Goal: Task Accomplishment & Management: Manage account settings

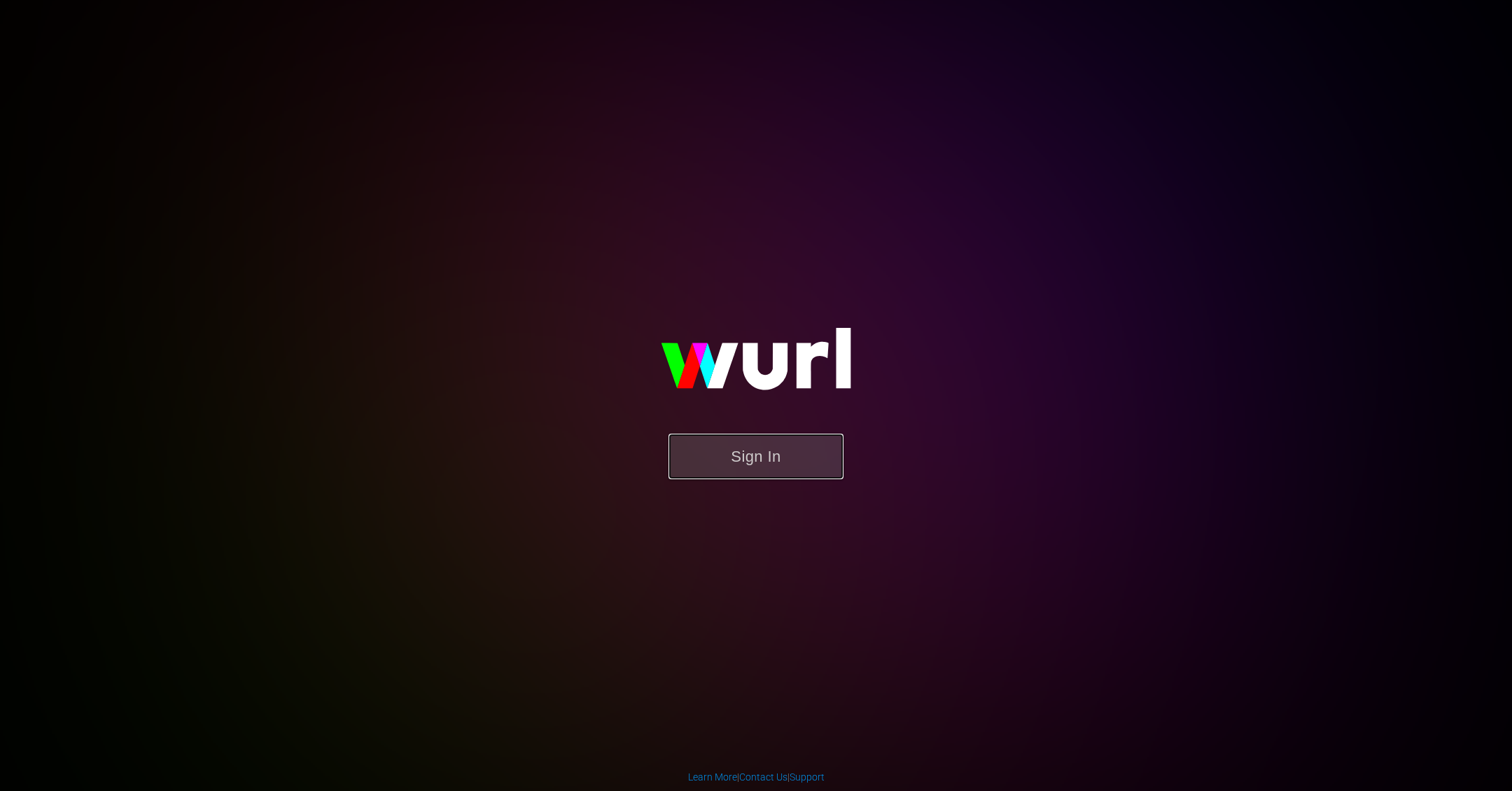
click at [777, 452] on button "Sign In" at bounding box center [756, 456] width 175 height 46
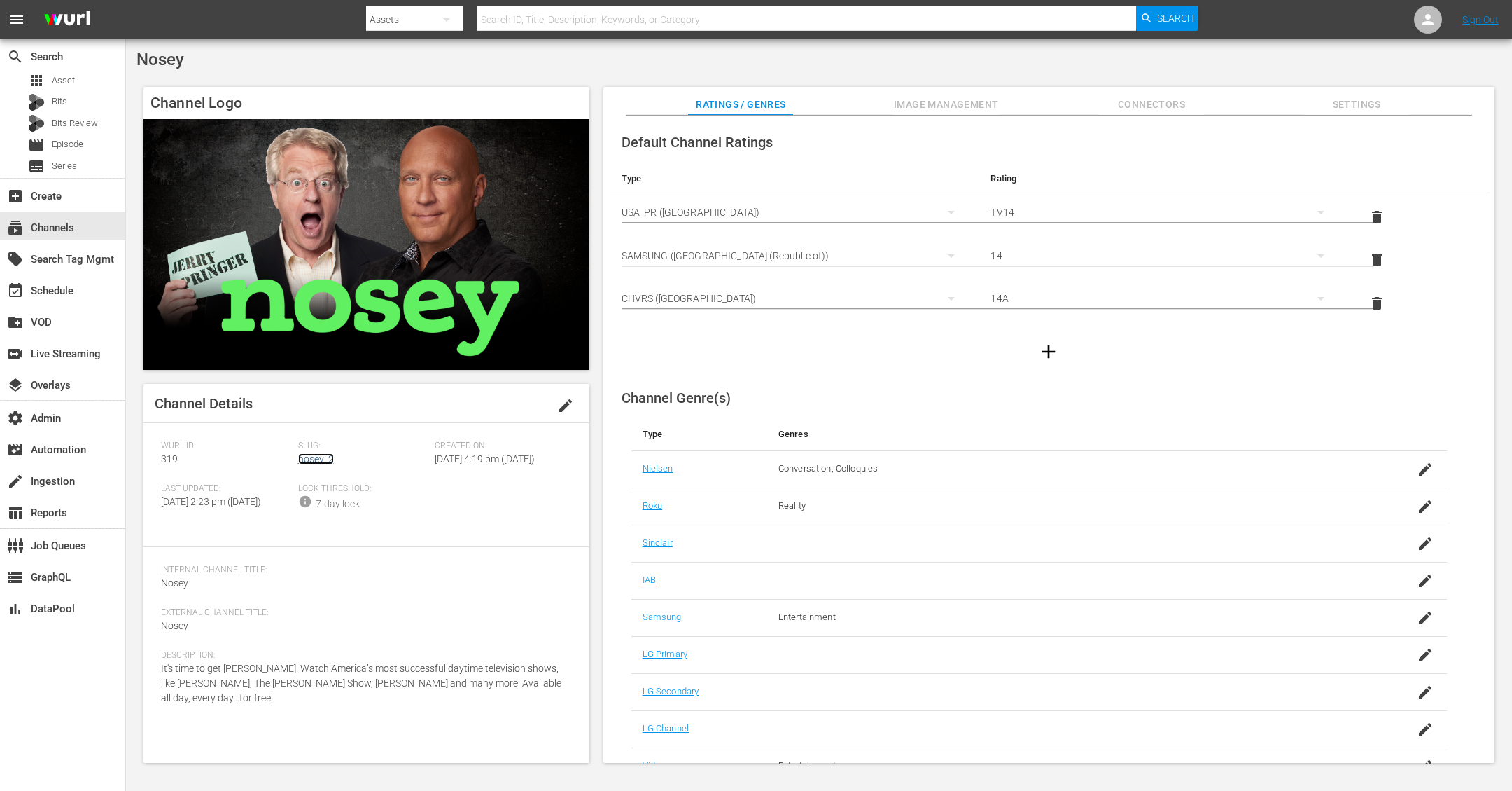
click at [318, 459] on link "nosey_2" at bounding box center [316, 459] width 36 height 11
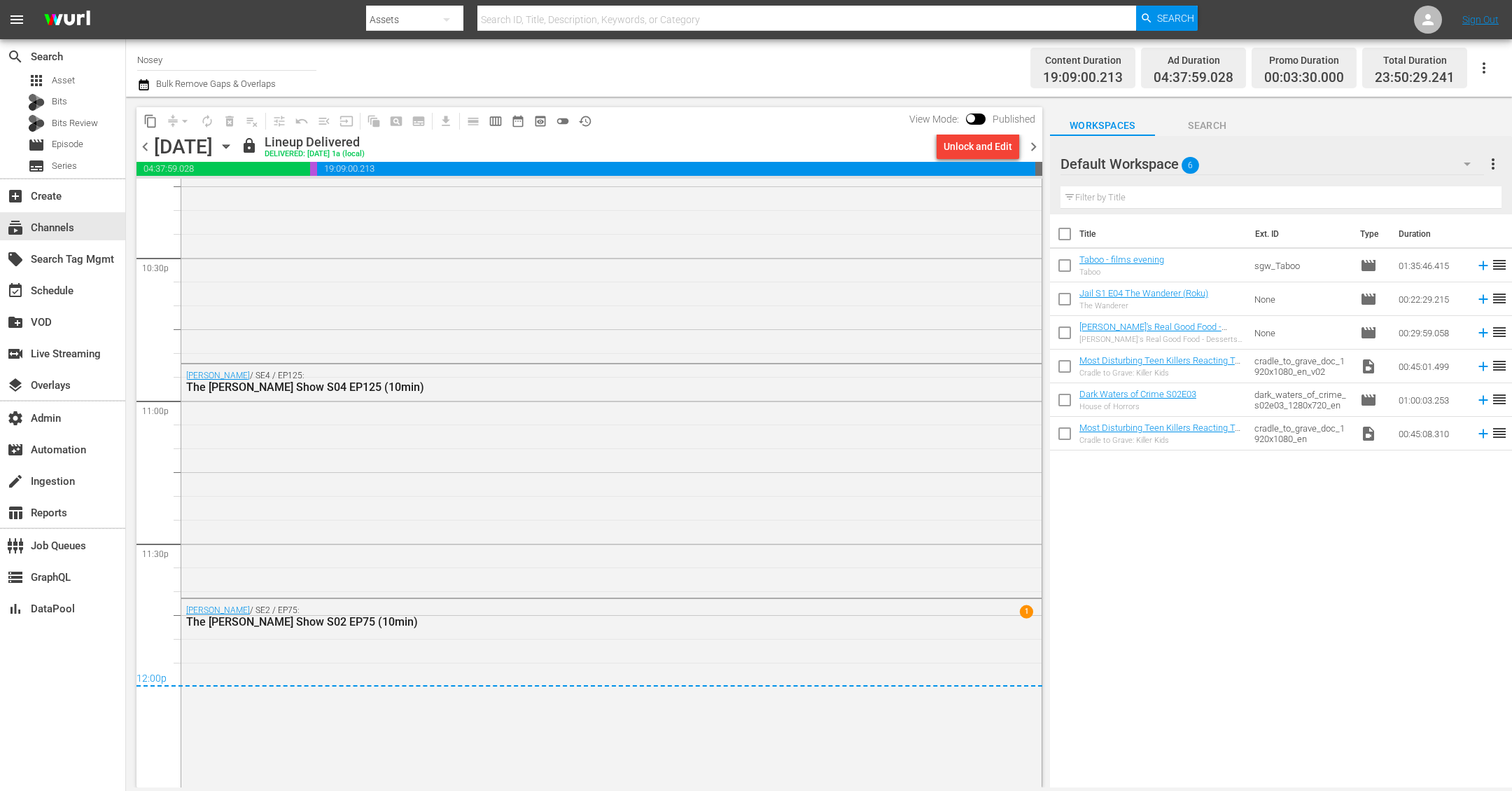
scroll to position [6406, 0]
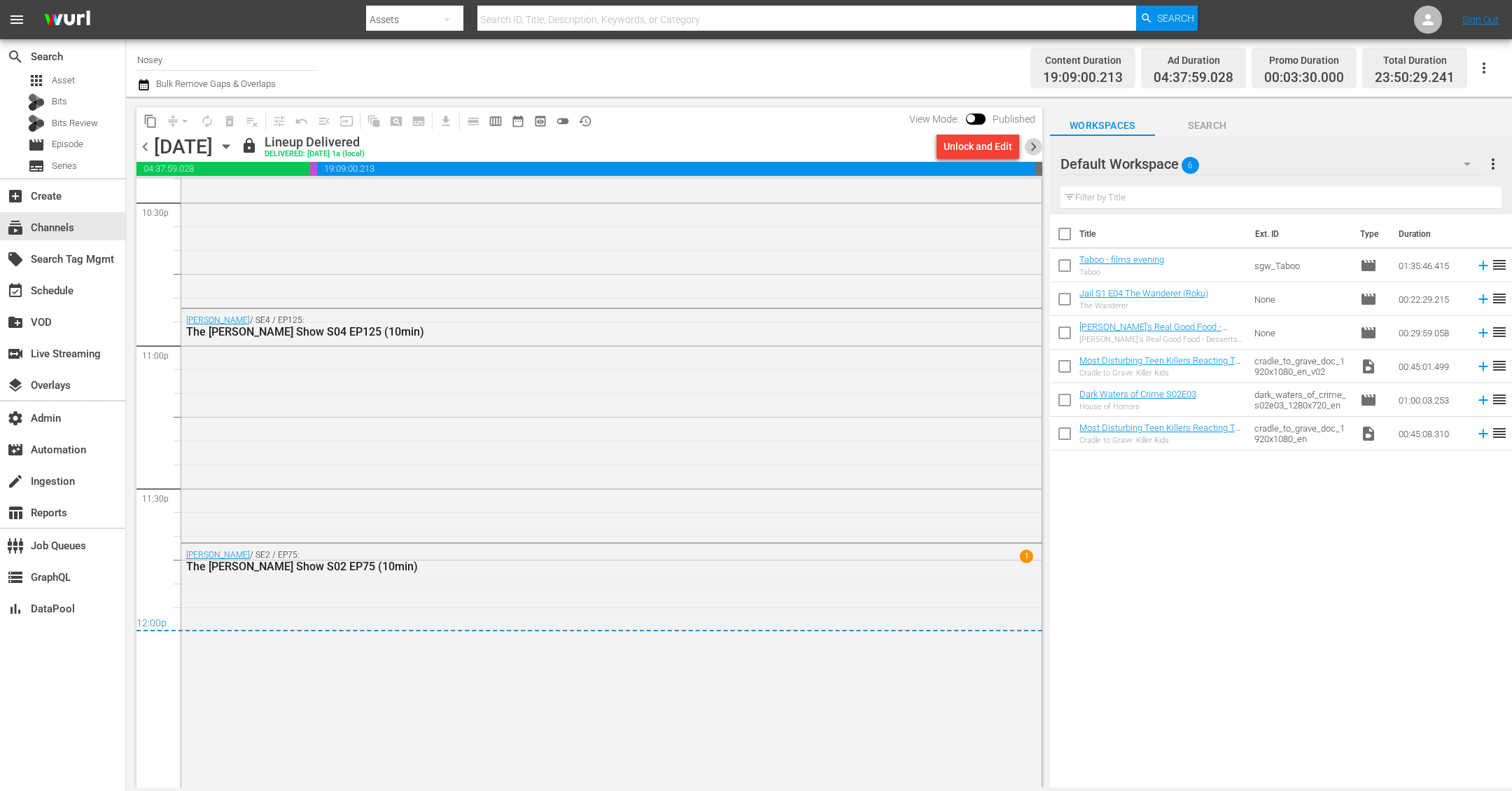
click at [1035, 141] on span "chevron_right" at bounding box center [1033, 147] width 17 height 17
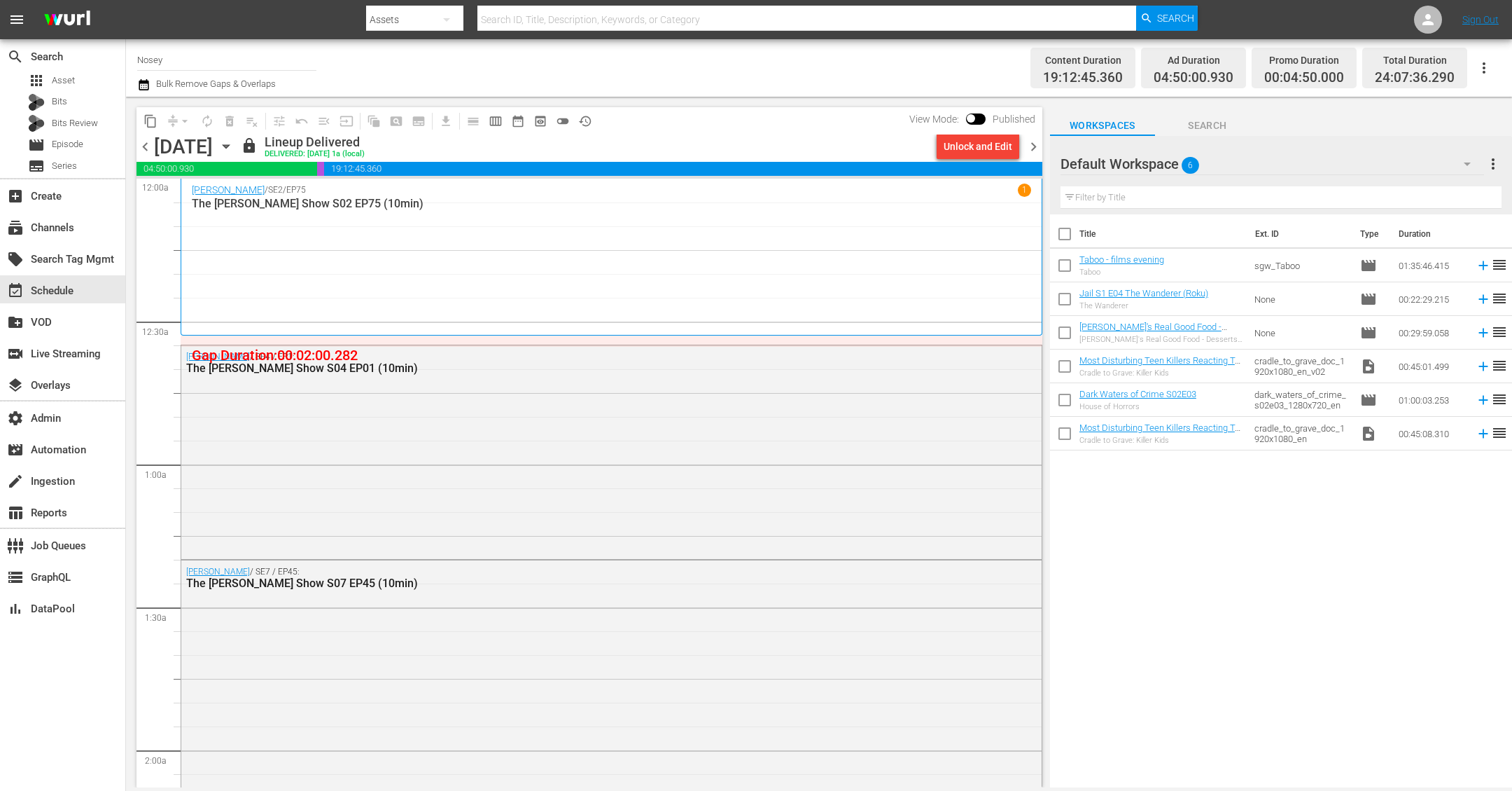
click at [979, 115] on span at bounding box center [976, 118] width 20 height 11
click at [979, 117] on input "checkbox" at bounding box center [970, 121] width 30 height 10
checkbox input "true"
click at [975, 114] on span at bounding box center [982, 118] width 20 height 11
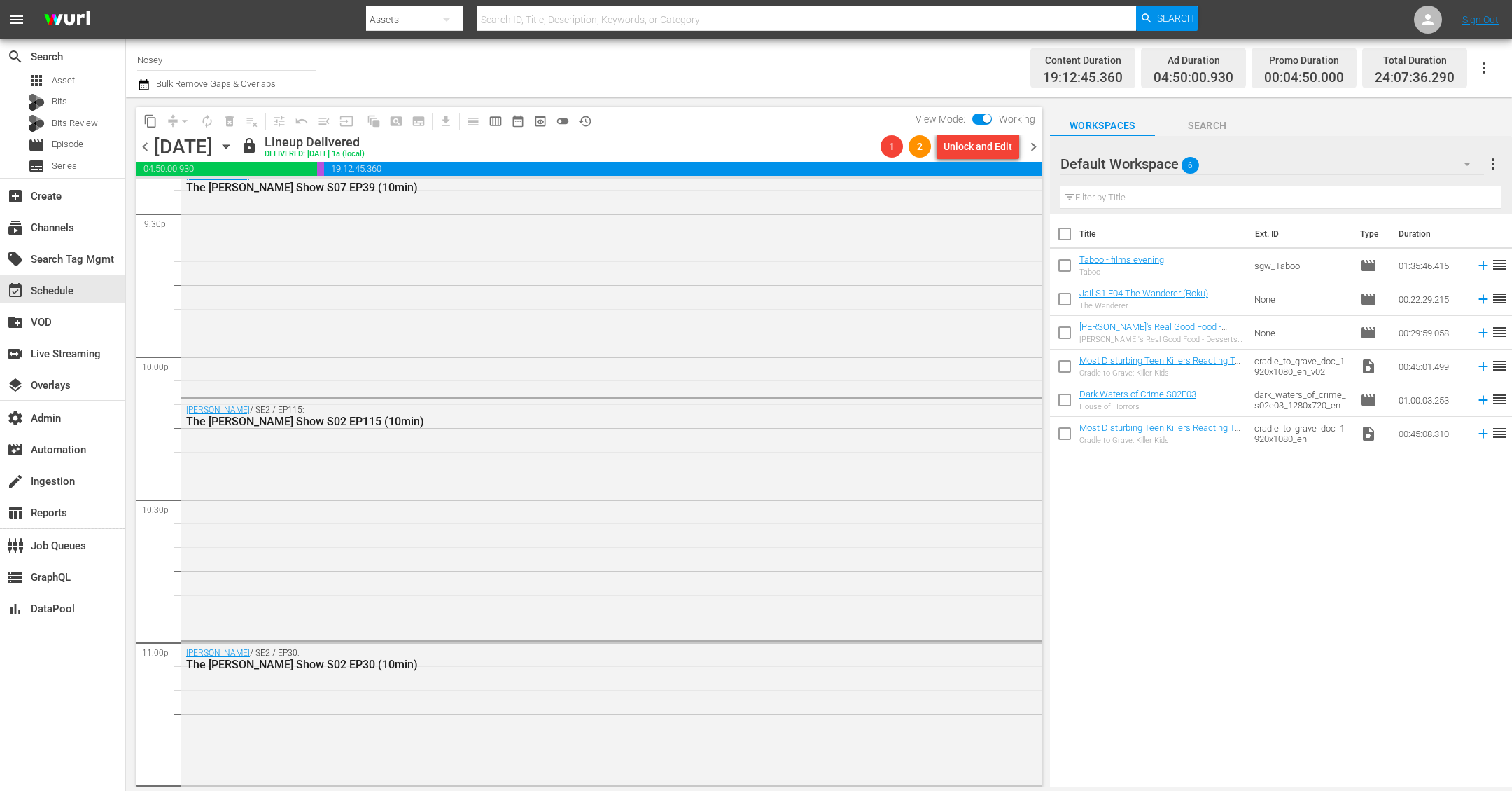
scroll to position [6452, 0]
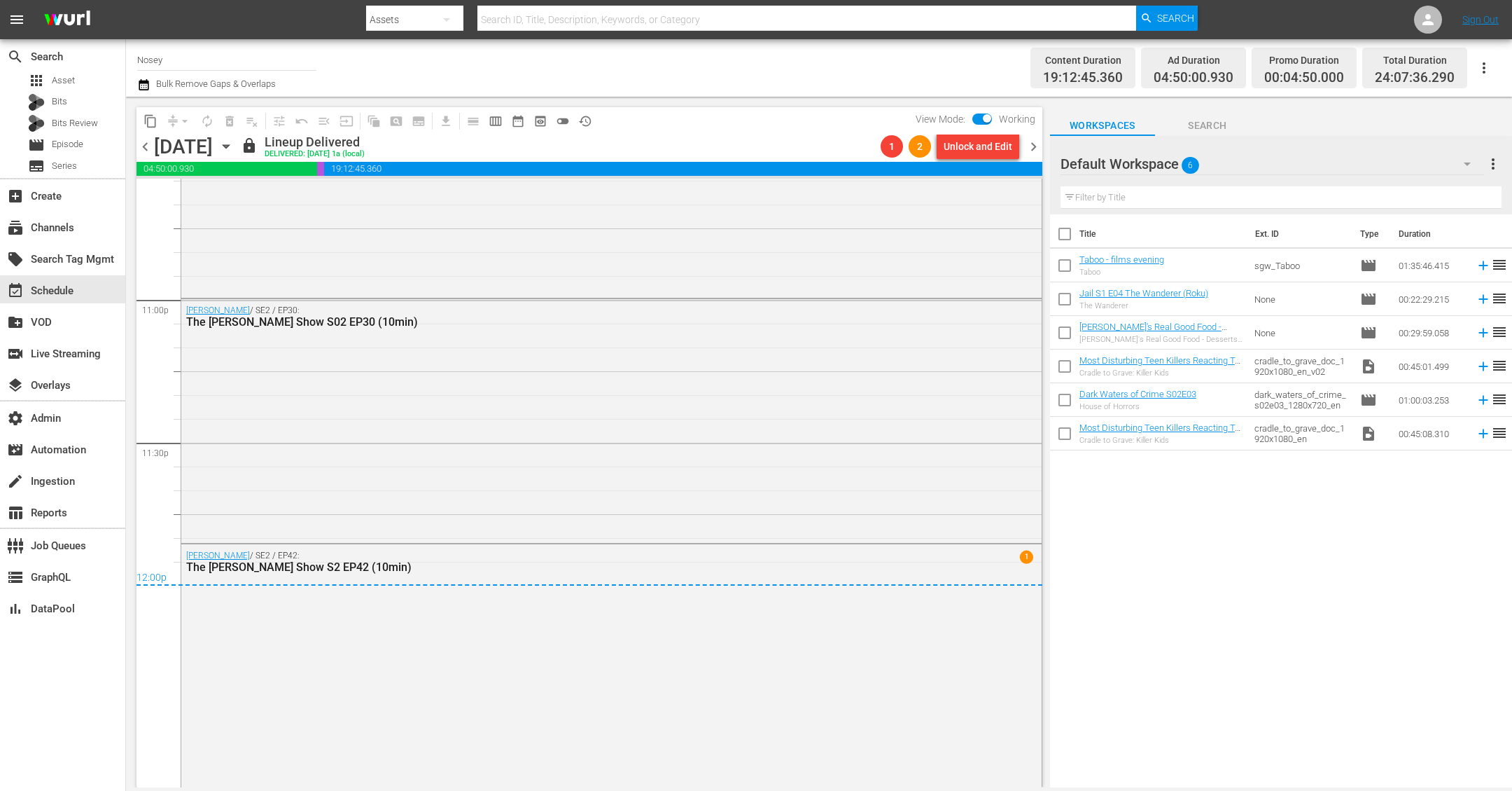
click at [1036, 143] on span "chevron_right" at bounding box center [1033, 147] width 17 height 17
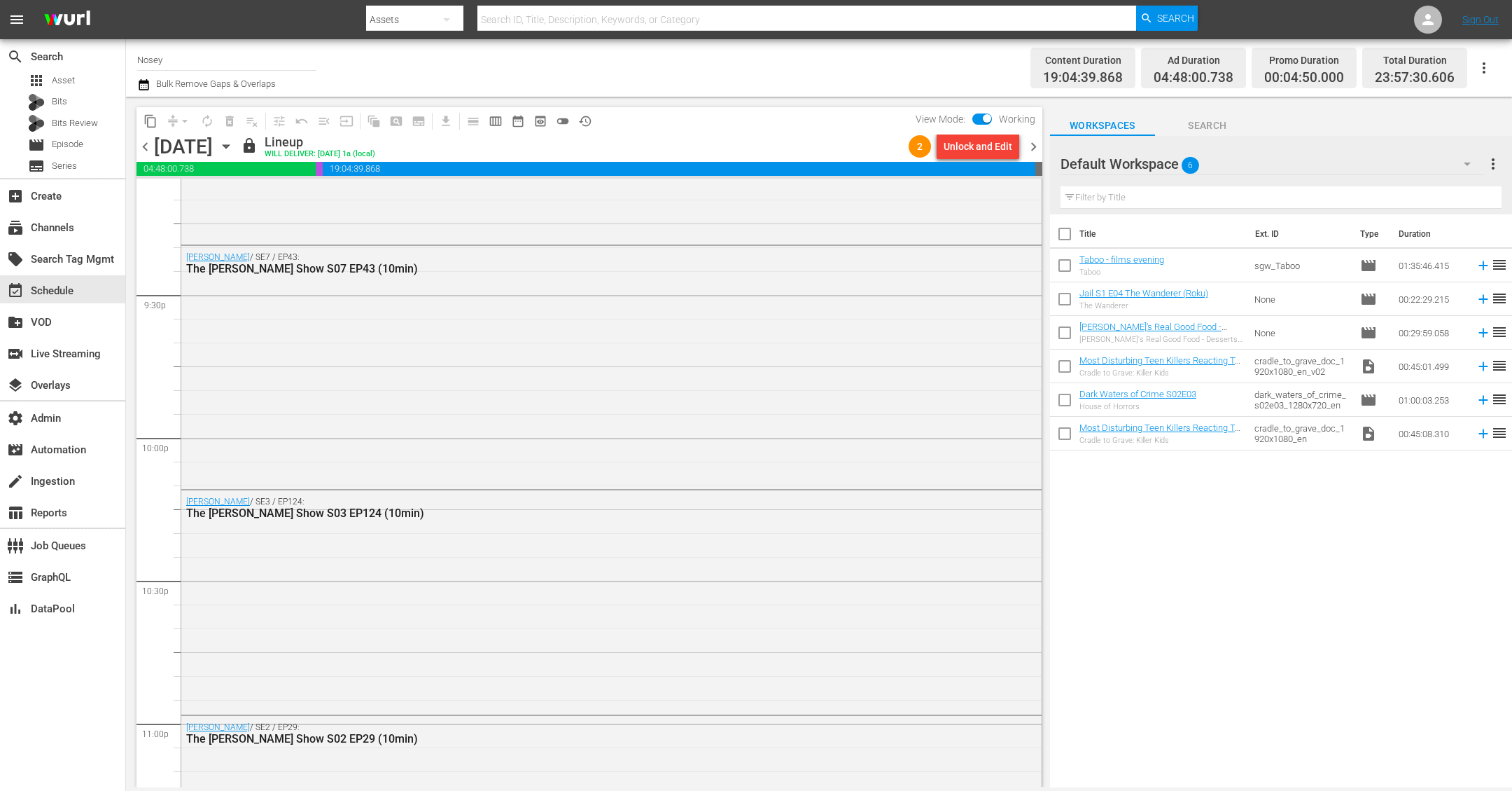
scroll to position [6386, 0]
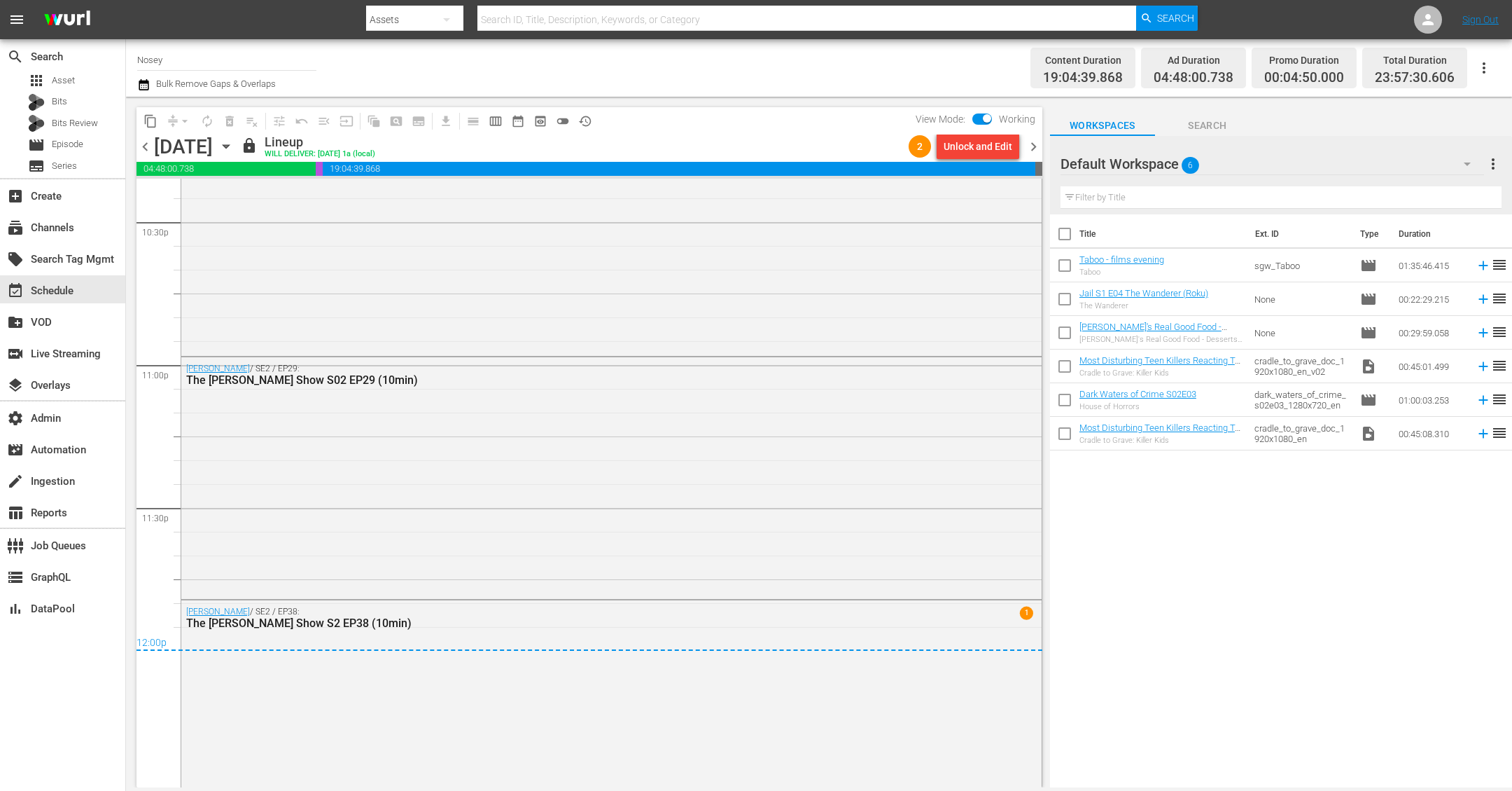
click at [1032, 144] on span "chevron_right" at bounding box center [1033, 147] width 17 height 17
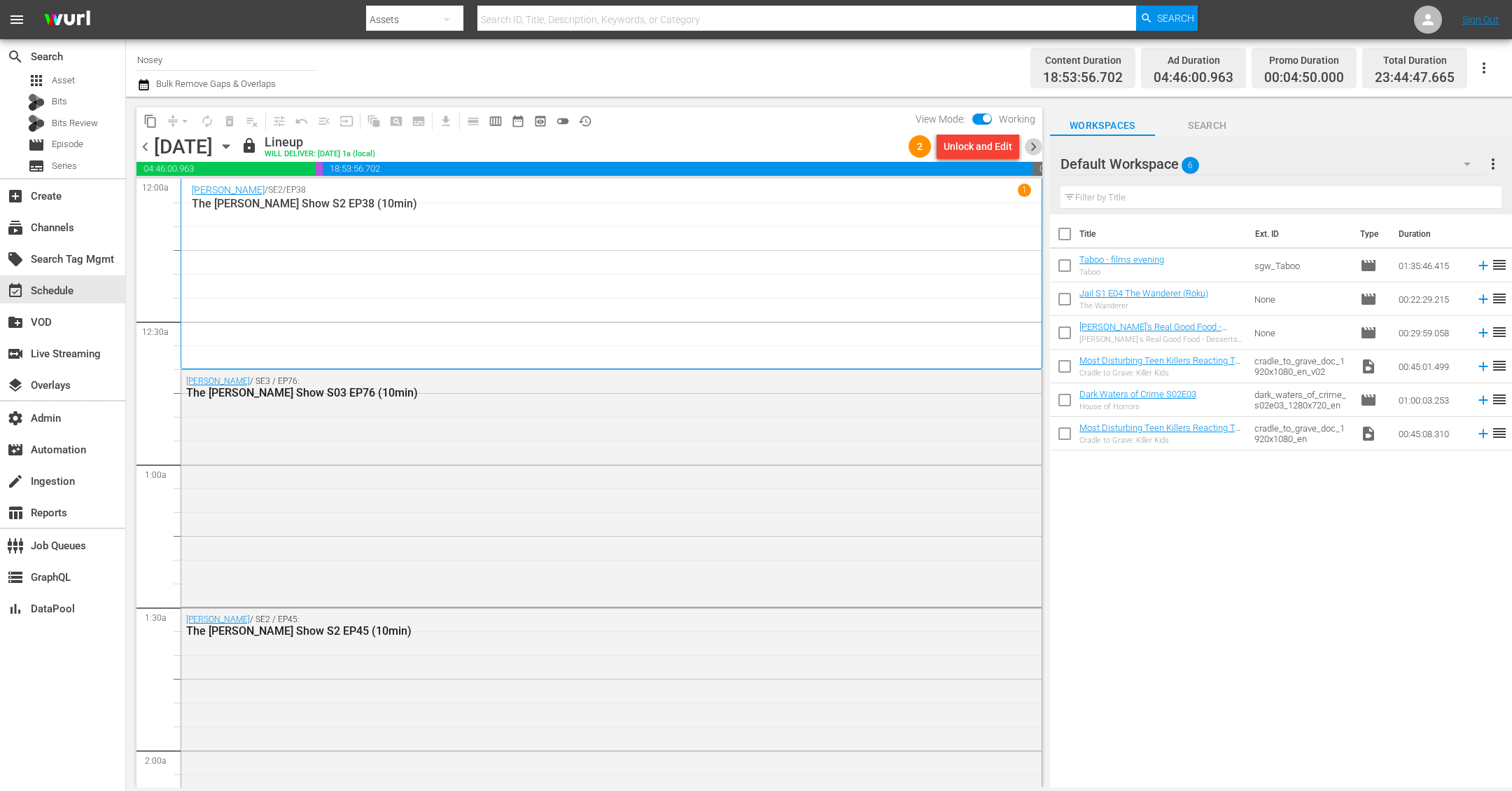
click at [1031, 140] on span "chevron_right" at bounding box center [1033, 147] width 17 height 17
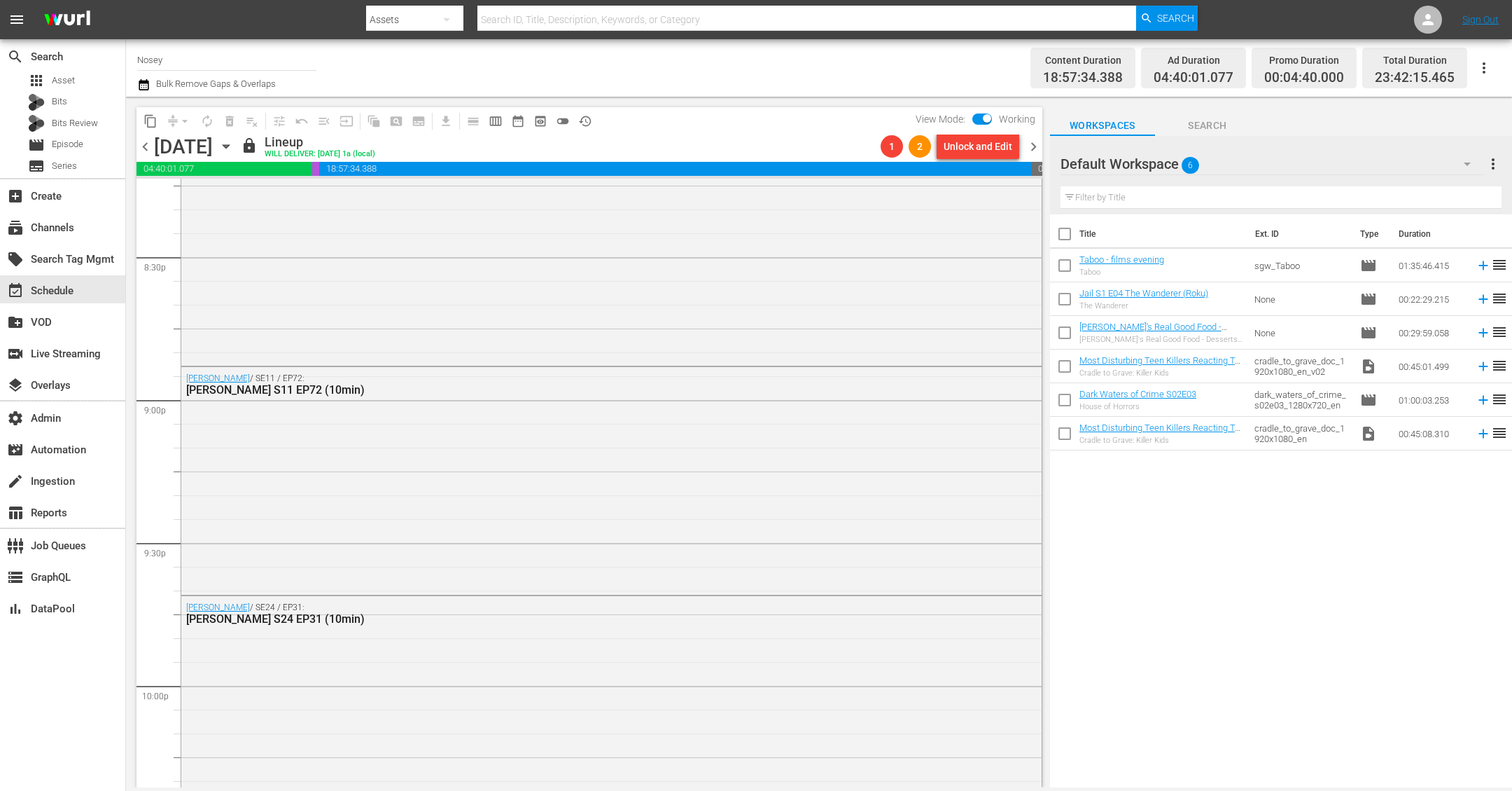
scroll to position [6282, 0]
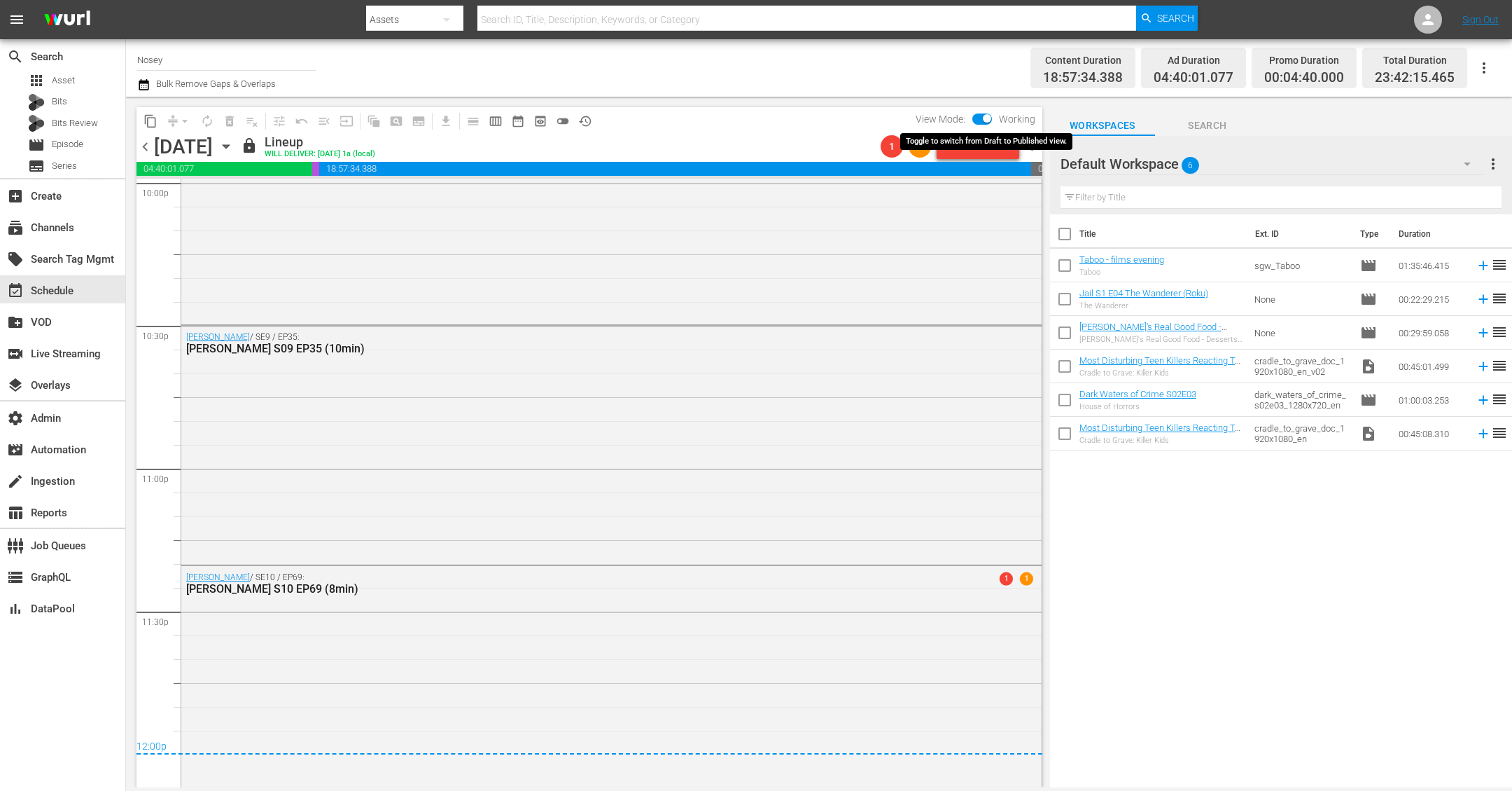
click at [982, 119] on input "checkbox" at bounding box center [987, 121] width 30 height 10
click at [978, 118] on input "checkbox" at bounding box center [970, 121] width 30 height 10
checkbox input "true"
click at [967, 586] on div "Jerry Springer / SE10 / EP69: Jerry Springer S10 EP69 (8min) 1 1" at bounding box center [611, 583] width 860 height 34
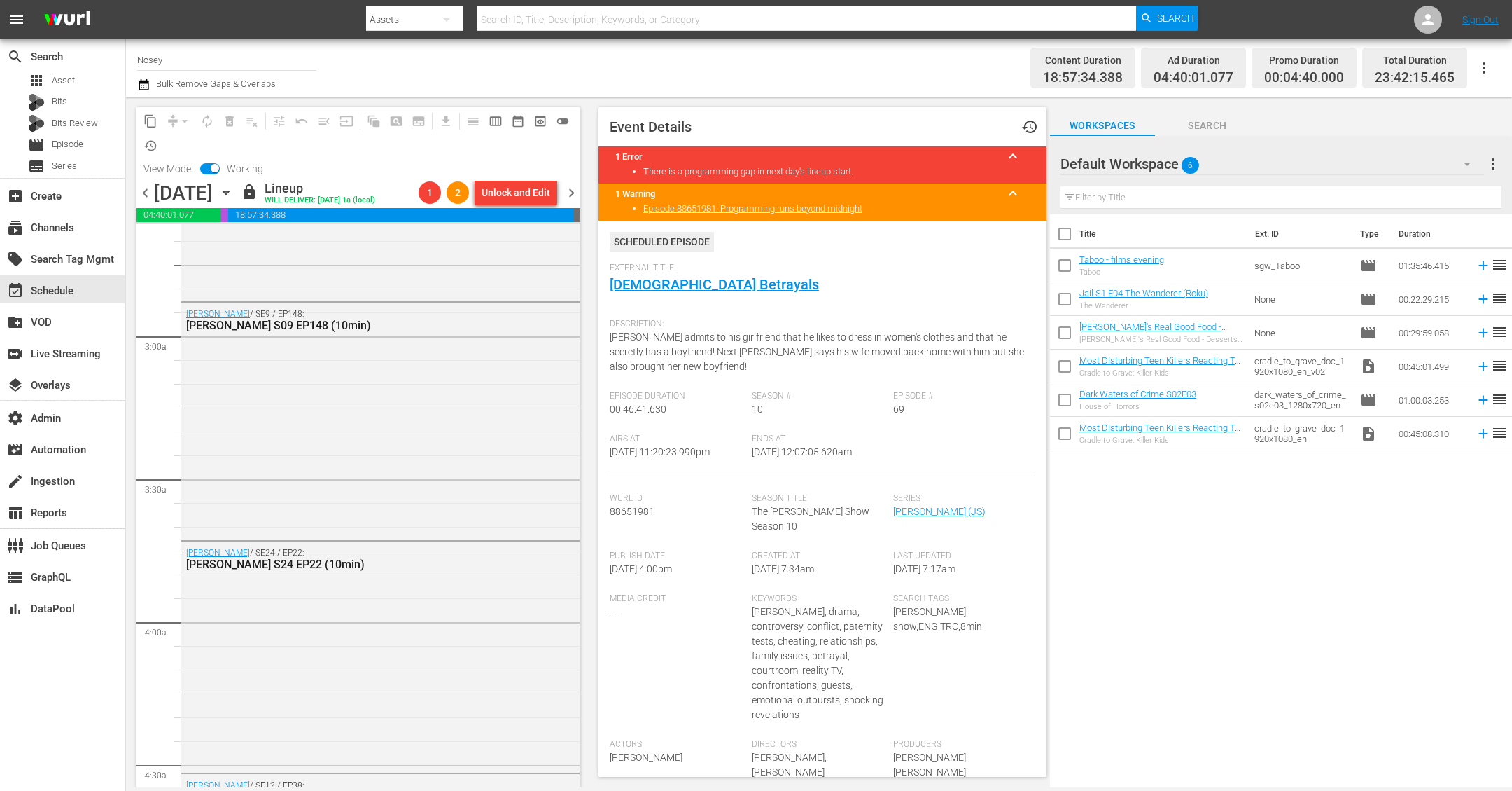
scroll to position [0, 0]
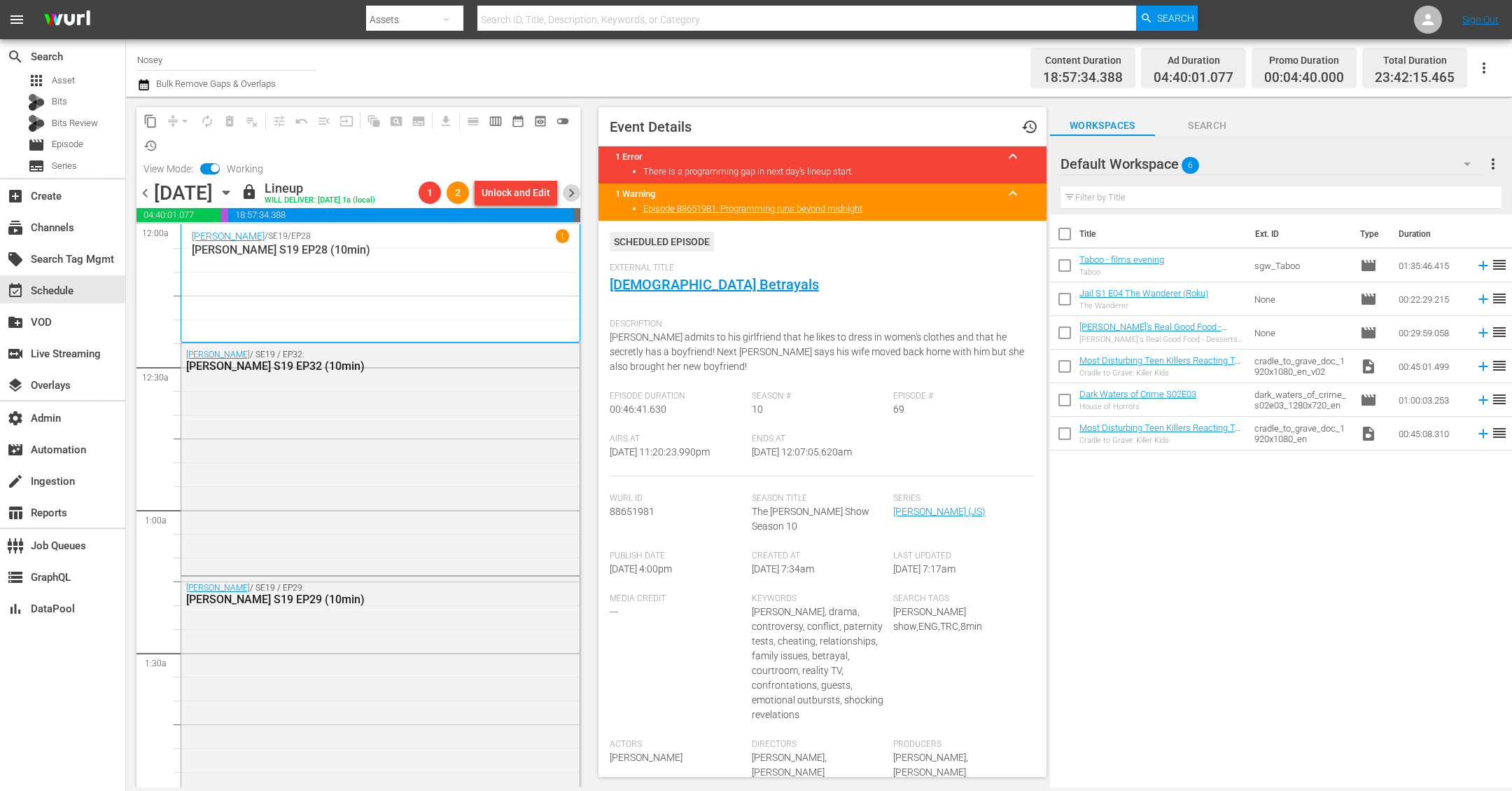
click at [570, 189] on span "chevron_right" at bounding box center [571, 193] width 17 height 17
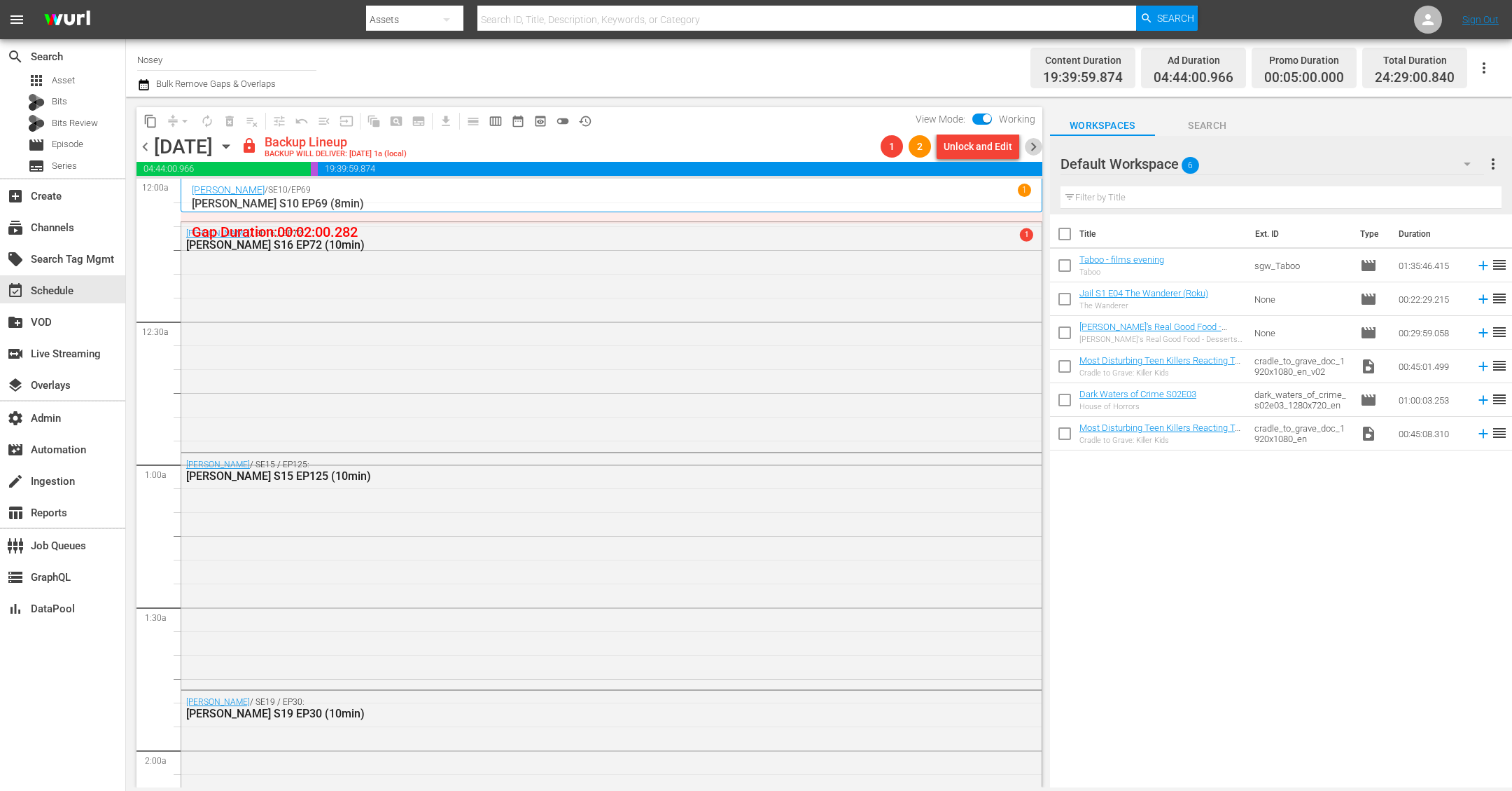
click at [1036, 144] on span "chevron_right" at bounding box center [1033, 147] width 17 height 17
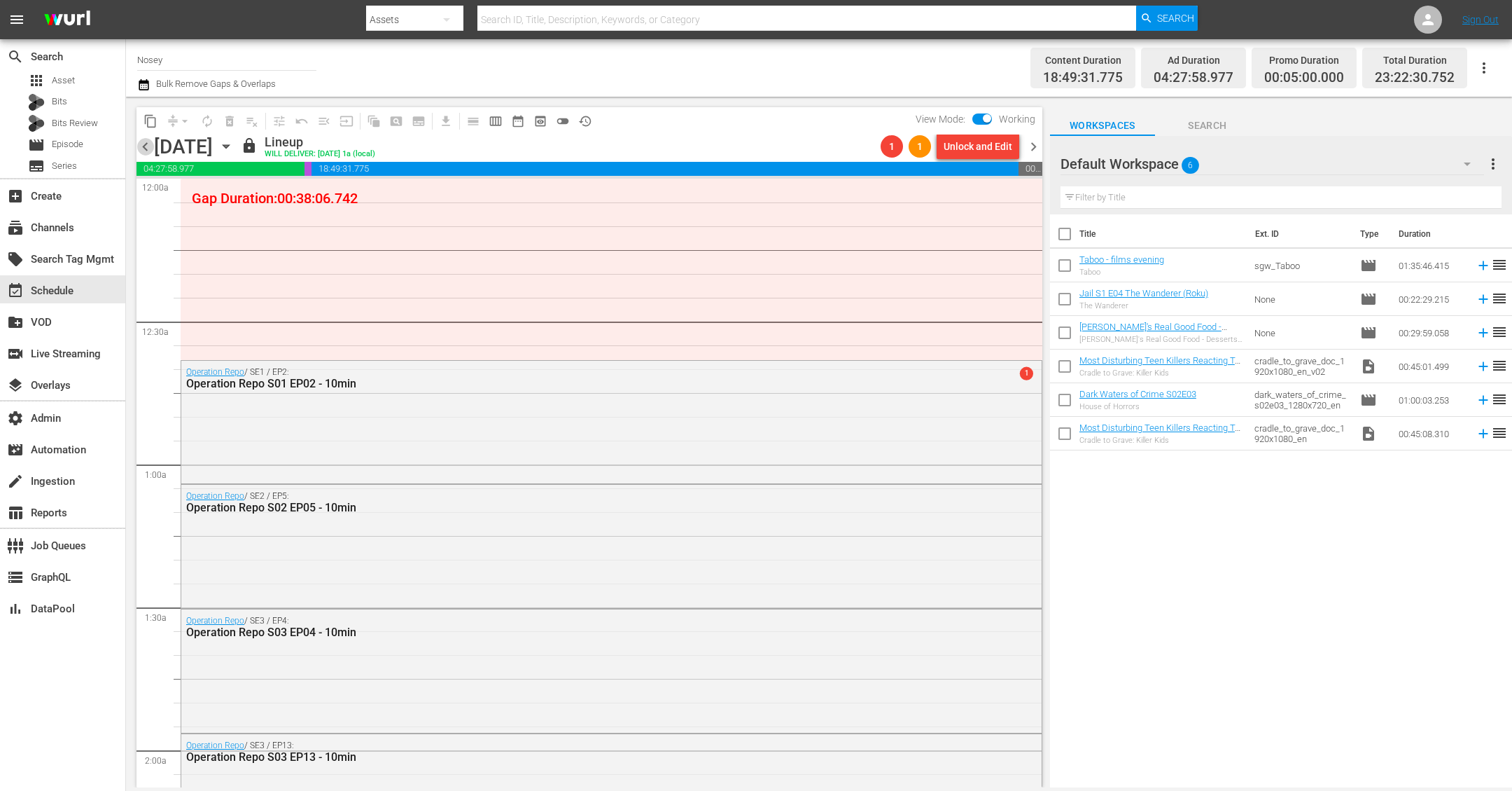
click at [143, 150] on span "chevron_left" at bounding box center [145, 147] width 17 height 17
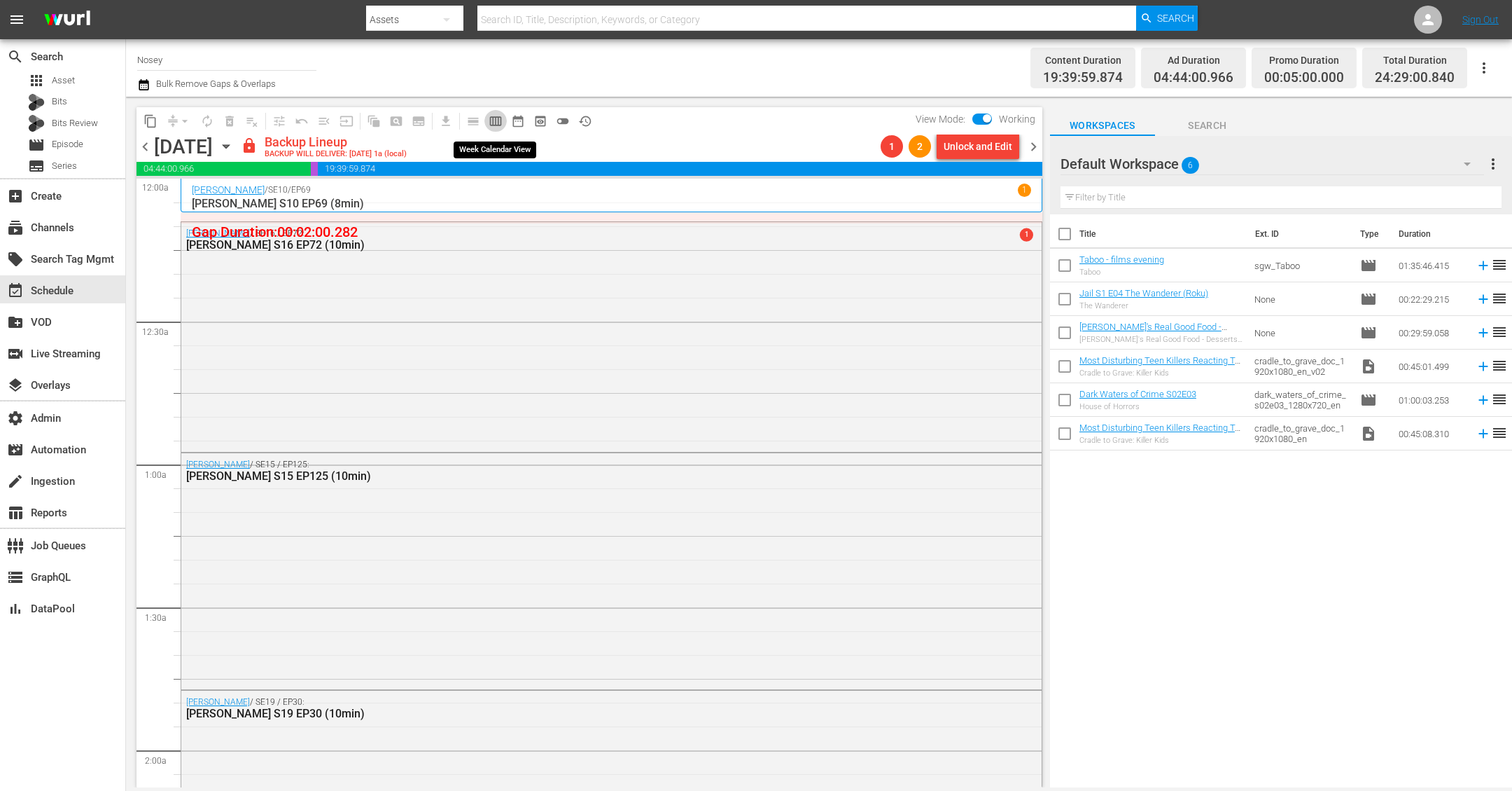
click at [498, 121] on span "calendar_view_week_outlined" at bounding box center [495, 121] width 14 height 14
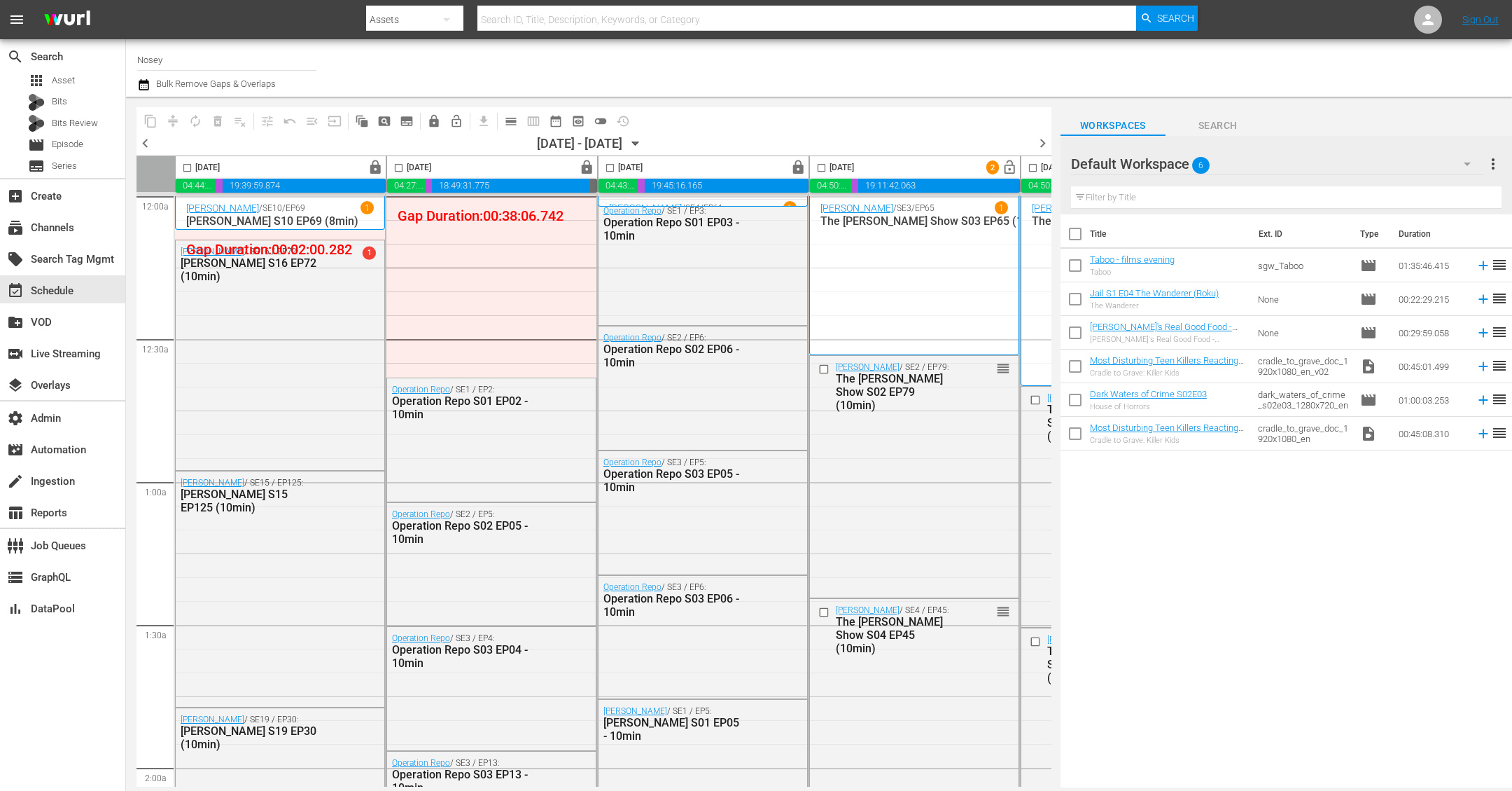
click at [146, 140] on span "chevron_left" at bounding box center [145, 143] width 17 height 17
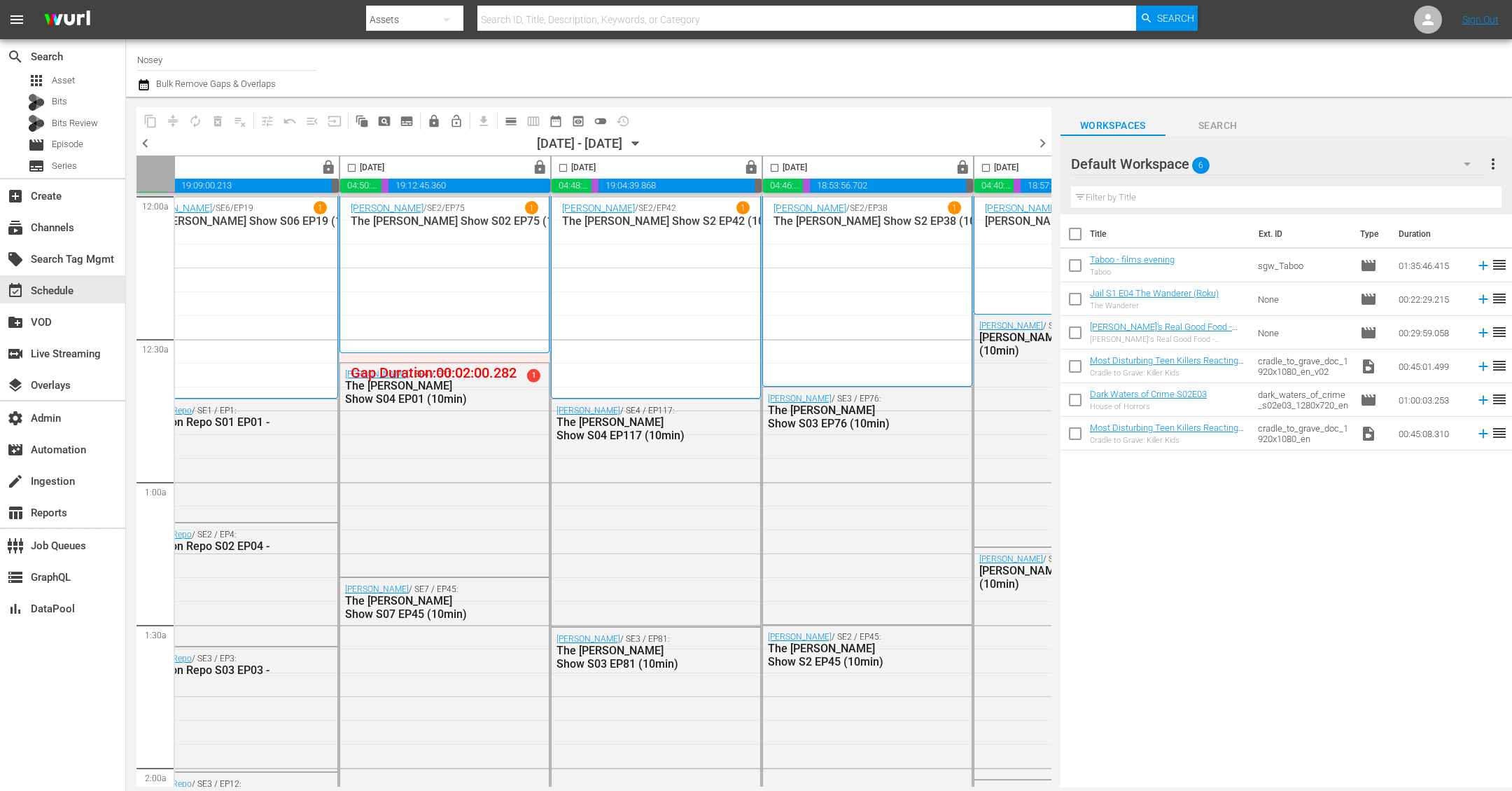
scroll to position [0, 534]
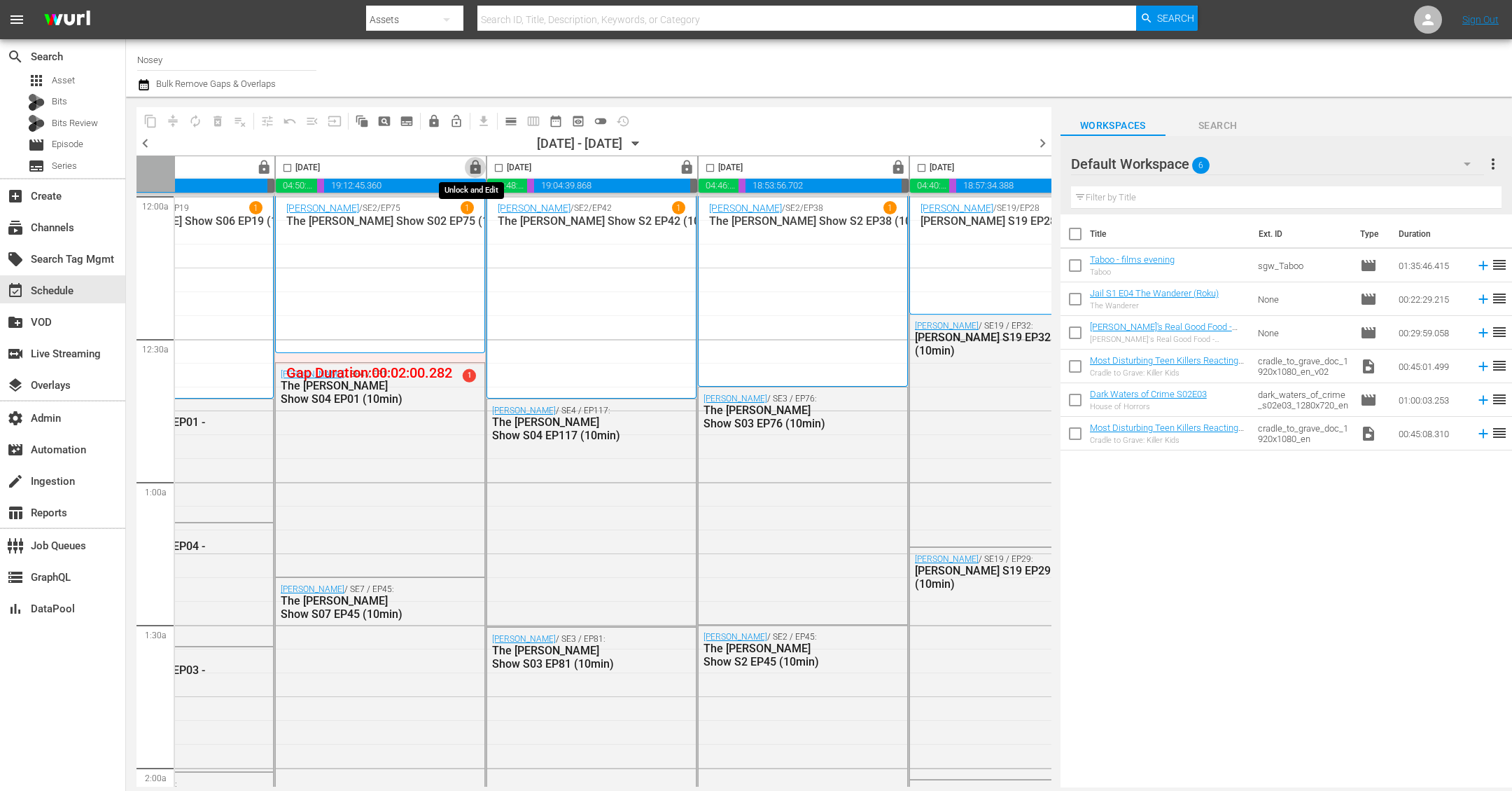
click at [475, 168] on span "lock" at bounding box center [475, 167] width 16 height 16
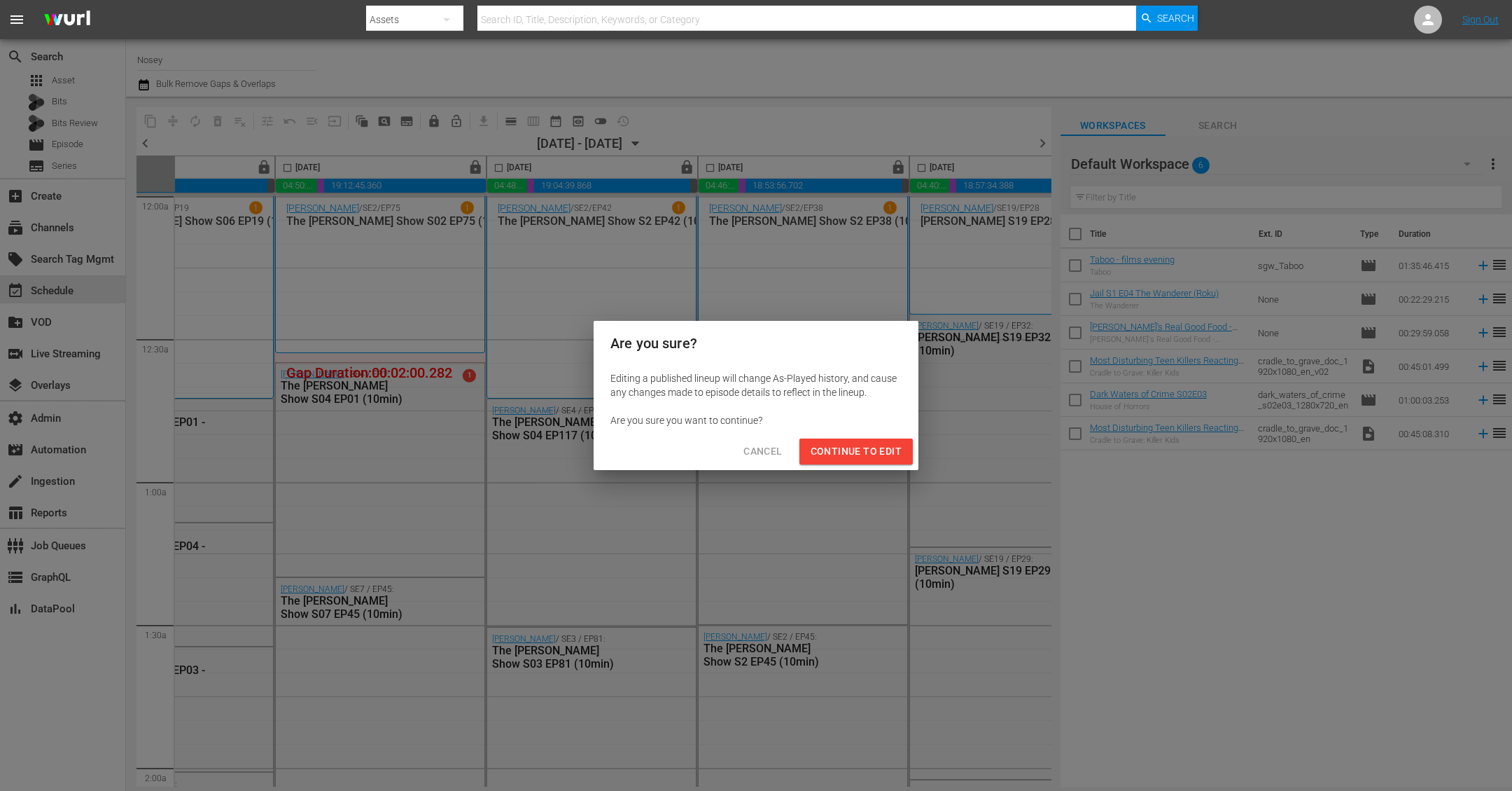
click at [828, 454] on span "Continue to Edit" at bounding box center [856, 451] width 91 height 17
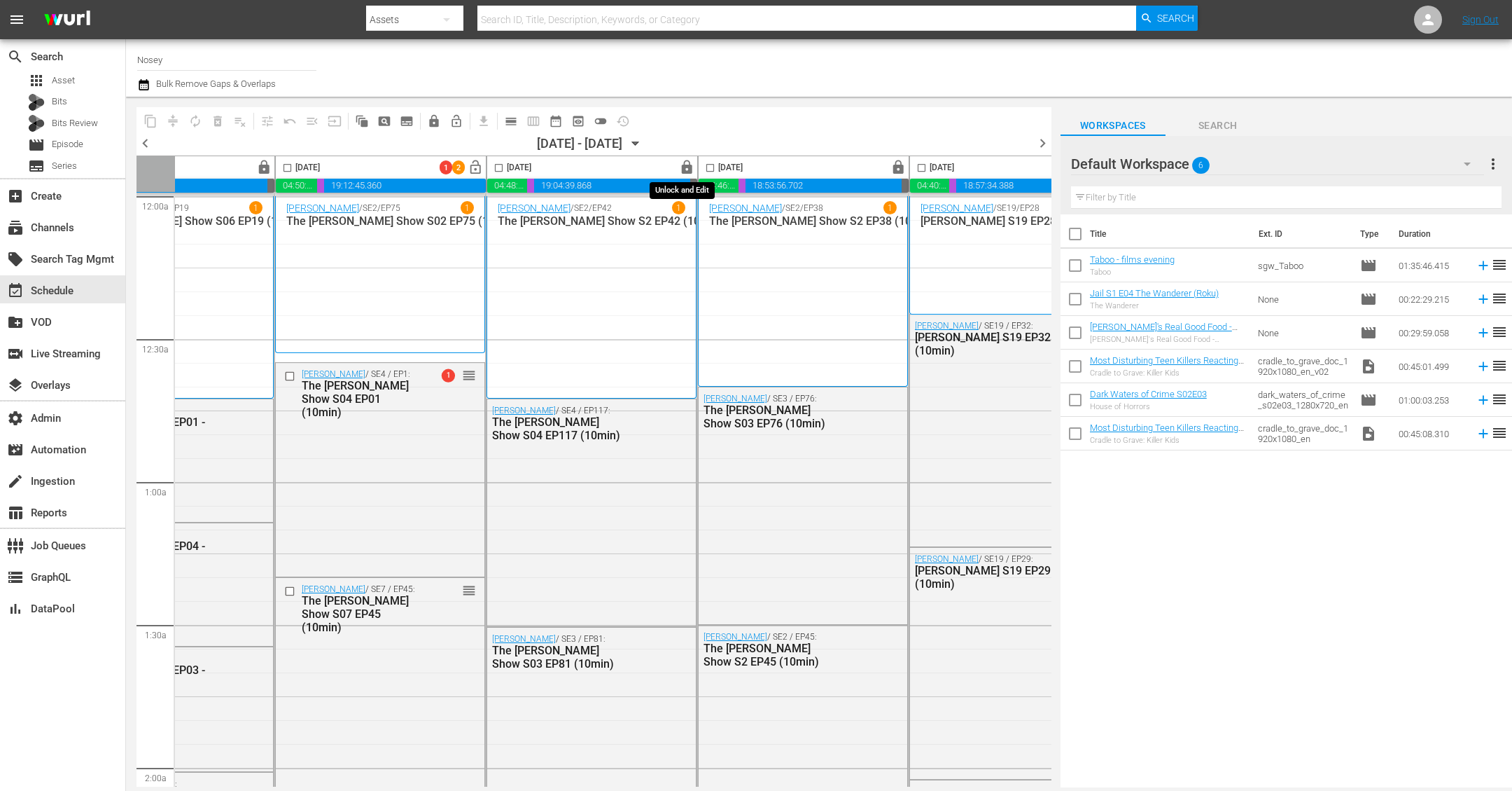
click at [682, 165] on span "lock" at bounding box center [687, 167] width 16 height 16
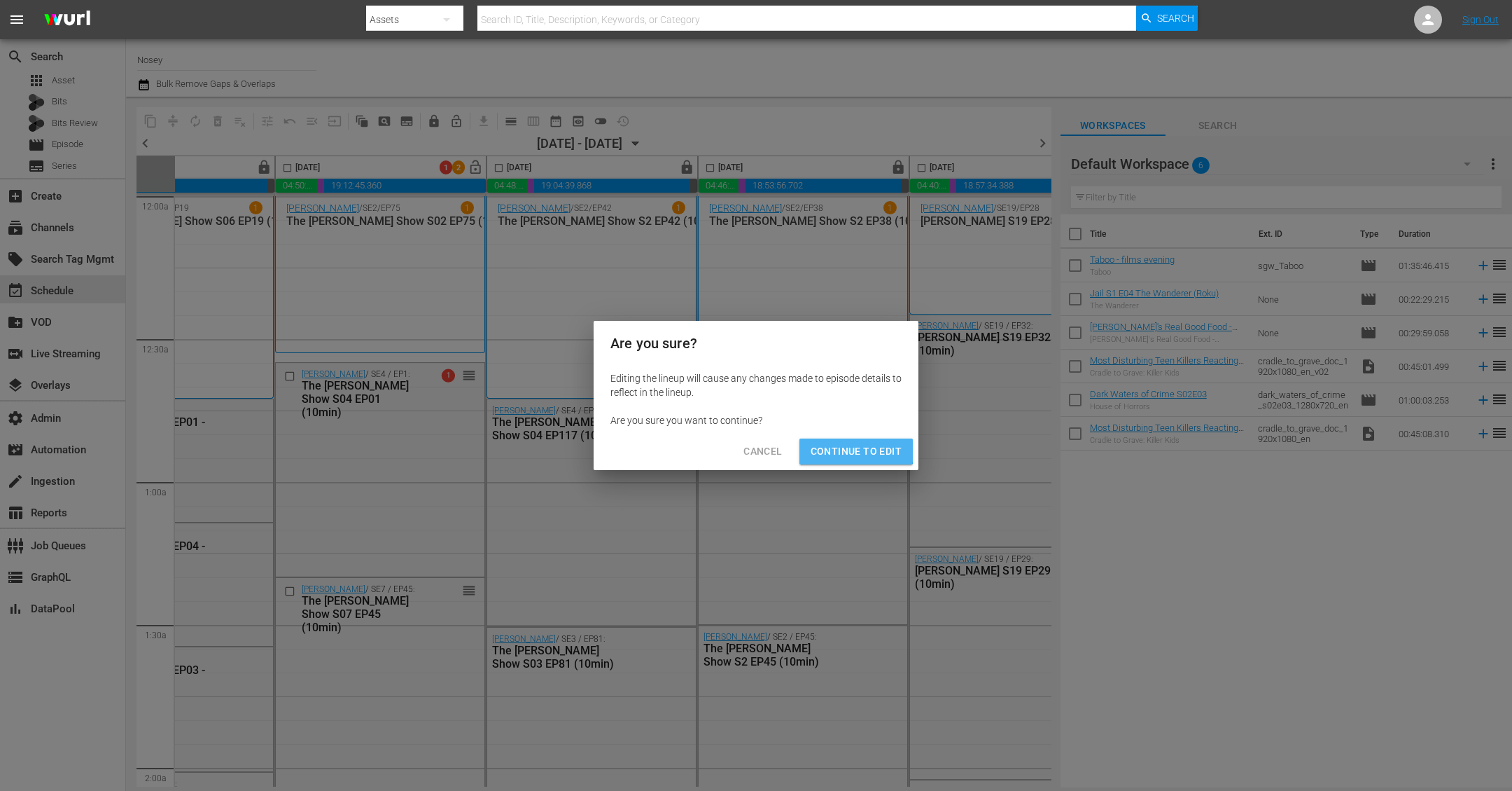
click at [854, 446] on span "Continue to Edit" at bounding box center [856, 451] width 91 height 17
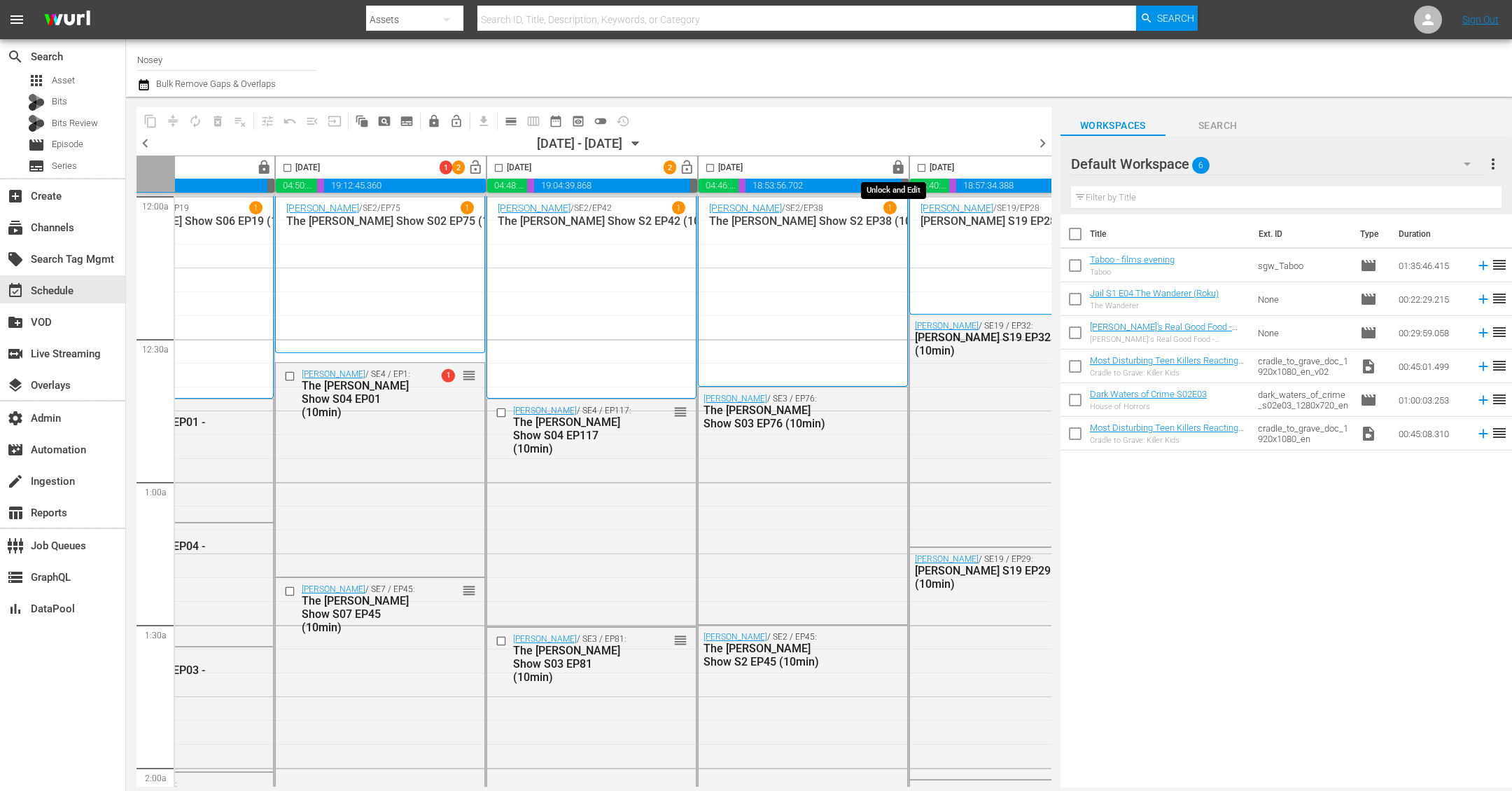
click at [893, 168] on span "lock" at bounding box center [898, 167] width 16 height 16
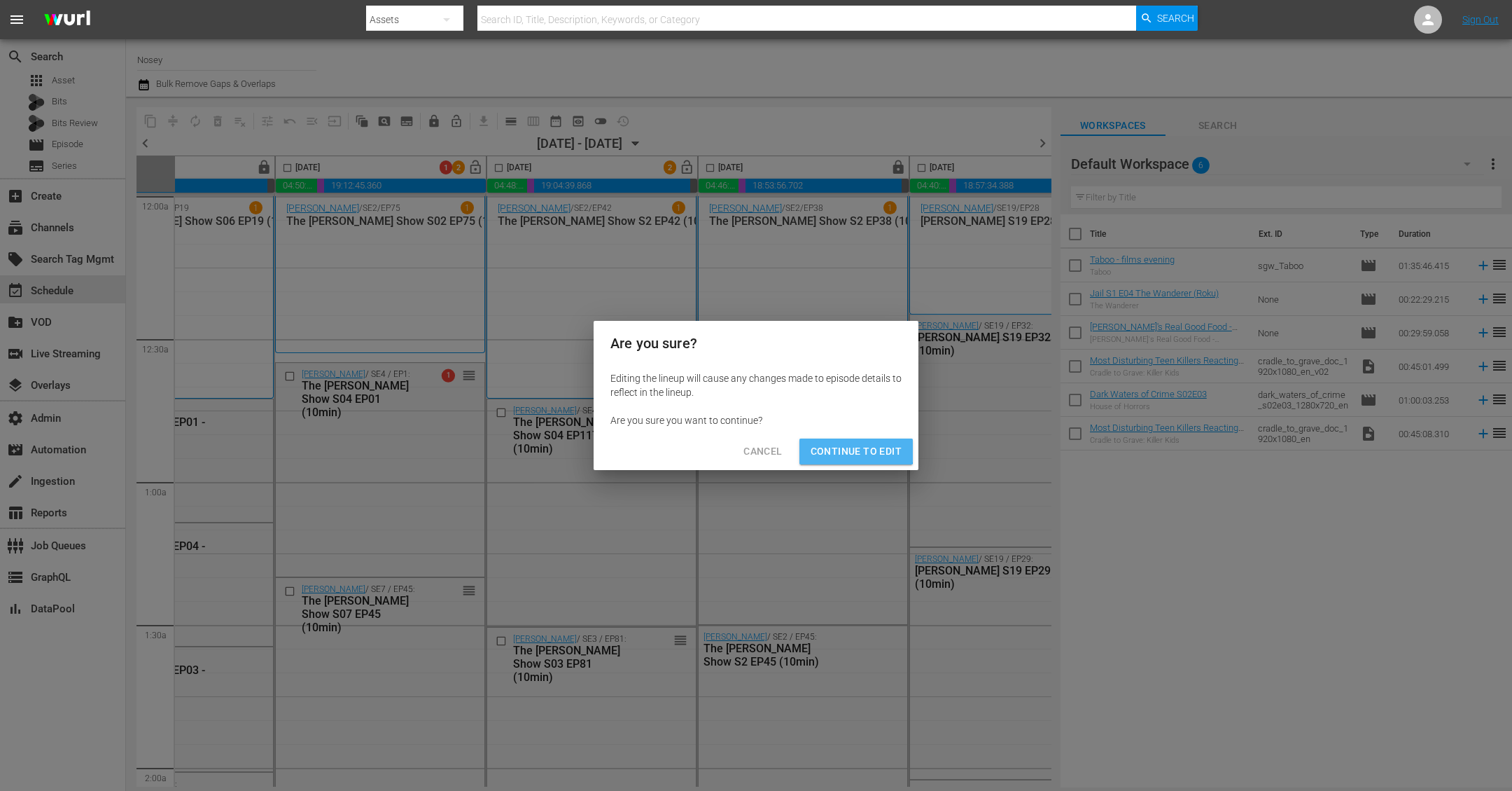
click at [831, 440] on button "Continue to Edit" at bounding box center [856, 452] width 113 height 26
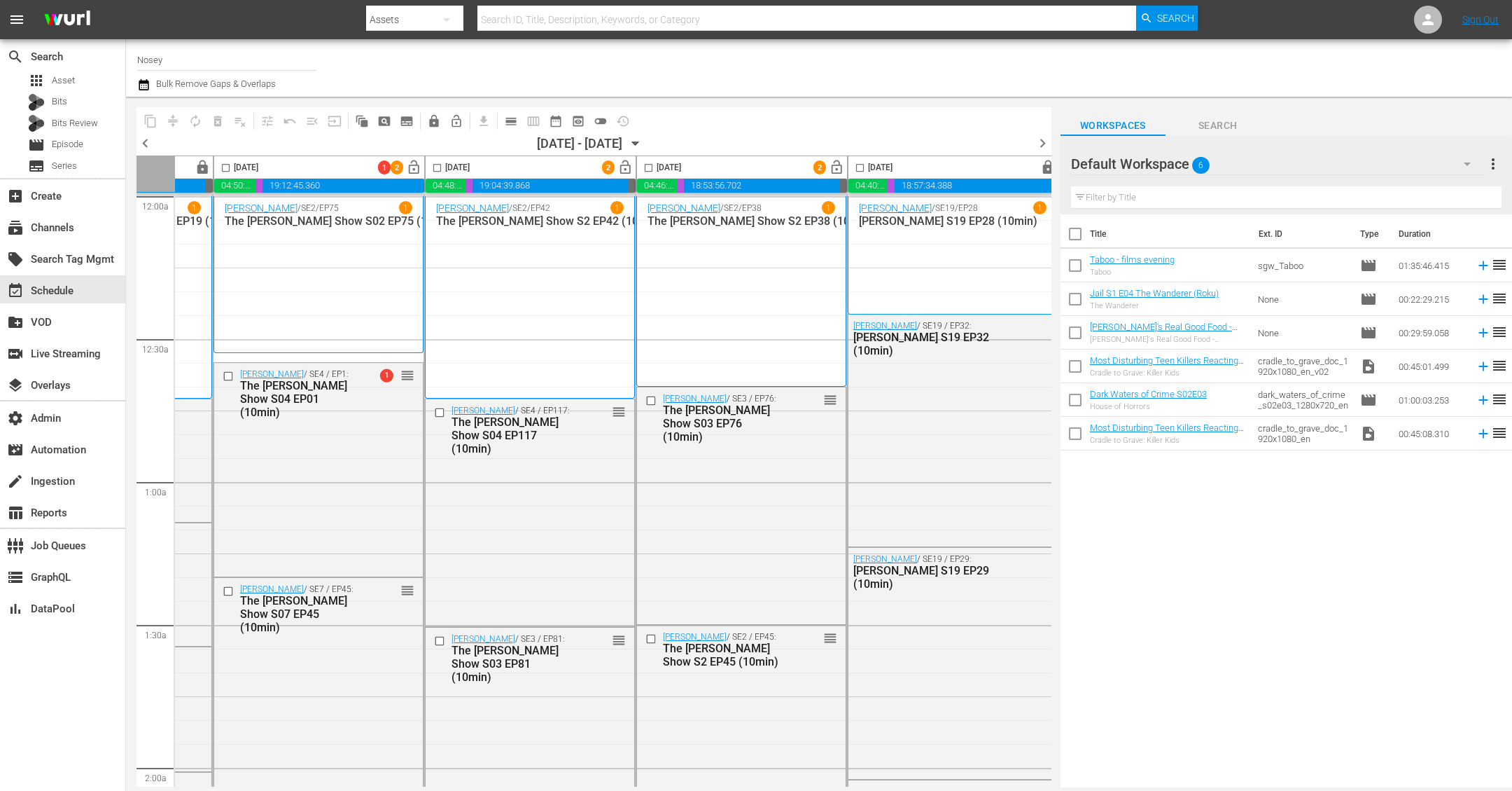
scroll to position [0, 608]
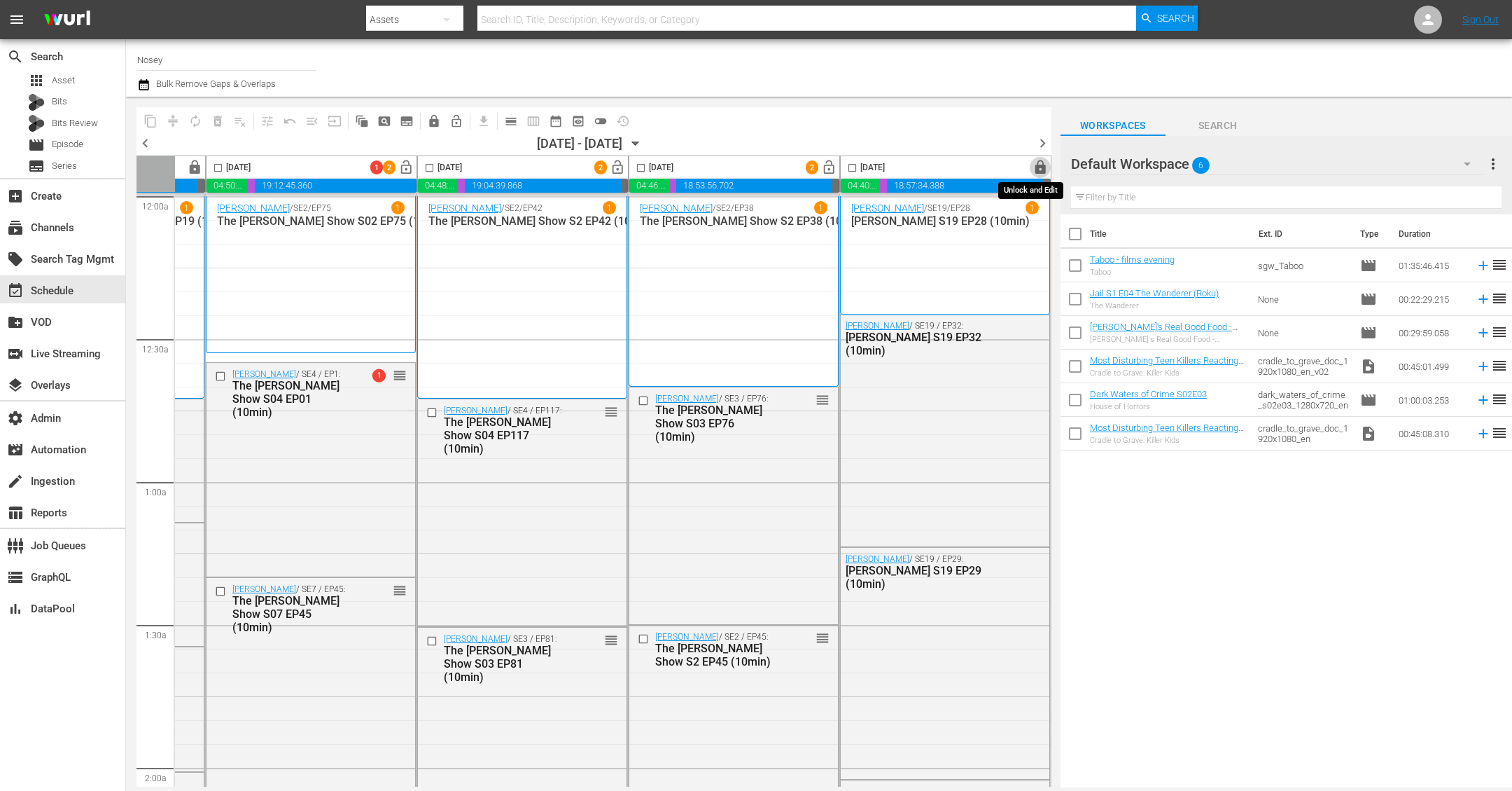
click at [1033, 167] on span "lock" at bounding box center [1040, 167] width 16 height 16
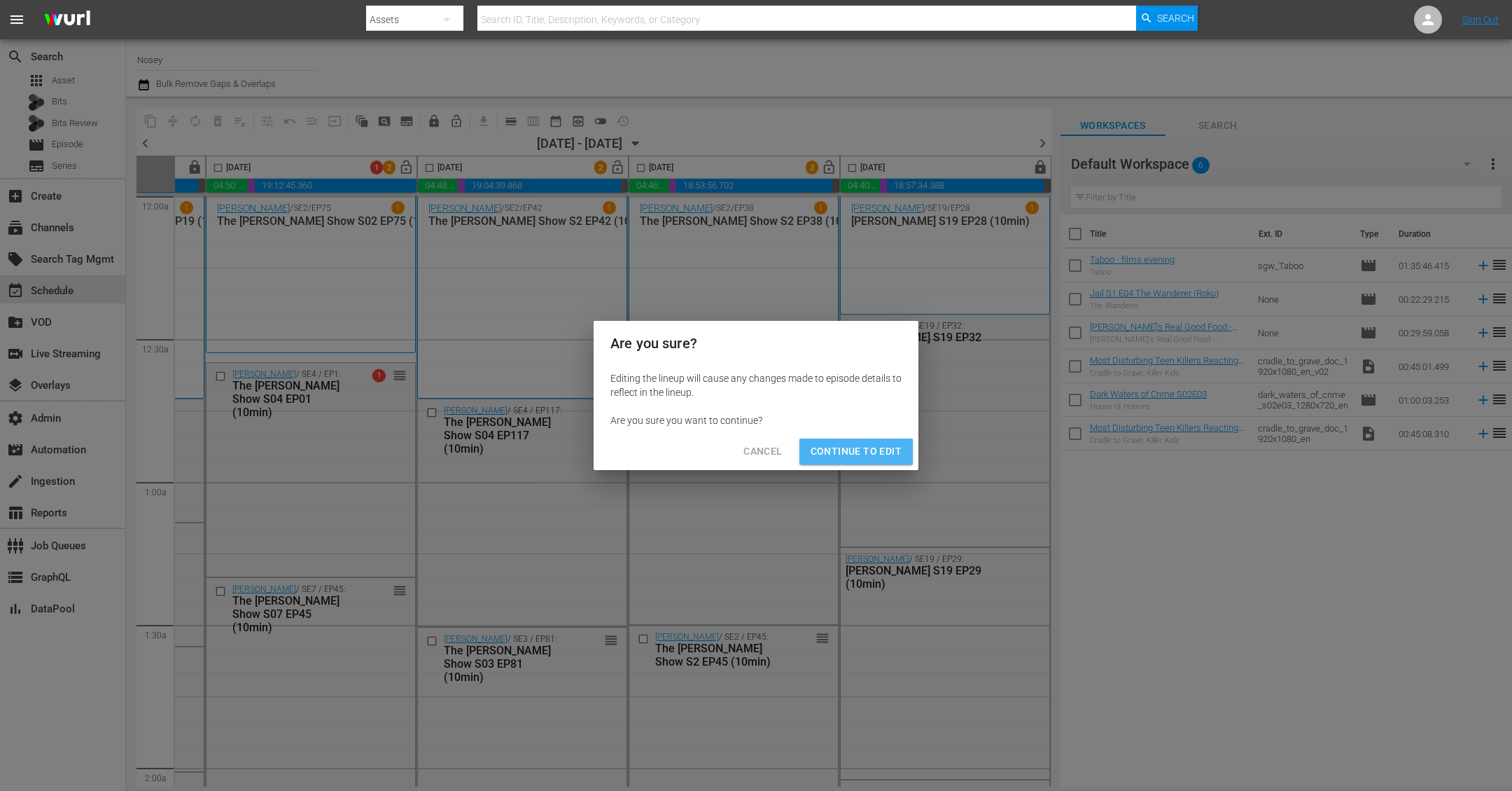
click at [821, 457] on span "Continue to Edit" at bounding box center [856, 451] width 91 height 17
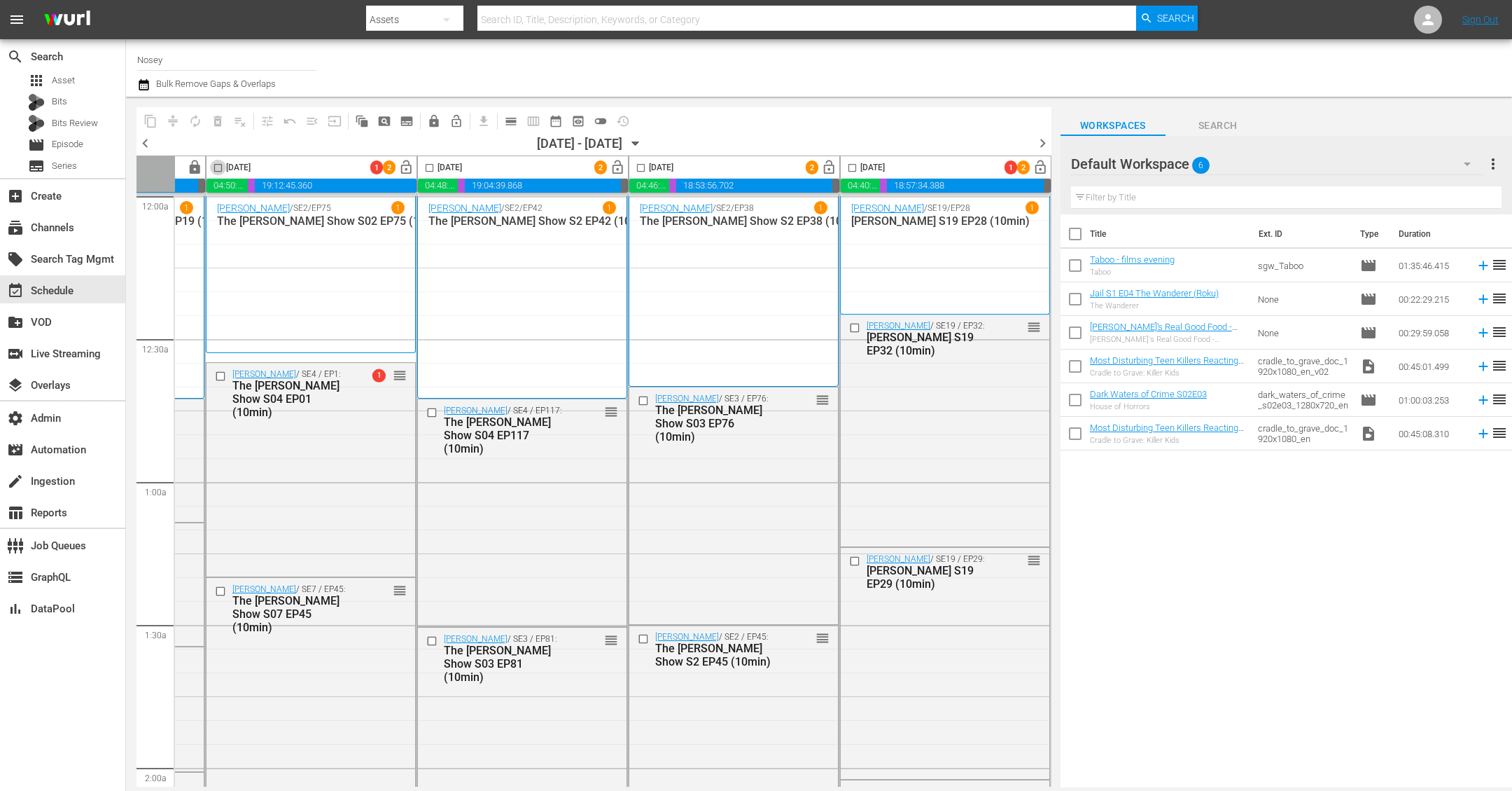
click at [210, 168] on input "checkbox" at bounding box center [218, 170] width 16 height 16
checkbox input "true"
click at [421, 166] on input "checkbox" at bounding box center [429, 170] width 16 height 16
checkbox input "true"
drag, startPoint x: 632, startPoint y: 164, endPoint x: 695, endPoint y: 164, distance: 63.0
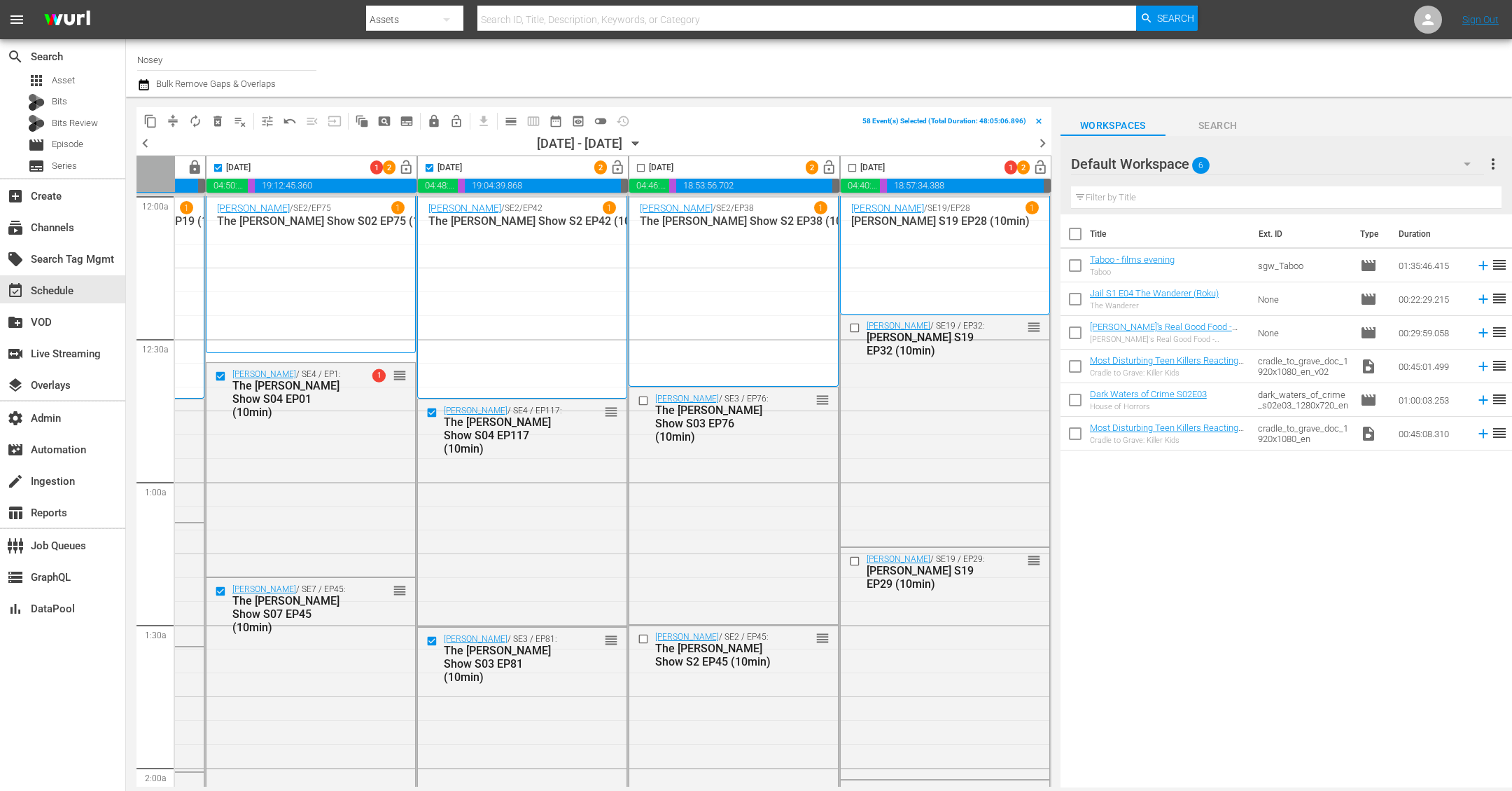
click at [633, 164] on input "checkbox" at bounding box center [640, 170] width 16 height 16
checkbox input "true"
click at [844, 165] on input "checkbox" at bounding box center [852, 170] width 16 height 16
checkbox input "true"
click at [174, 121] on span "compress" at bounding box center [173, 121] width 14 height 14
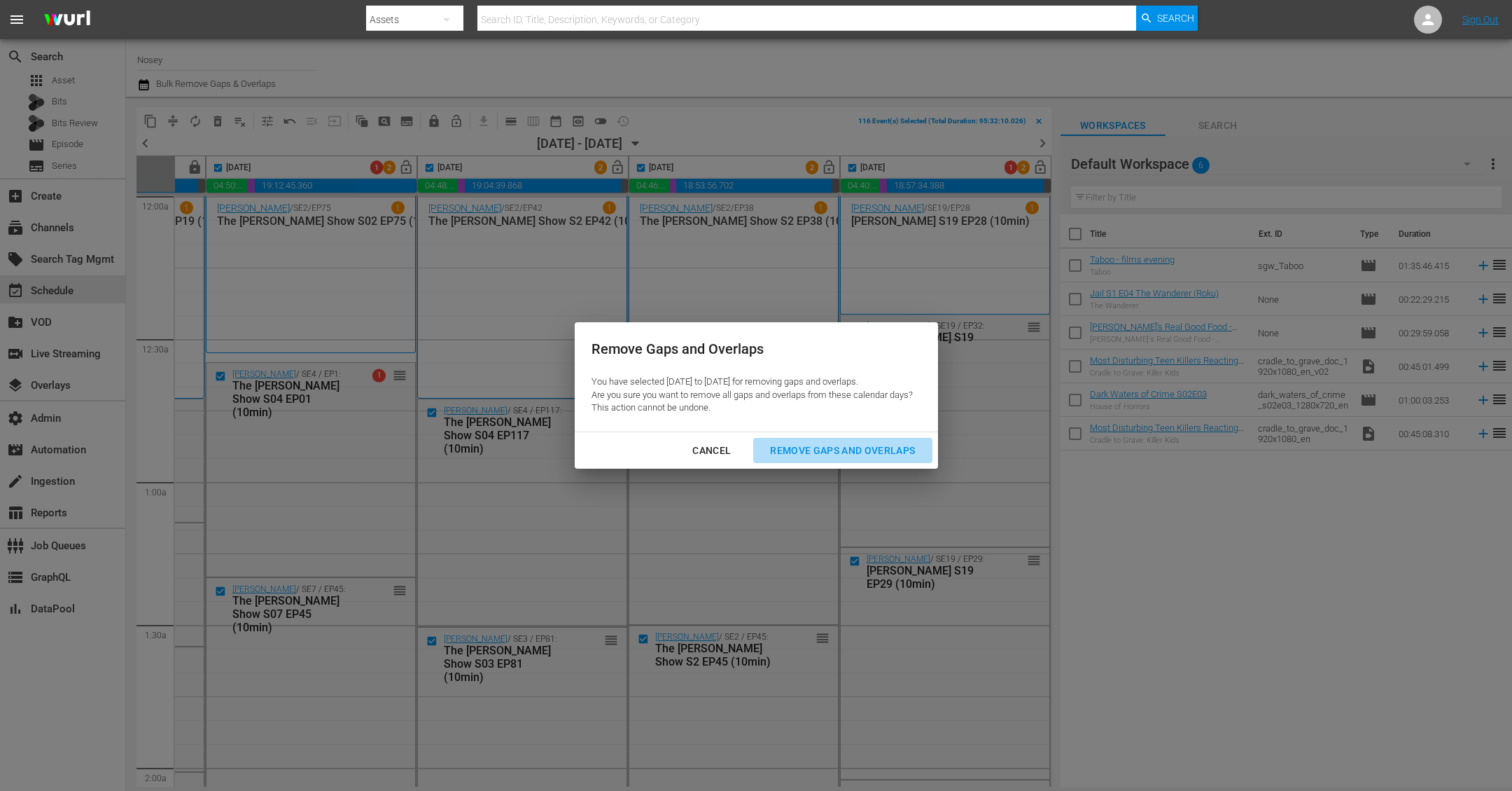
click at [854, 447] on div "Remove Gaps and Overlaps" at bounding box center [842, 450] width 168 height 17
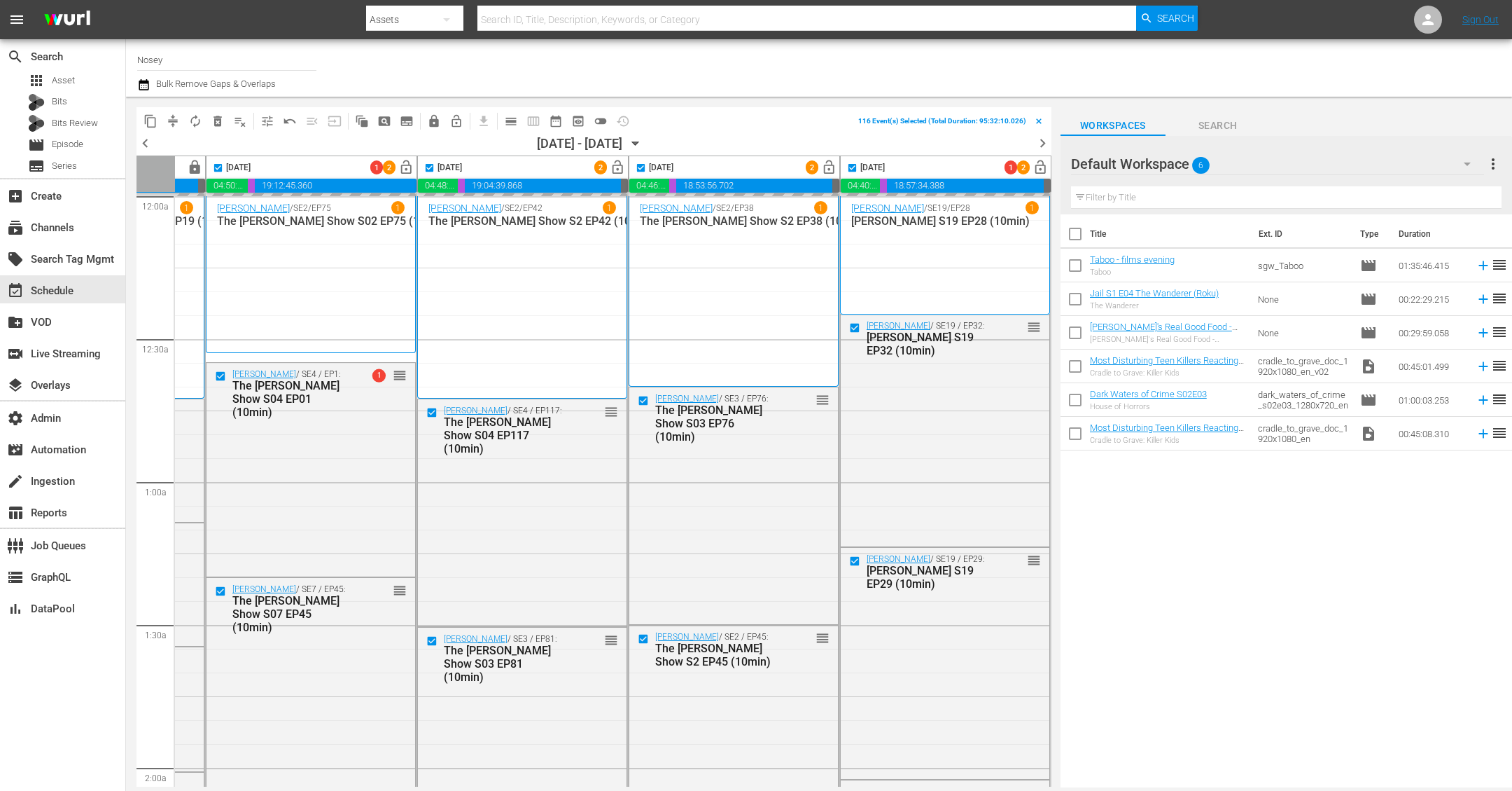
checkbox input "false"
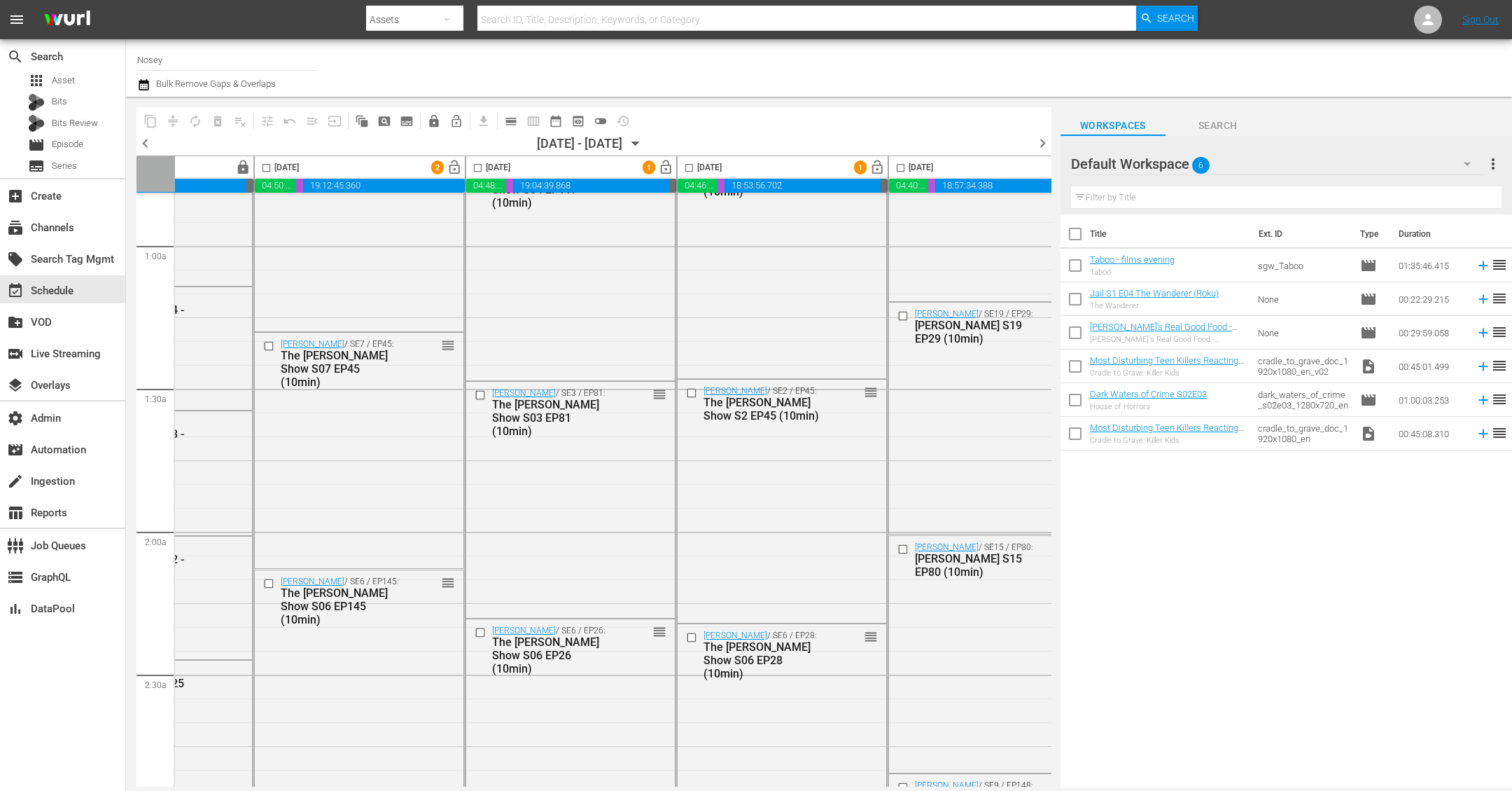
scroll to position [0, 555]
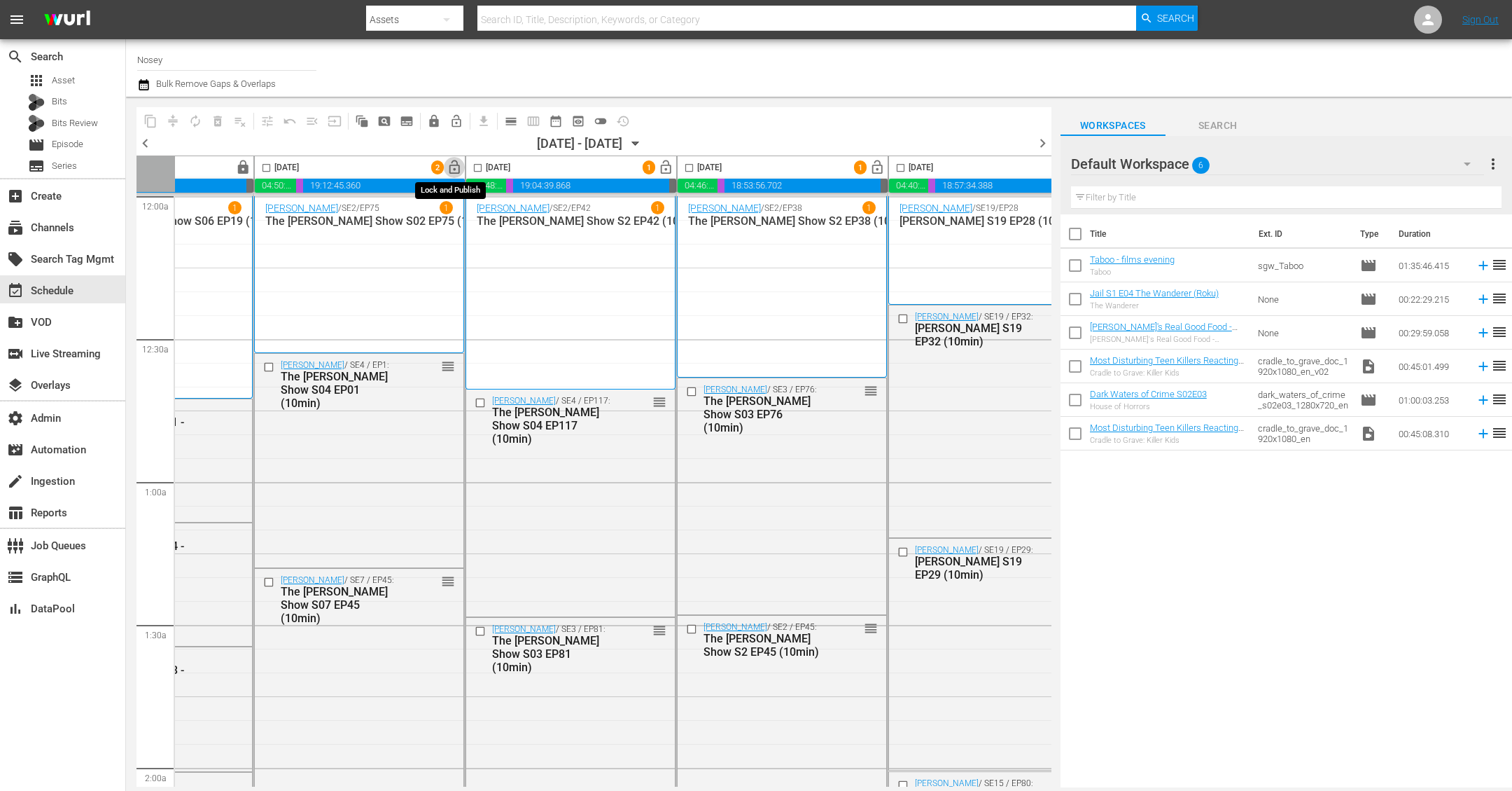
click at [457, 170] on span "lock_open" at bounding box center [454, 167] width 16 height 16
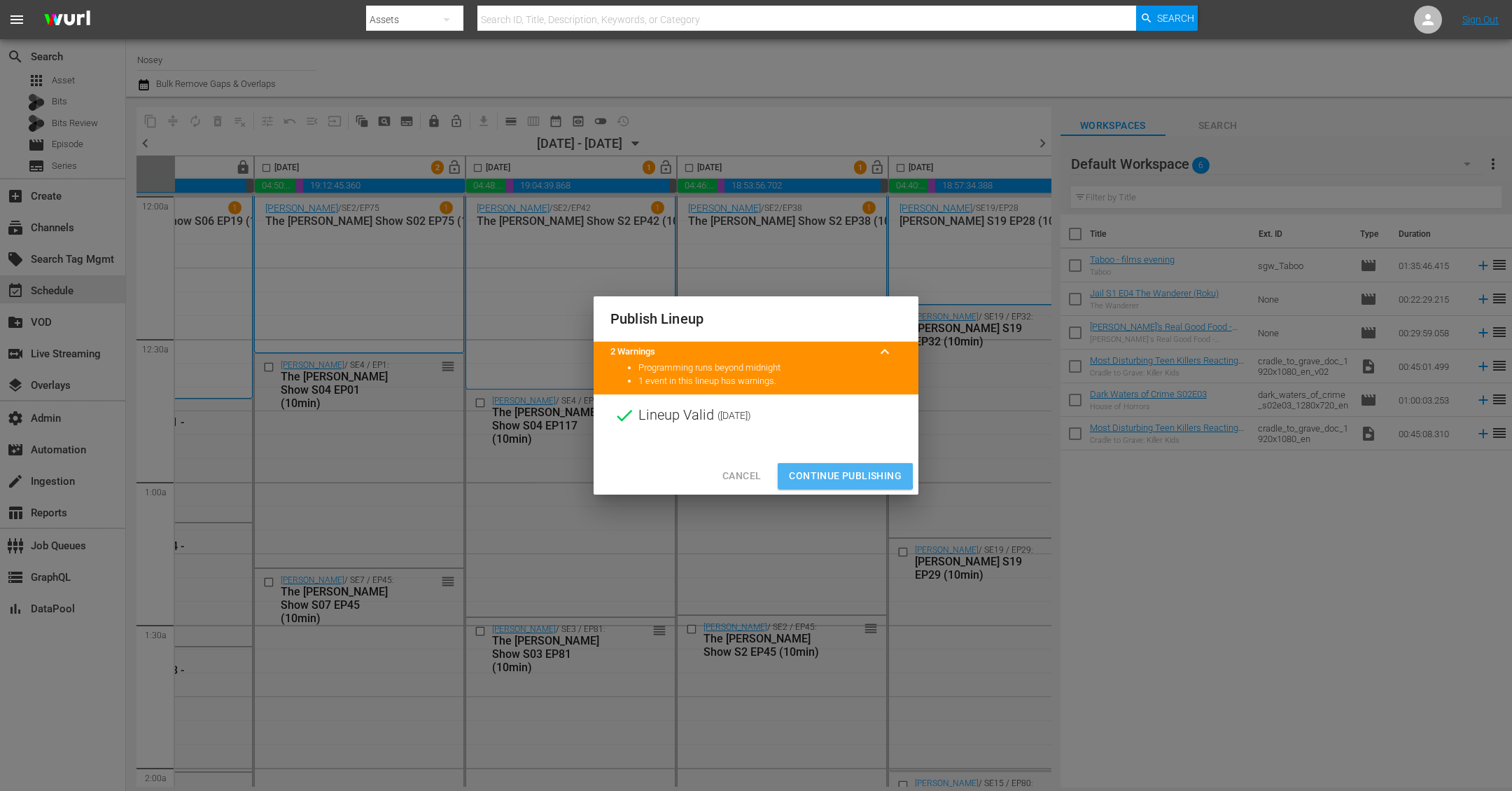
click at [821, 473] on span "Continue Publishing" at bounding box center [845, 475] width 113 height 17
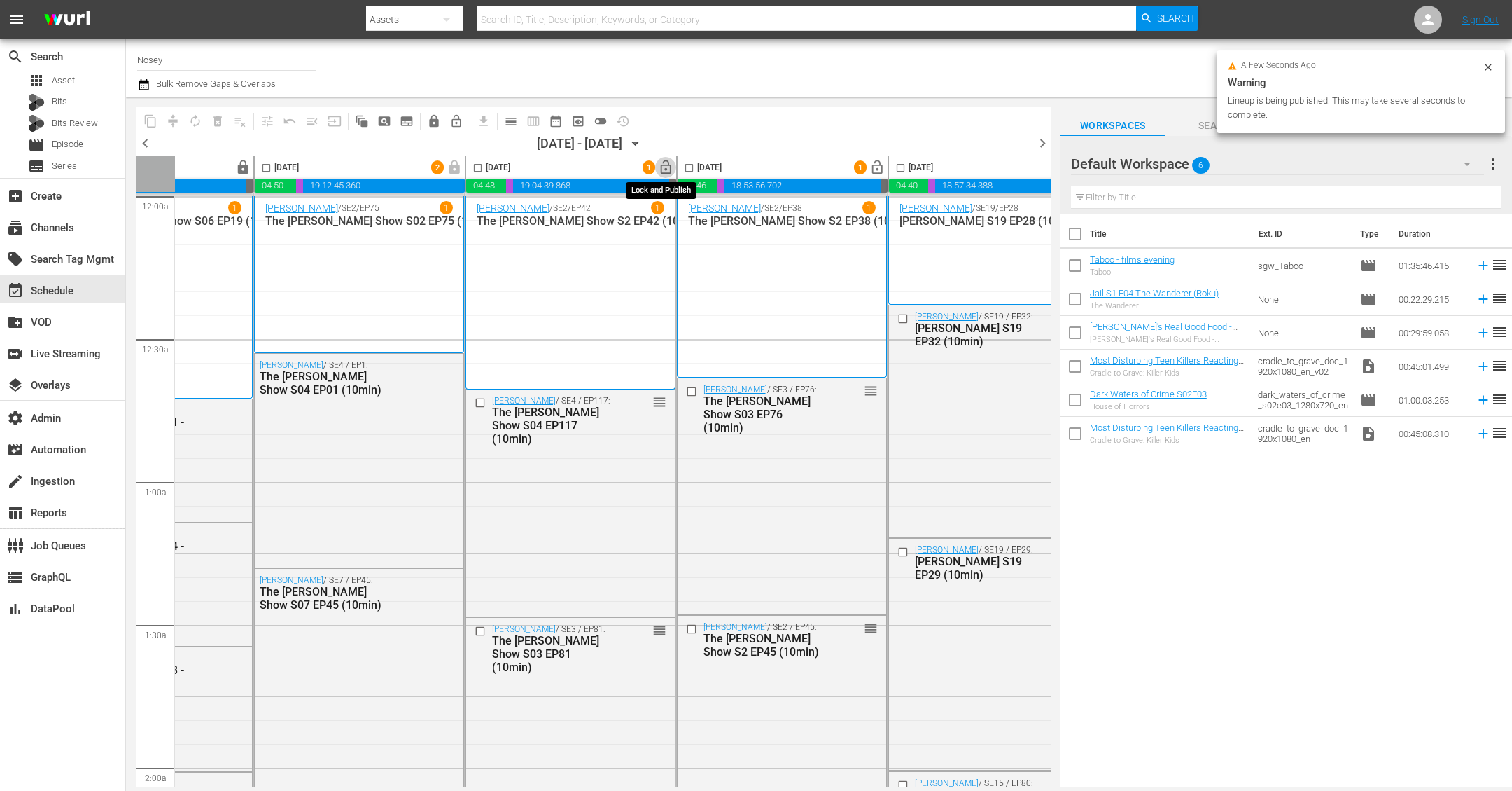
click at [663, 160] on span "lock_open" at bounding box center [665, 167] width 16 height 16
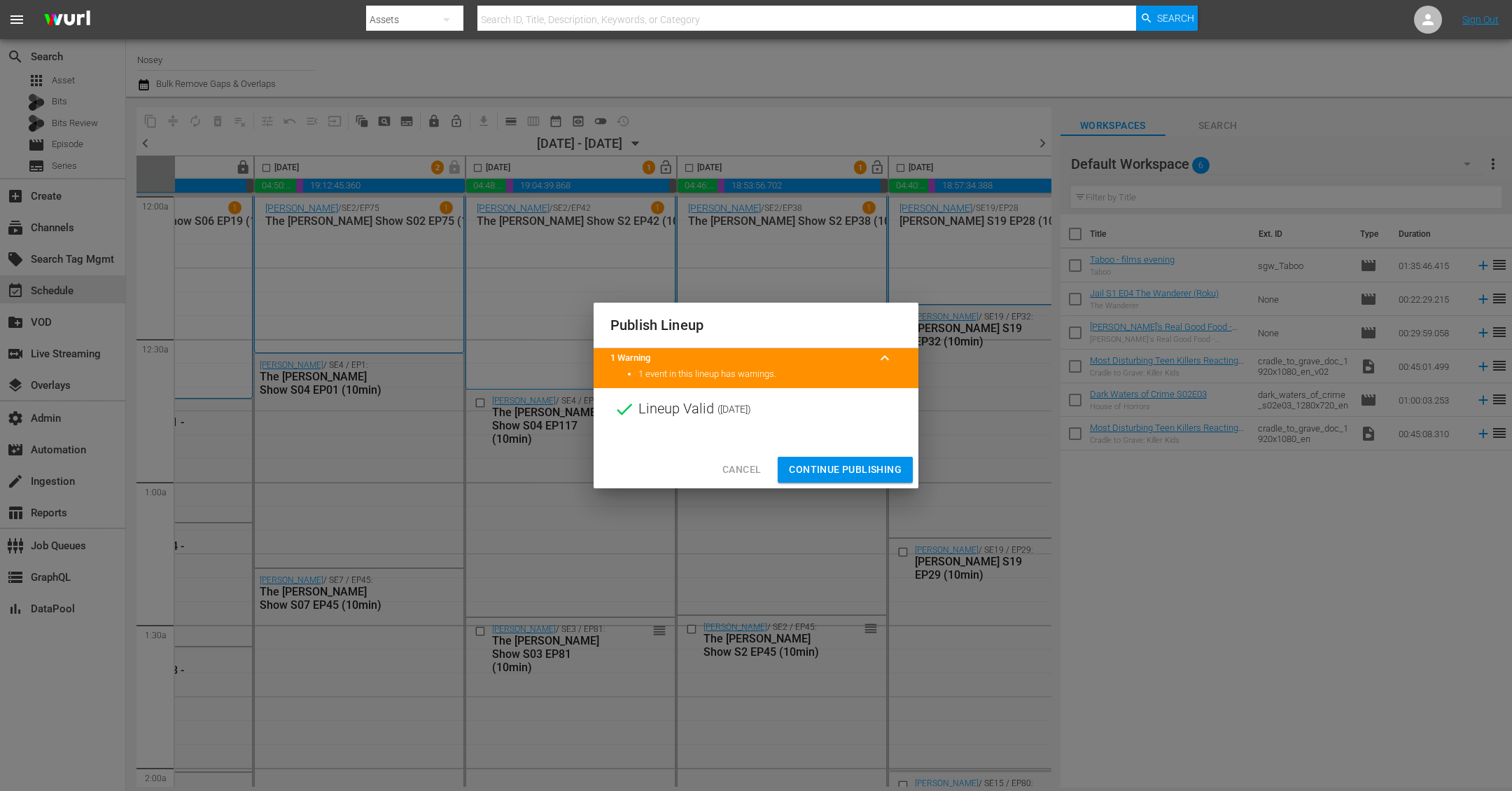
click at [852, 468] on span "Continue Publishing" at bounding box center [845, 469] width 113 height 17
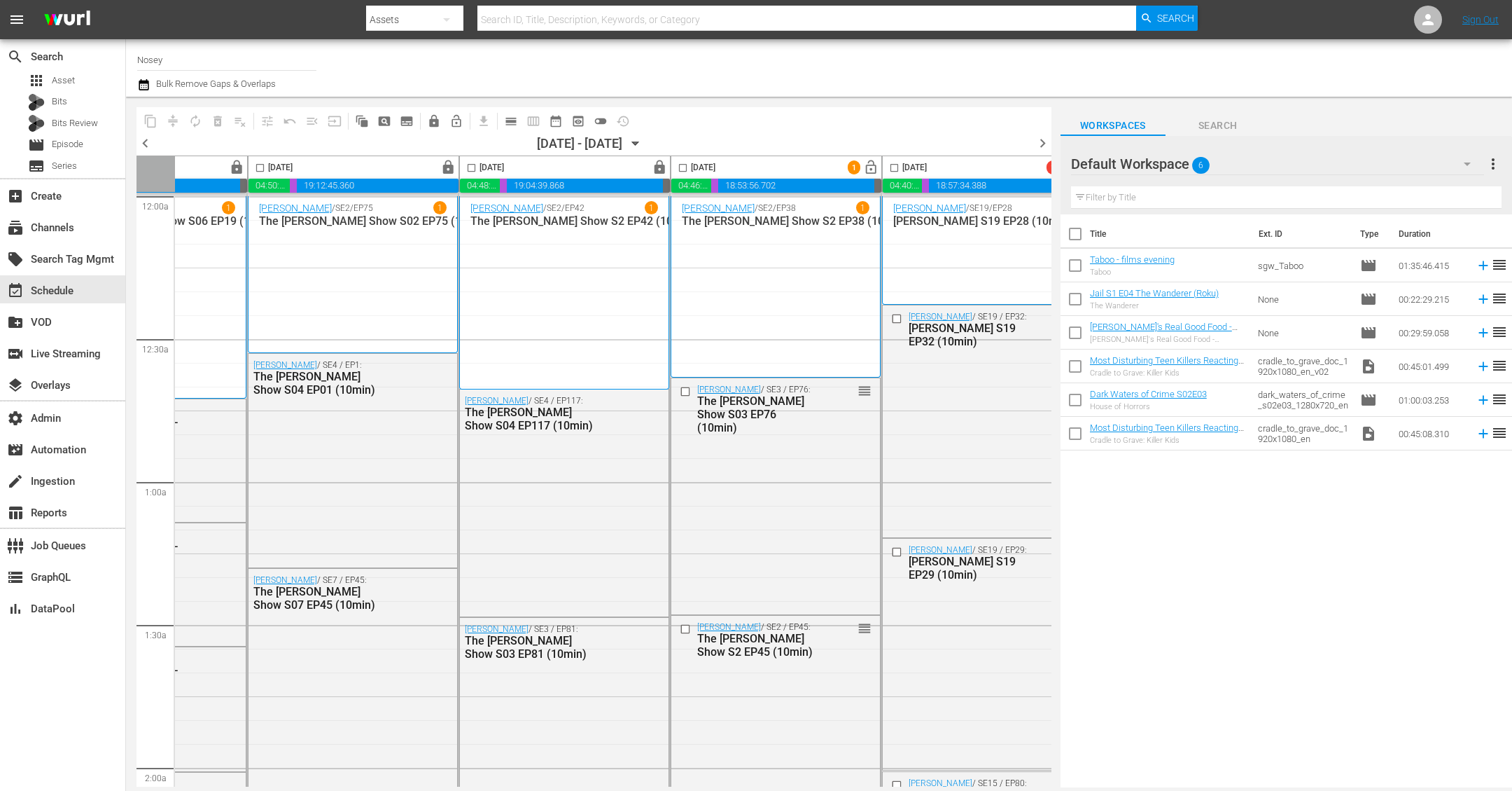
scroll to position [0, 608]
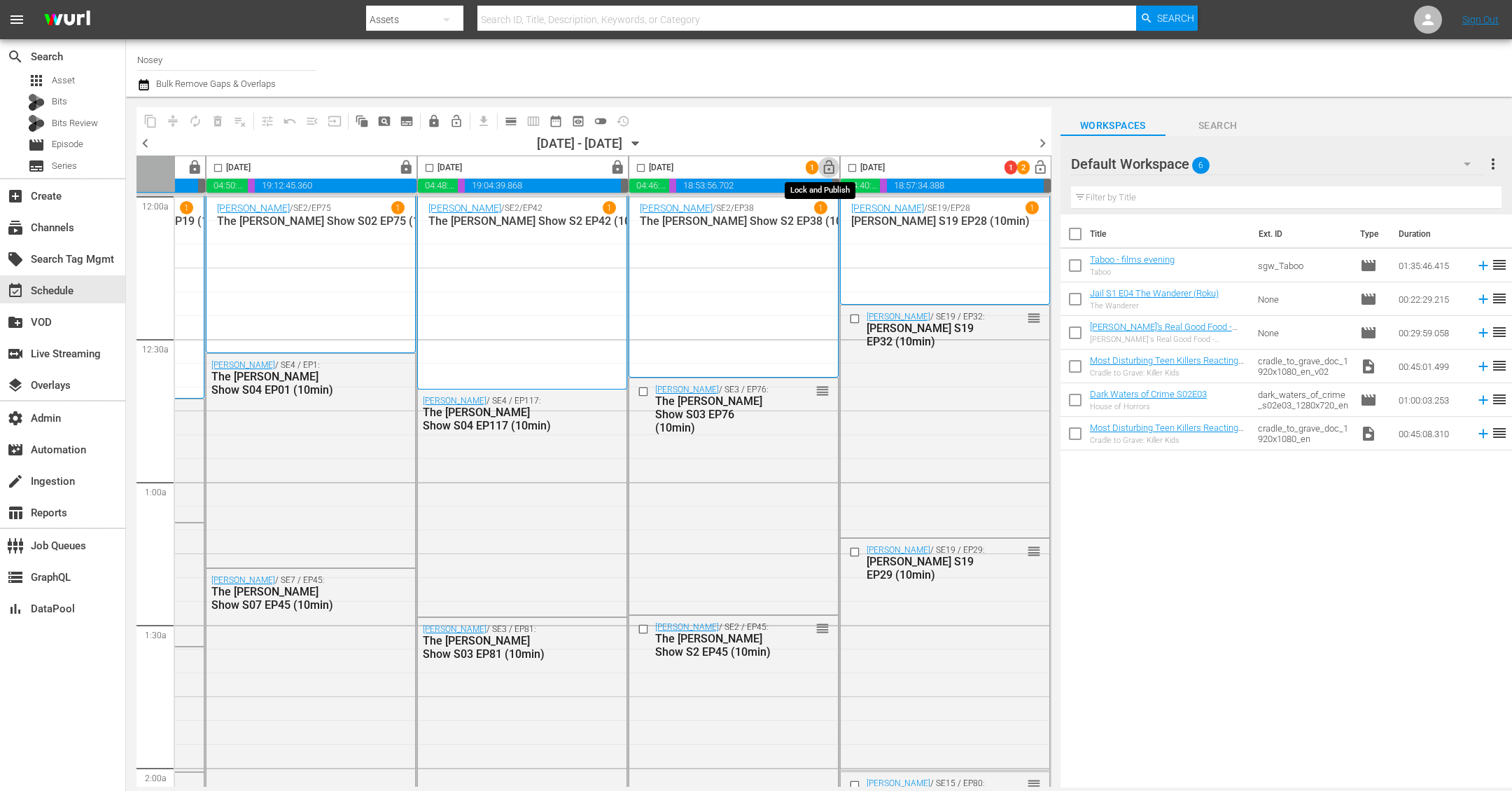
click at [821, 169] on span "lock_open" at bounding box center [828, 167] width 16 height 16
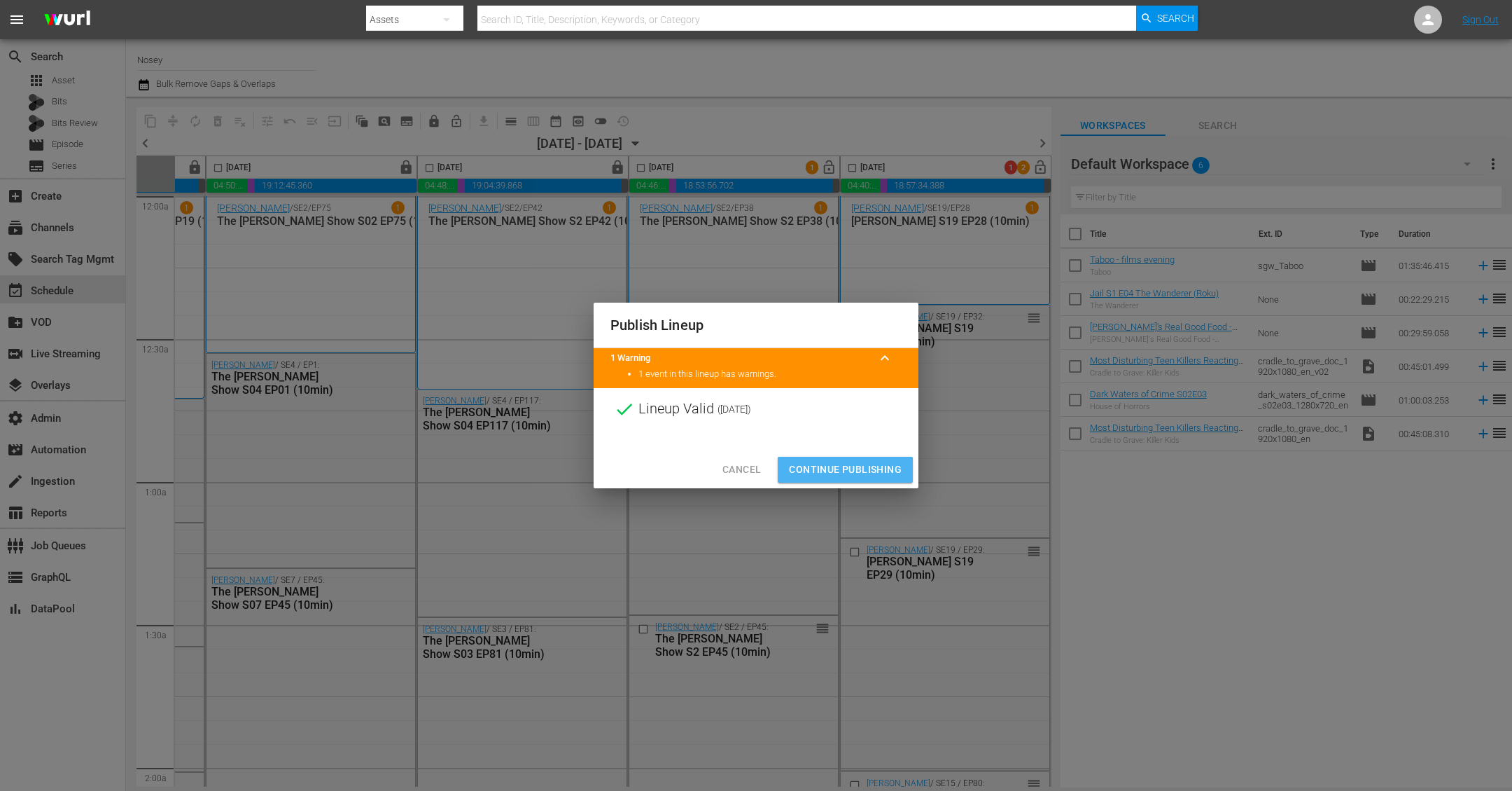
click at [876, 474] on span "Continue Publishing" at bounding box center [845, 469] width 113 height 17
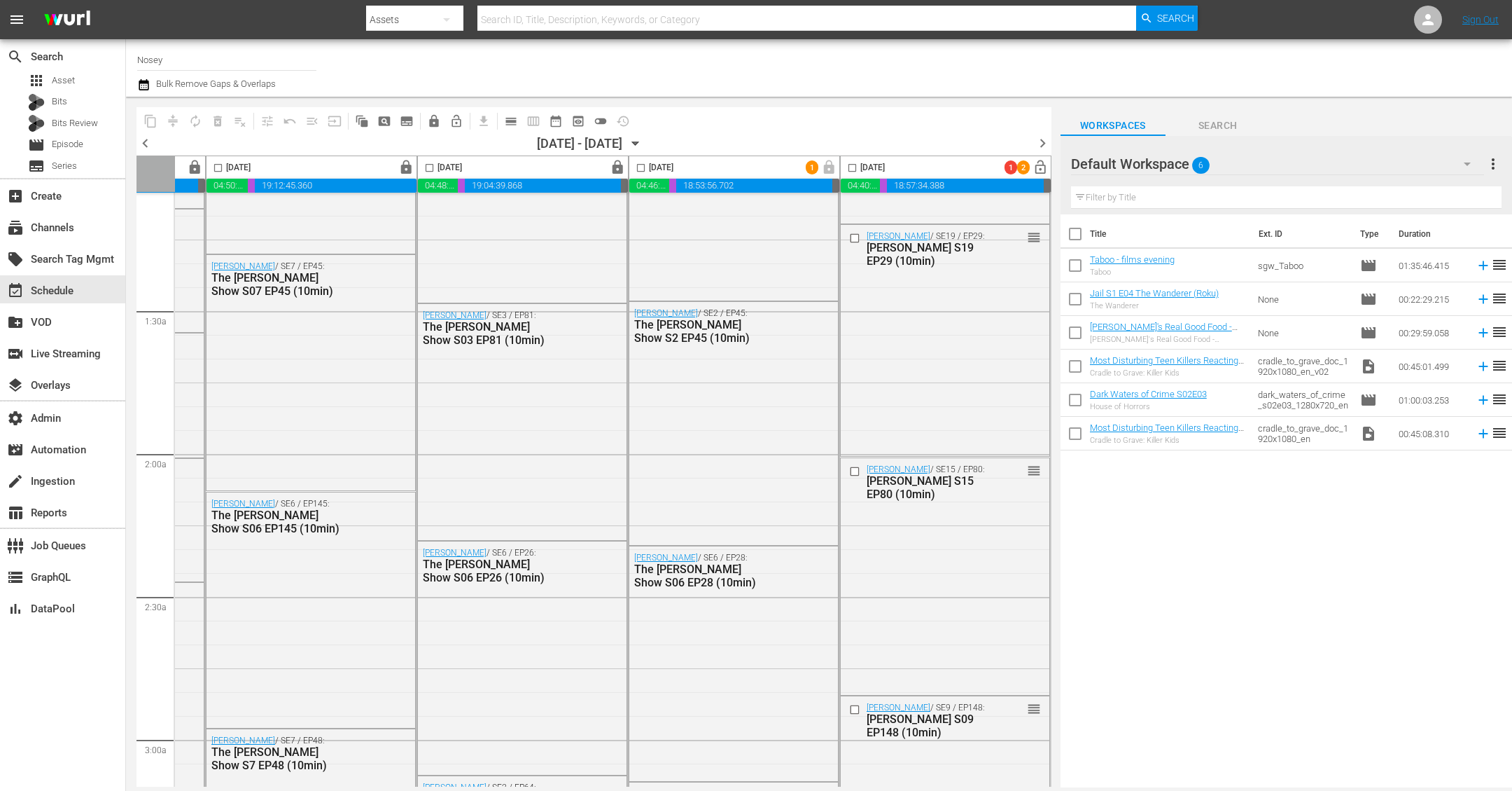
scroll to position [0, 608]
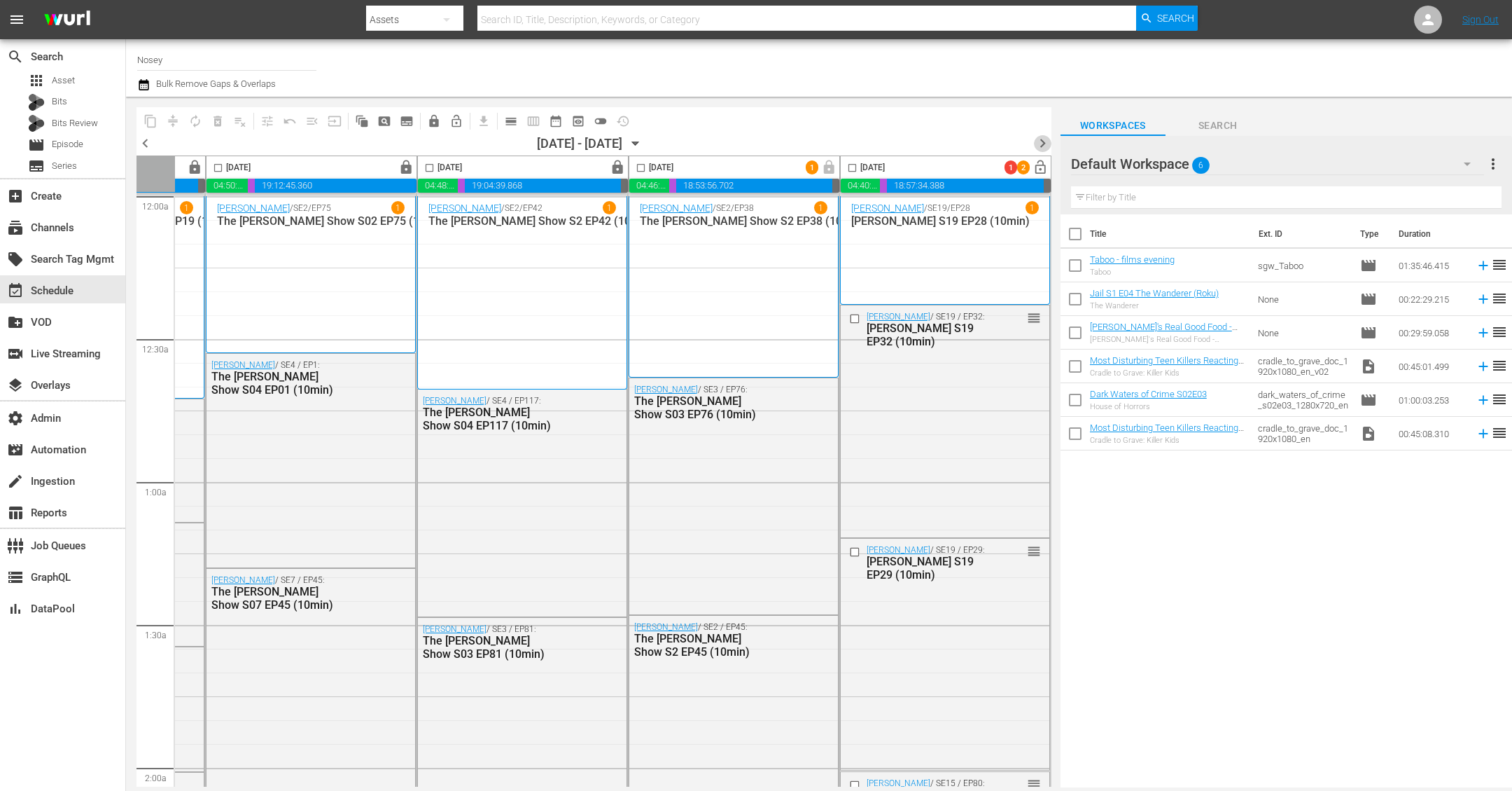
click at [1045, 145] on span "chevron_right" at bounding box center [1042, 143] width 17 height 17
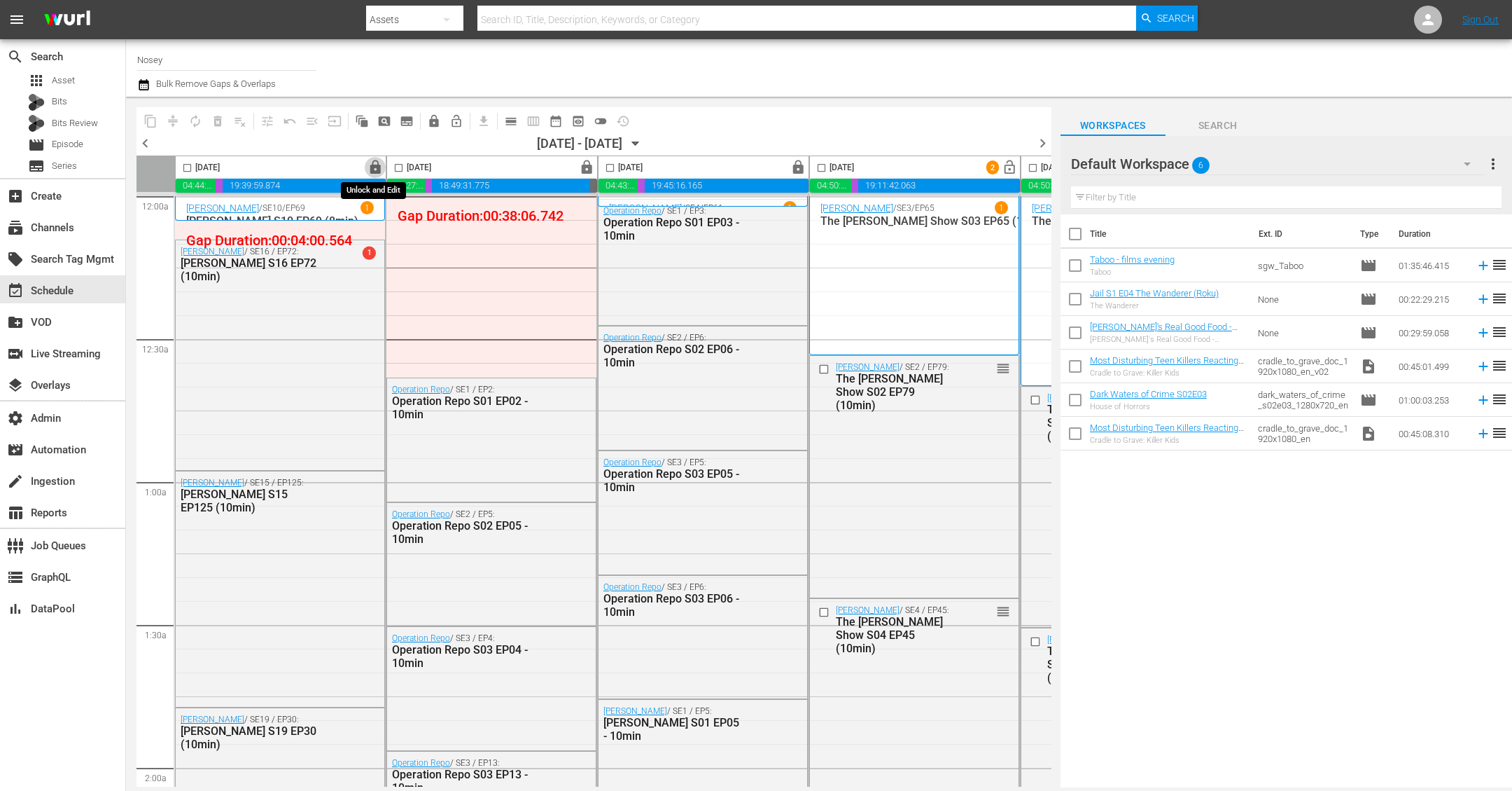
click at [376, 168] on span "lock" at bounding box center [375, 167] width 16 height 16
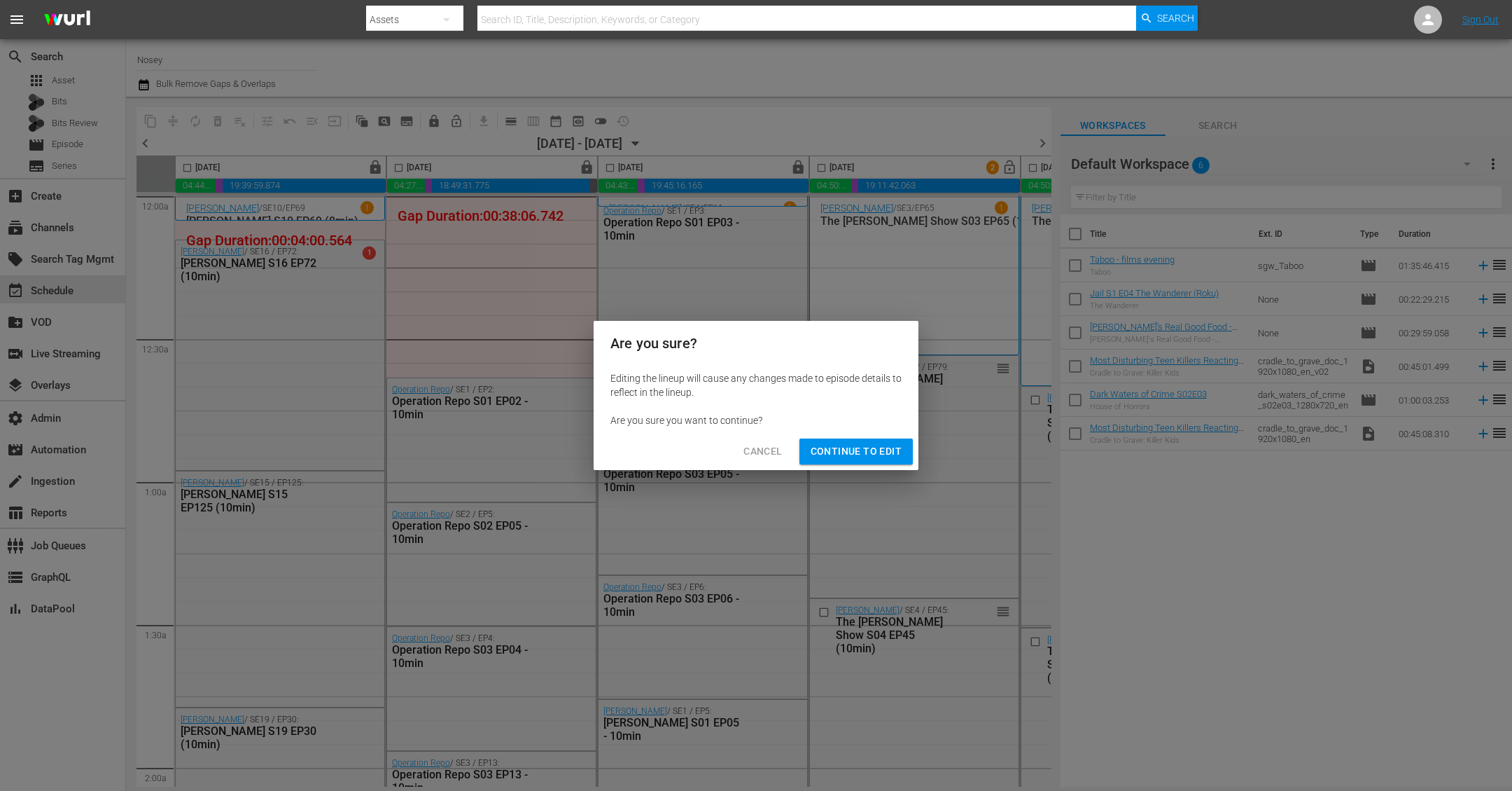
click at [831, 448] on span "Continue to Edit" at bounding box center [856, 451] width 91 height 17
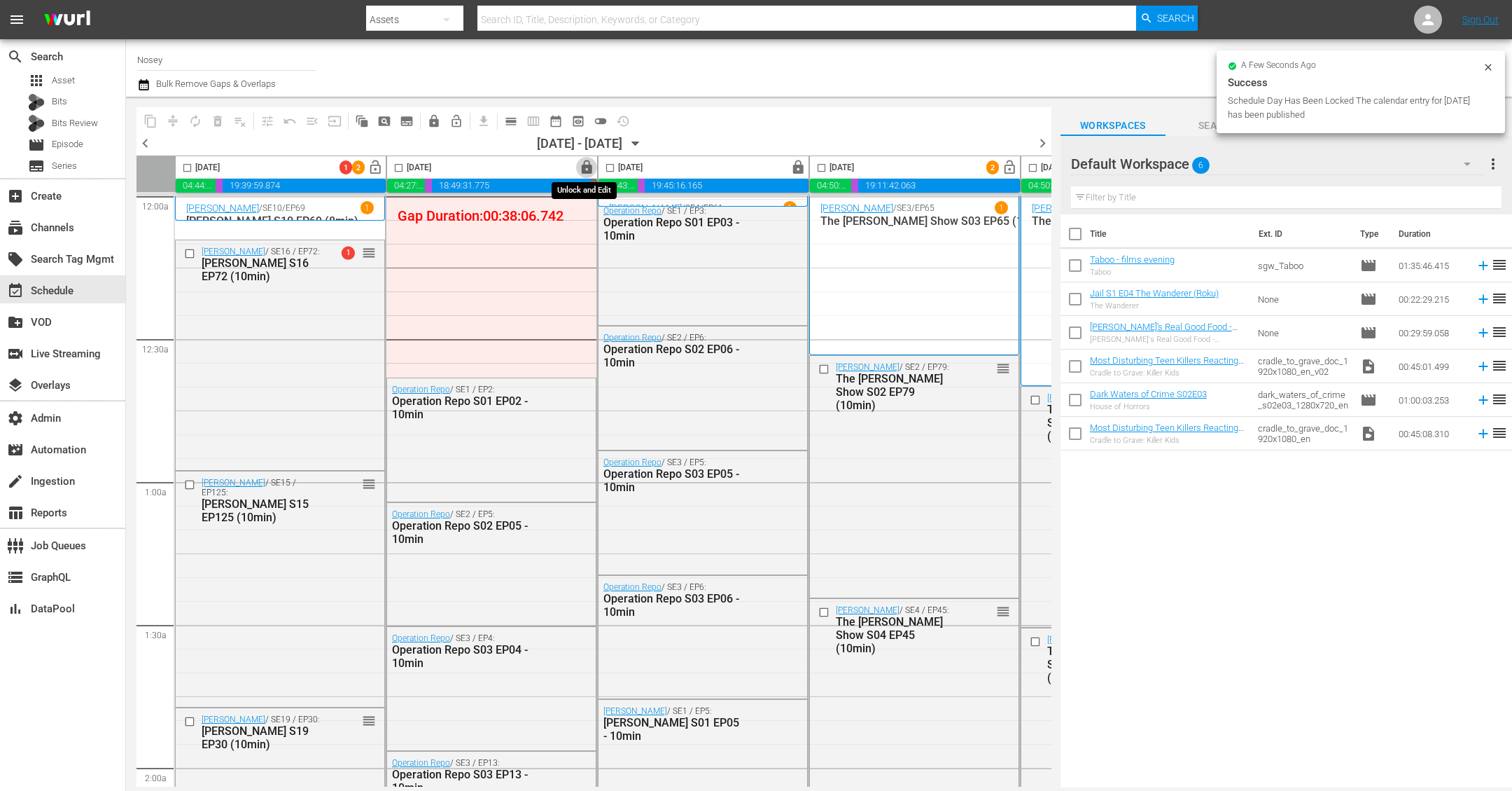
click at [585, 165] on span "lock" at bounding box center [586, 167] width 16 height 16
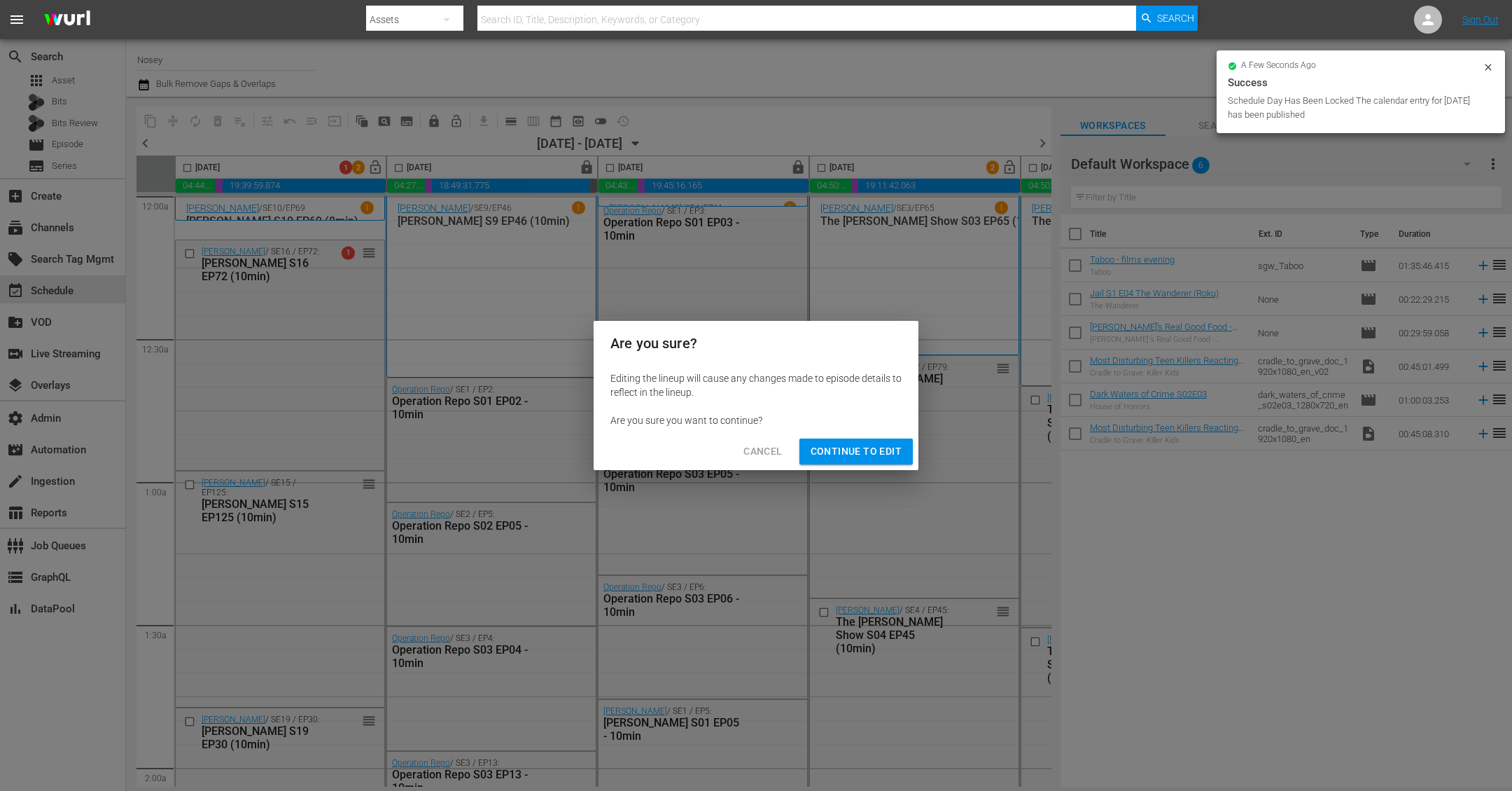
click at [860, 450] on span "Continue to Edit" at bounding box center [856, 451] width 91 height 17
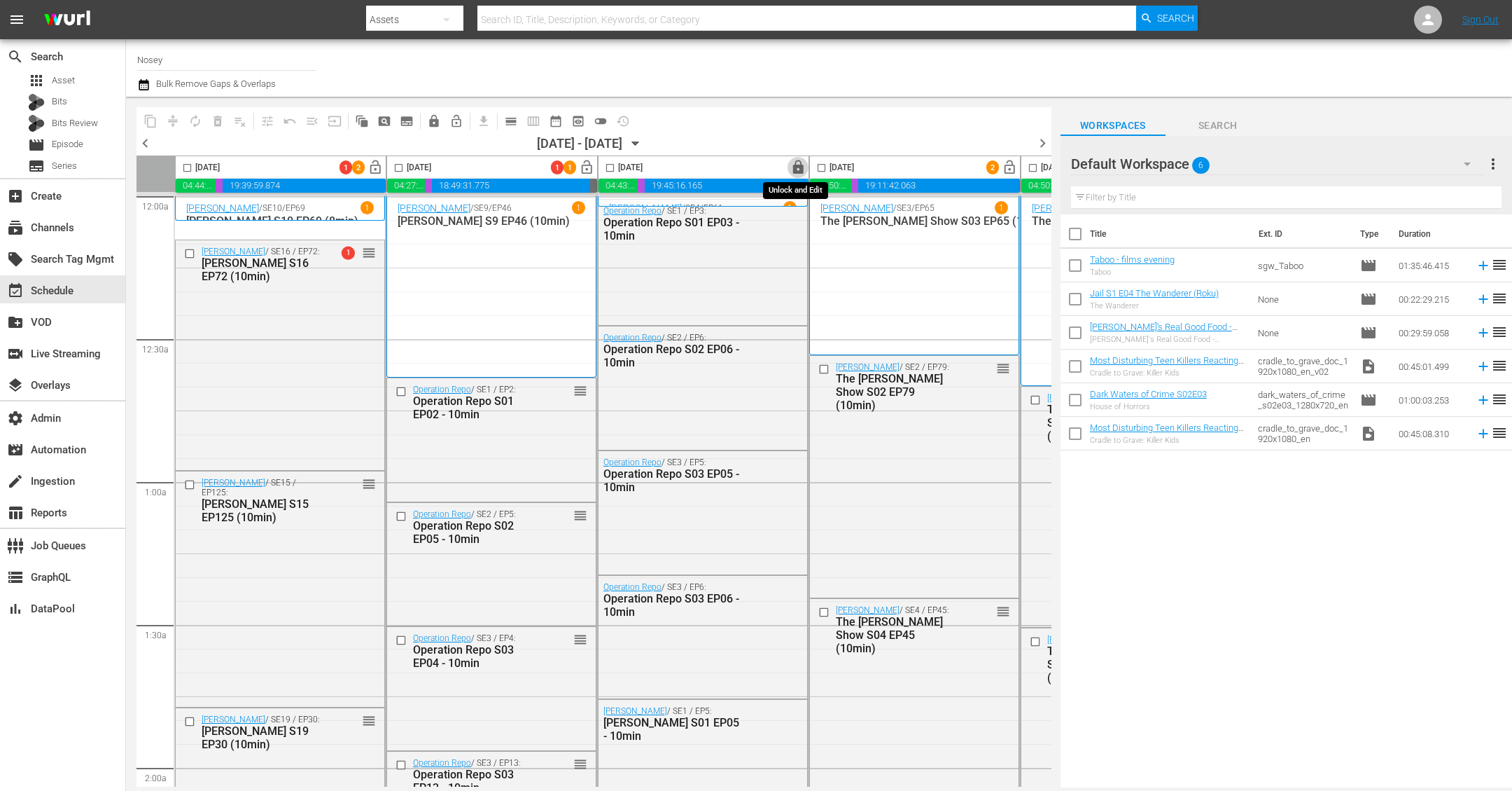
click at [794, 169] on span "lock" at bounding box center [798, 167] width 16 height 16
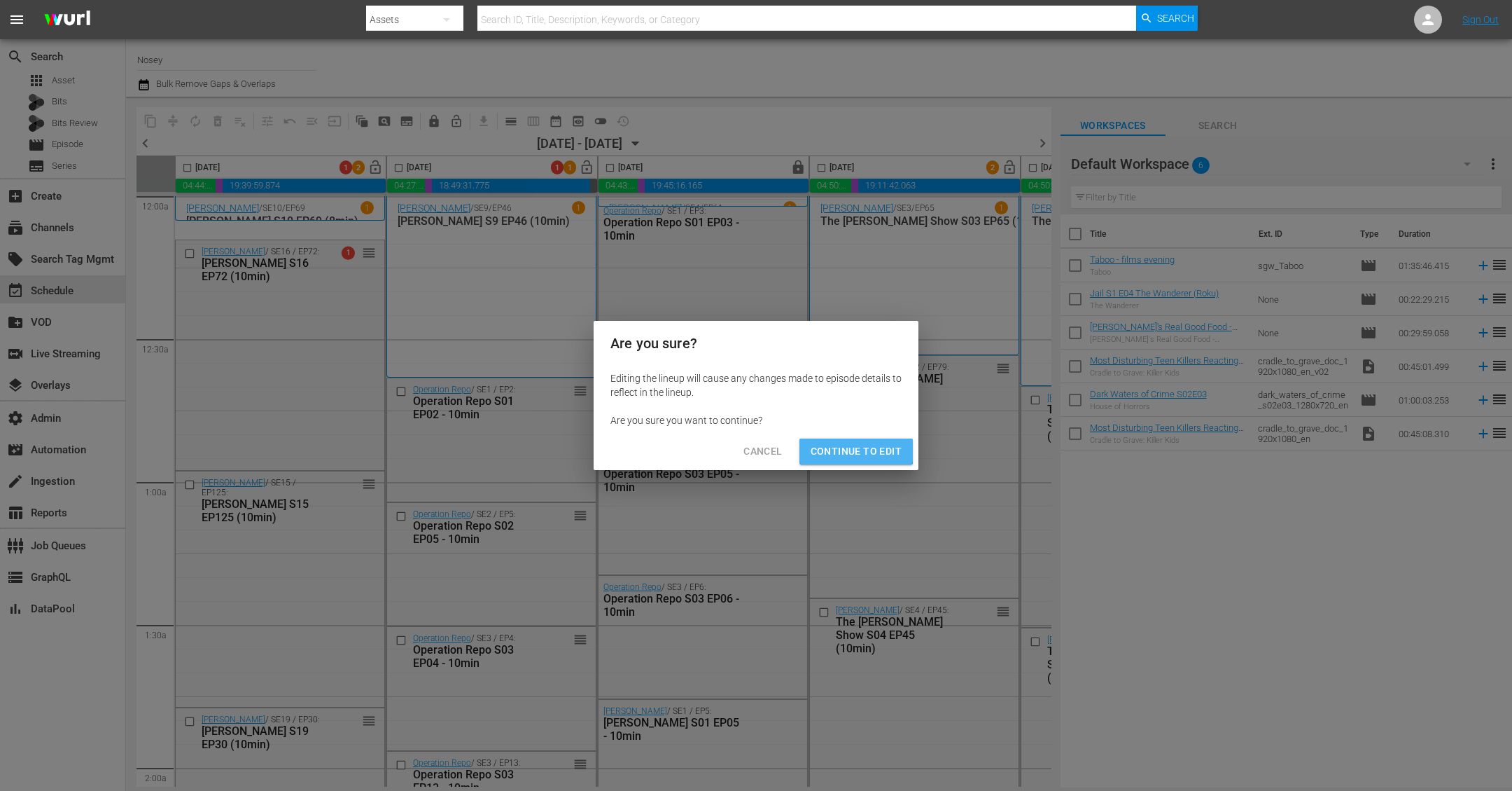
click at [847, 447] on span "Continue to Edit" at bounding box center [856, 451] width 91 height 17
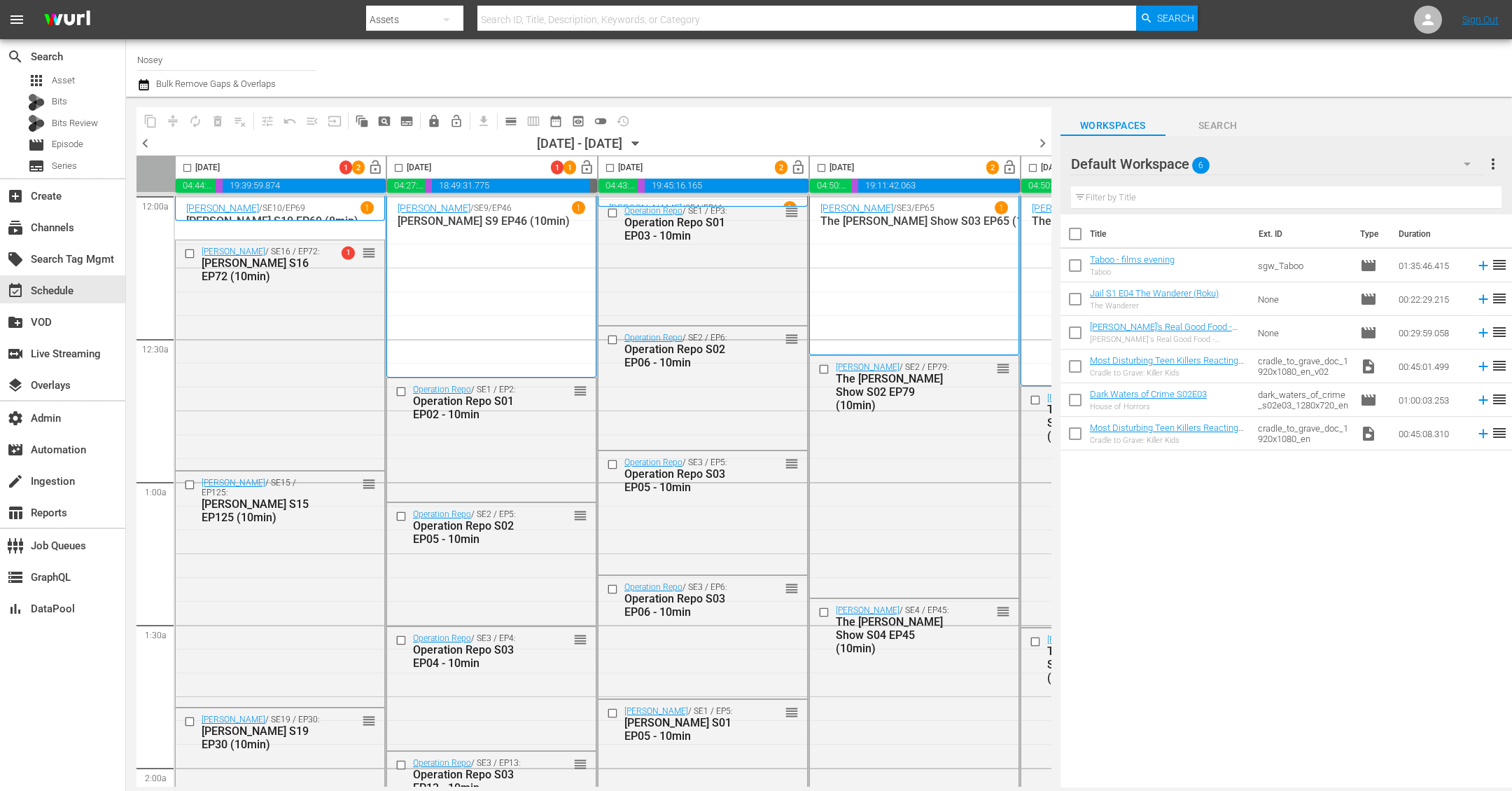
click at [186, 169] on input "checkbox" at bounding box center [187, 170] width 16 height 16
checkbox input "true"
click at [398, 169] on input "checkbox" at bounding box center [398, 170] width 16 height 16
checkbox input "true"
click at [608, 167] on input "checkbox" at bounding box center [610, 170] width 16 height 16
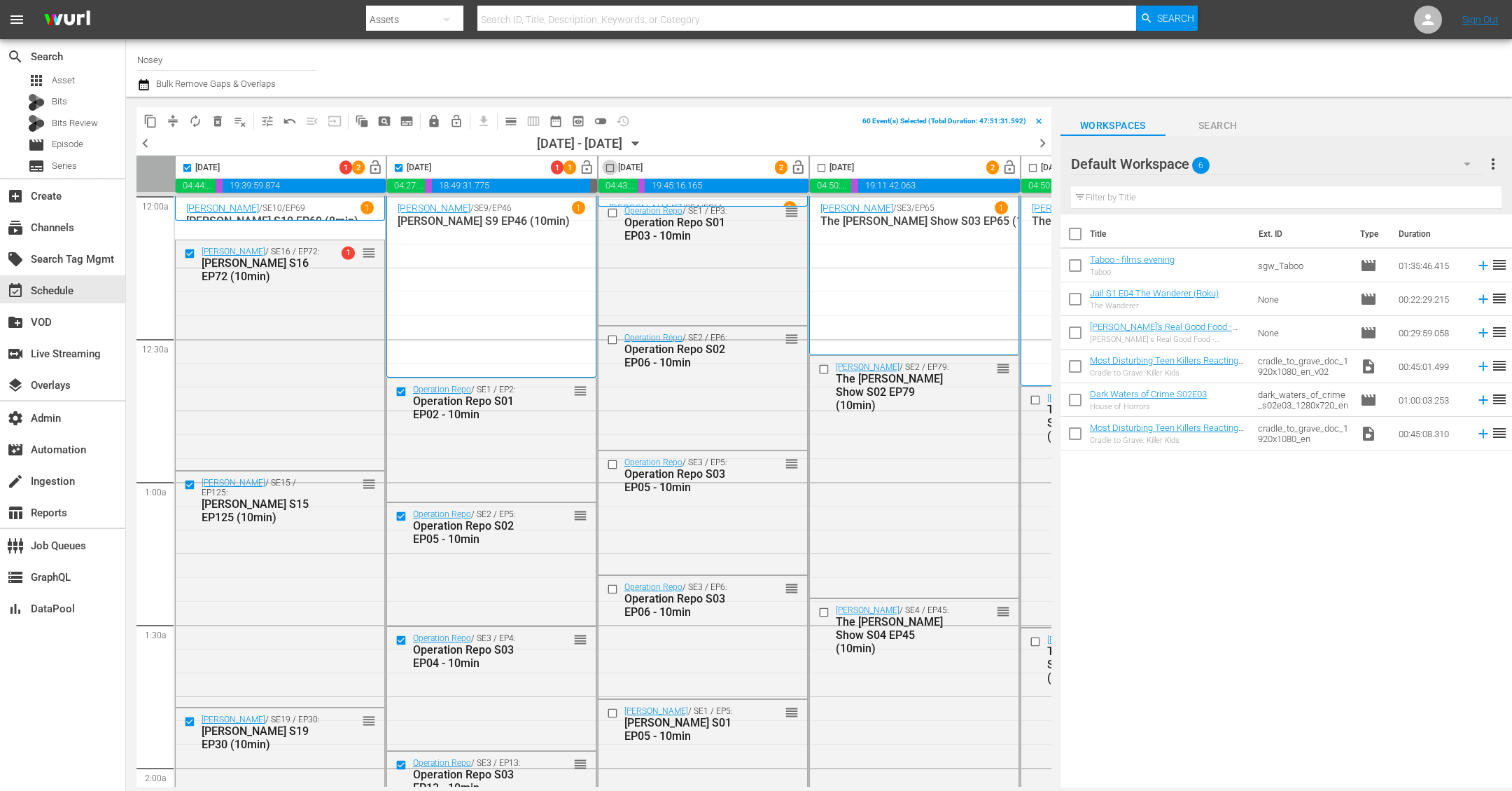
checkbox input "true"
click at [170, 119] on span "compress" at bounding box center [173, 121] width 14 height 14
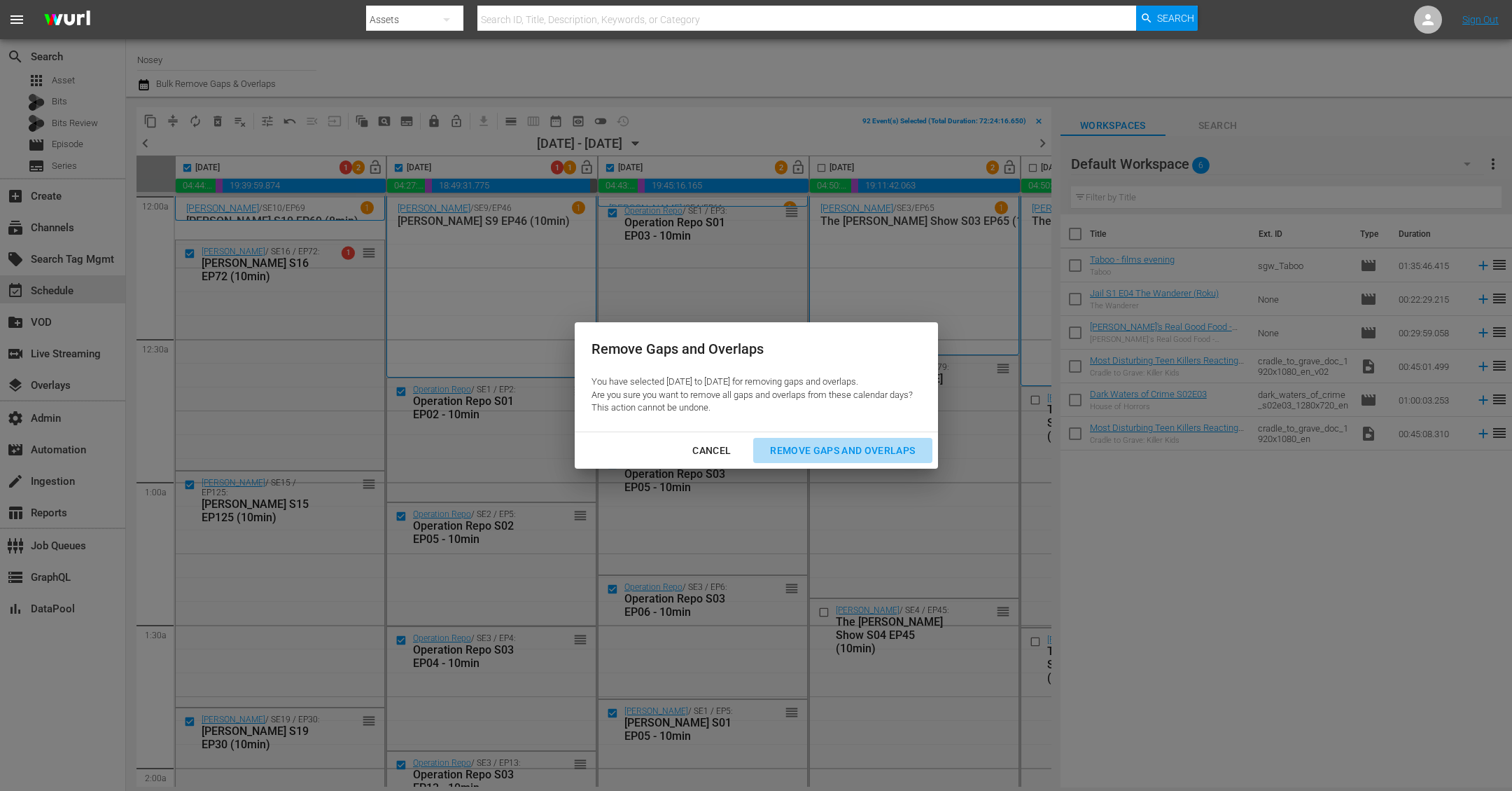
click at [831, 462] on button "Remove Gaps and Overlaps" at bounding box center [842, 451] width 178 height 26
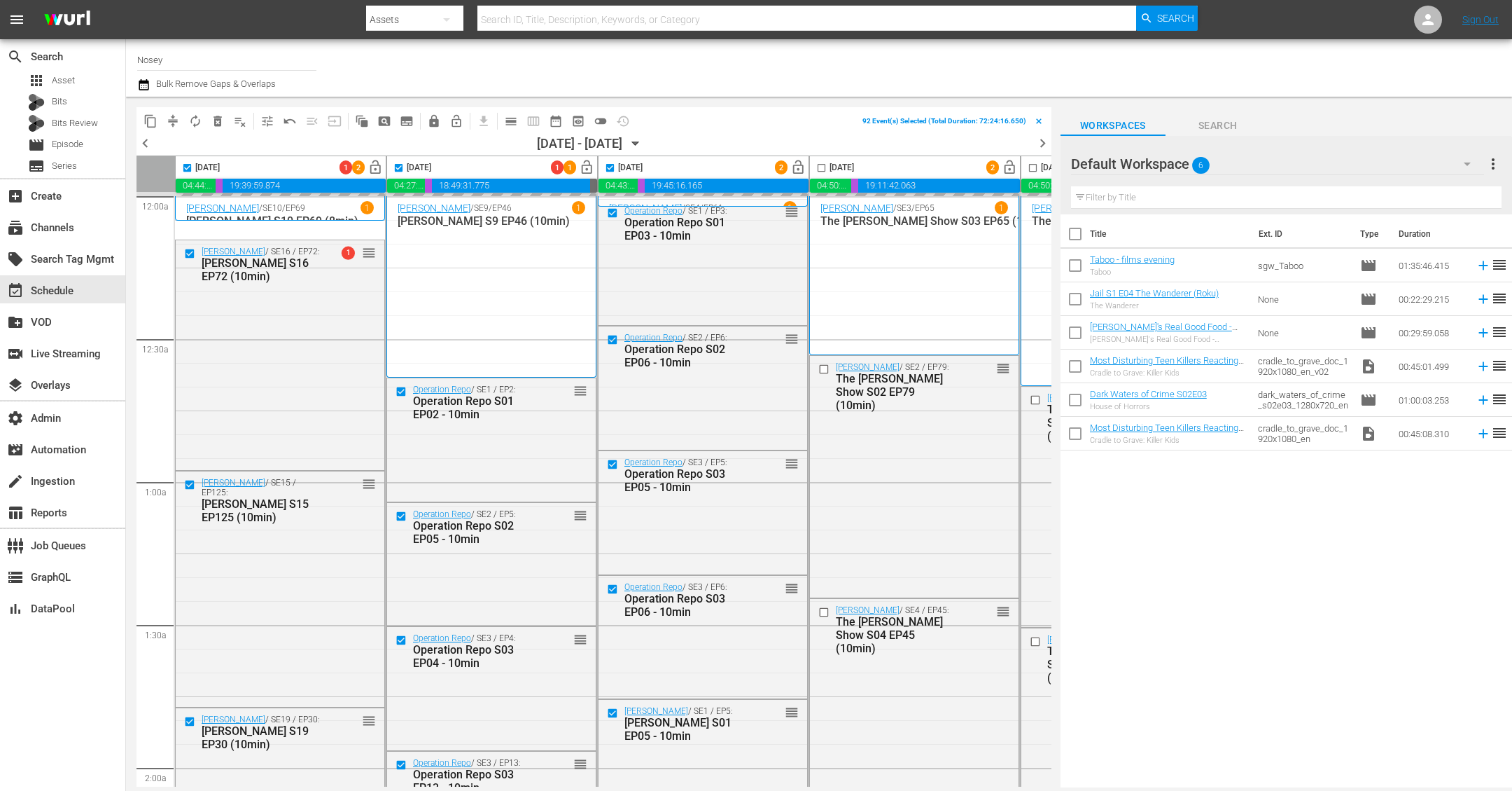
checkbox input "false"
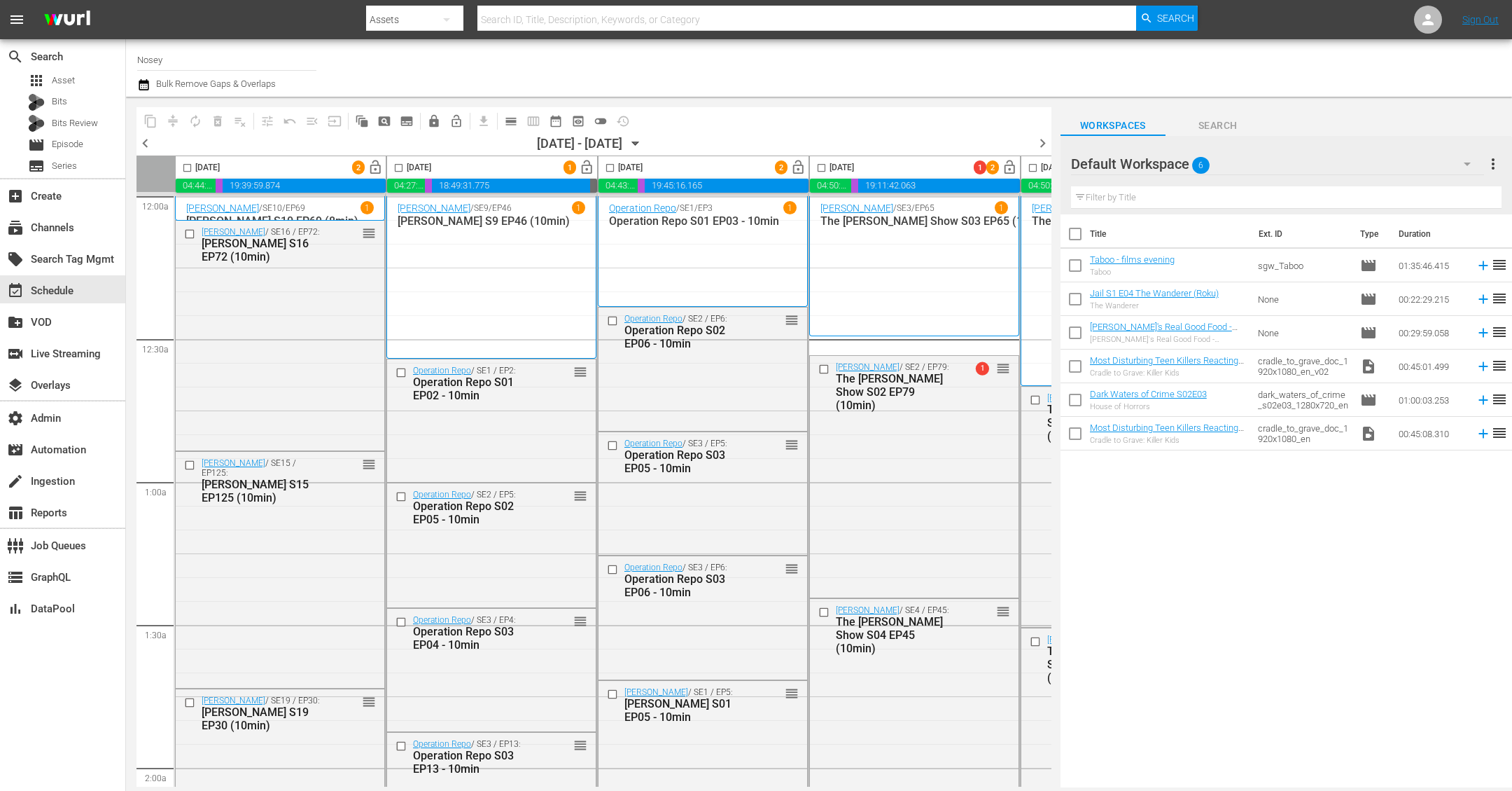
click at [186, 168] on input "checkbox" at bounding box center [187, 170] width 16 height 16
checkbox input "true"
click at [400, 167] on input "checkbox" at bounding box center [398, 170] width 16 height 16
checkbox input "true"
click at [611, 165] on input "checkbox" at bounding box center [610, 170] width 16 height 16
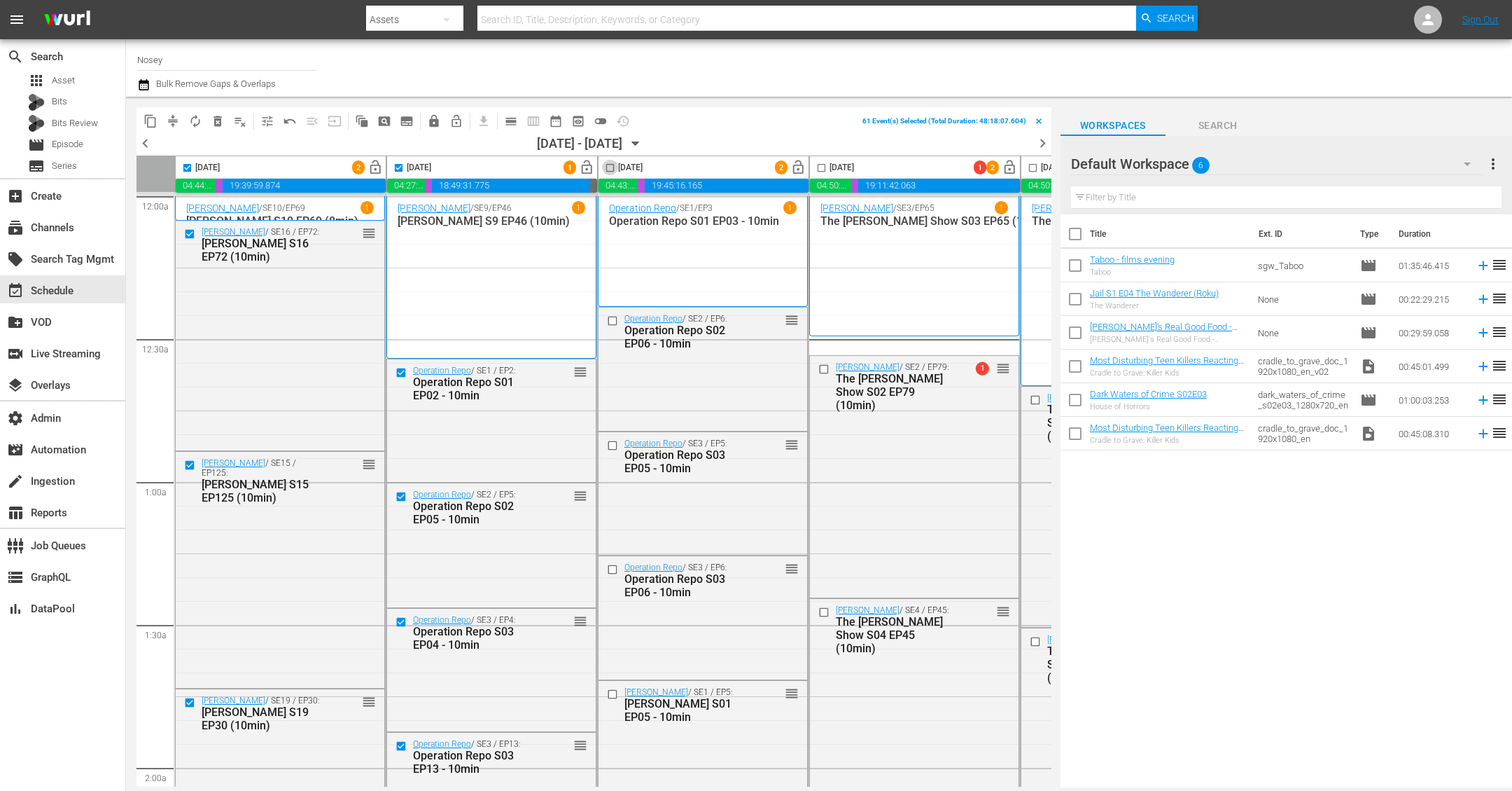
checkbox input "true"
click at [172, 121] on span "compress" at bounding box center [173, 121] width 14 height 14
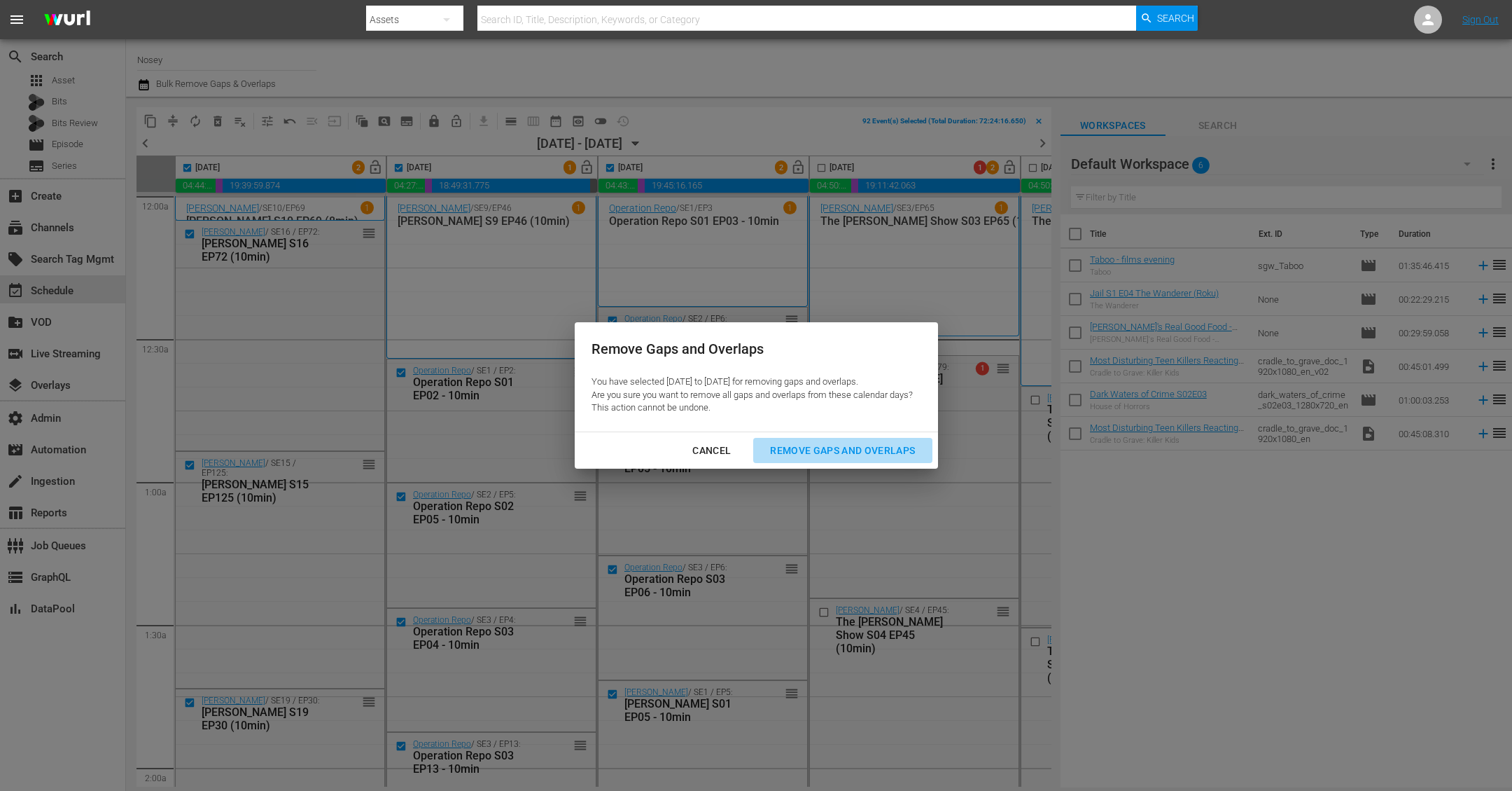
click at [829, 449] on div "Remove Gaps and Overlaps" at bounding box center [842, 450] width 168 height 17
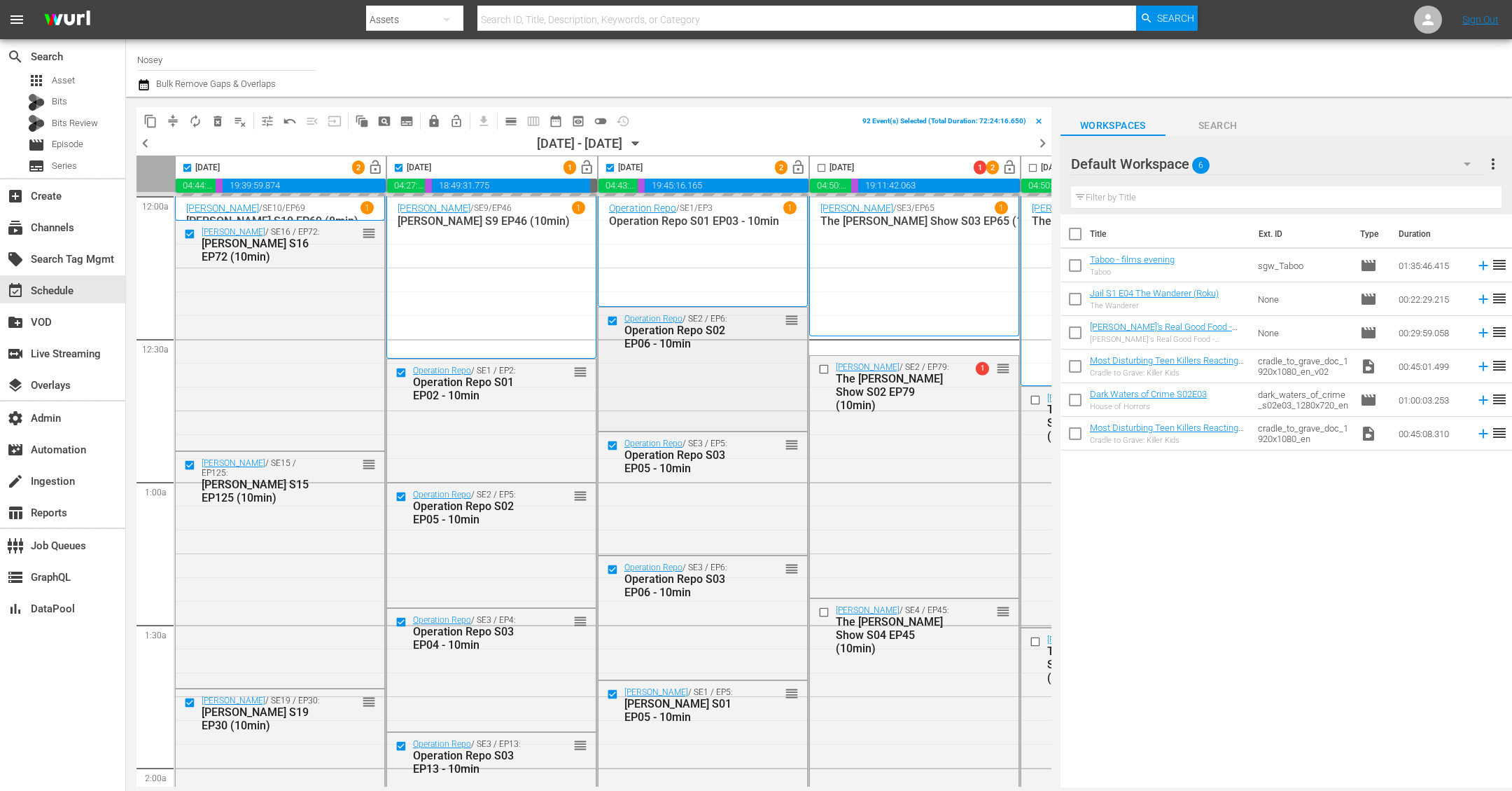
checkbox input "false"
click at [379, 169] on span "lock_open" at bounding box center [375, 167] width 16 height 16
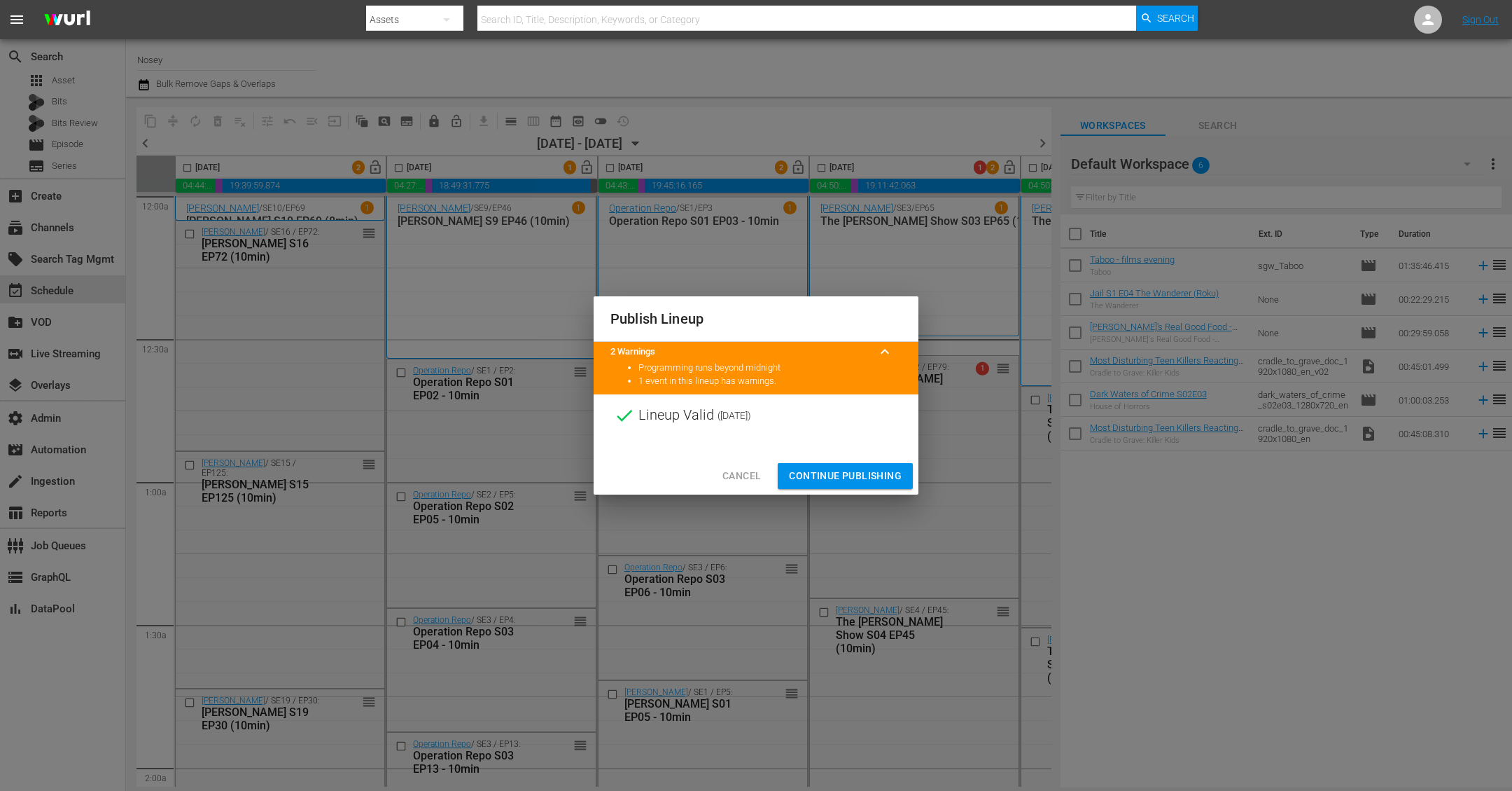
click at [847, 479] on span "Continue Publishing" at bounding box center [845, 475] width 113 height 17
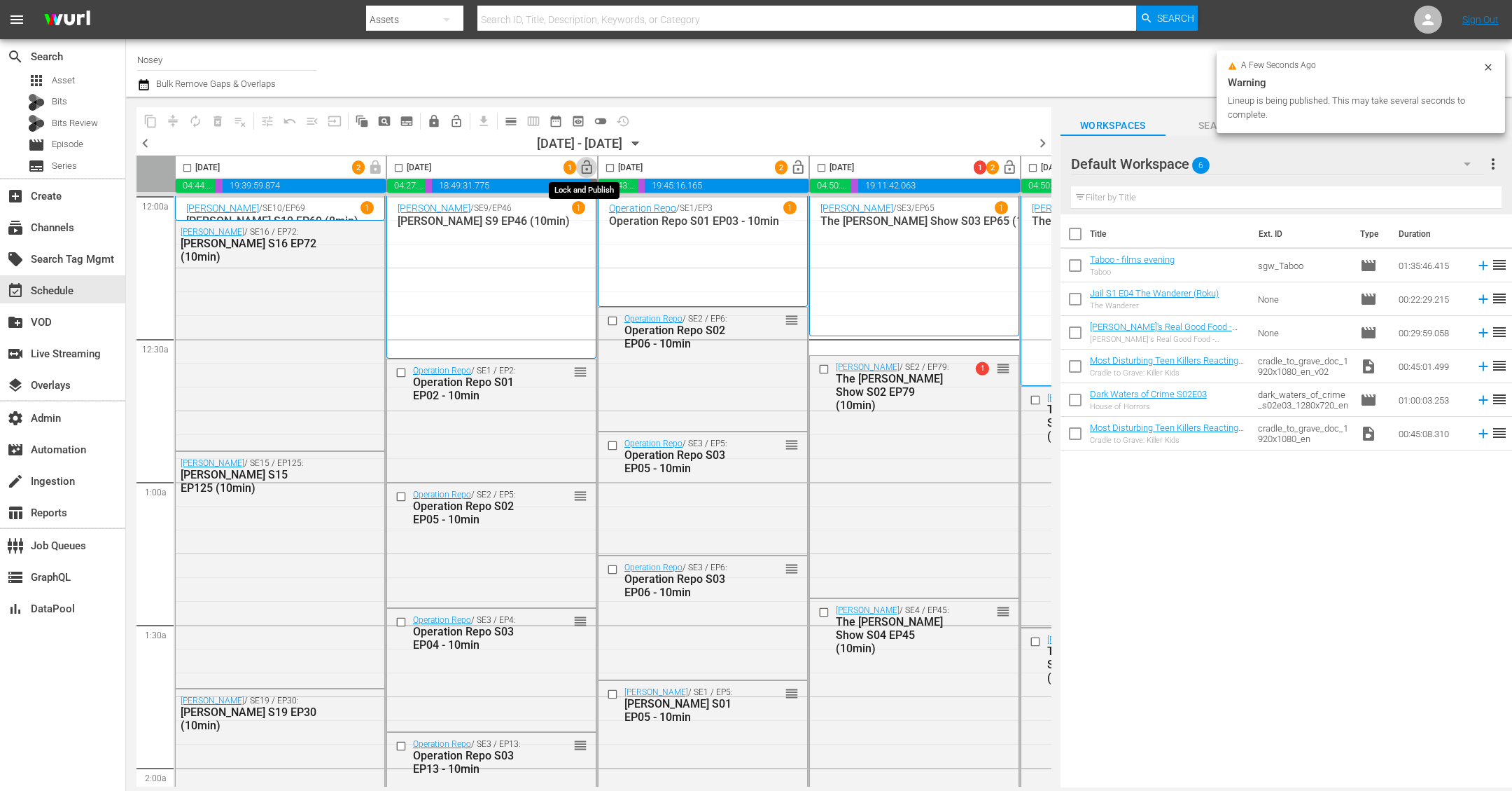
click at [585, 162] on span "lock_open" at bounding box center [586, 167] width 16 height 16
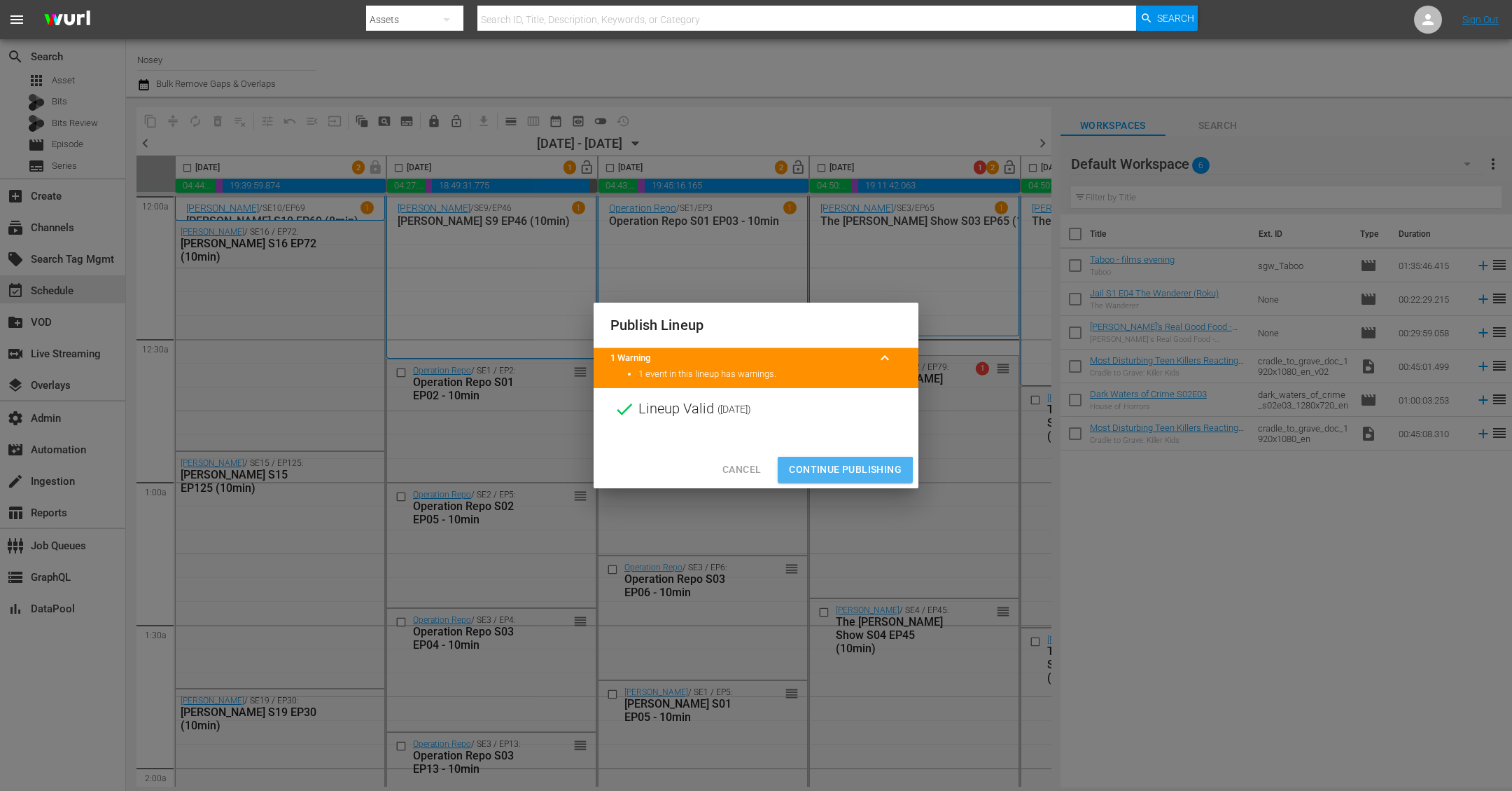
click at [834, 471] on span "Continue Publishing" at bounding box center [845, 469] width 113 height 17
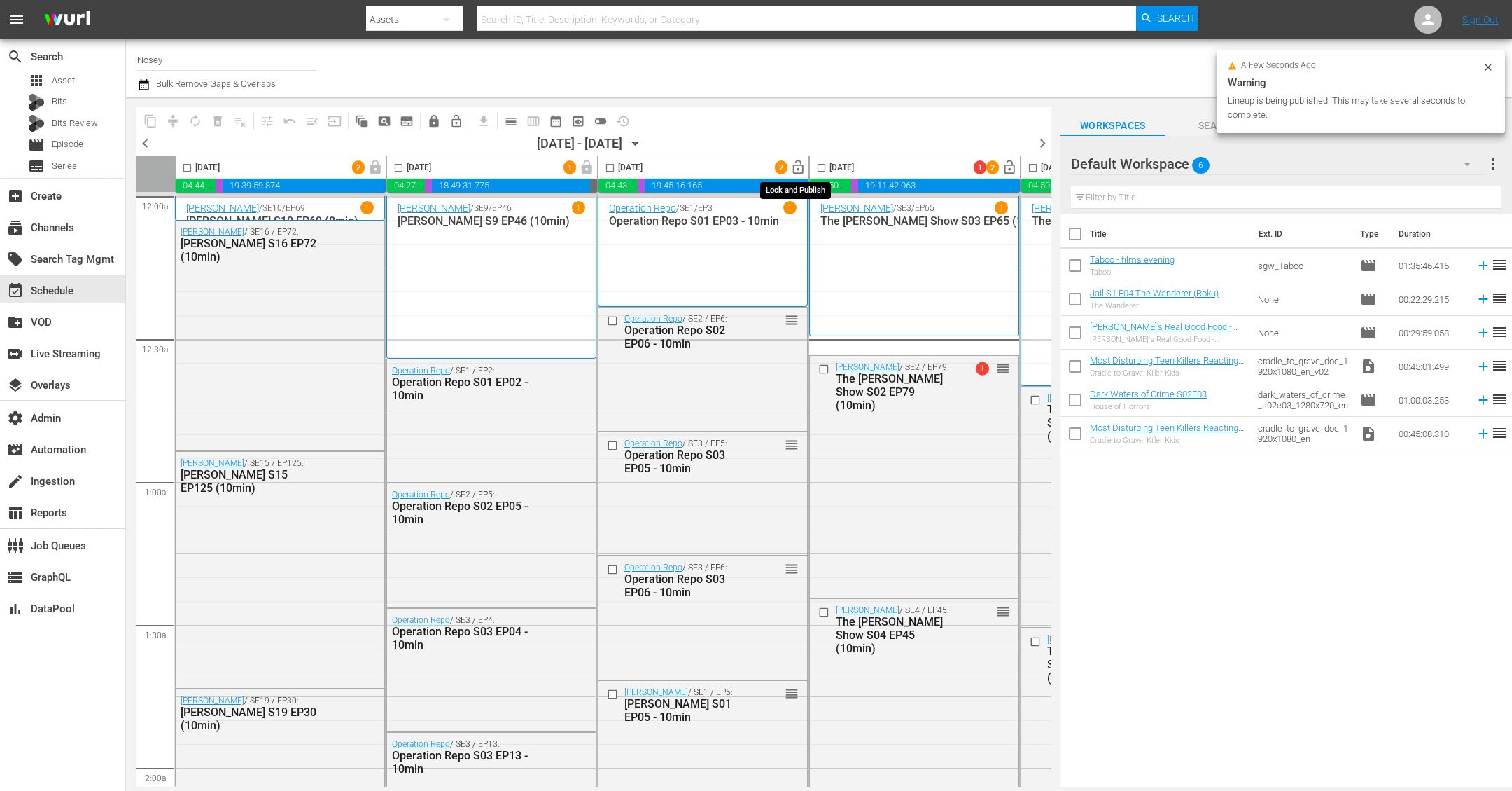
click at [794, 169] on span "lock_open" at bounding box center [798, 167] width 16 height 16
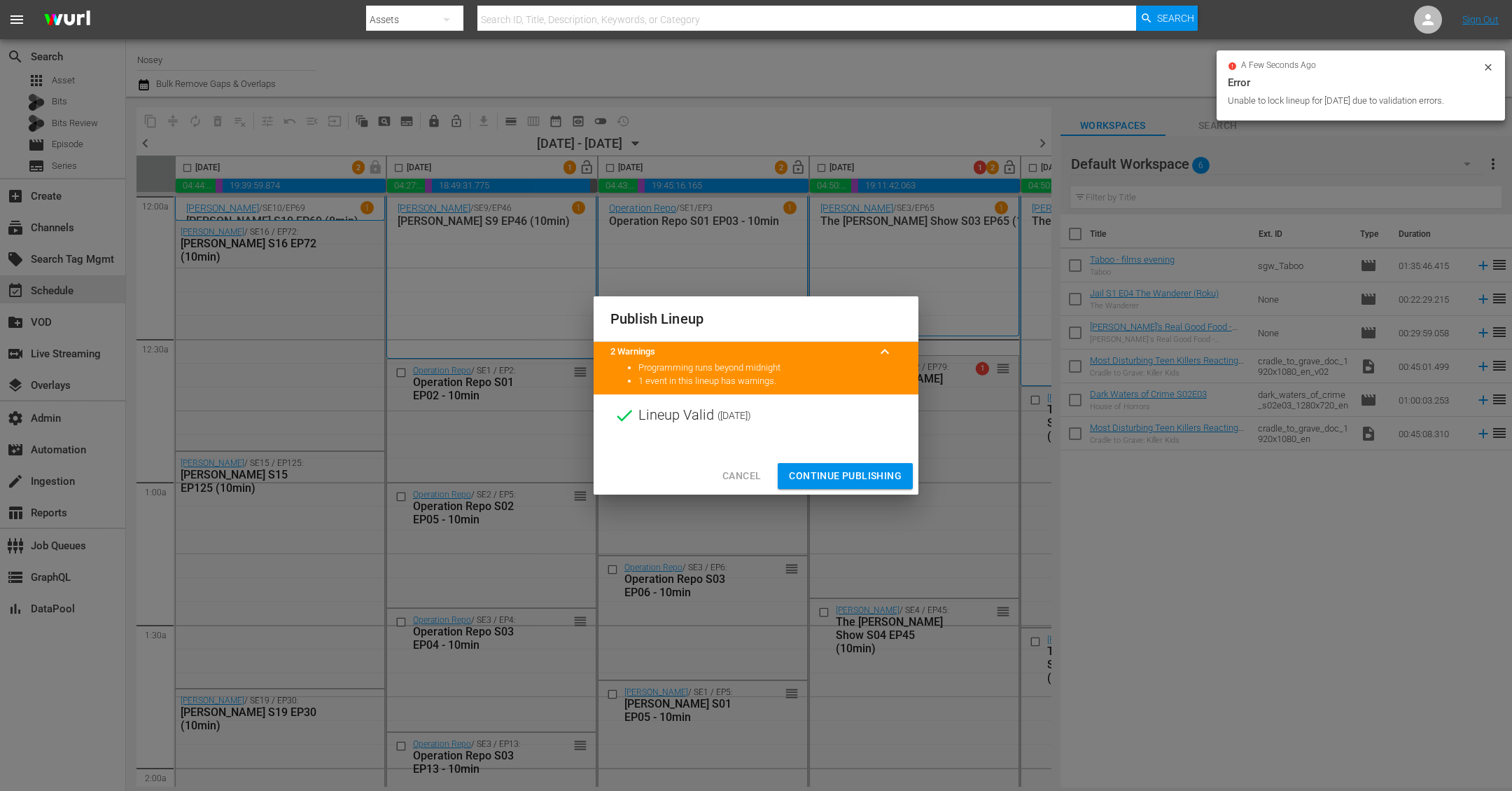
click at [828, 468] on span "Continue Publishing" at bounding box center [845, 475] width 113 height 17
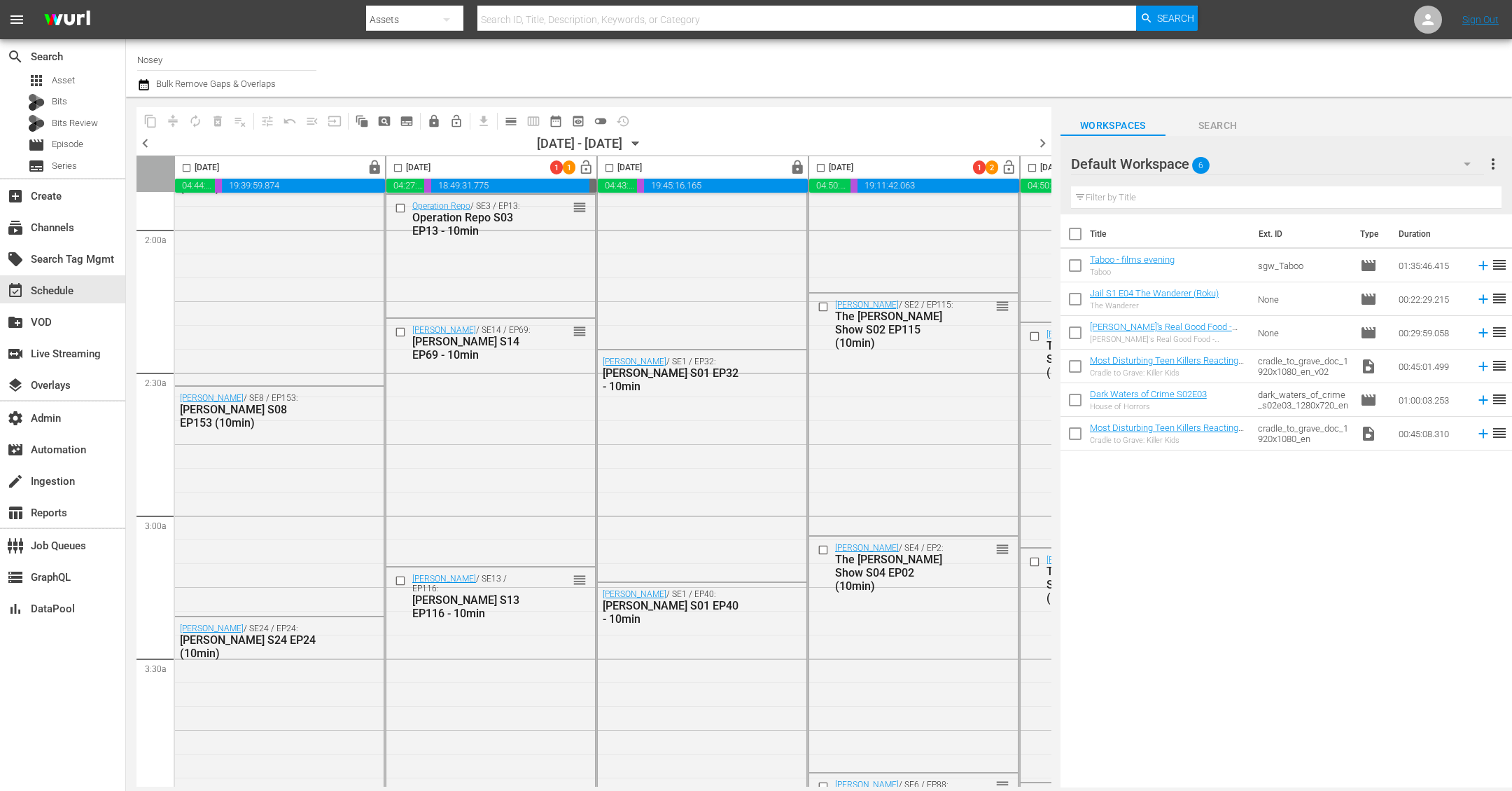
scroll to position [0, 1]
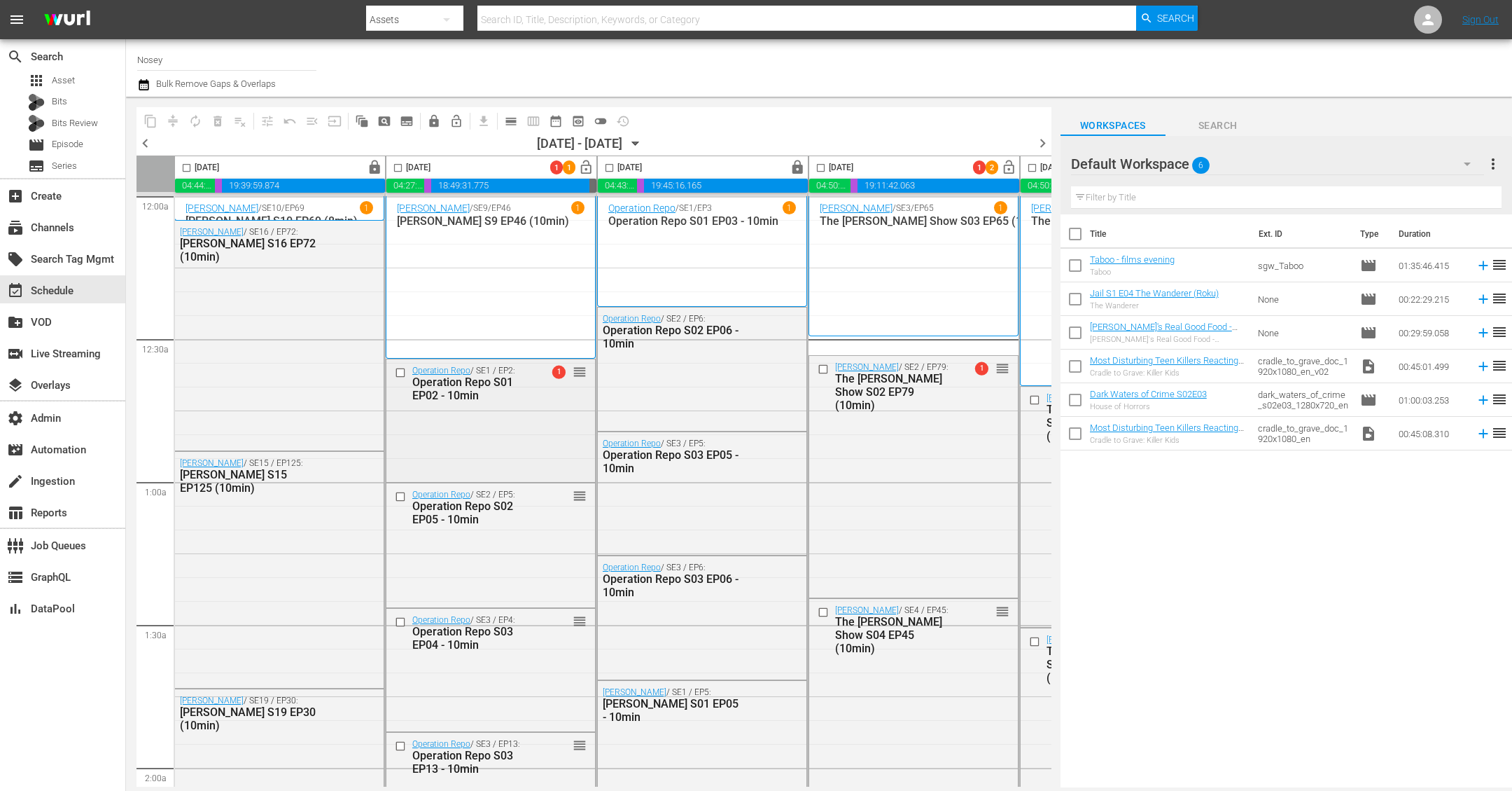
click at [522, 412] on div "Operation Repo / SE1 / EP2: Operation Repo S01 EP02 - 10min 1 reorder" at bounding box center [490, 419] width 209 height 121
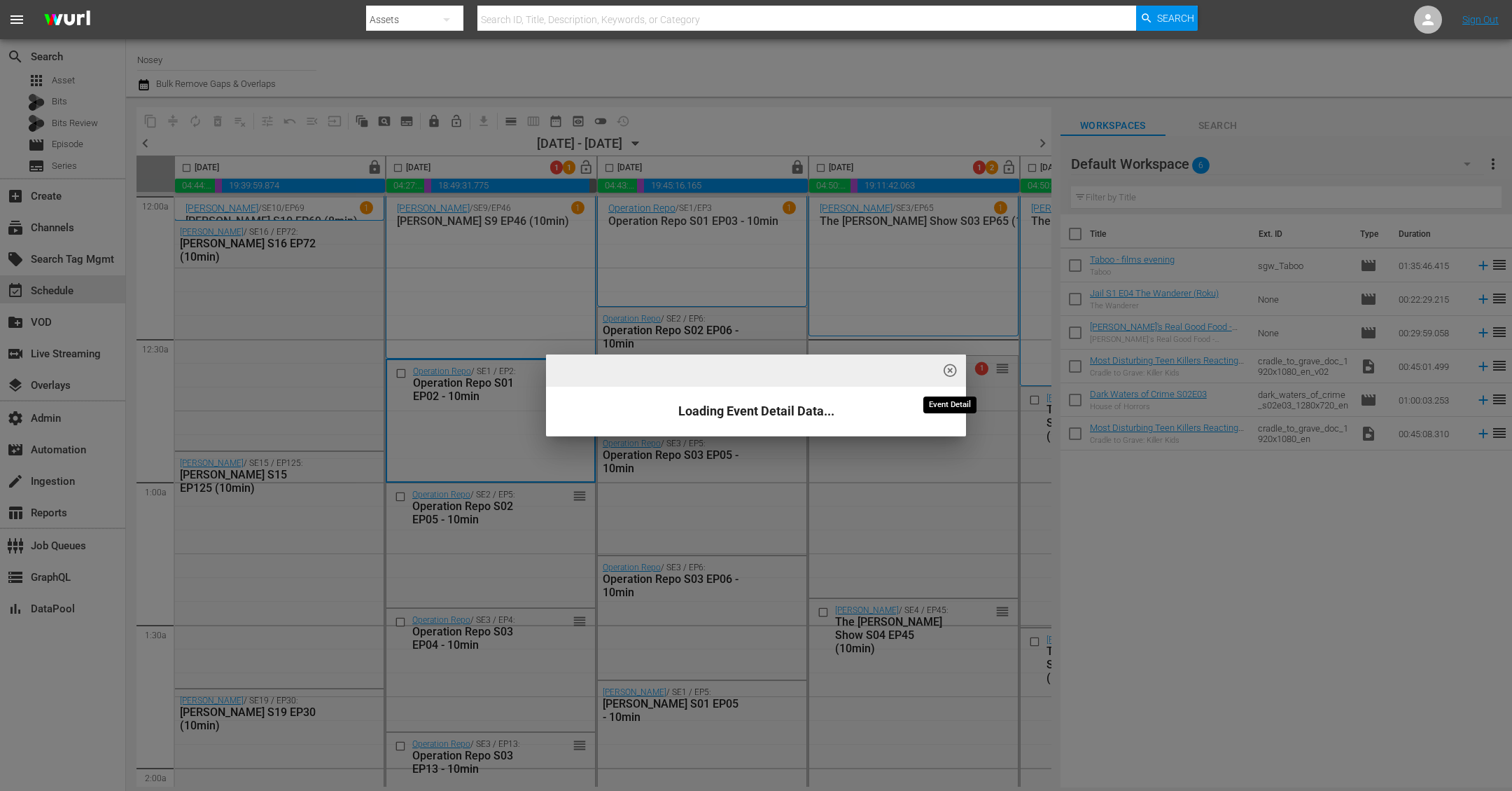
click at [954, 370] on span "highlight_off_icon" at bounding box center [950, 370] width 16 height 16
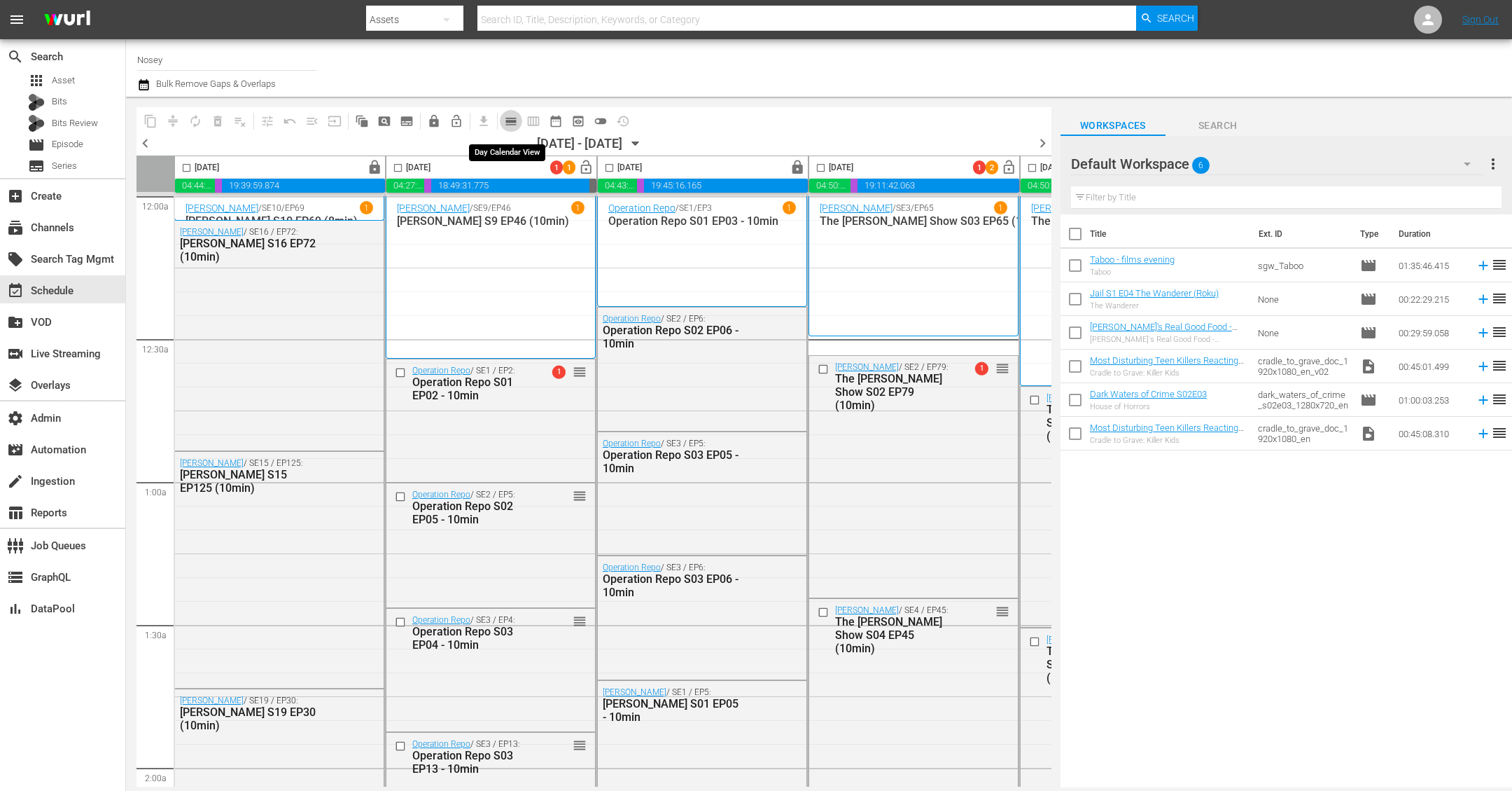
click at [514, 119] on span "calendar_view_day_outlined" at bounding box center [511, 121] width 14 height 14
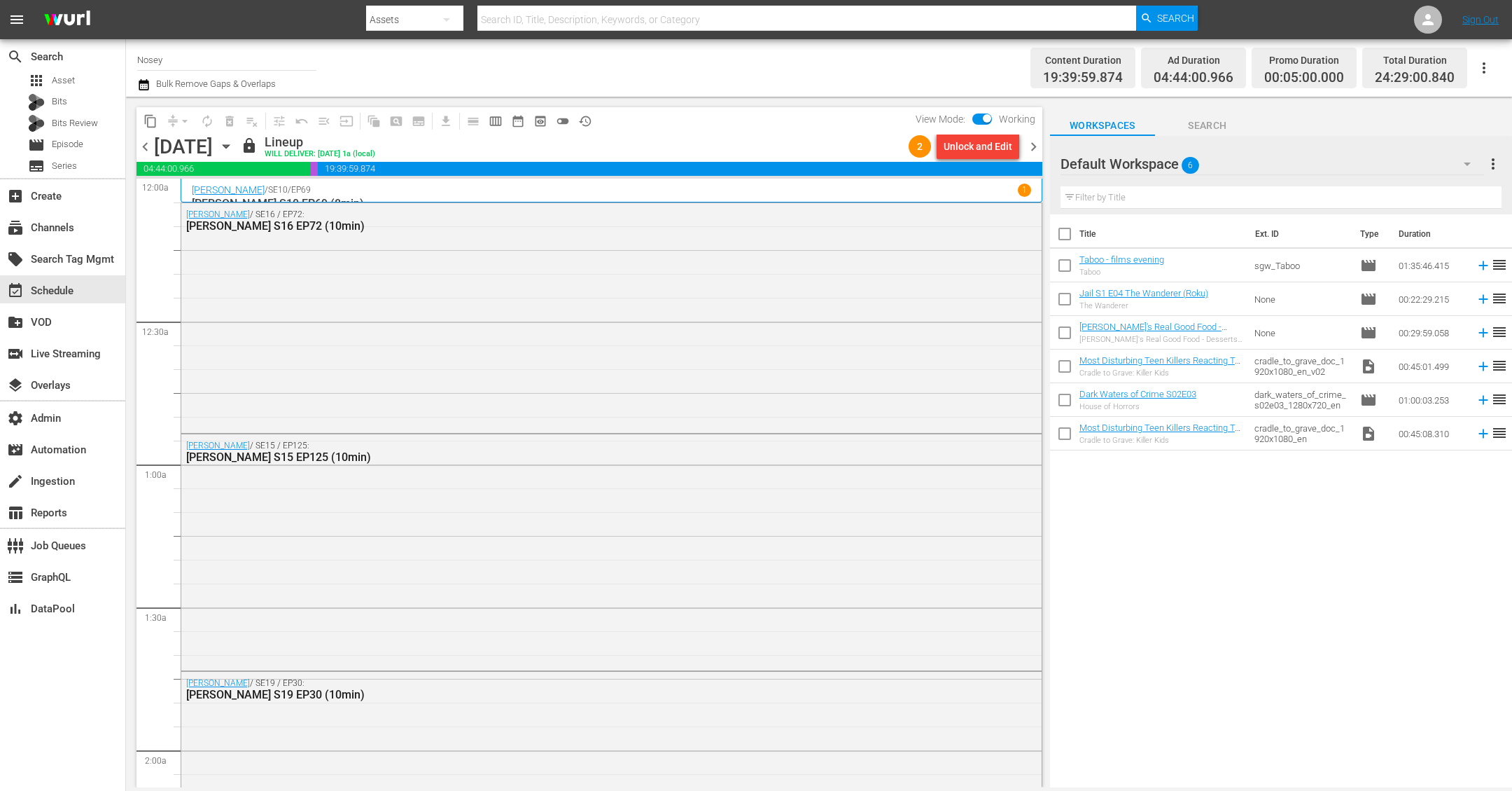
click at [142, 146] on span "chevron_left" at bounding box center [145, 147] width 17 height 17
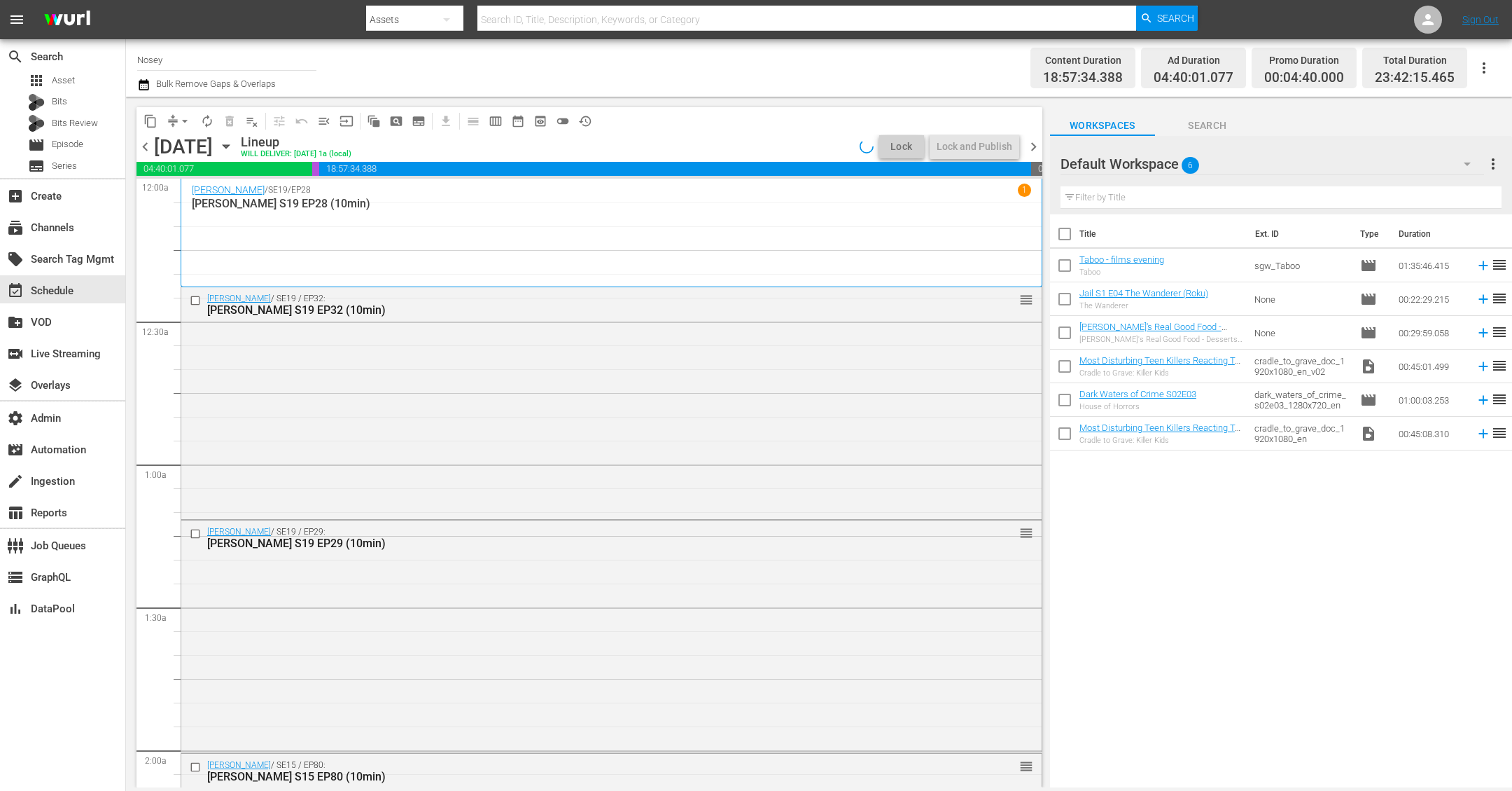
click at [142, 146] on span "chevron_left" at bounding box center [145, 147] width 17 height 17
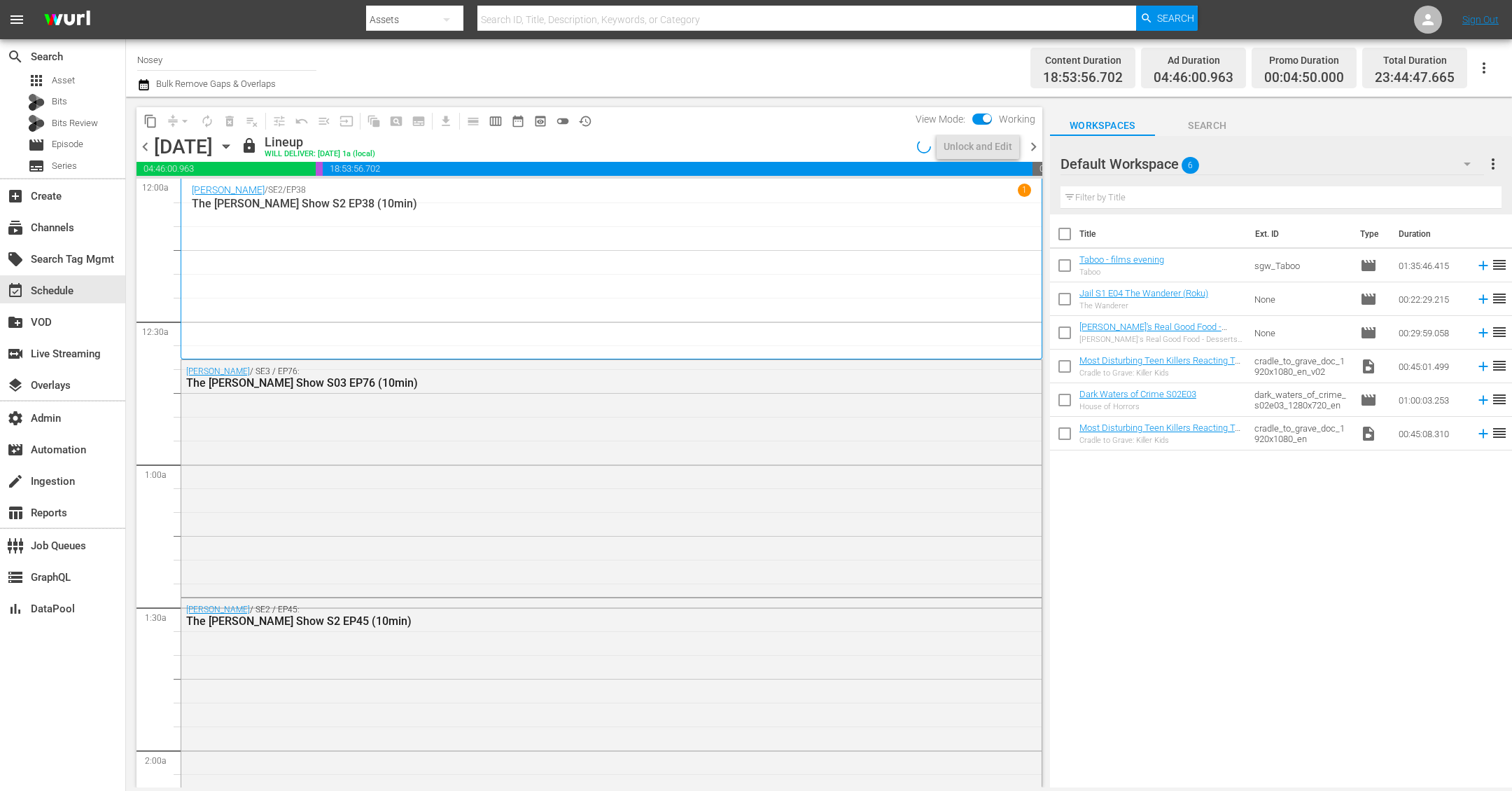
click at [715, 19] on input "text" at bounding box center [806, 20] width 659 height 33
click at [146, 147] on span "chevron_left" at bounding box center [145, 147] width 17 height 17
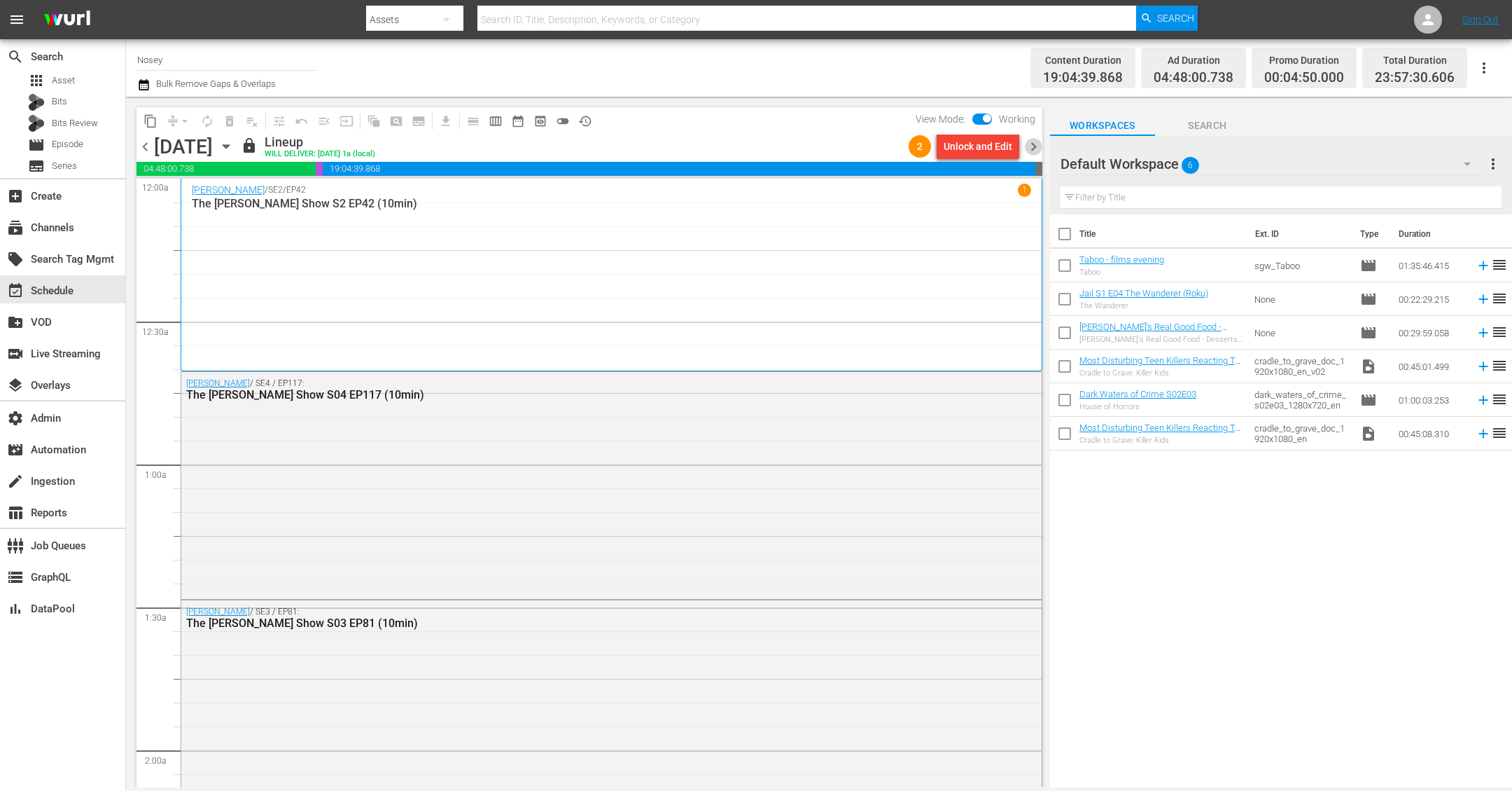
click at [1029, 150] on span "chevron_right" at bounding box center [1033, 147] width 17 height 17
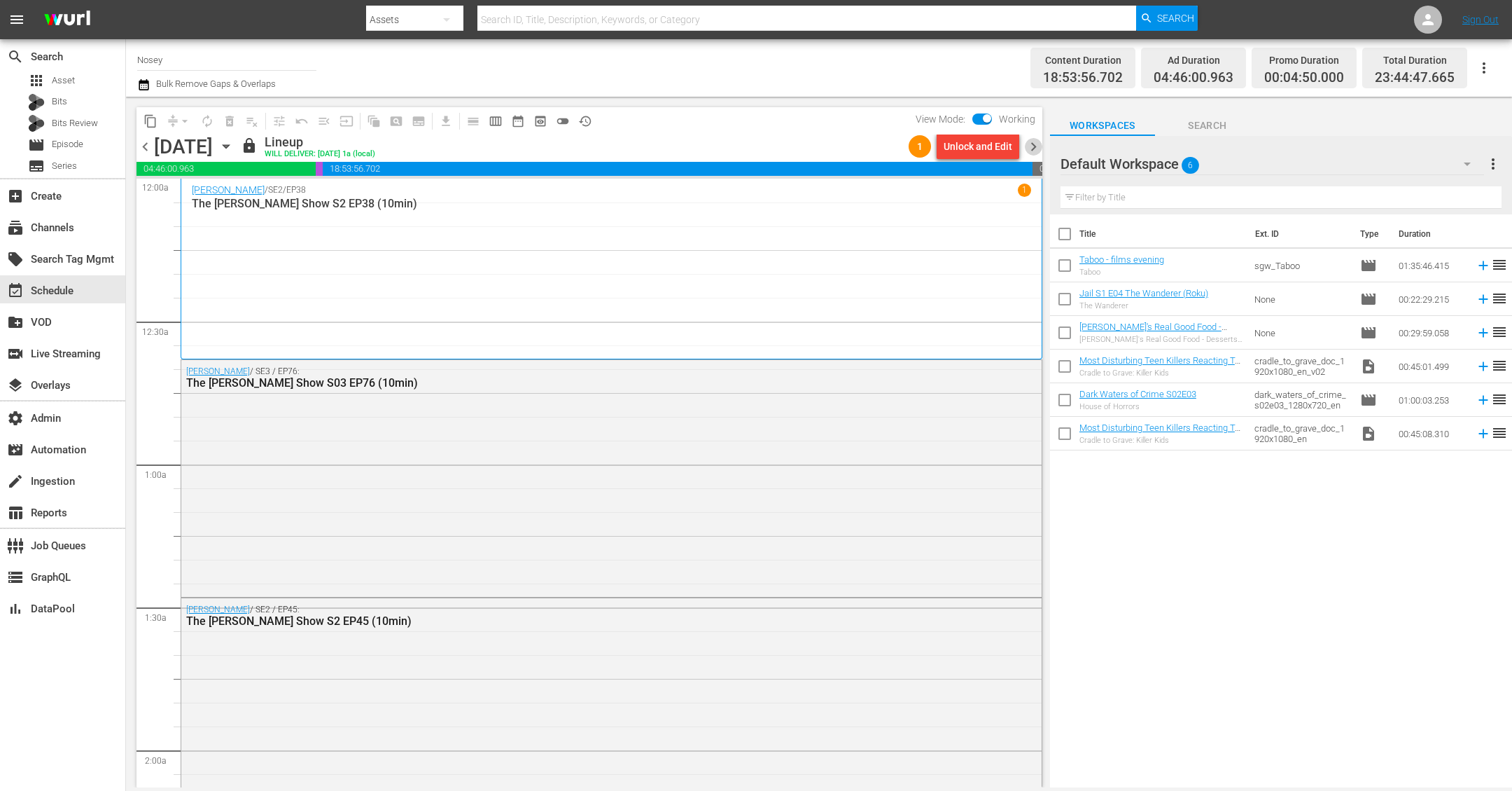
click at [1034, 143] on span "chevron_right" at bounding box center [1033, 147] width 17 height 17
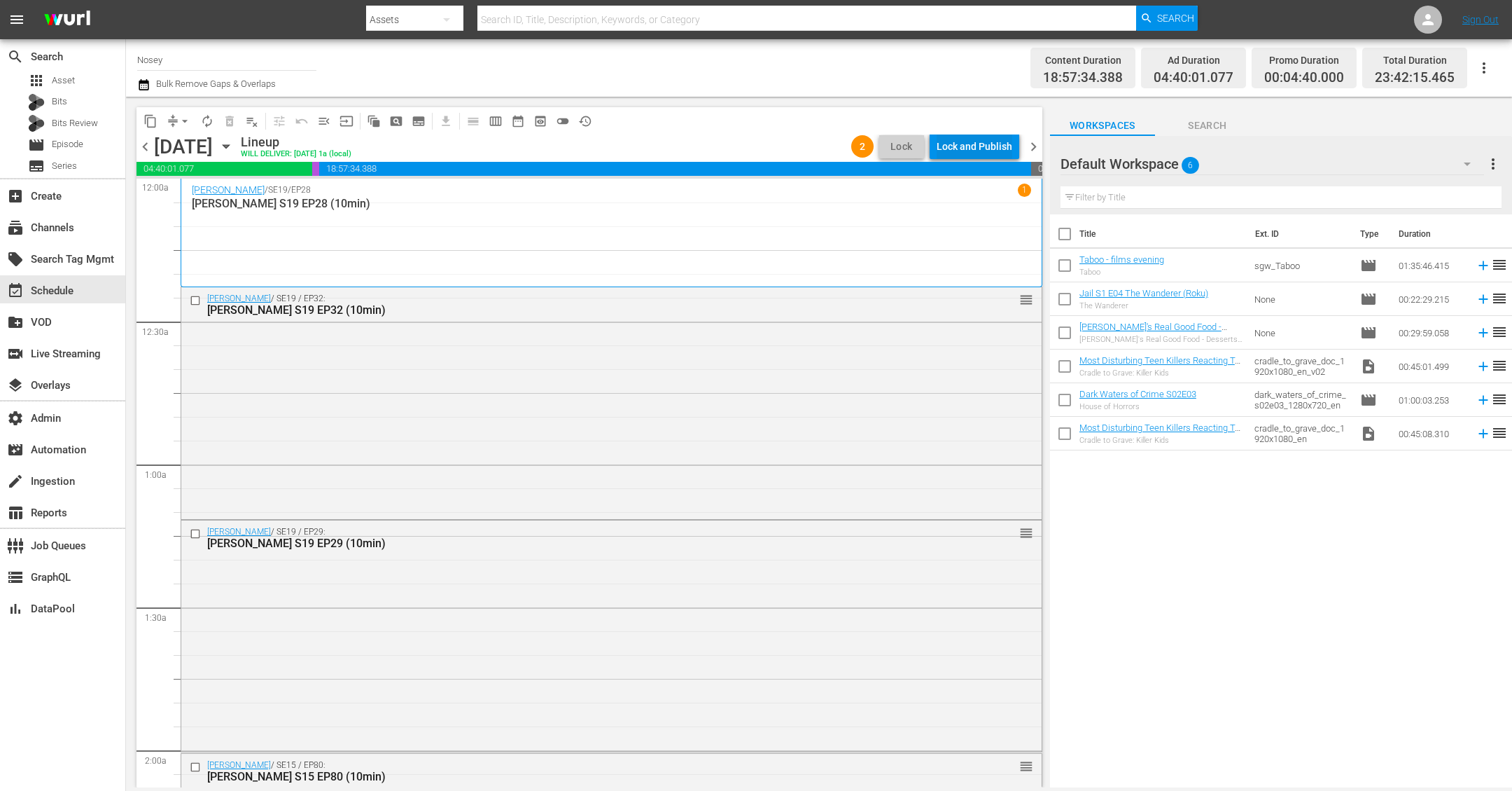
click at [995, 143] on div "Lock and Publish" at bounding box center [975, 146] width 76 height 25
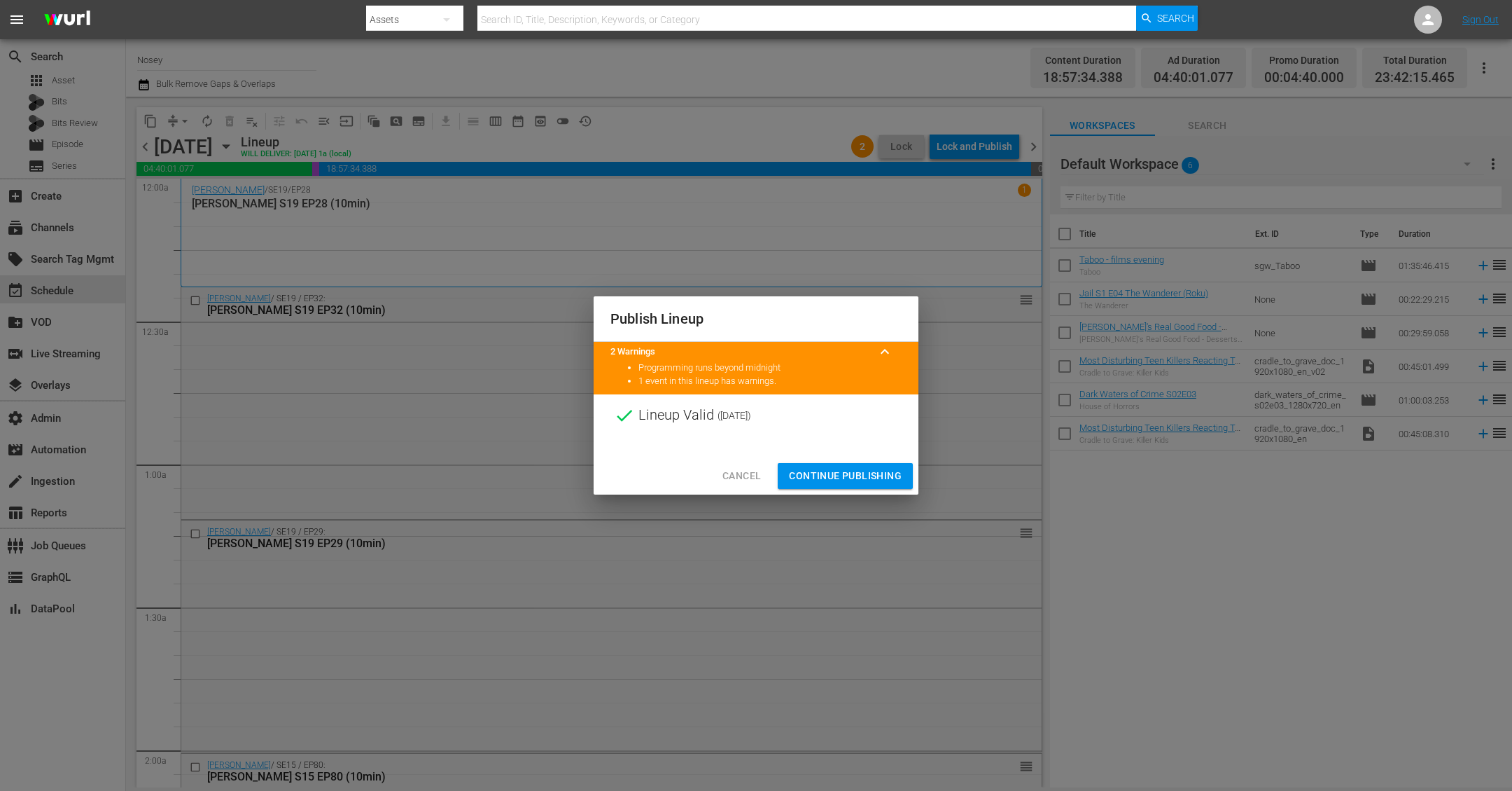
click at [850, 468] on span "Continue Publishing" at bounding box center [845, 475] width 113 height 17
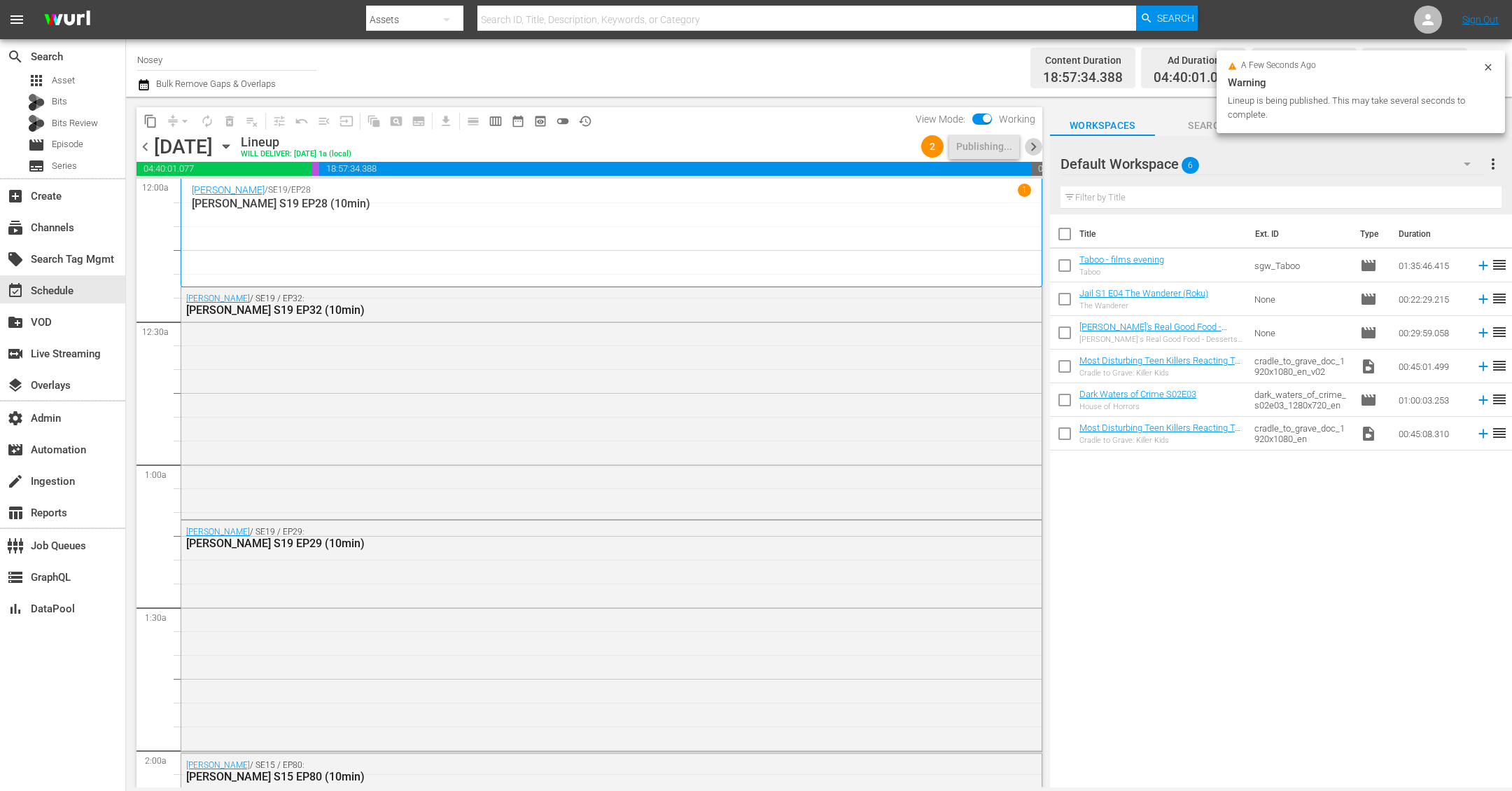
click at [1030, 150] on span "chevron_right" at bounding box center [1033, 147] width 17 height 17
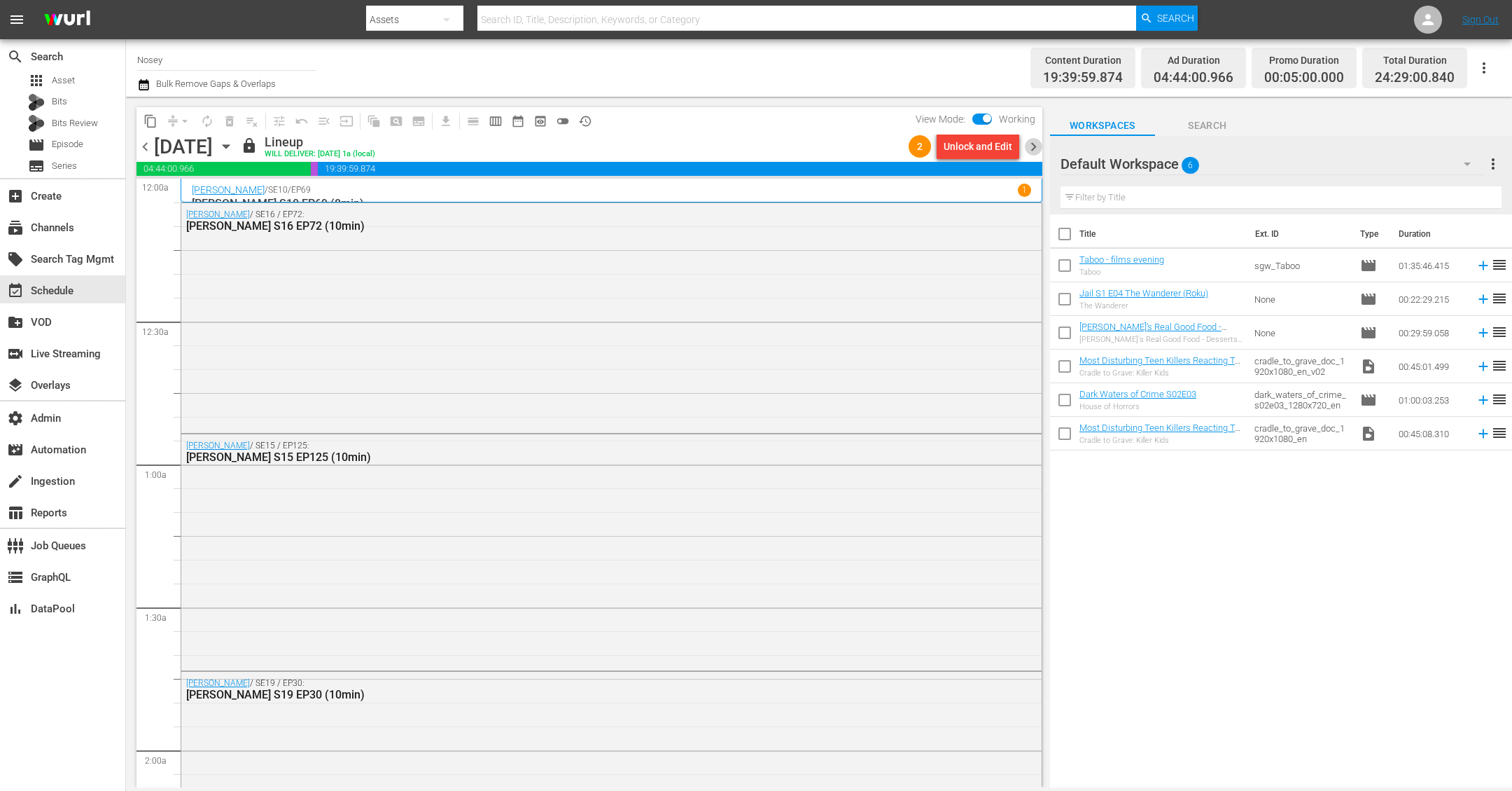
click at [1030, 150] on span "chevron_right" at bounding box center [1033, 147] width 17 height 17
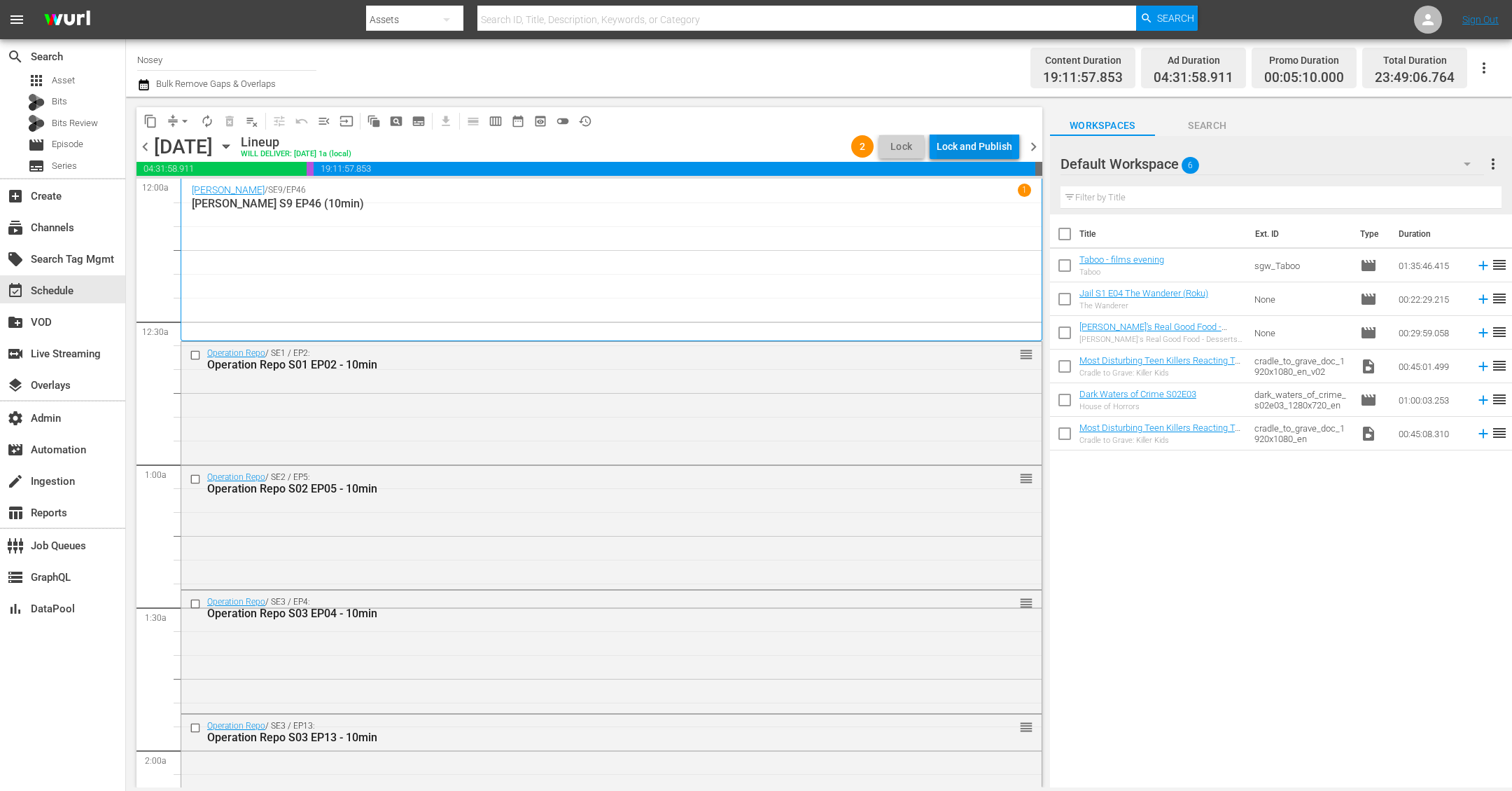
click at [1001, 143] on div "Lock and Publish" at bounding box center [975, 146] width 76 height 25
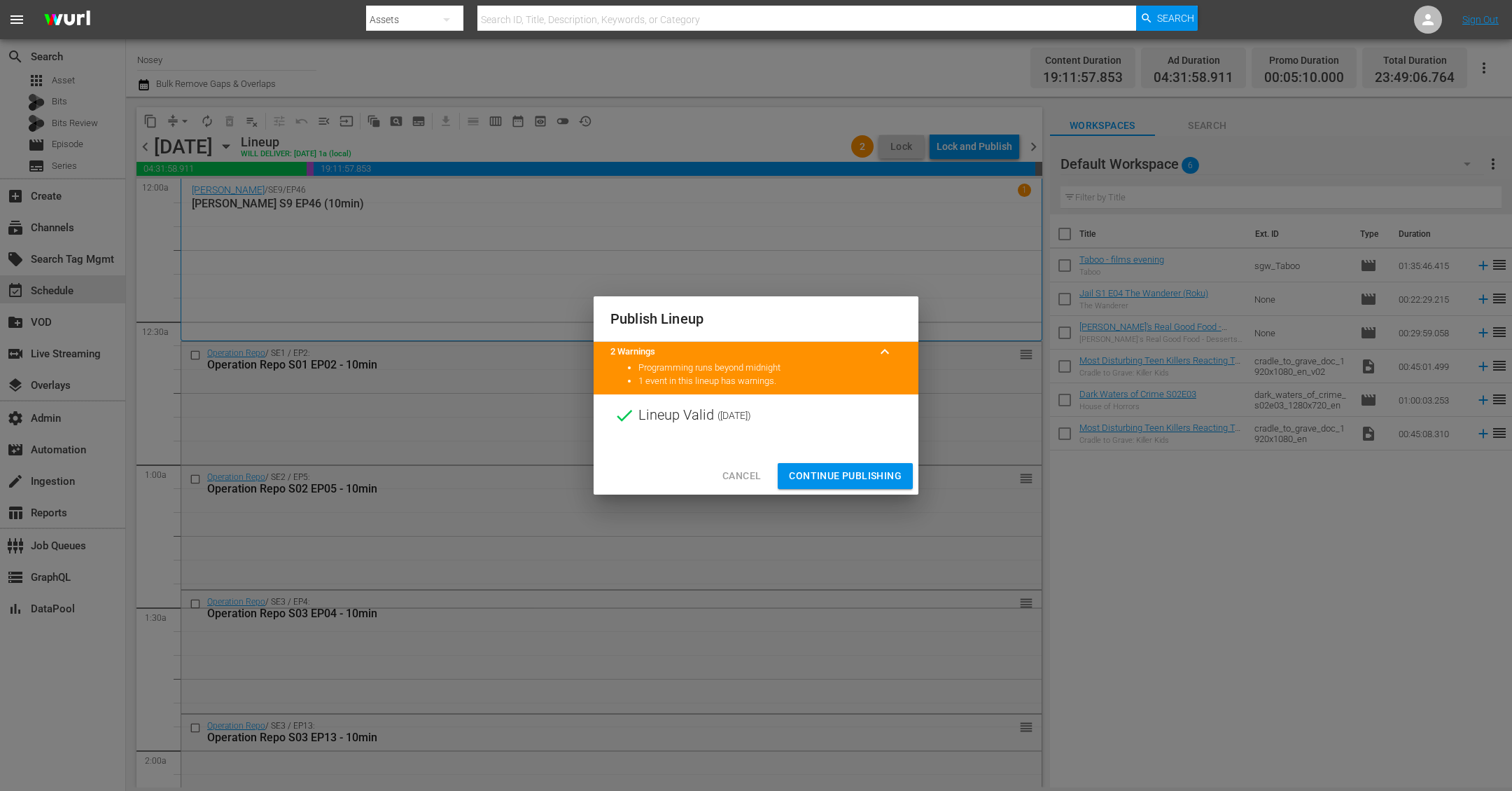
click at [822, 465] on button "Continue Publishing" at bounding box center [845, 476] width 135 height 26
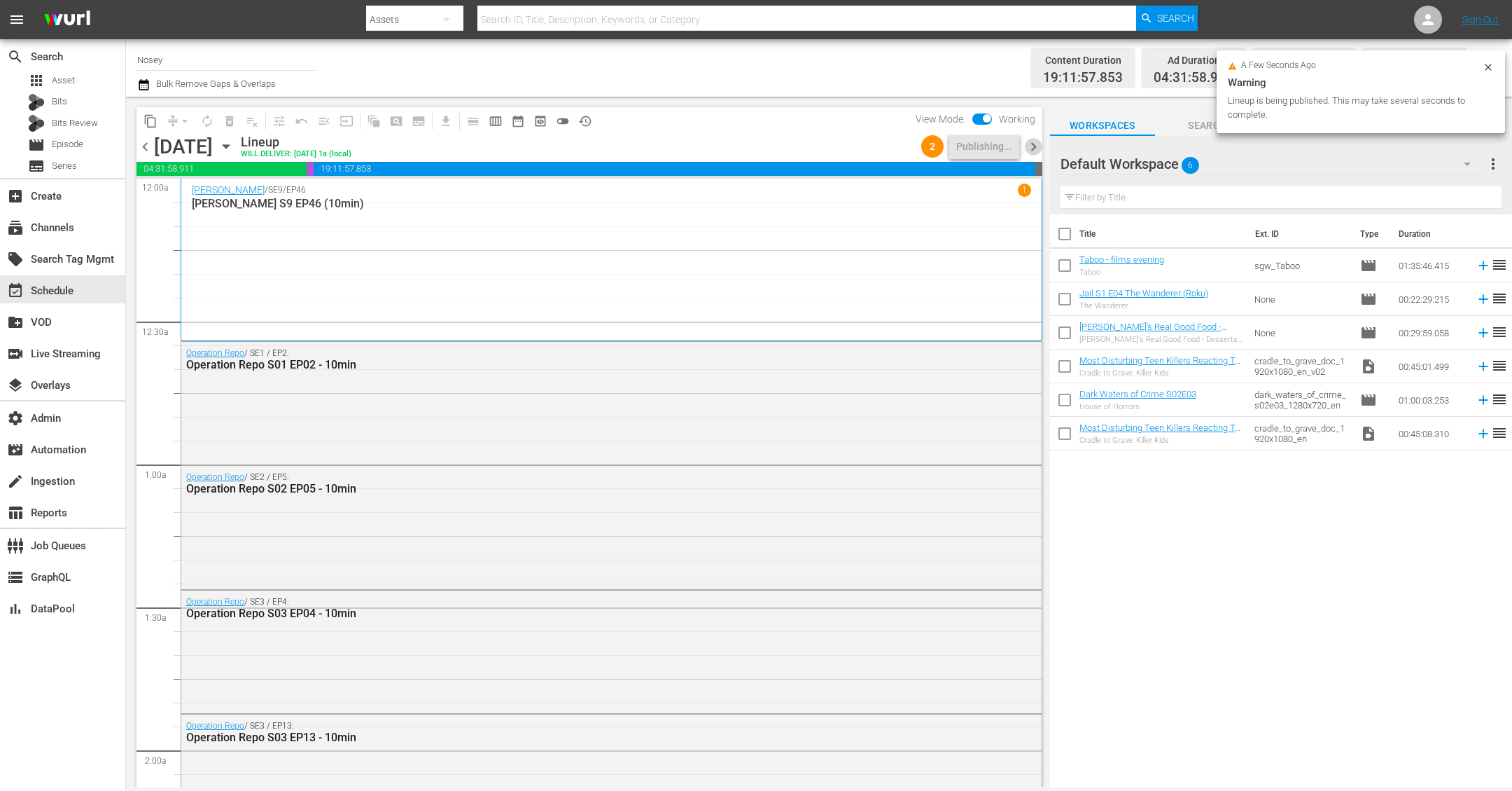
click at [1037, 138] on span "chevron_right" at bounding box center [1033, 147] width 17 height 17
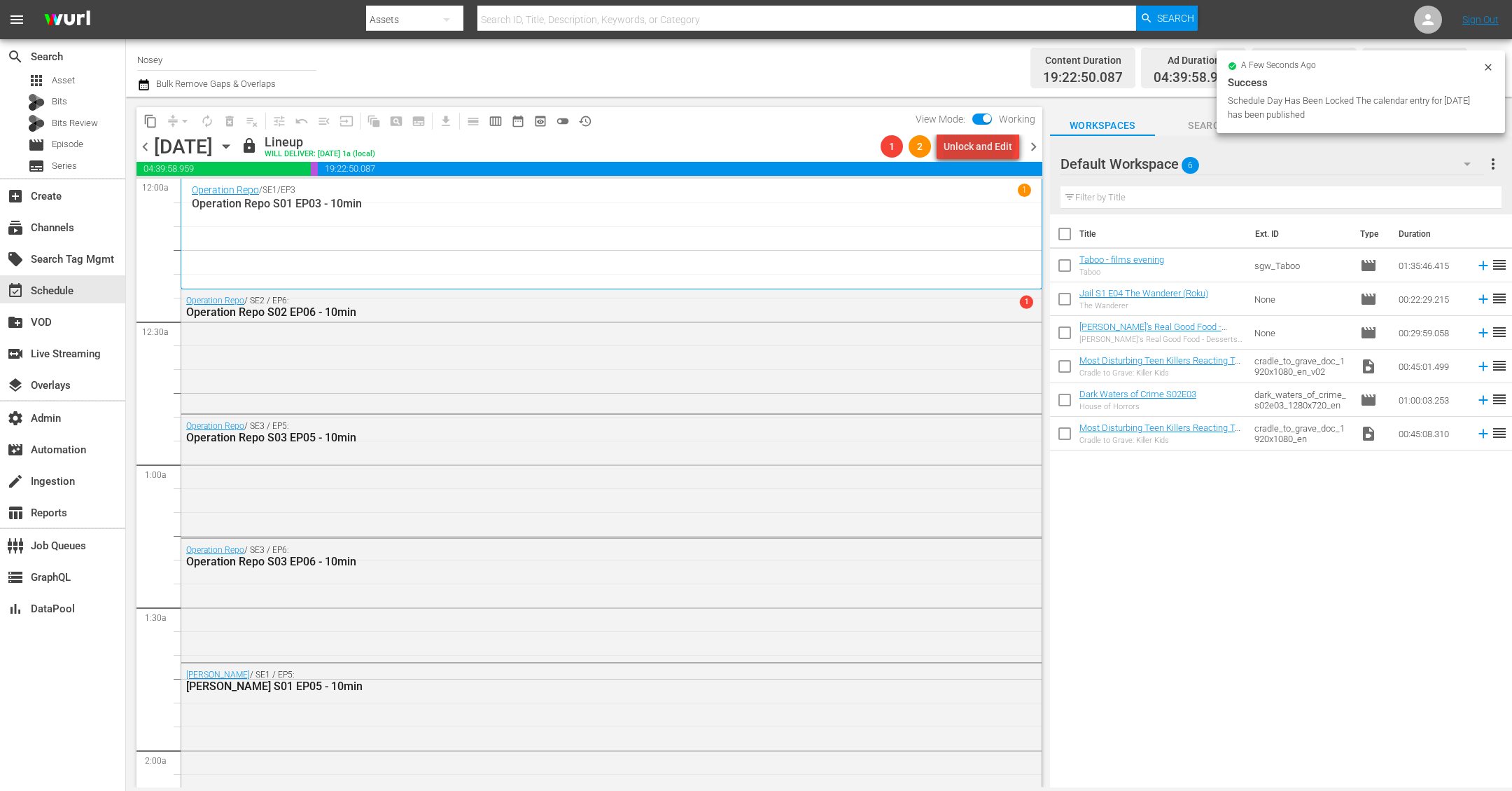
click at [982, 143] on div "Unlock and Edit" at bounding box center [978, 146] width 68 height 25
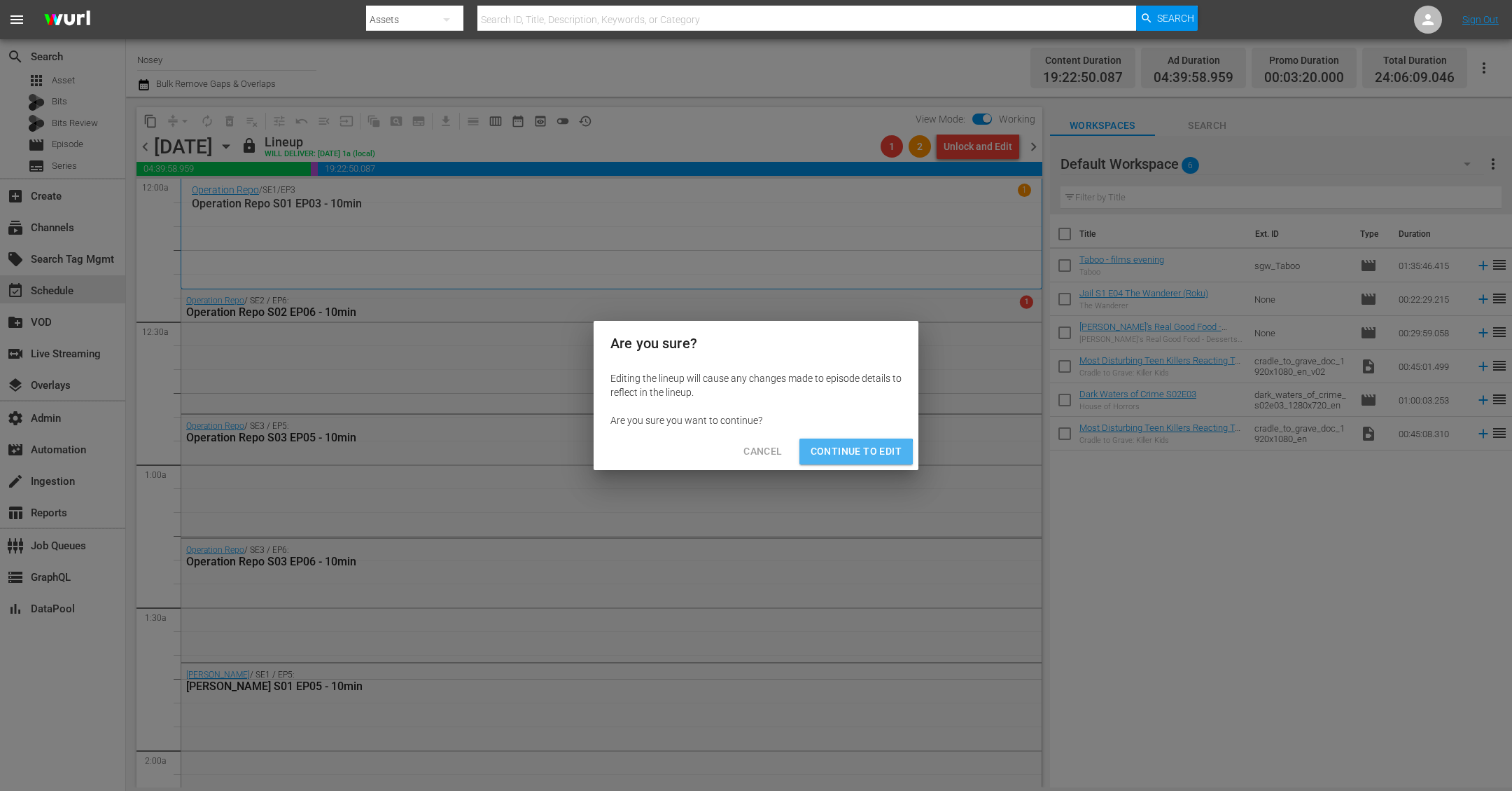
click at [844, 452] on span "Continue to Edit" at bounding box center [856, 451] width 91 height 17
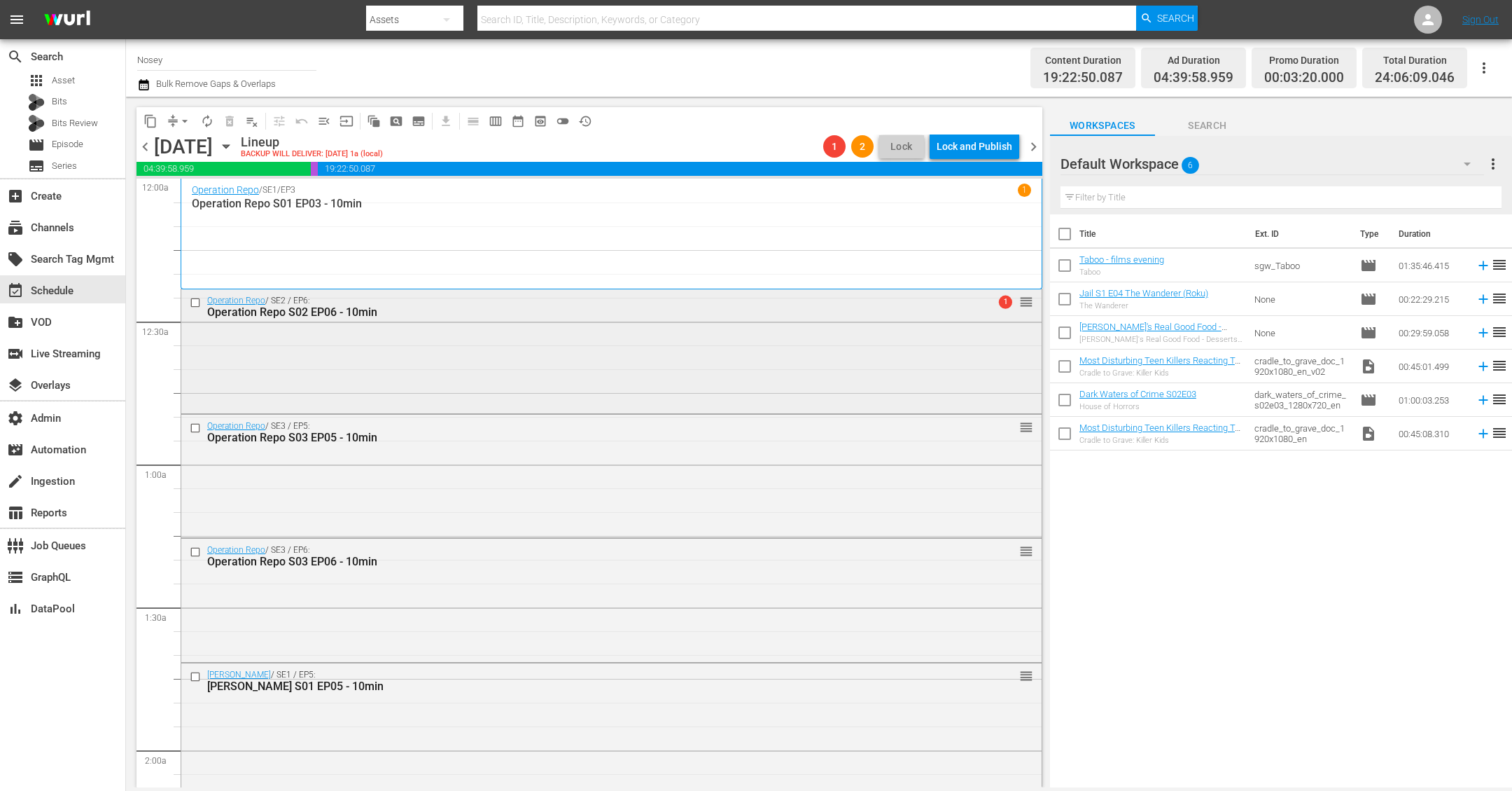
click at [671, 378] on div "Operation Repo / SE2 / EP6: Operation Repo S02 EP06 - 10min 1 reorder" at bounding box center [611, 349] width 860 height 121
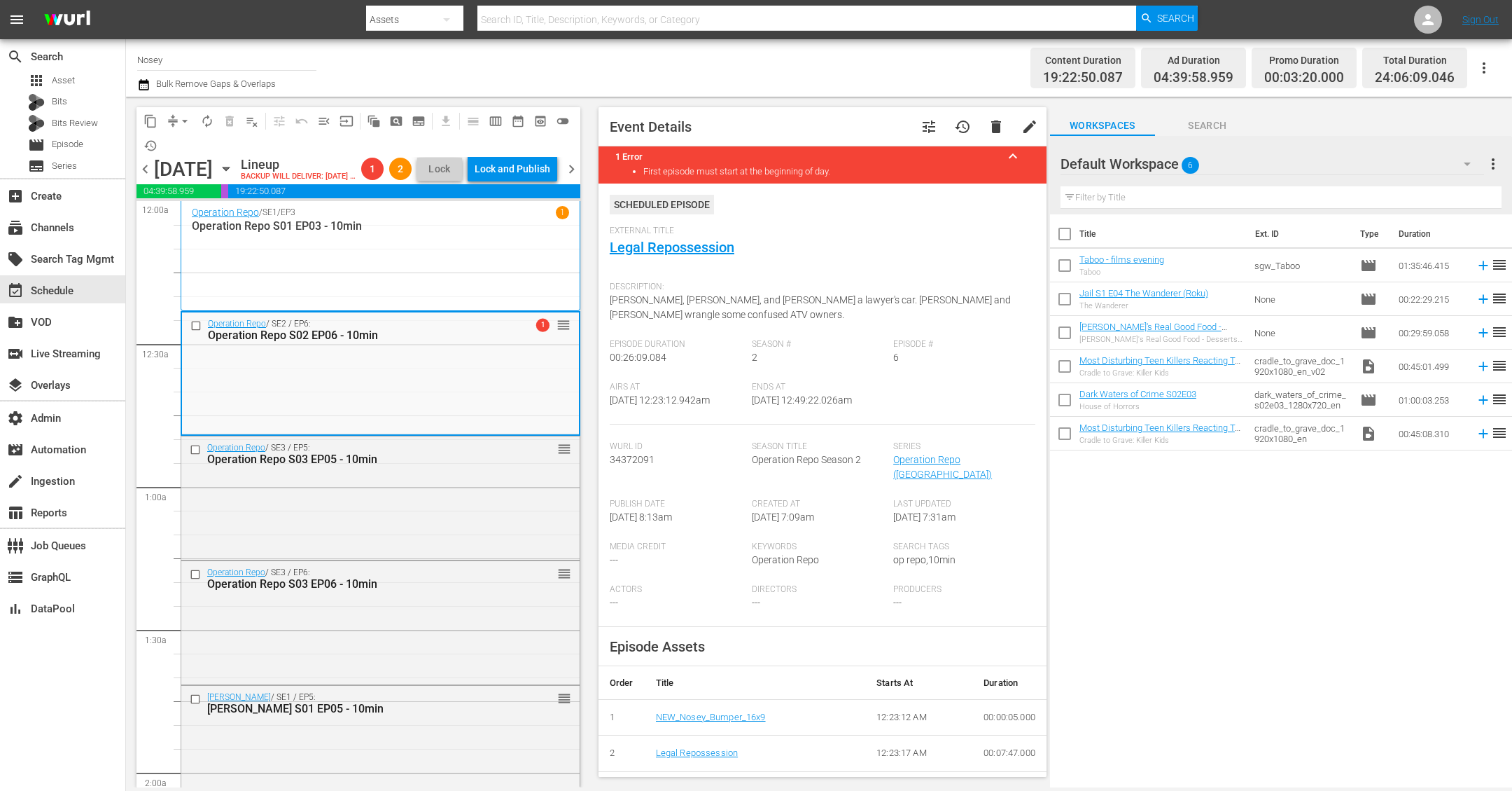
click at [489, 291] on div "Operation Repo / SE1 / EP3 1 Operation Repo S01 EP03 - 10min" at bounding box center [380, 256] width 377 height 100
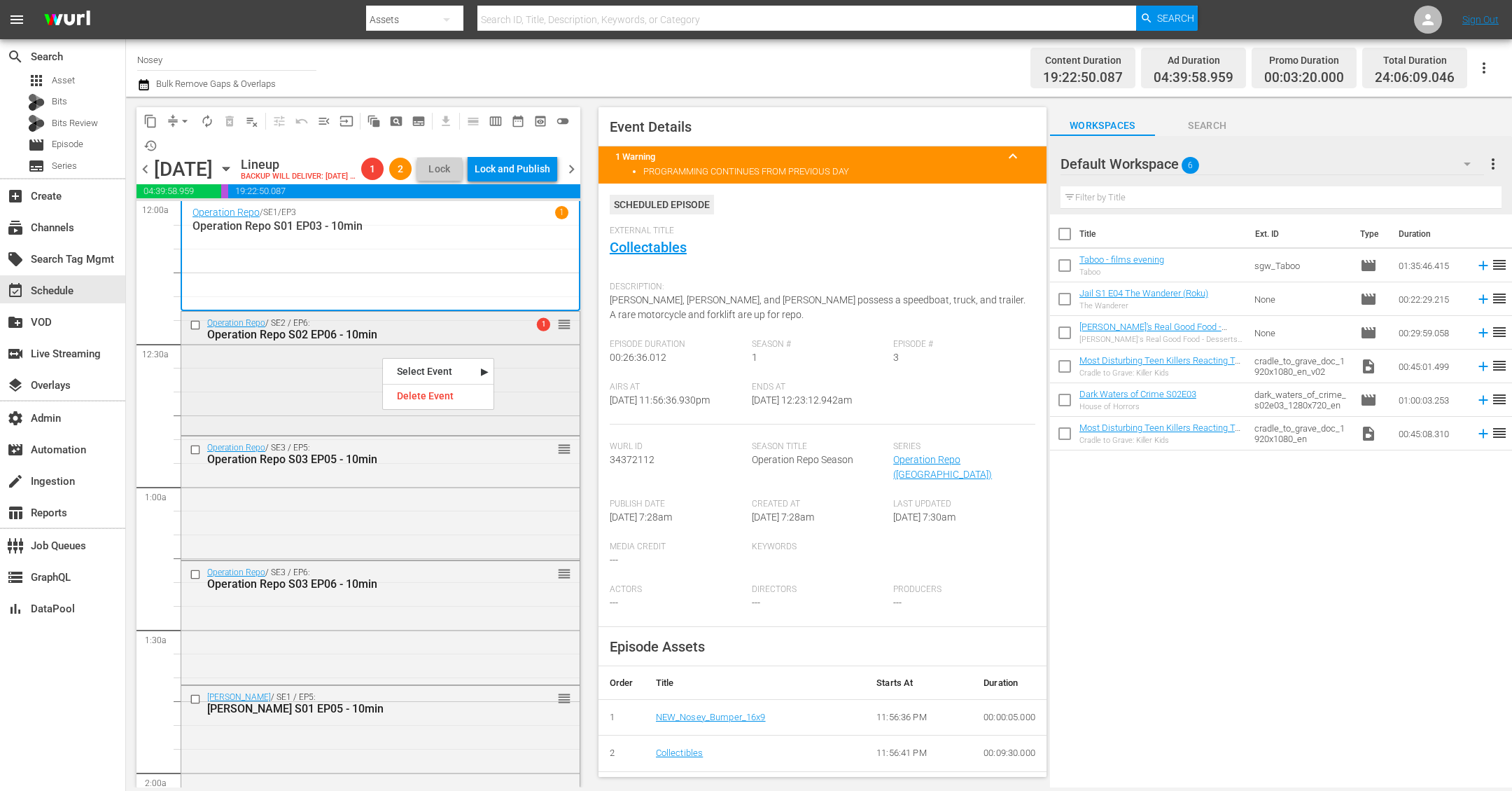
click at [382, 341] on div "Operation Repo S02 EP06 - 10min" at bounding box center [357, 335] width 300 height 14
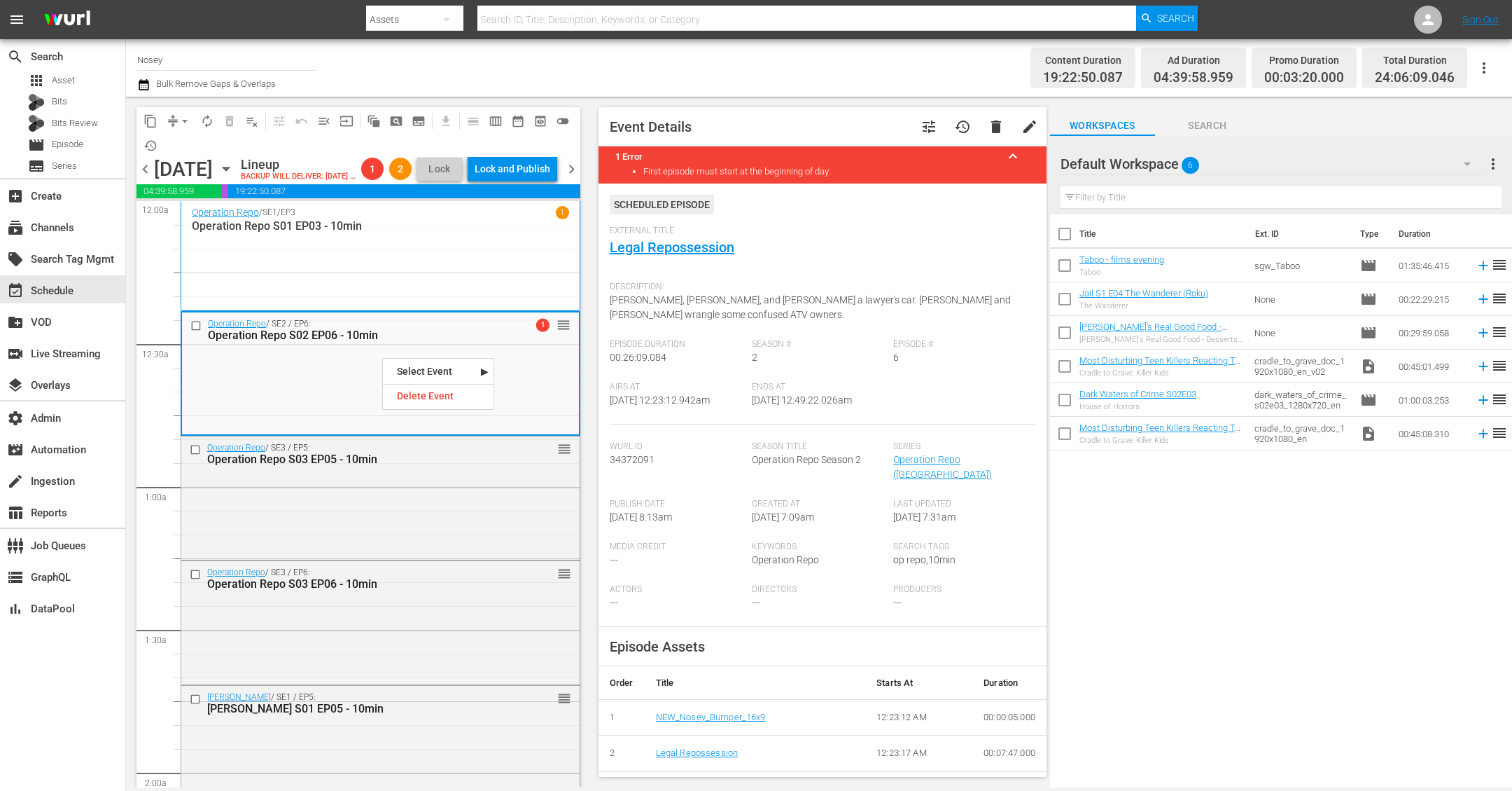
click at [372, 301] on div "Operation Repo / SE1 / EP3 1 Operation Repo S01 EP03 - 10min" at bounding box center [380, 256] width 377 height 100
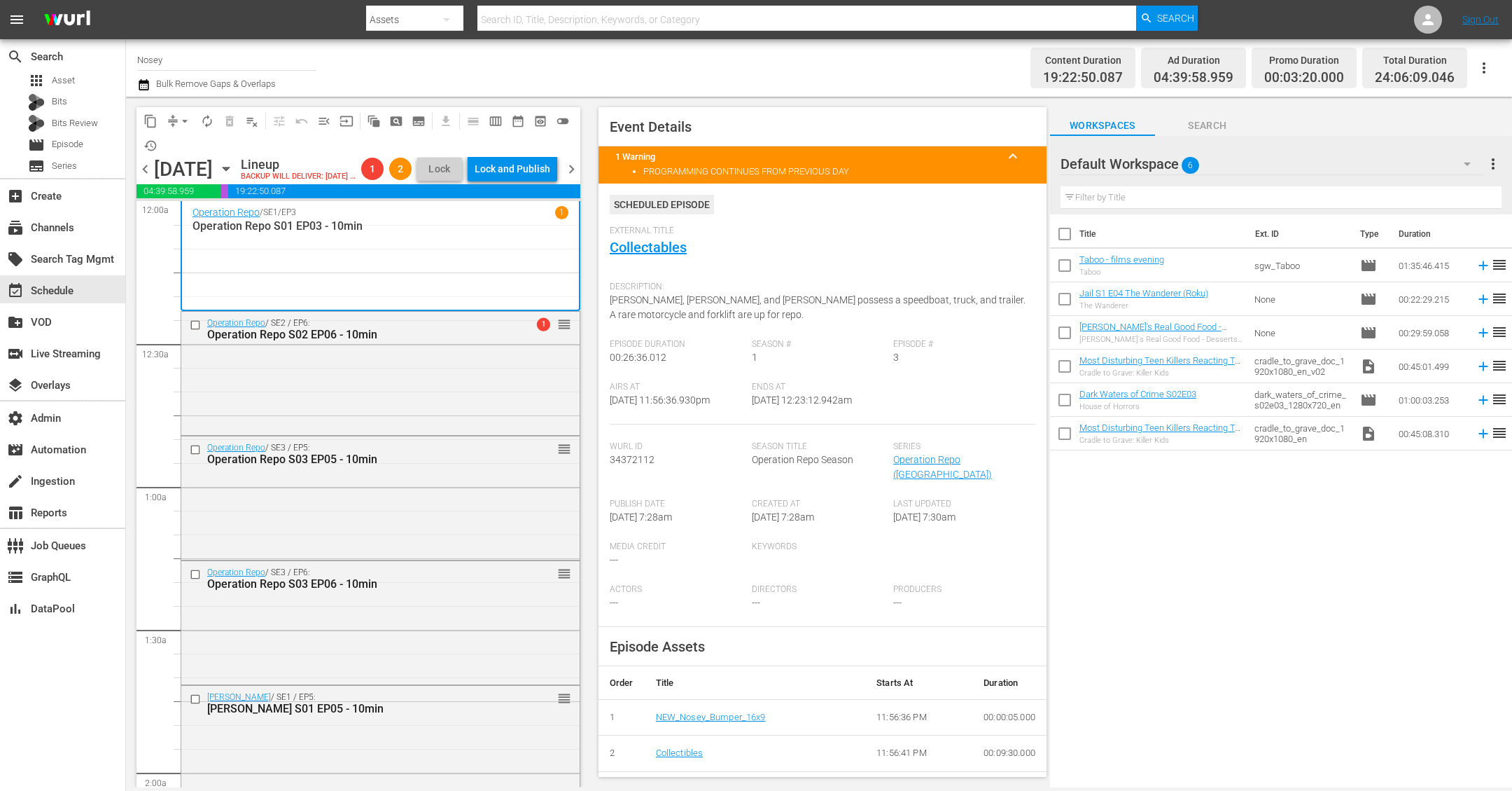
click at [147, 177] on span "chevron_left" at bounding box center [145, 169] width 17 height 17
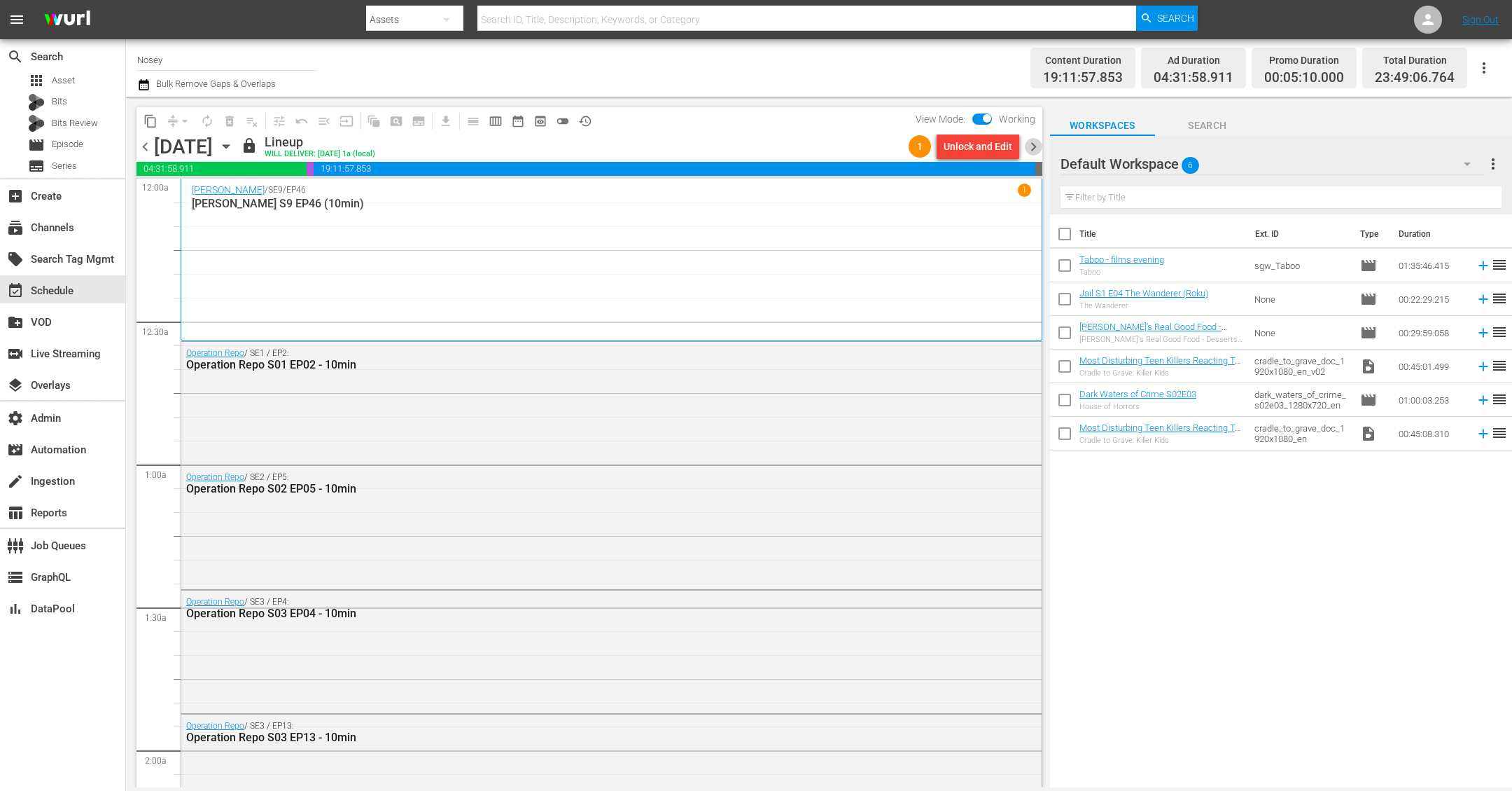
click at [1030, 147] on span "chevron_right" at bounding box center [1033, 147] width 17 height 17
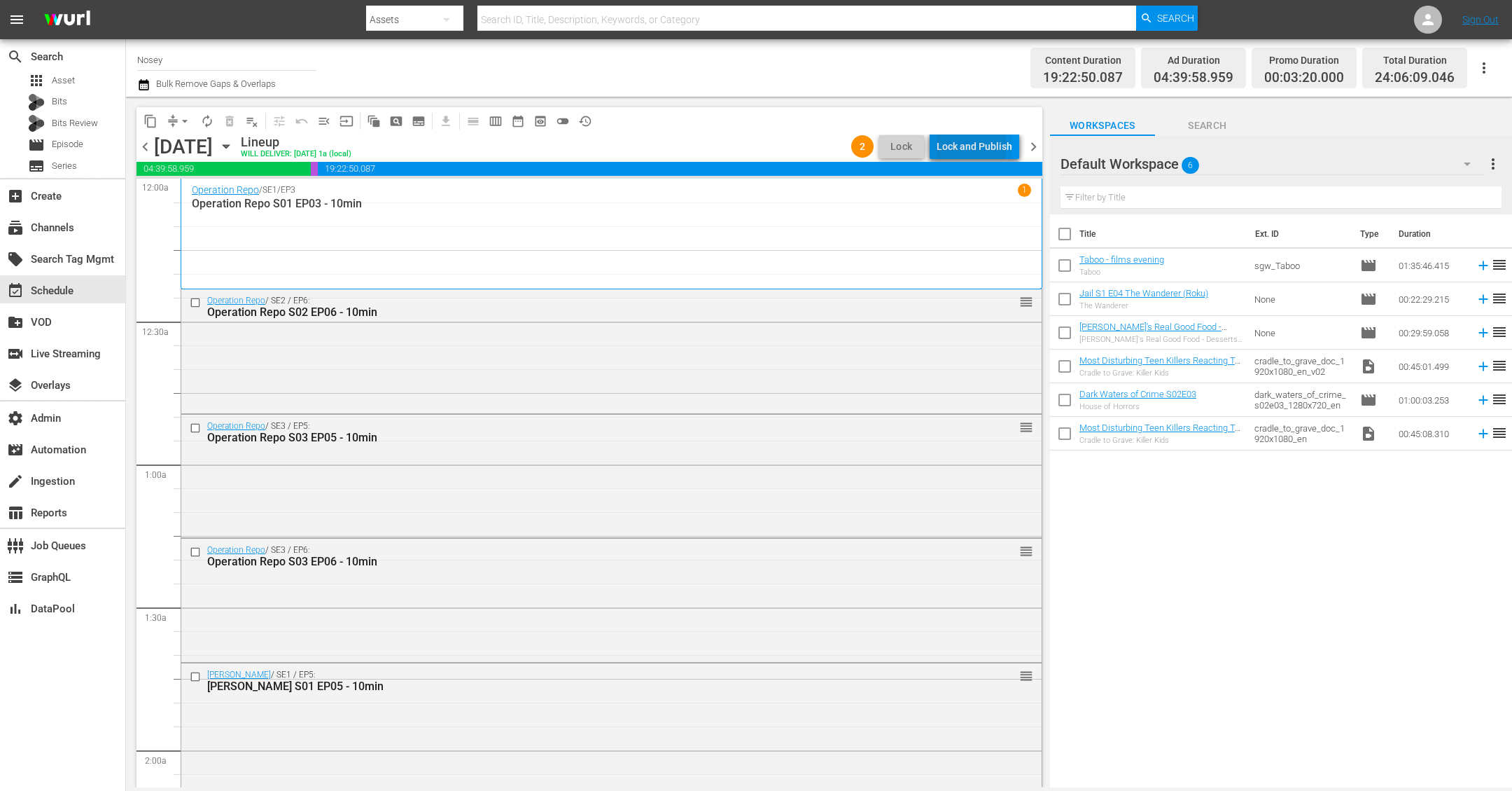
click at [969, 146] on div "Lock and Publish" at bounding box center [975, 146] width 76 height 25
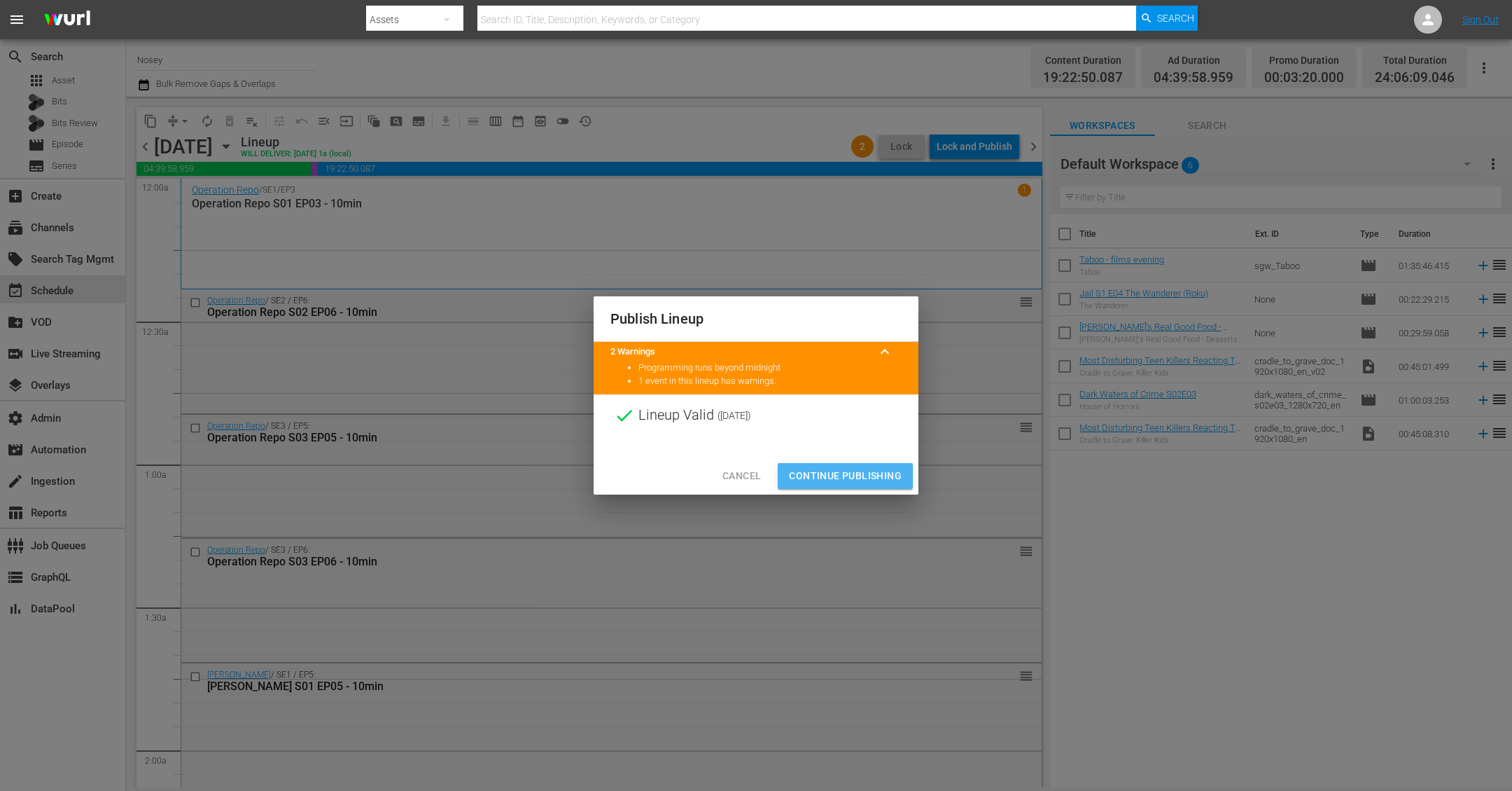
click at [873, 472] on span "Continue Publishing" at bounding box center [845, 475] width 113 height 17
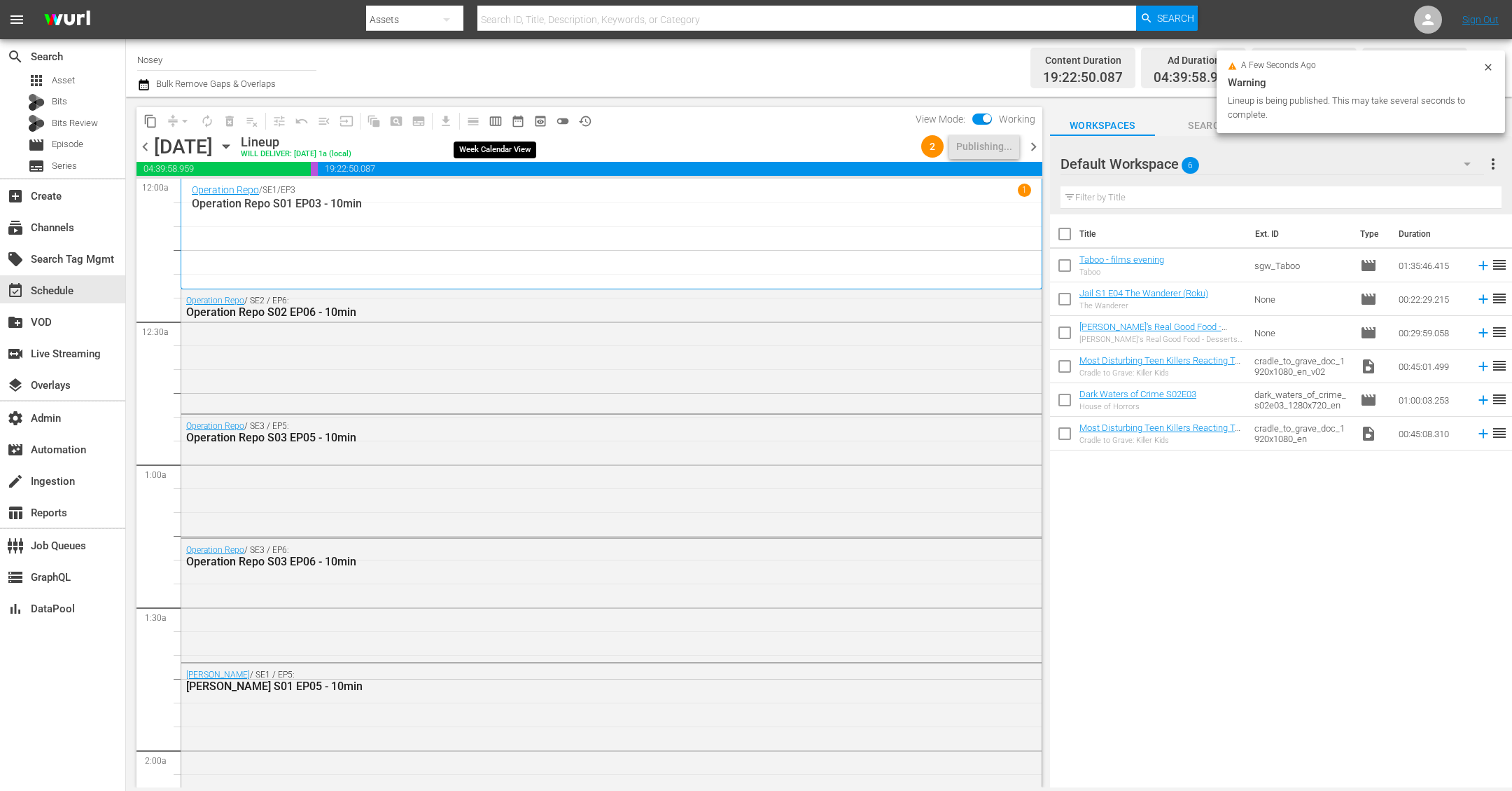
click at [498, 121] on span "calendar_view_week_outlined" at bounding box center [495, 121] width 14 height 14
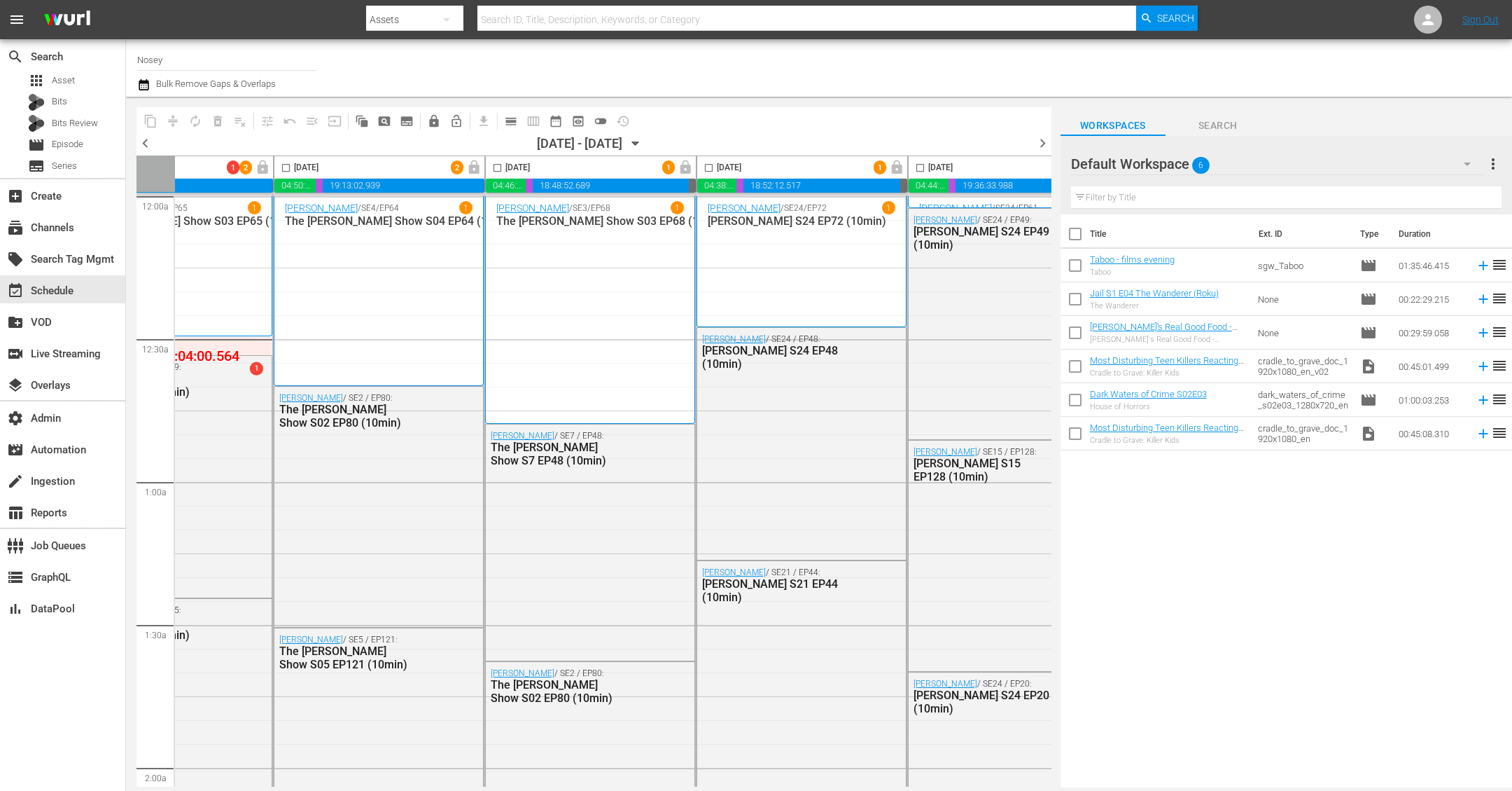
scroll to position [0, 337]
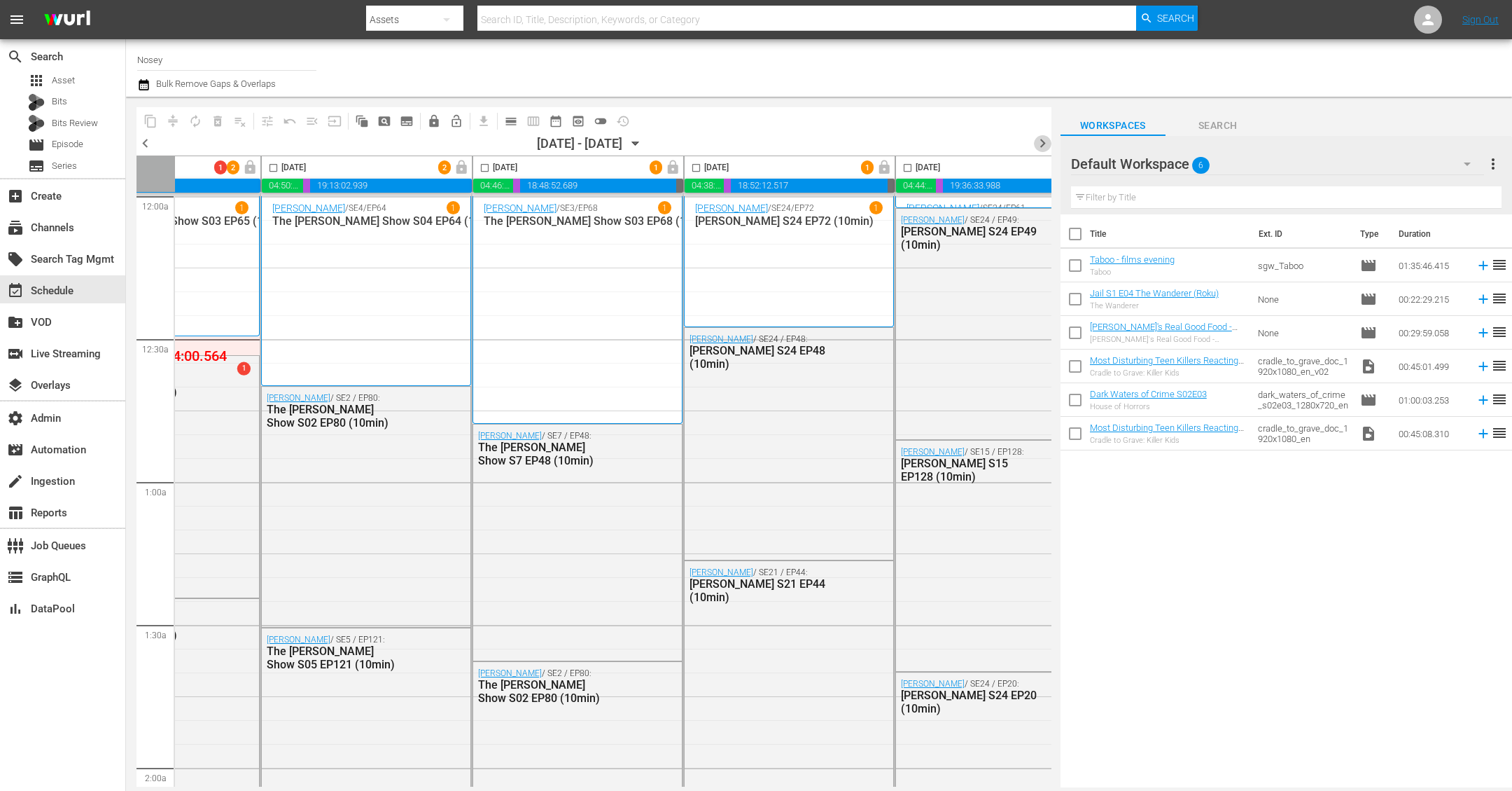
click at [1041, 137] on span "chevron_right" at bounding box center [1042, 143] width 17 height 17
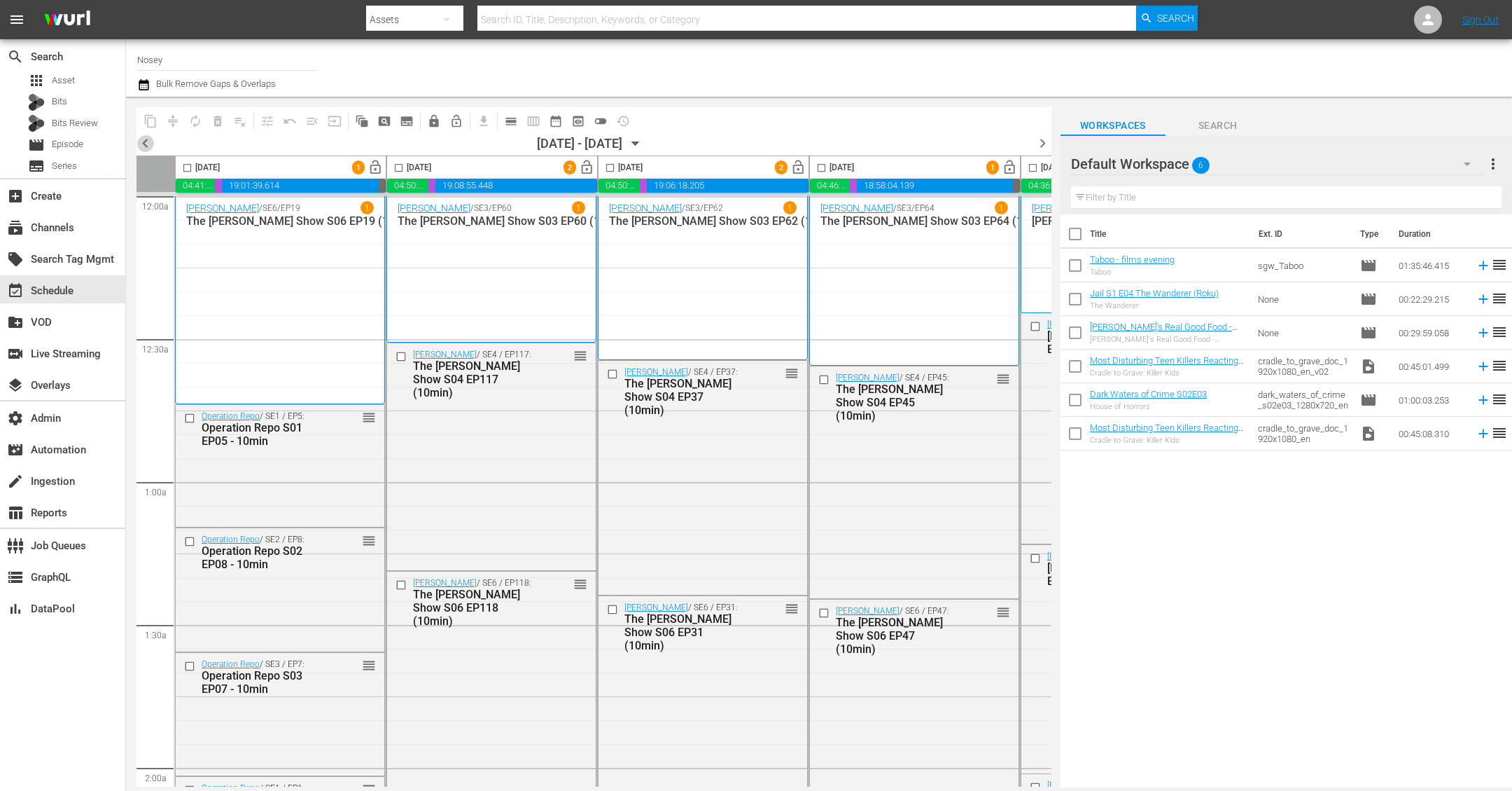
click at [143, 140] on span "chevron_left" at bounding box center [145, 143] width 17 height 17
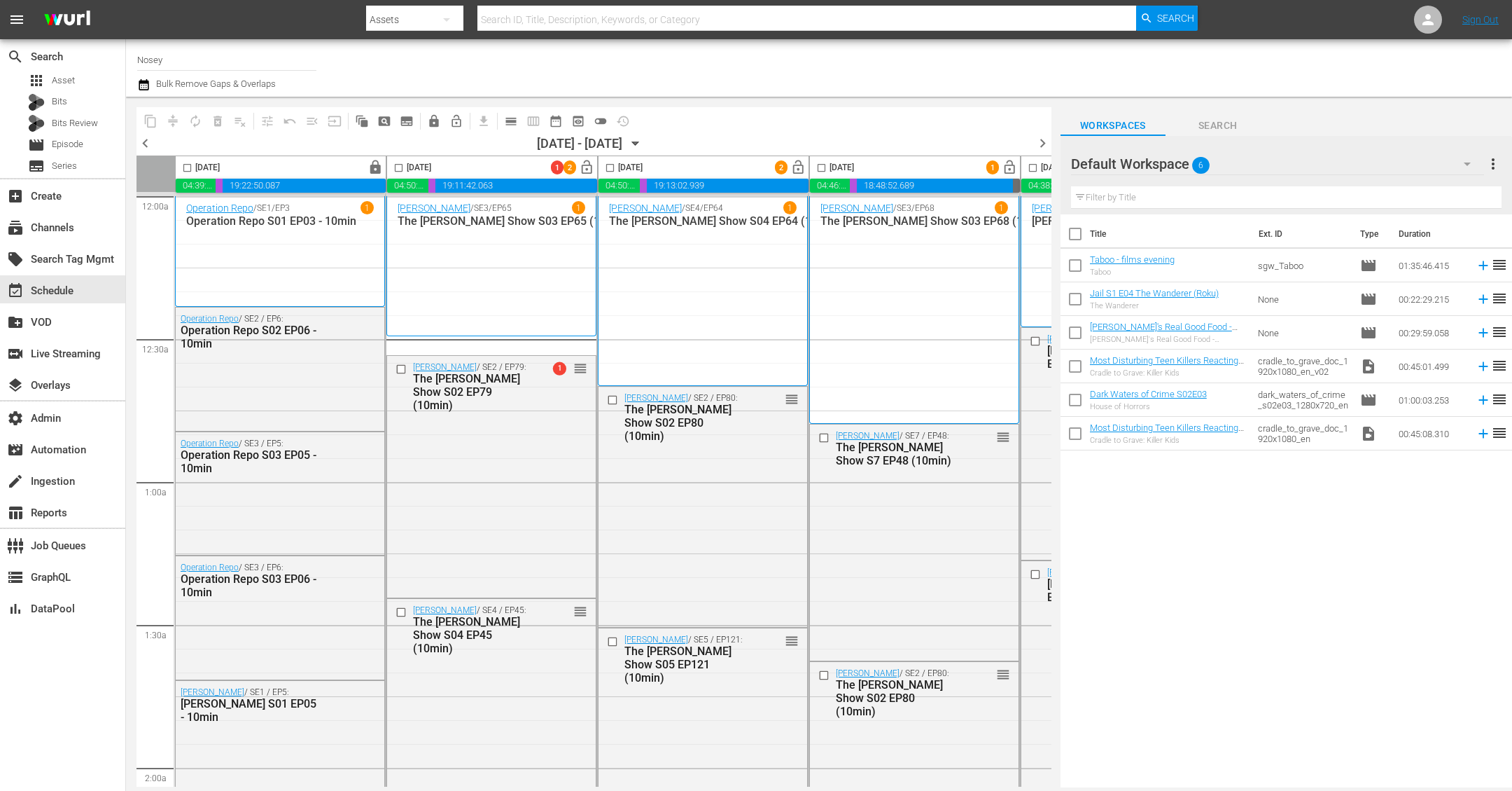
click at [397, 166] on input "checkbox" at bounding box center [398, 170] width 16 height 16
checkbox input "true"
click at [611, 164] on input "checkbox" at bounding box center [610, 170] width 16 height 16
checkbox input "true"
click at [821, 168] on input "checkbox" at bounding box center [821, 170] width 16 height 16
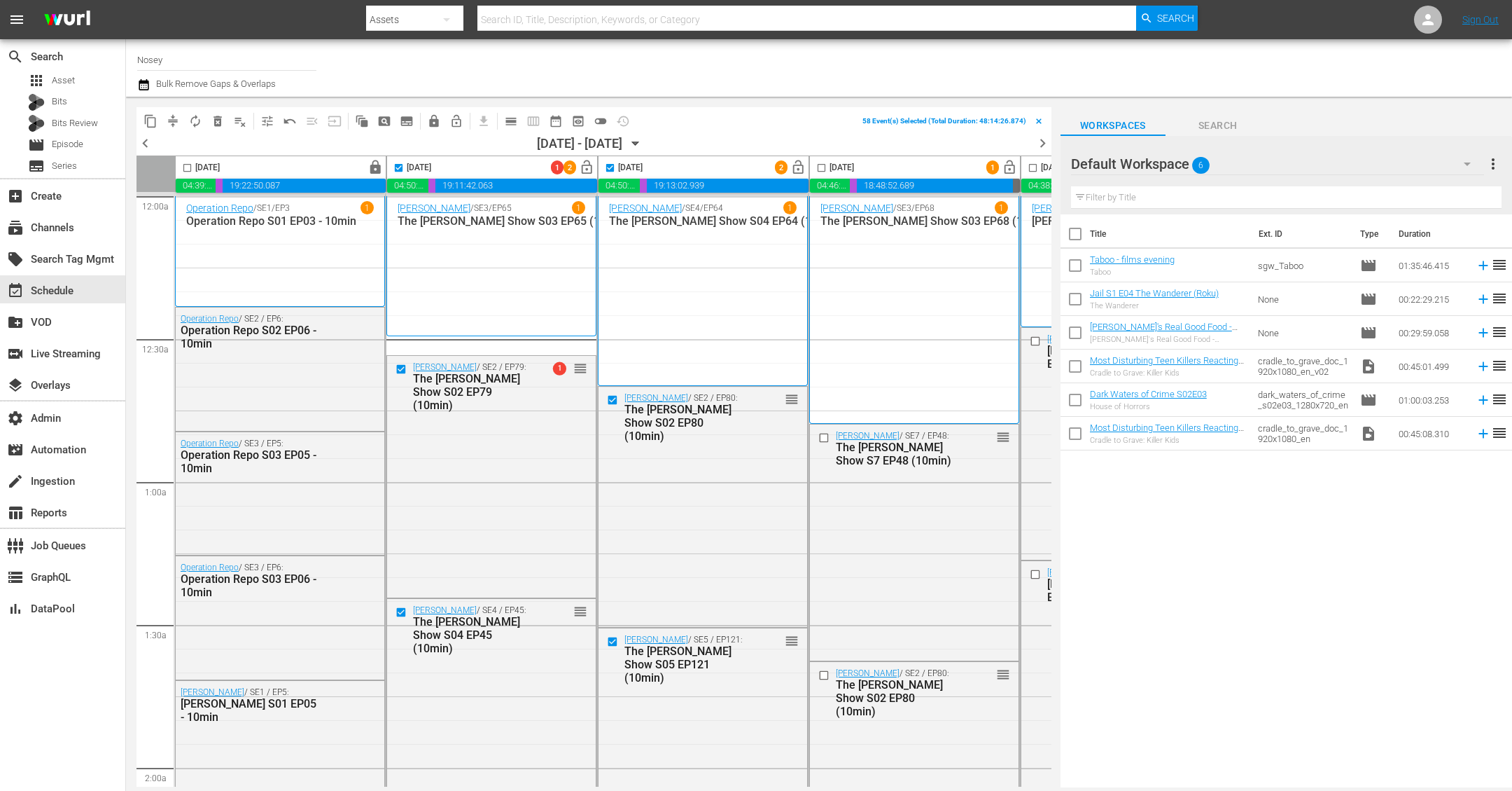
checkbox input "true"
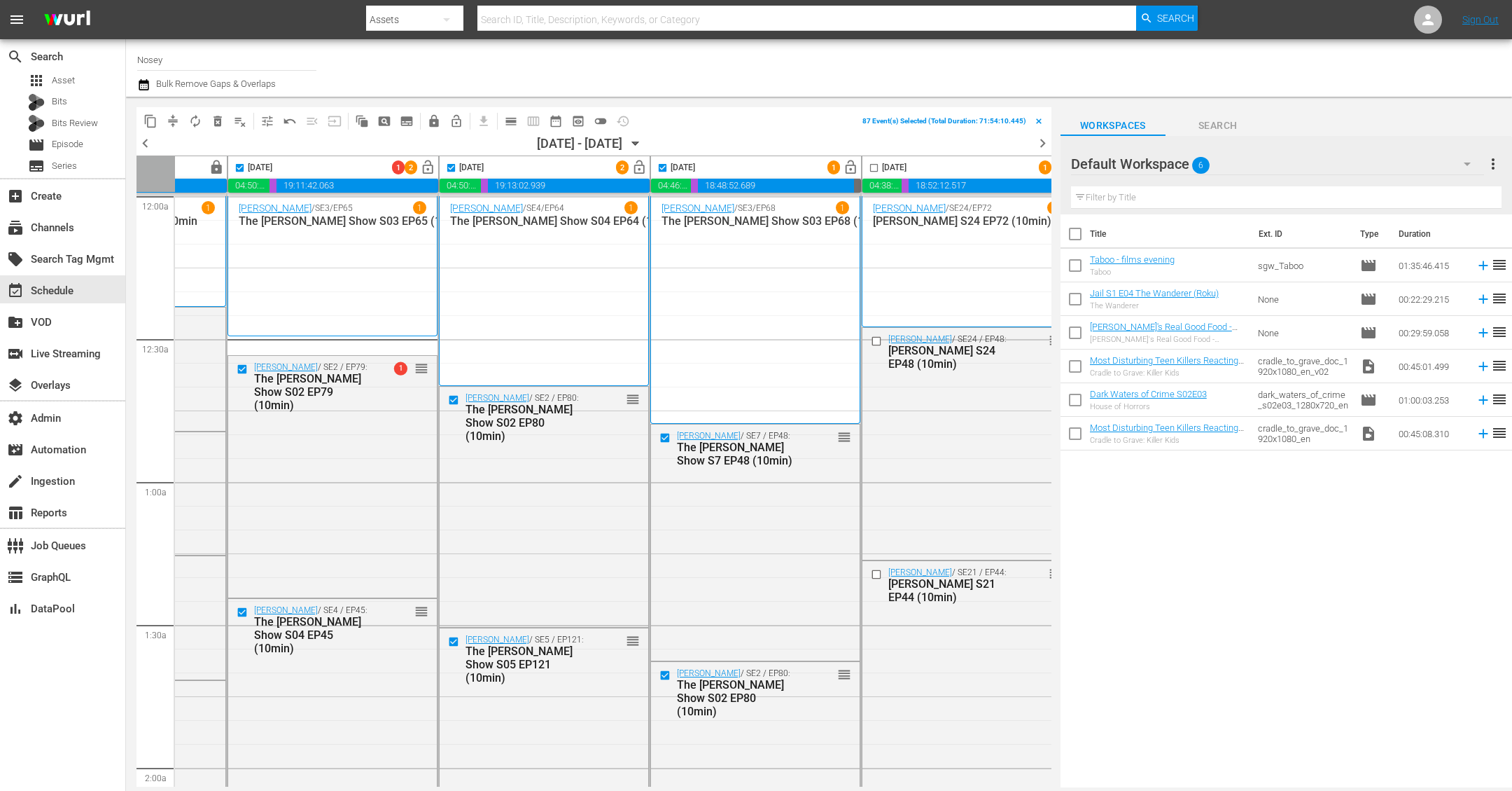
scroll to position [0, 168]
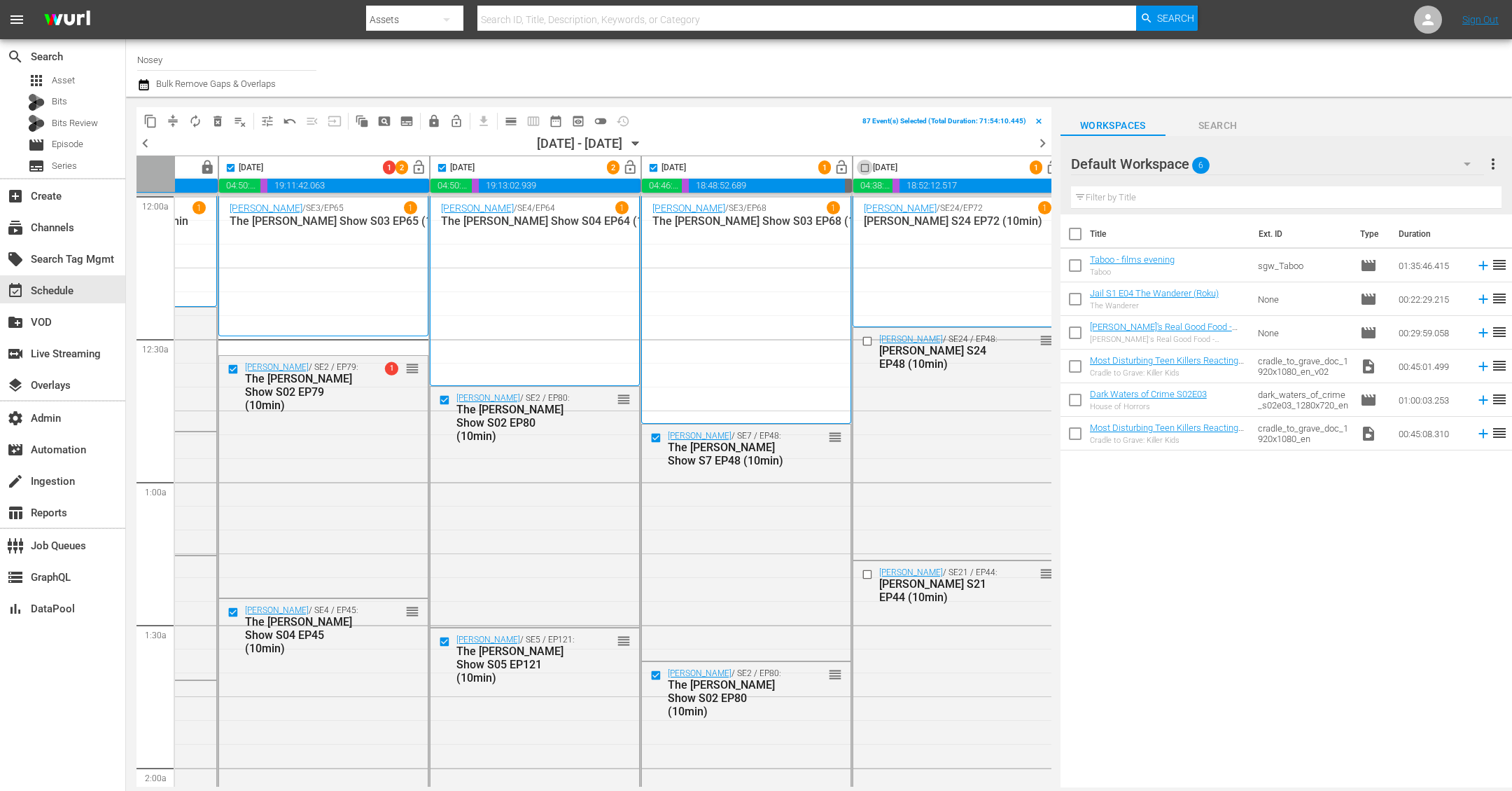
click at [866, 165] on input "checkbox" at bounding box center [864, 170] width 16 height 16
checkbox input "true"
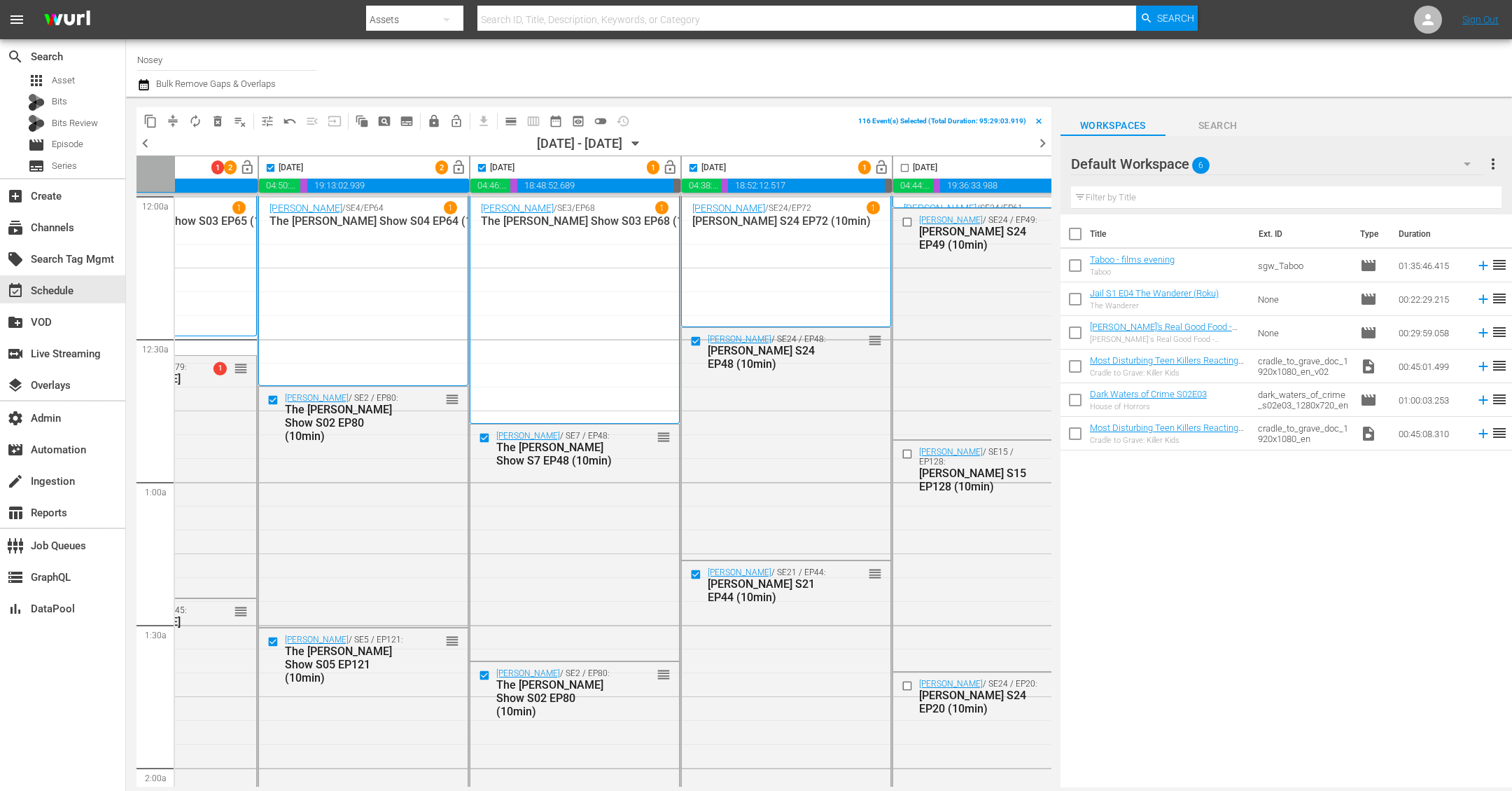
scroll to position [0, 357]
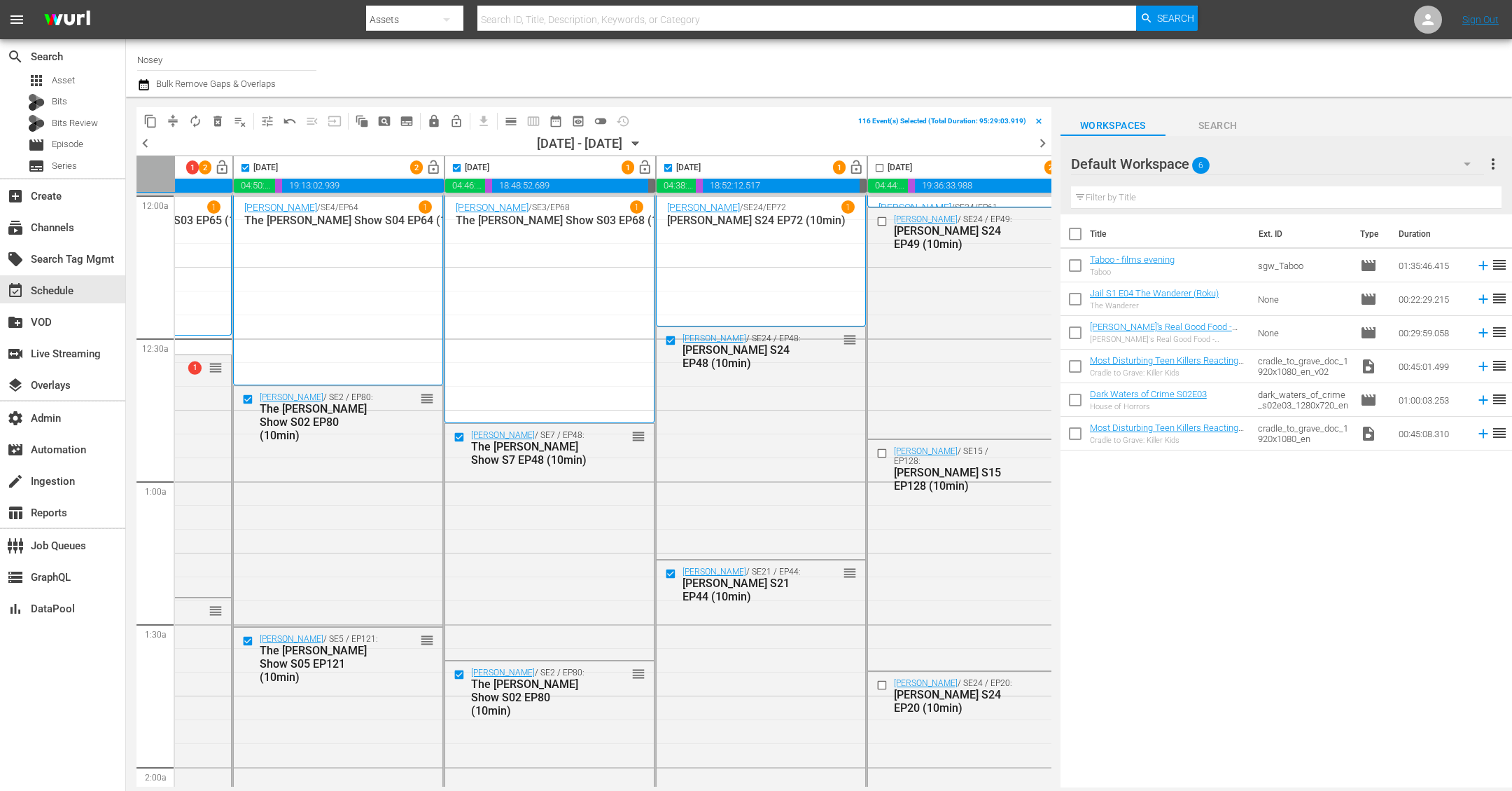
click at [875, 162] on input "checkbox" at bounding box center [879, 170] width 16 height 16
checkbox input "true"
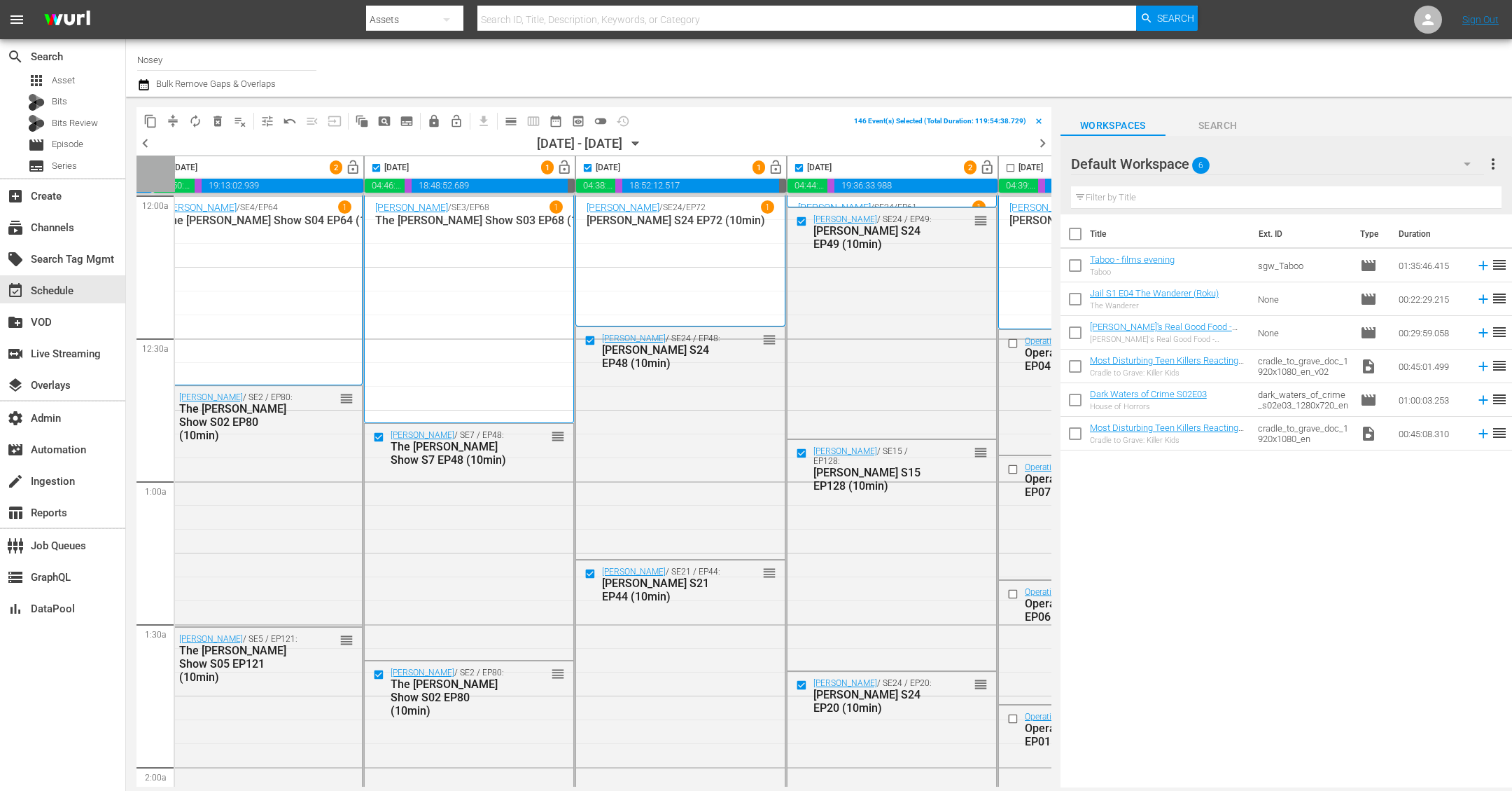
scroll to position [1, 608]
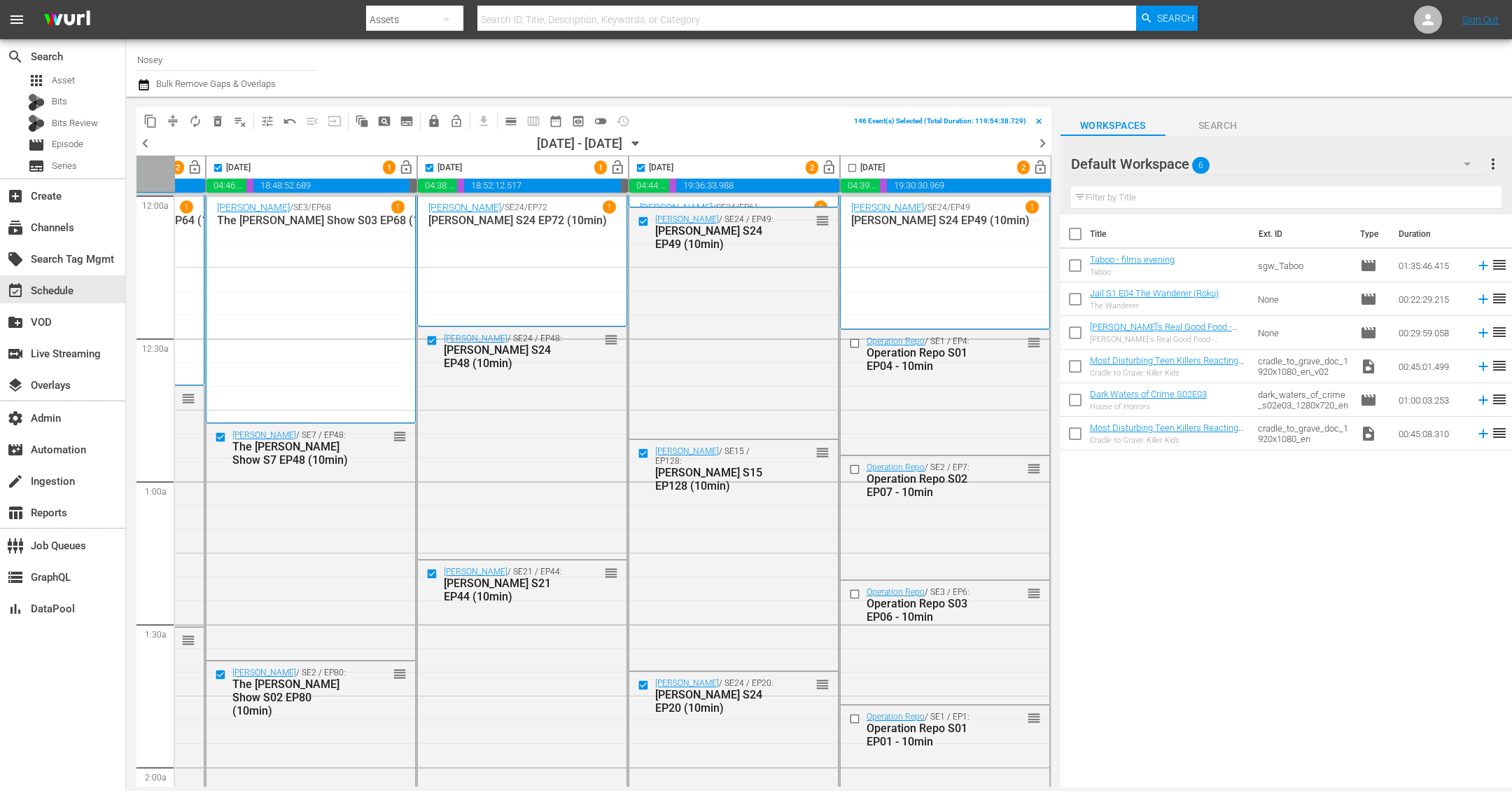
click at [847, 168] on input "checkbox" at bounding box center [852, 170] width 16 height 16
checkbox input "true"
click at [168, 125] on span "compress" at bounding box center [173, 121] width 14 height 14
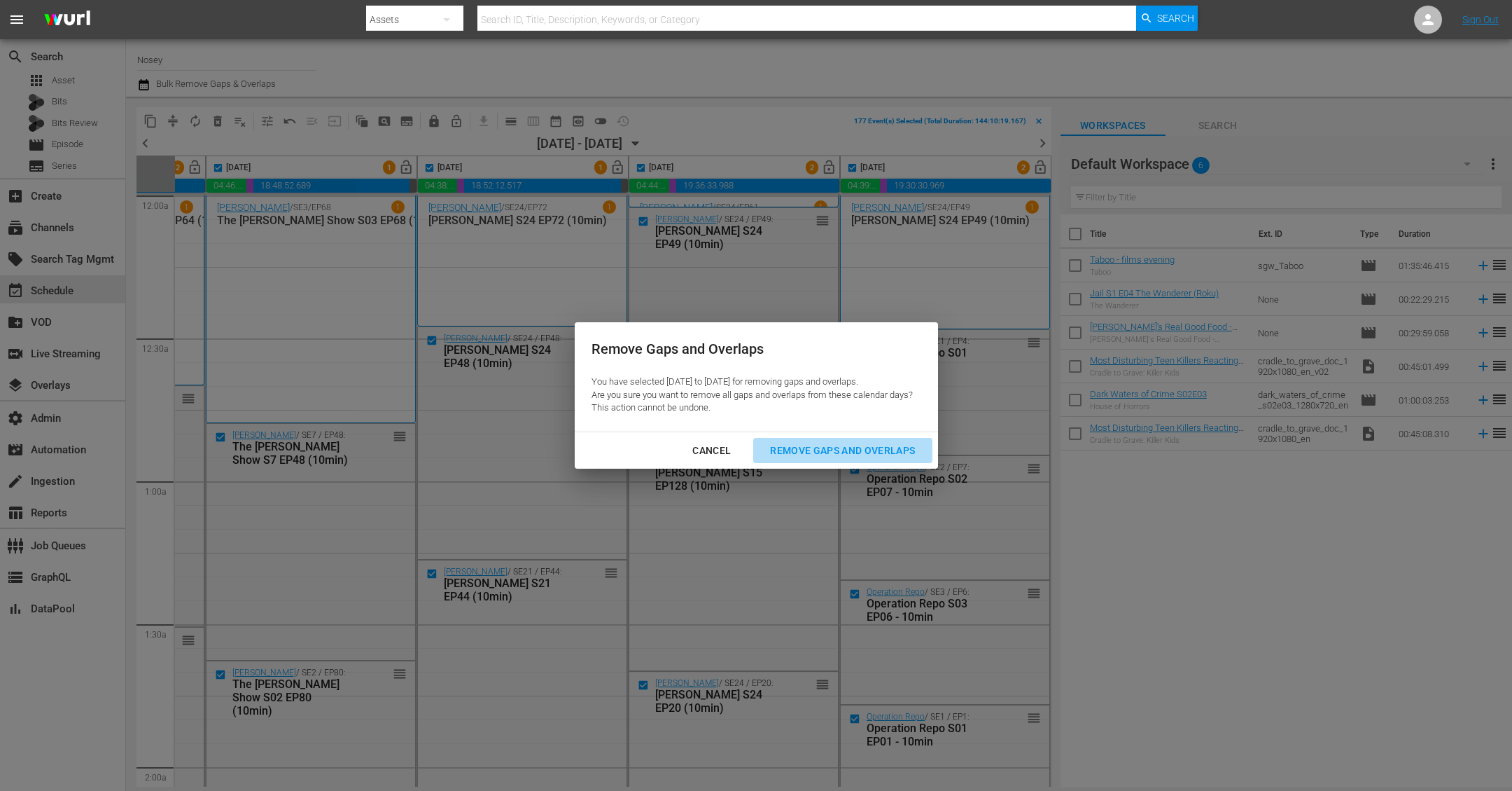
click at [865, 443] on div "Remove Gaps and Overlaps" at bounding box center [842, 450] width 168 height 17
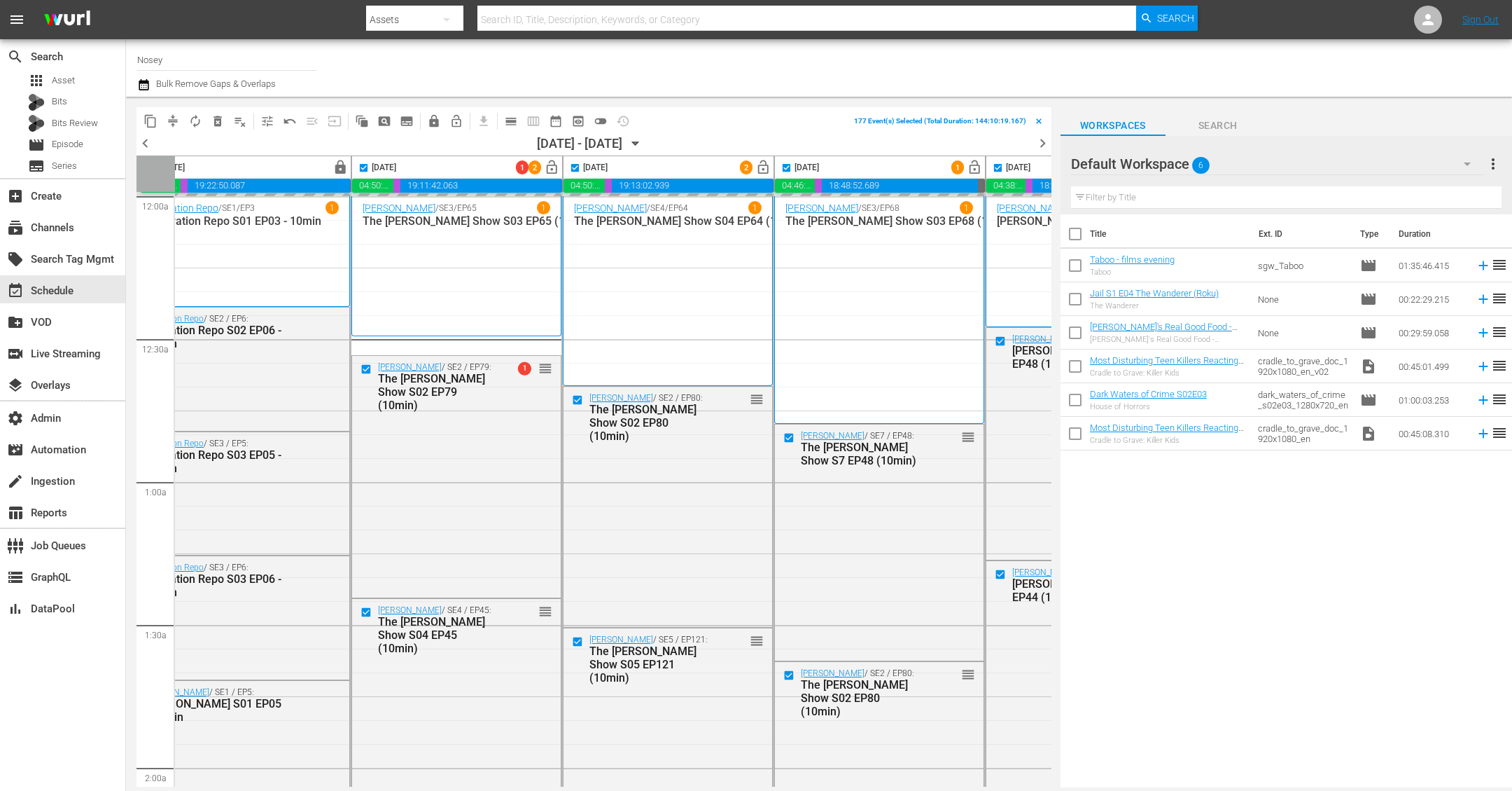
scroll to position [0, 0]
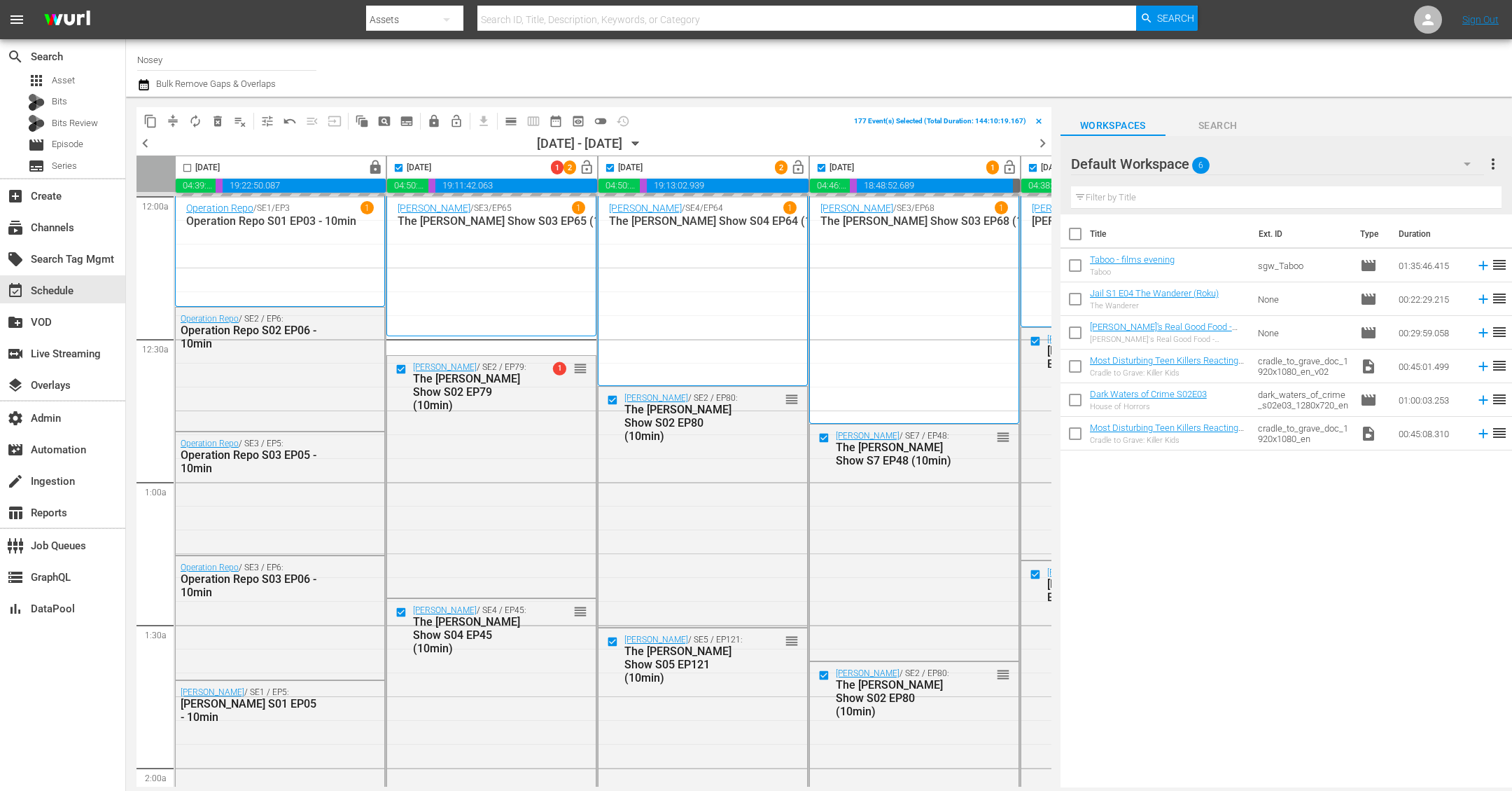
checkbox input "false"
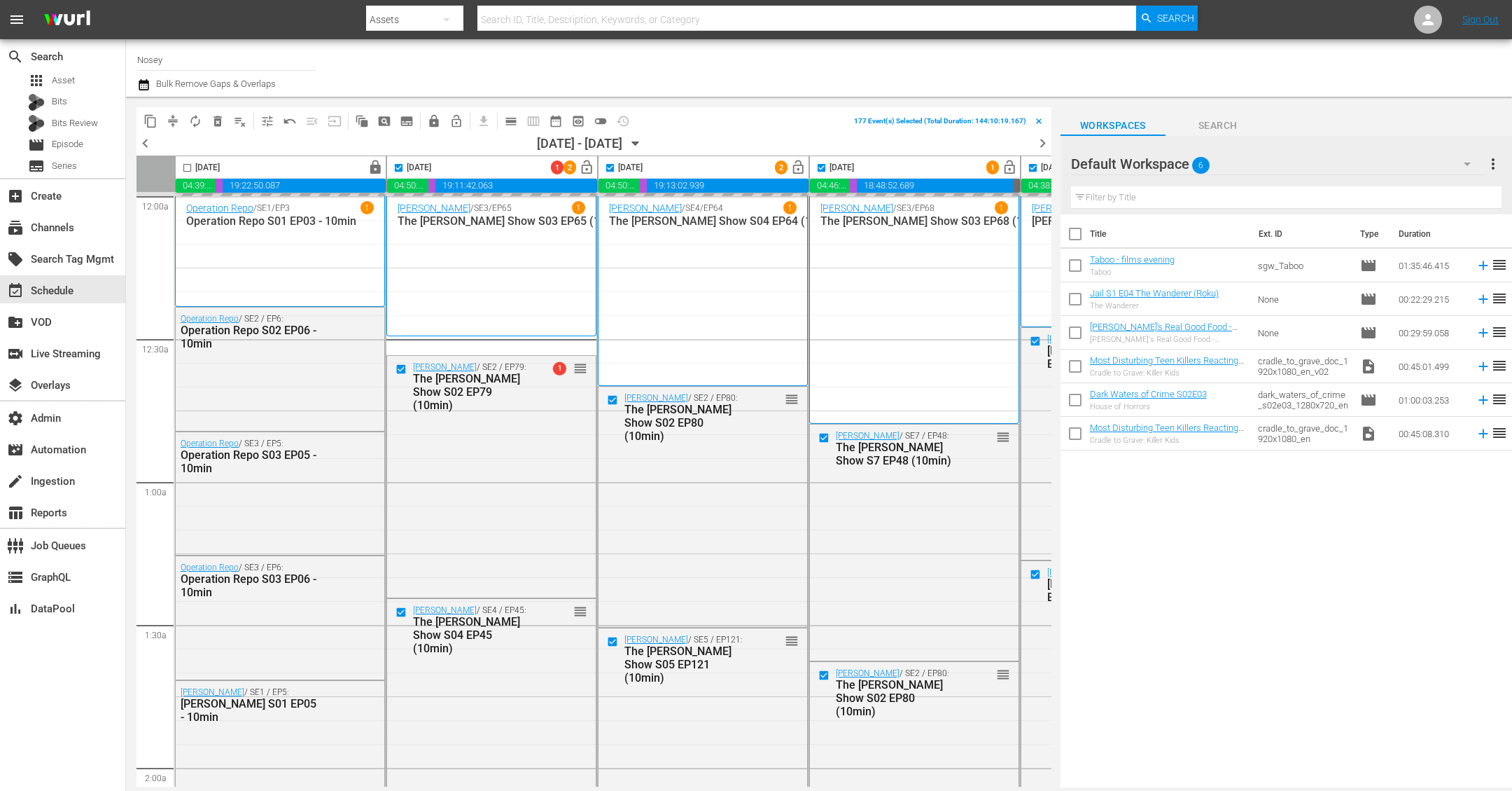
checkbox input "false"
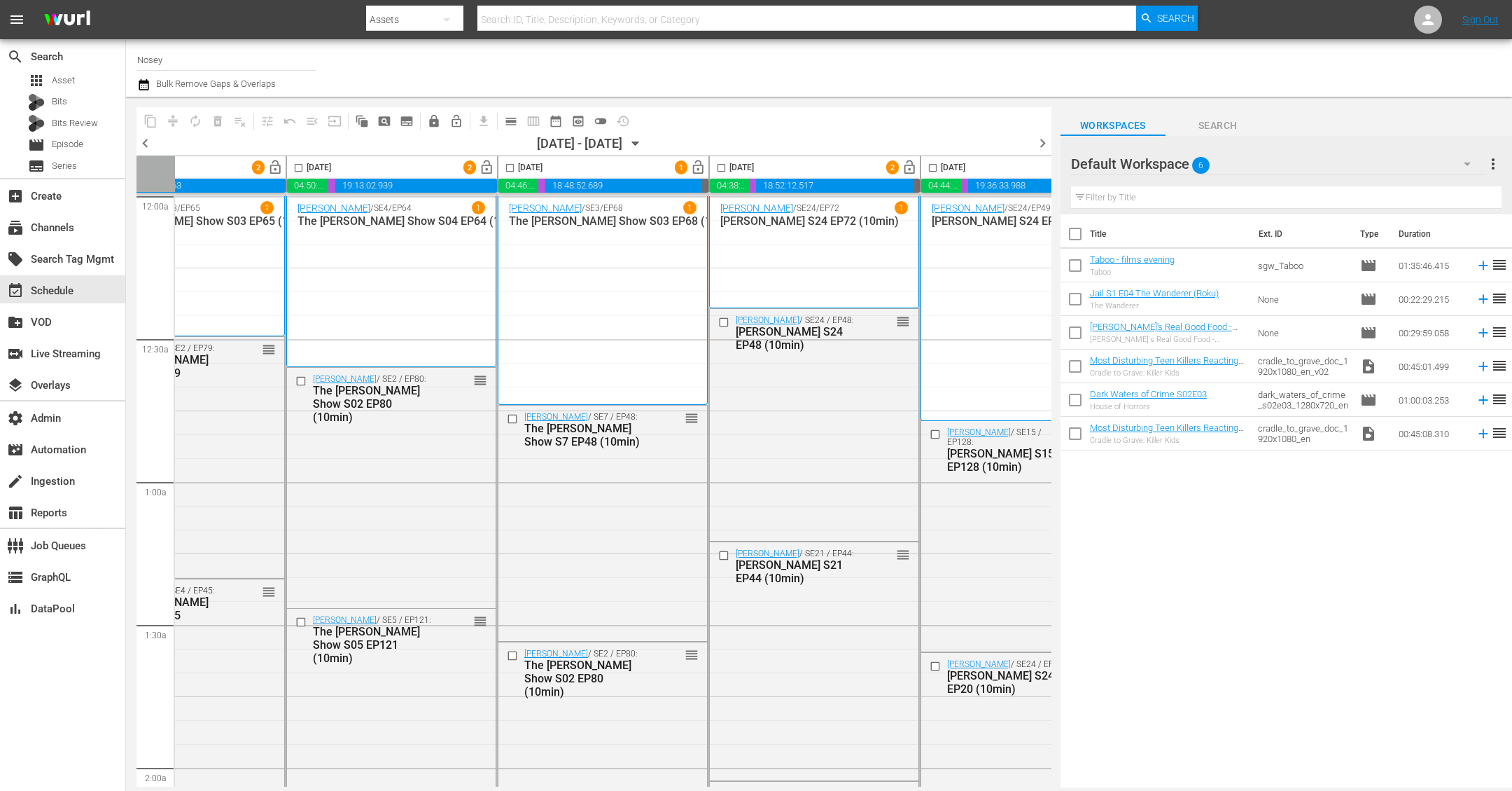
scroll to position [0, 608]
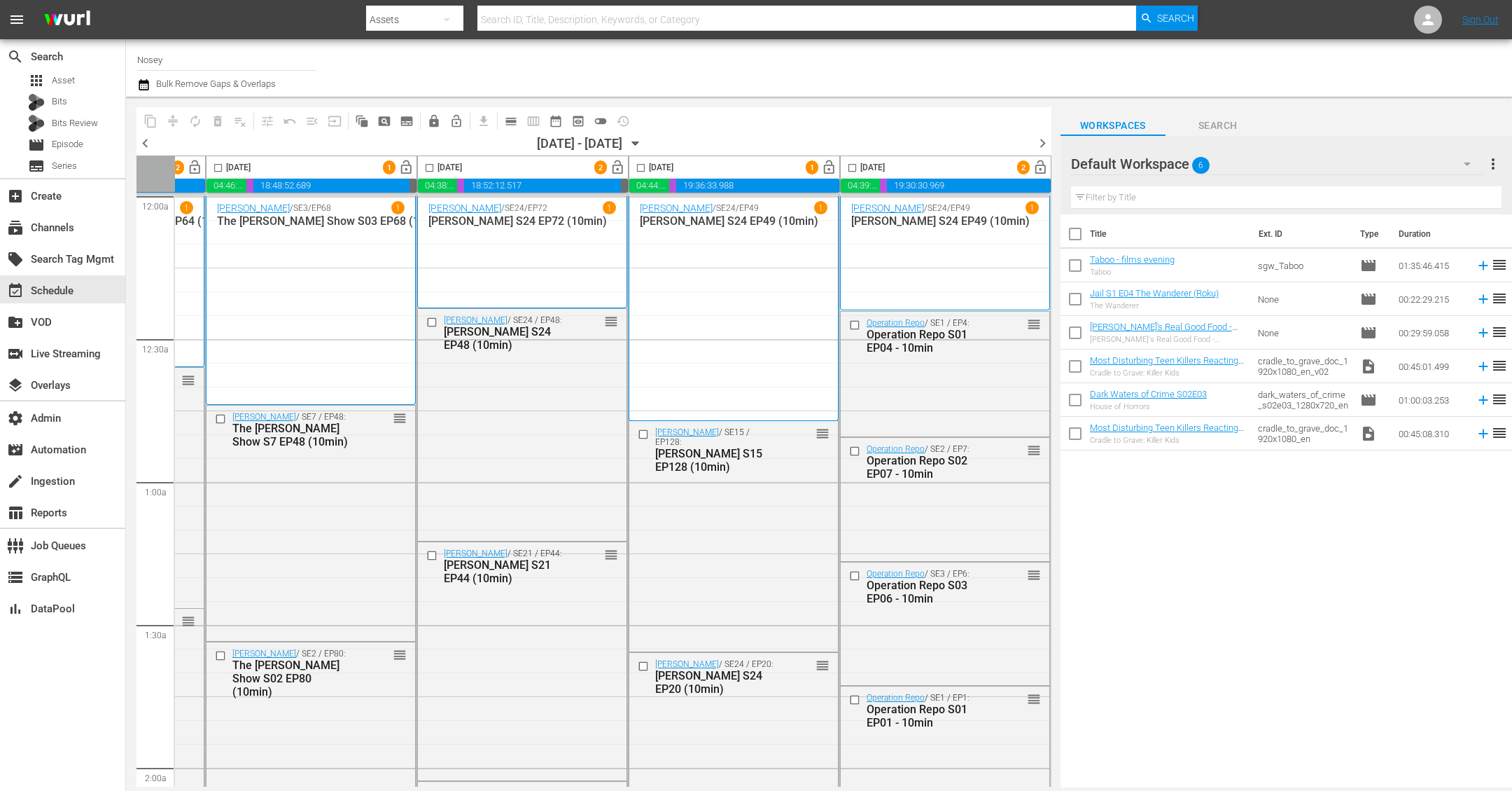
click at [1041, 140] on span "chevron_right" at bounding box center [1042, 143] width 17 height 17
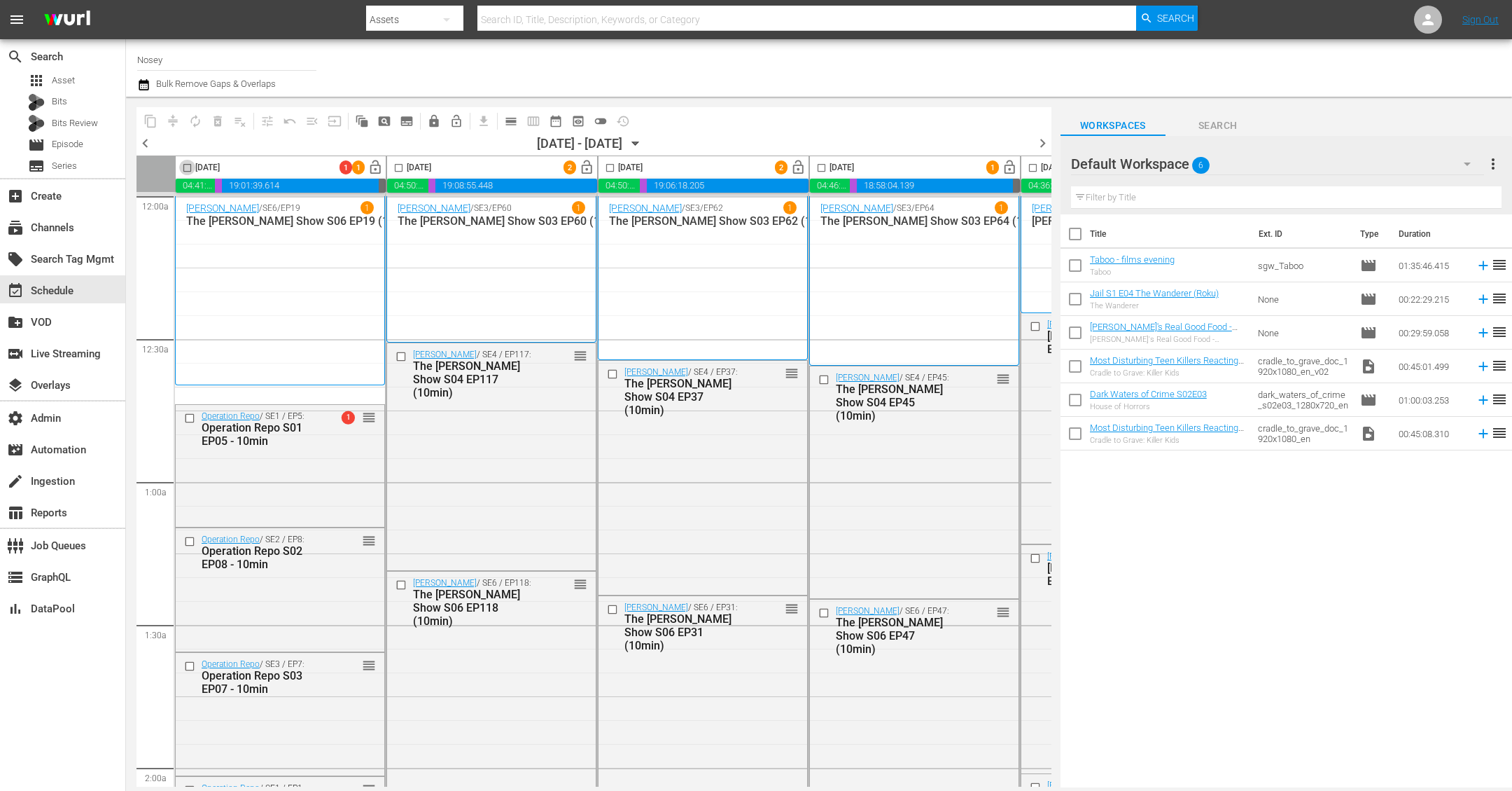
click at [187, 168] on input "checkbox" at bounding box center [187, 170] width 16 height 16
checkbox input "true"
click at [398, 171] on input "checkbox" at bounding box center [398, 170] width 16 height 16
checkbox input "true"
click at [608, 172] on input "checkbox" at bounding box center [610, 170] width 16 height 16
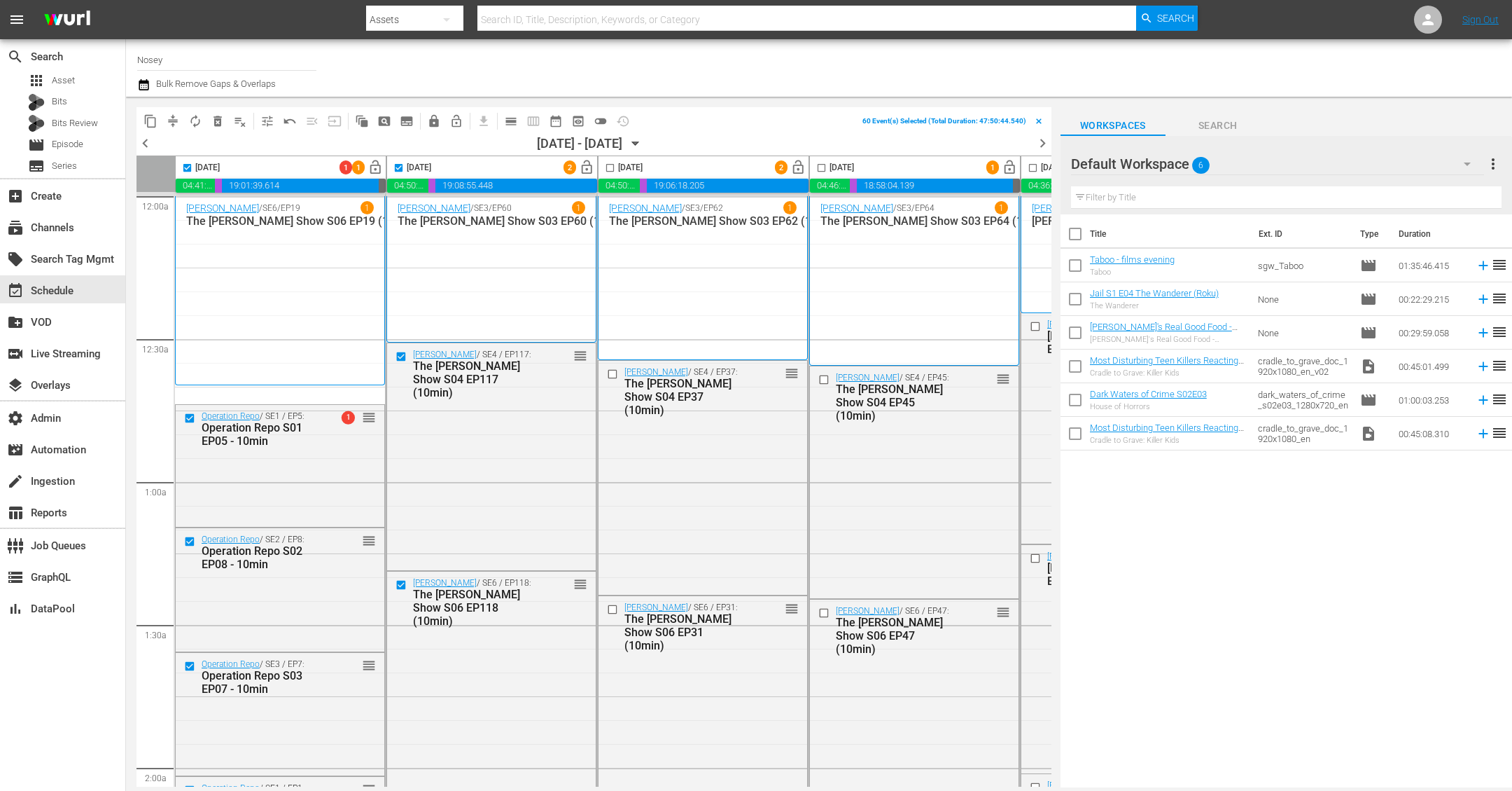
checkbox input "true"
click at [819, 169] on input "checkbox" at bounding box center [821, 170] width 16 height 16
checkbox input "true"
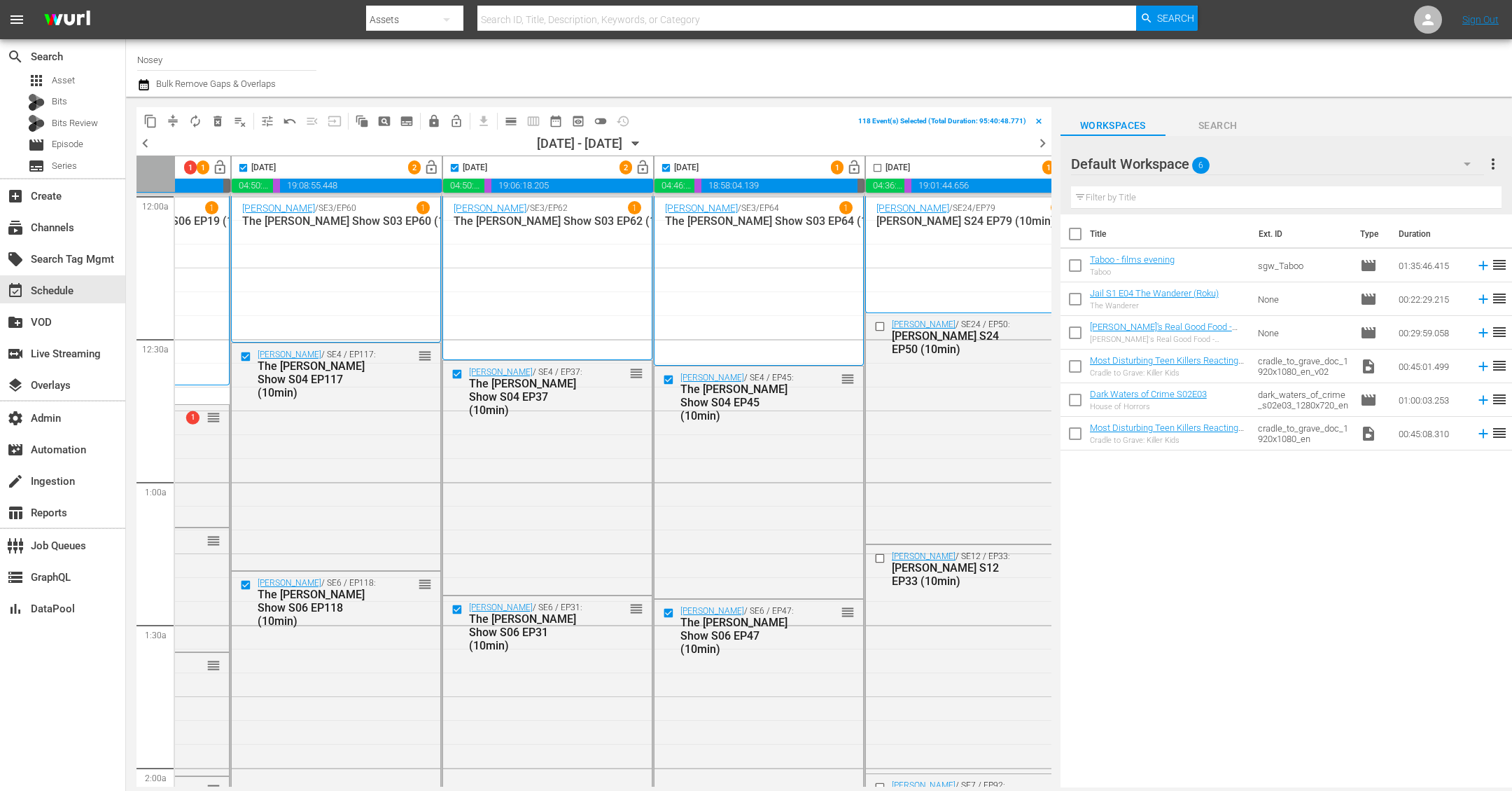
scroll to position [0, 354]
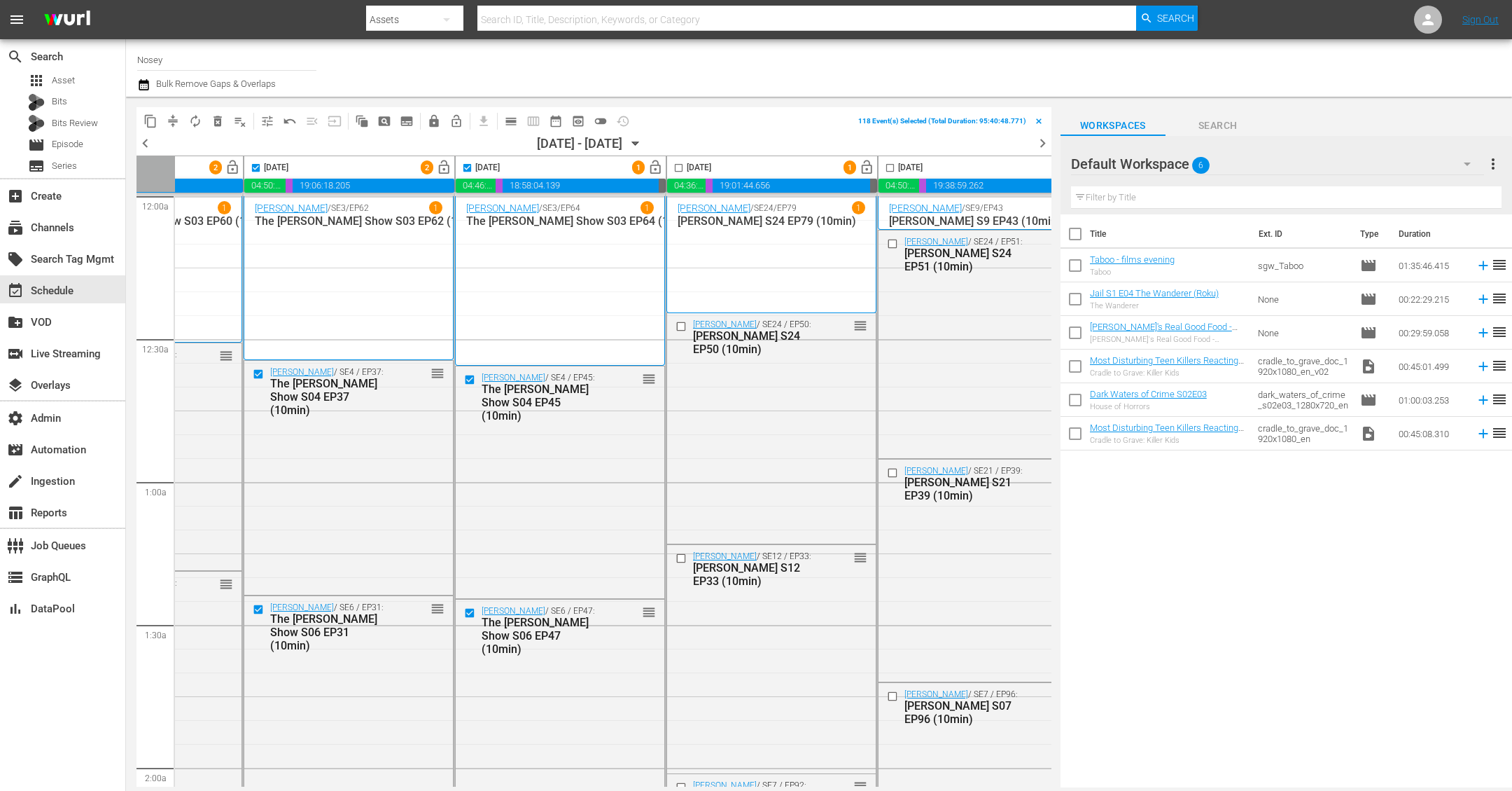
click at [674, 168] on input "checkbox" at bounding box center [678, 170] width 16 height 16
checkbox input "true"
click at [887, 169] on input "checkbox" at bounding box center [890, 170] width 16 height 16
checkbox input "true"
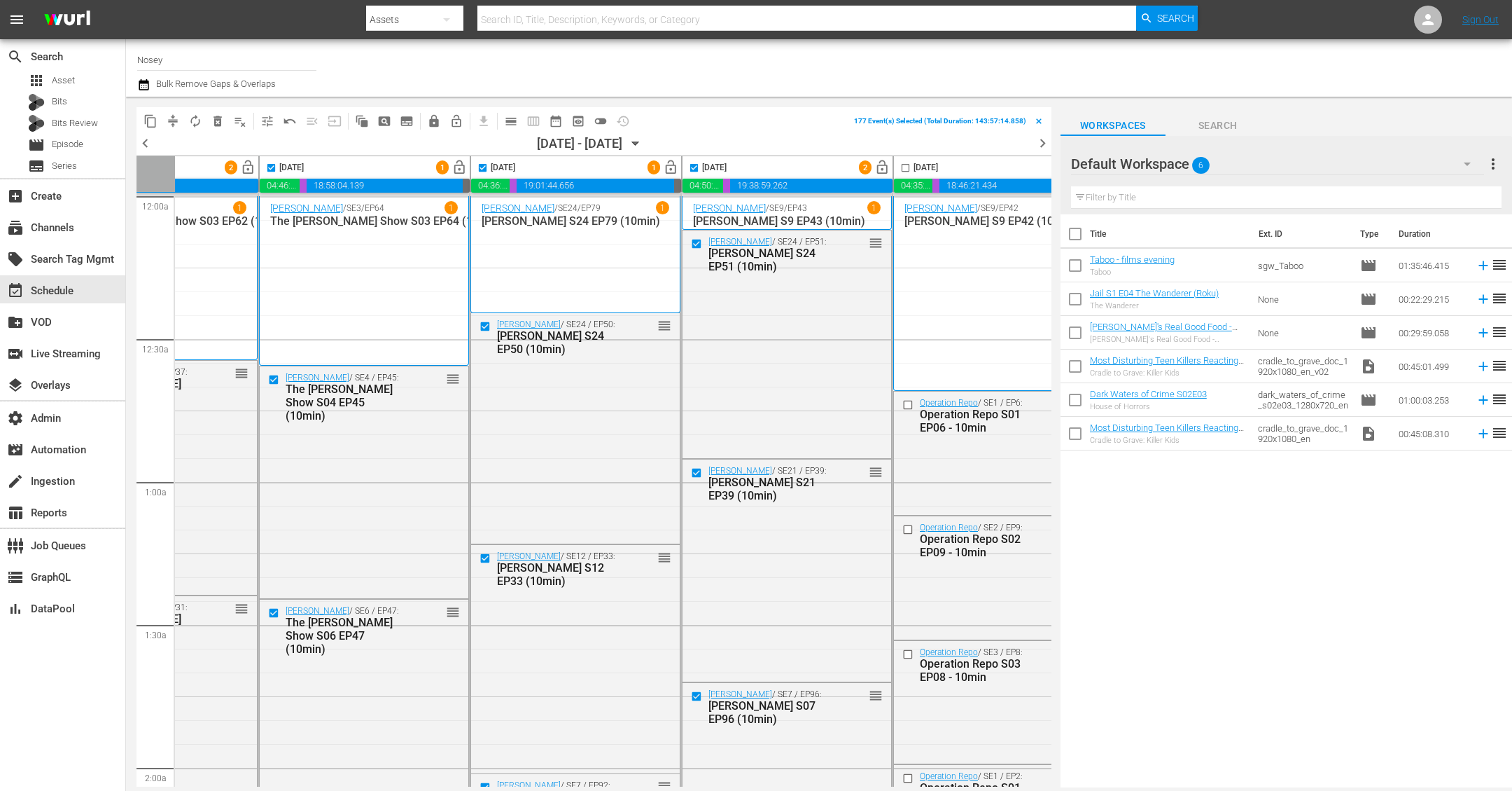
scroll to position [0, 557]
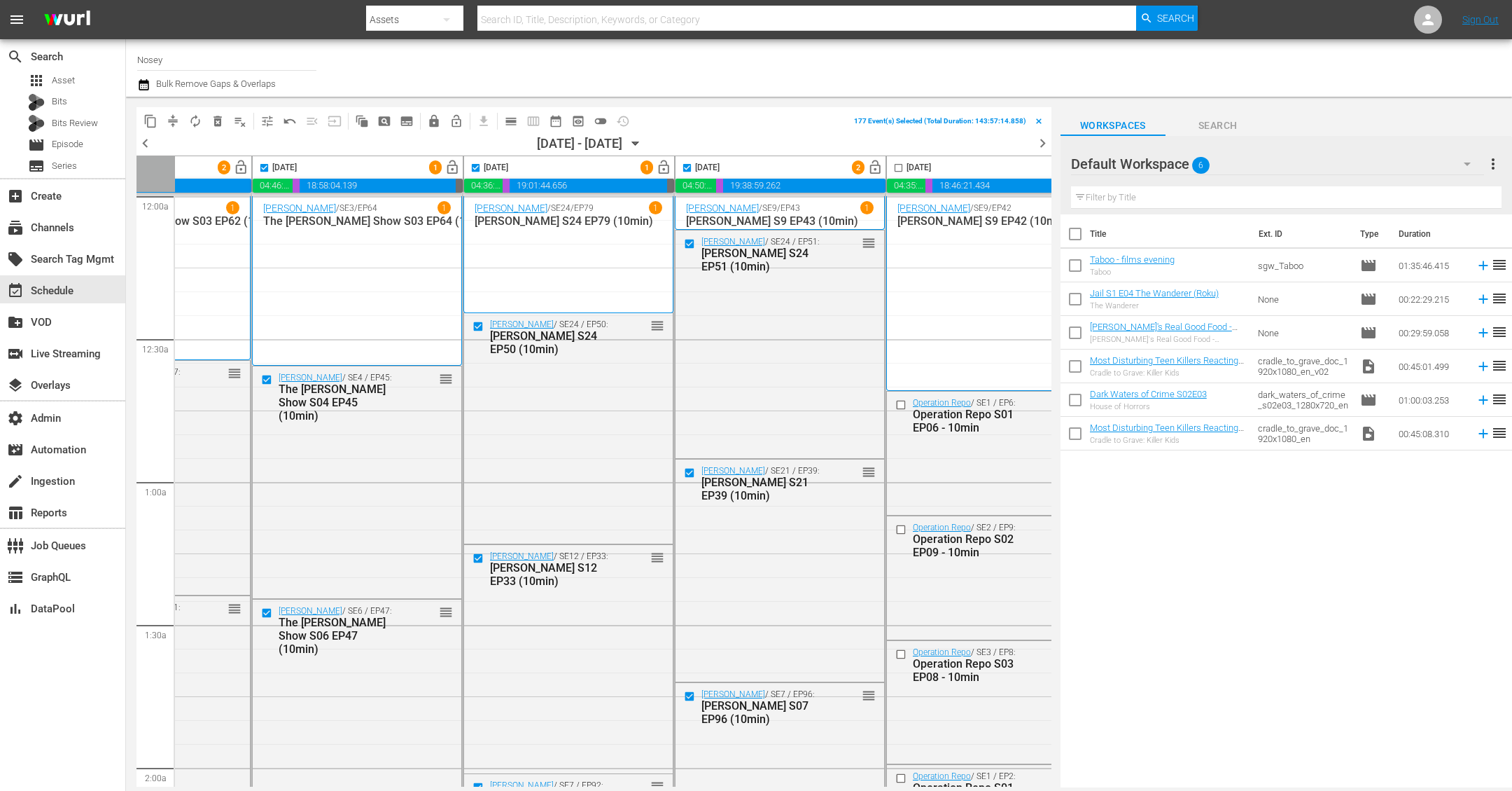
click at [891, 166] on input "checkbox" at bounding box center [898, 170] width 16 height 16
checkbox input "true"
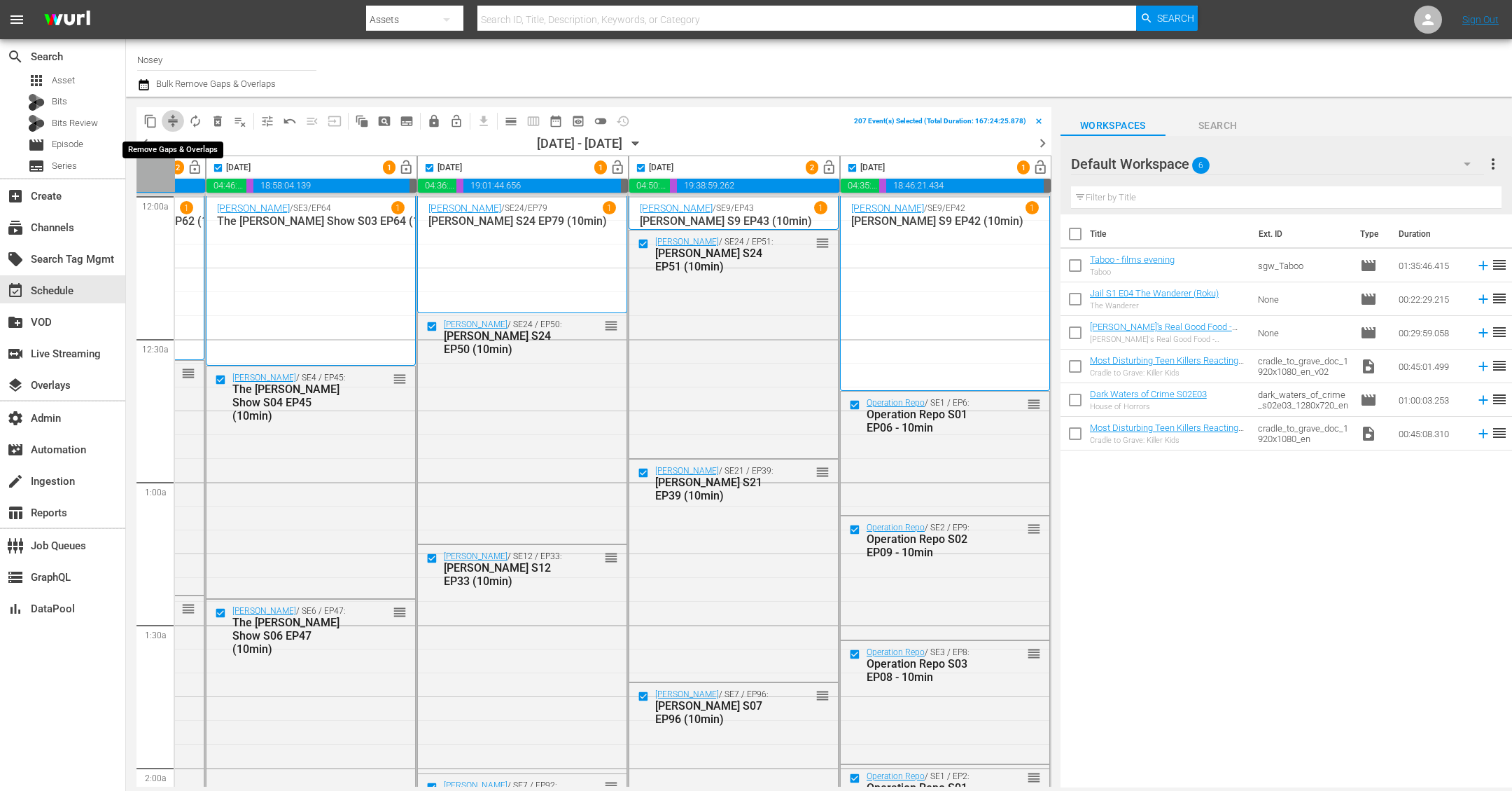
click at [171, 122] on span "compress" at bounding box center [173, 121] width 14 height 14
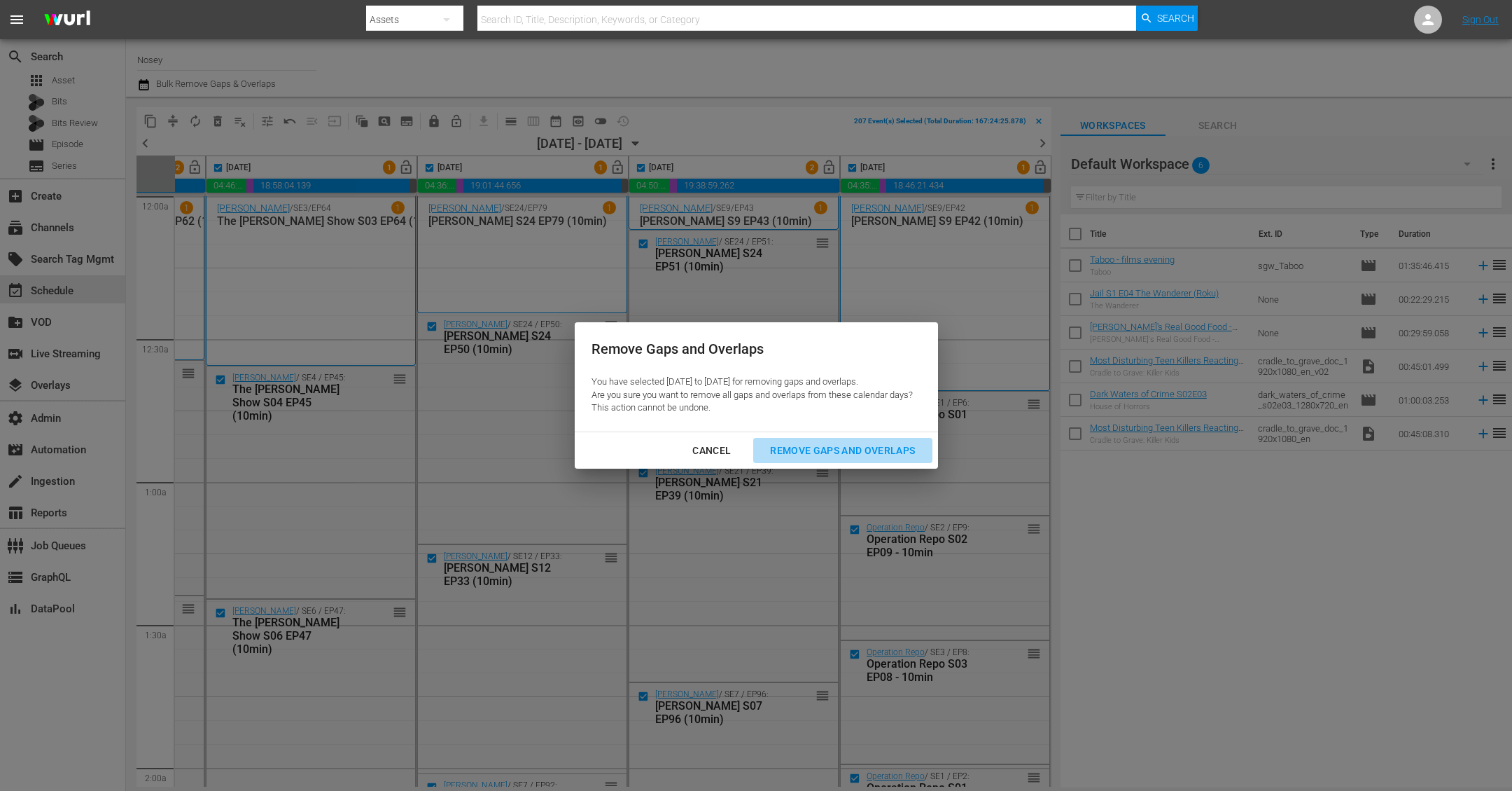
click at [856, 452] on div "Remove Gaps and Overlaps" at bounding box center [842, 450] width 168 height 17
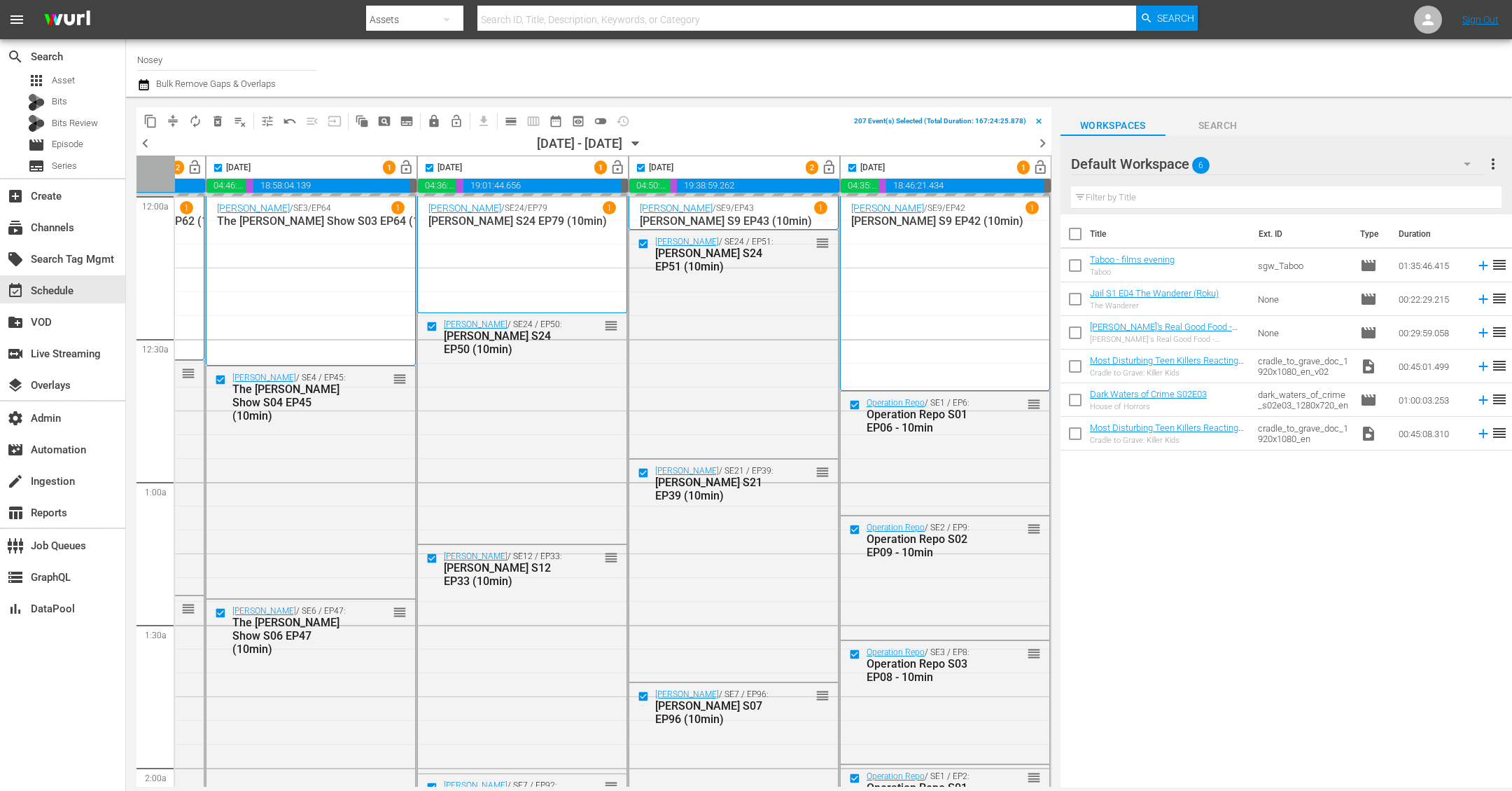
checkbox input "false"
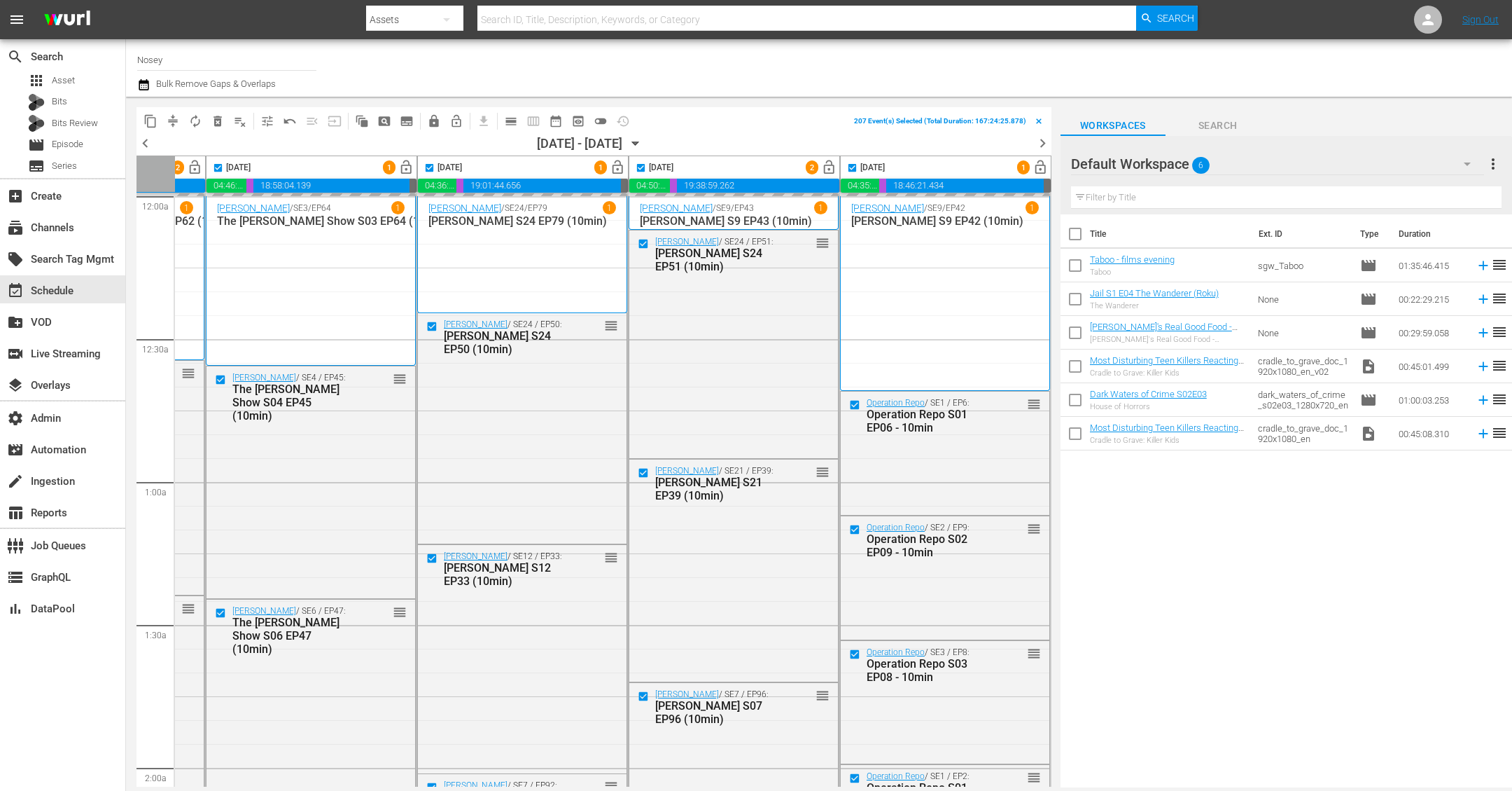
checkbox input "false"
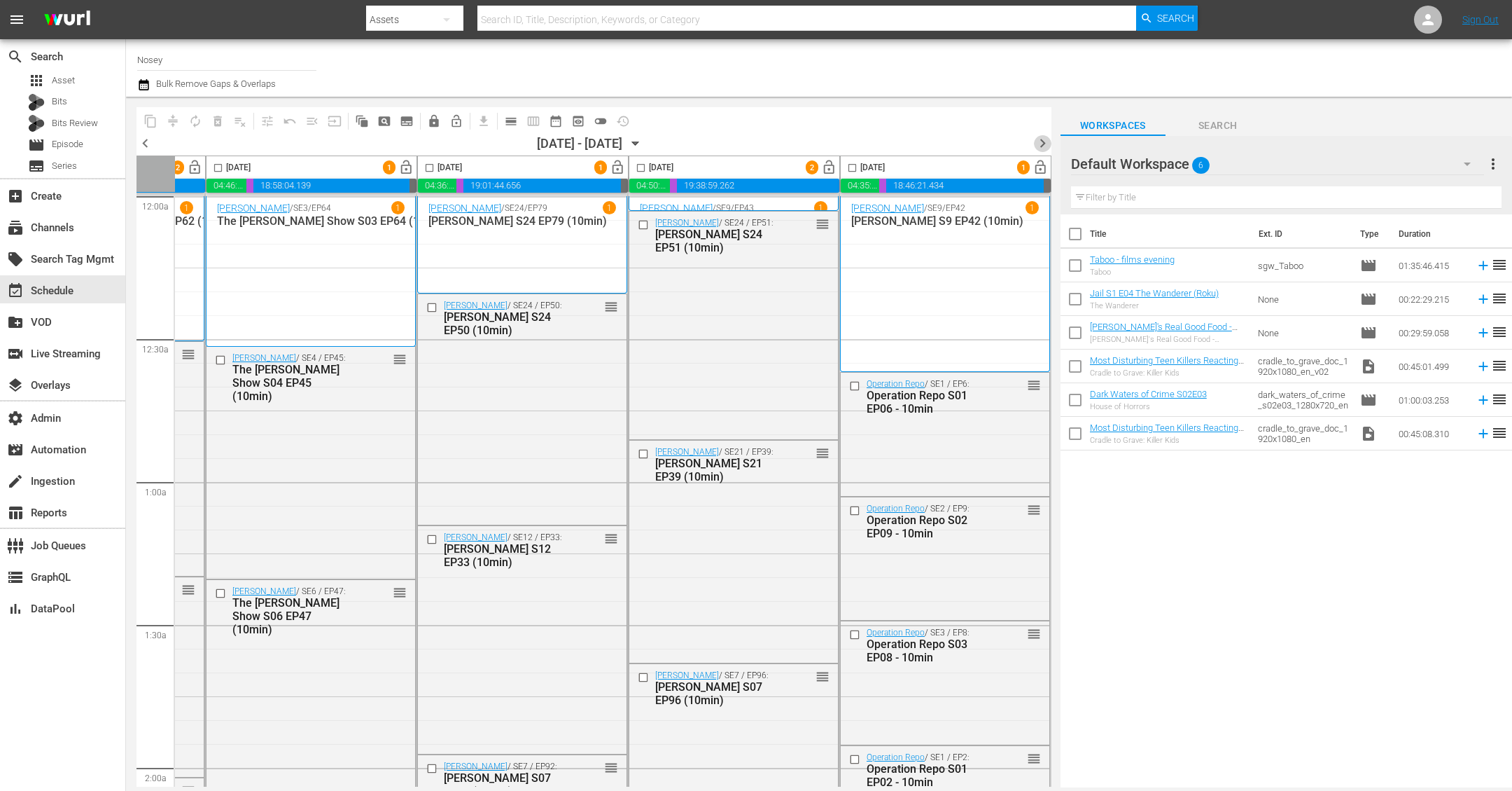
click at [1042, 140] on span "chevron_right" at bounding box center [1042, 143] width 17 height 17
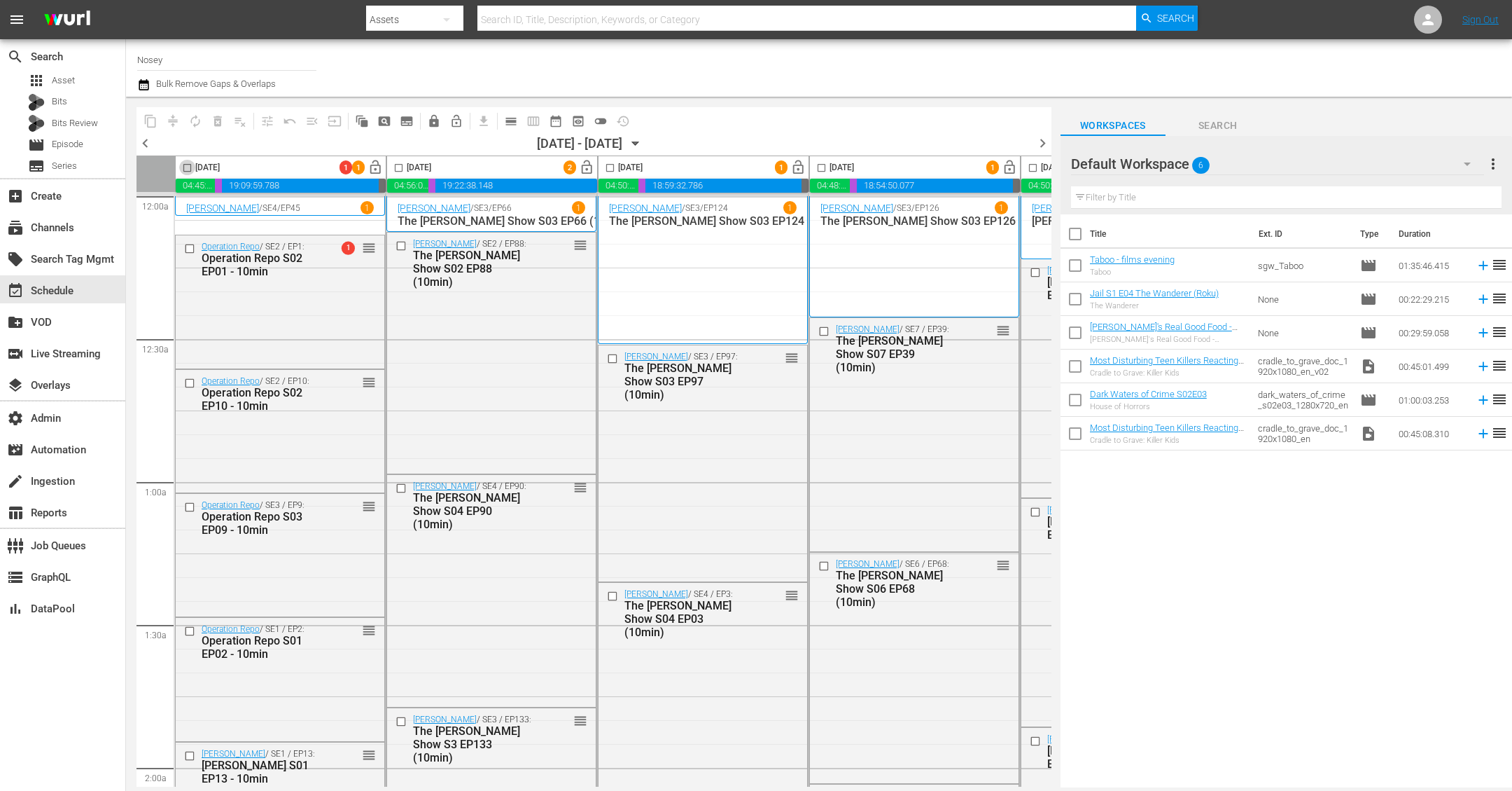
click at [183, 167] on input "checkbox" at bounding box center [187, 170] width 16 height 16
checkbox input "true"
click at [394, 171] on input "checkbox" at bounding box center [398, 170] width 16 height 16
checkbox input "true"
click at [605, 166] on input "checkbox" at bounding box center [610, 170] width 16 height 16
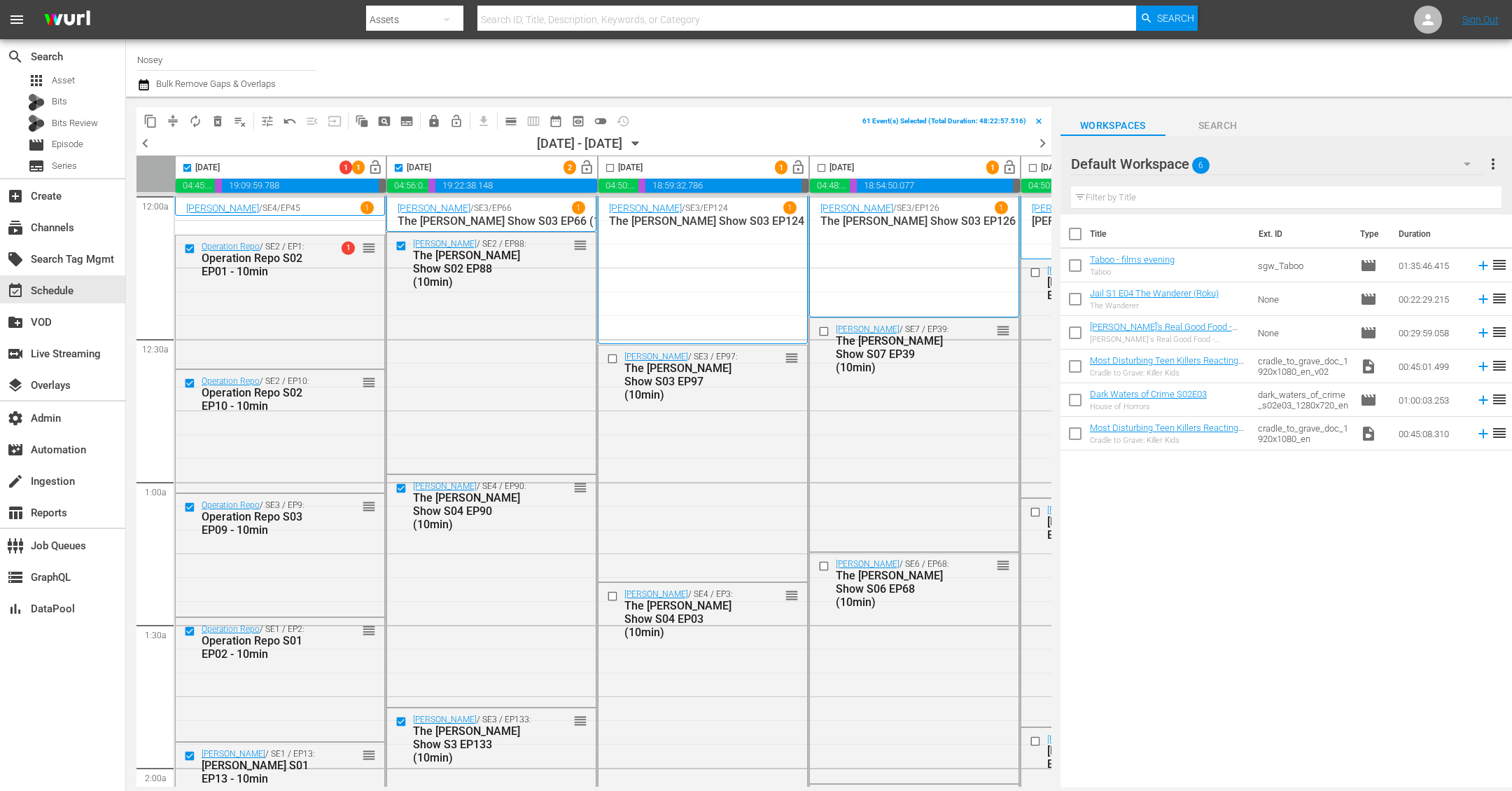
checkbox input "true"
click at [822, 168] on input "checkbox" at bounding box center [821, 170] width 16 height 16
checkbox input "true"
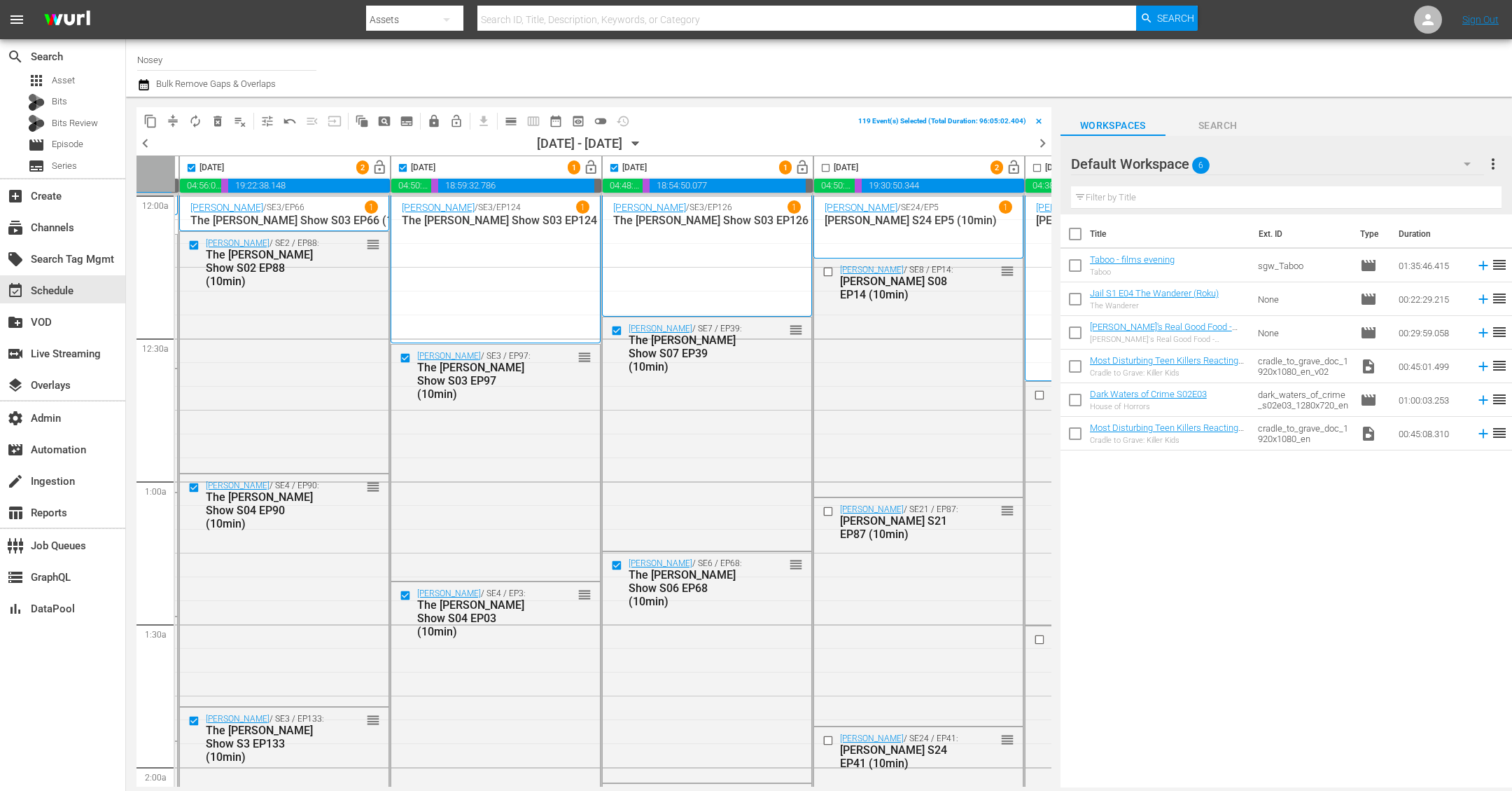
scroll to position [1, 214]
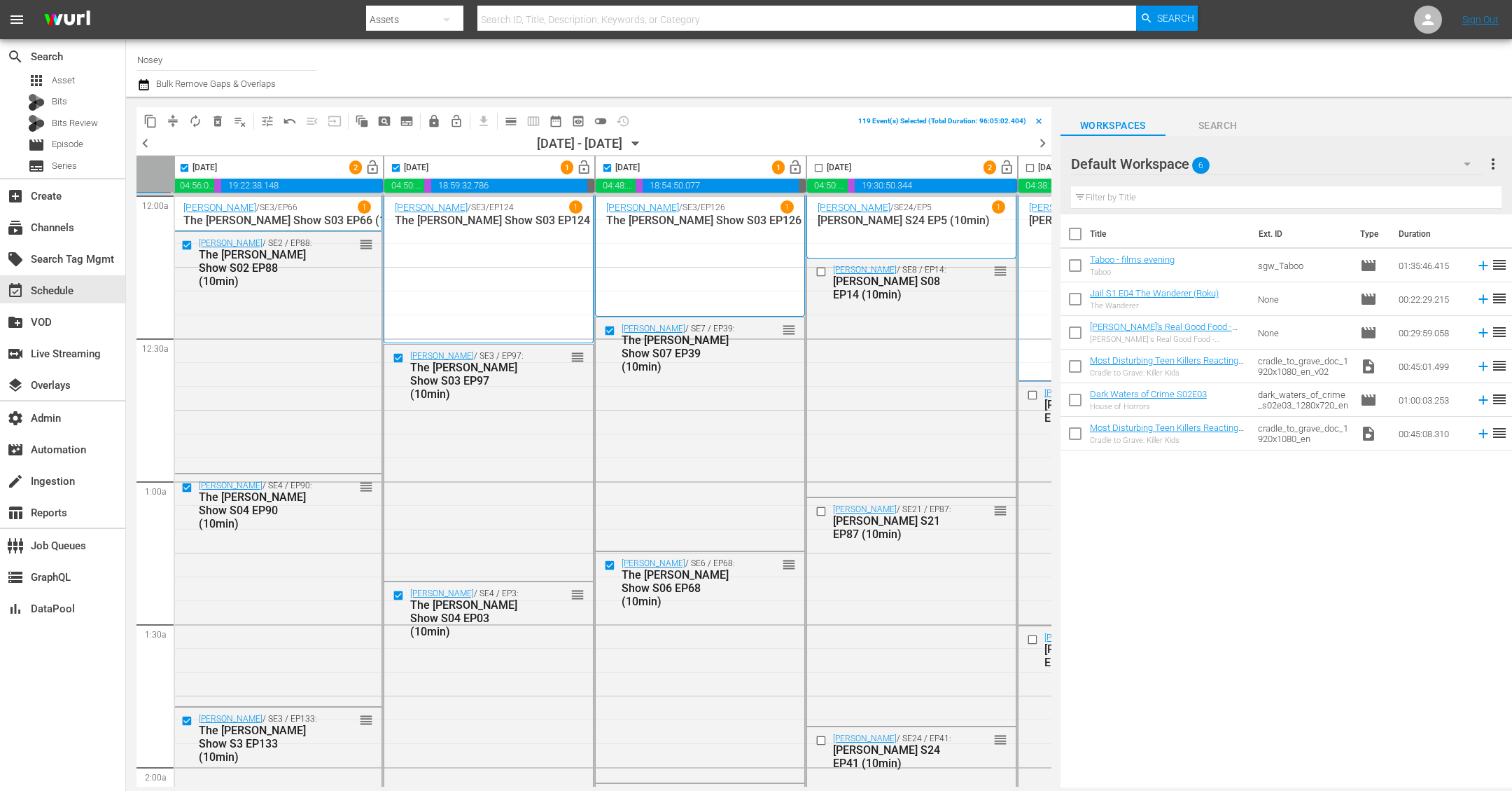
click at [819, 168] on input "checkbox" at bounding box center [818, 170] width 16 height 16
checkbox input "true"
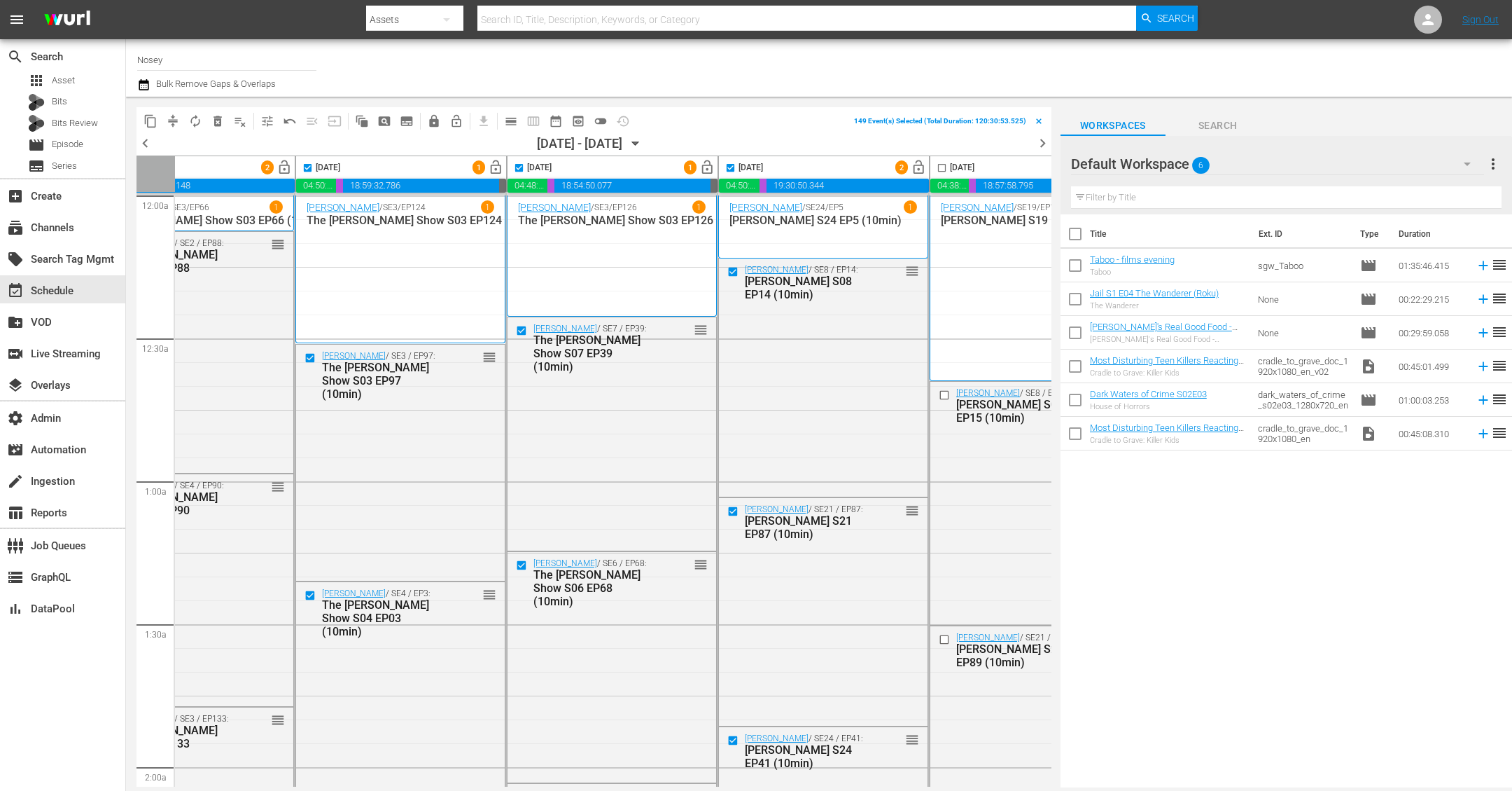
scroll to position [1, 304]
click at [935, 166] on input "checkbox" at bounding box center [939, 170] width 16 height 16
checkbox input "true"
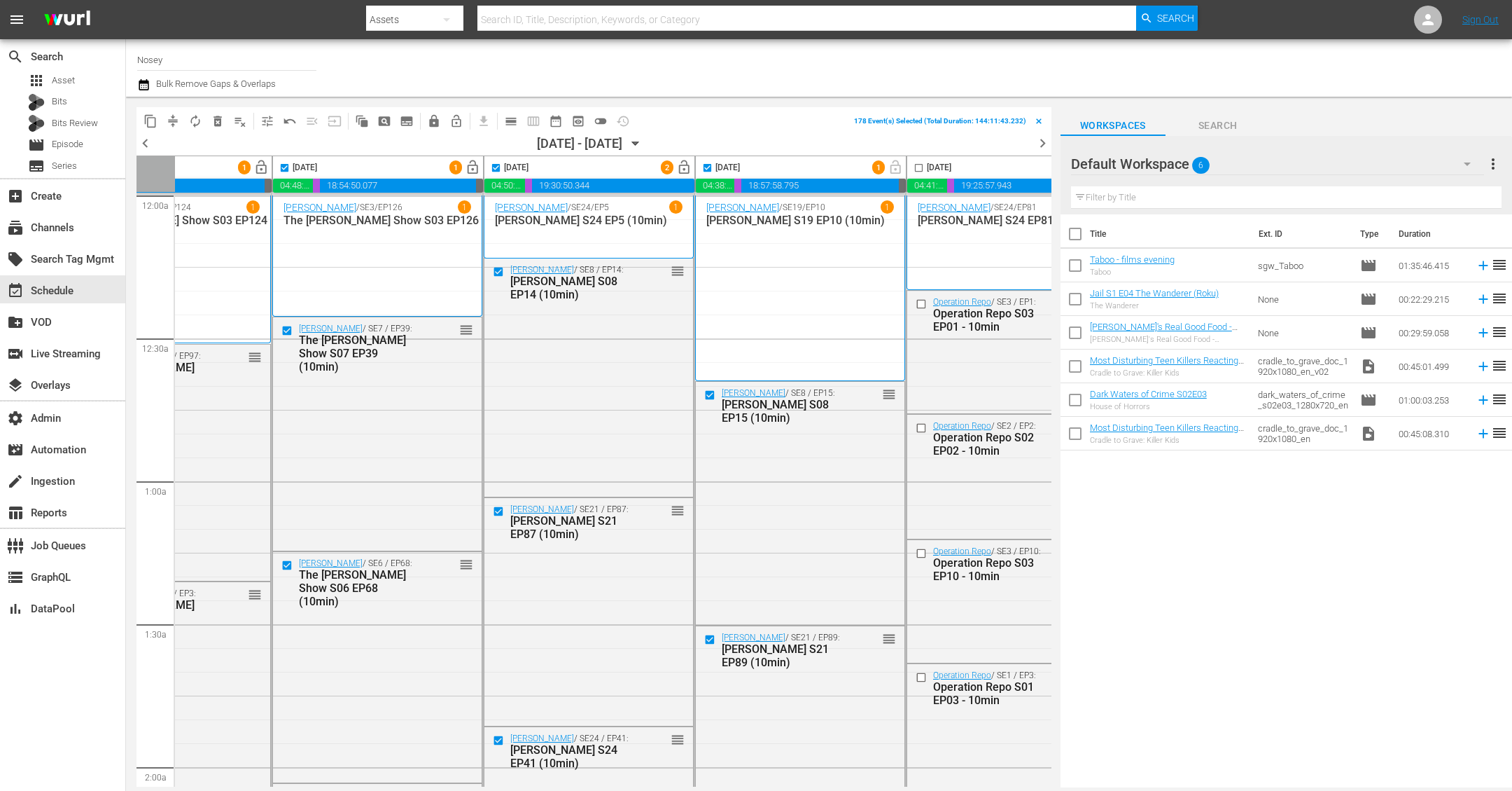
scroll to position [1, 608]
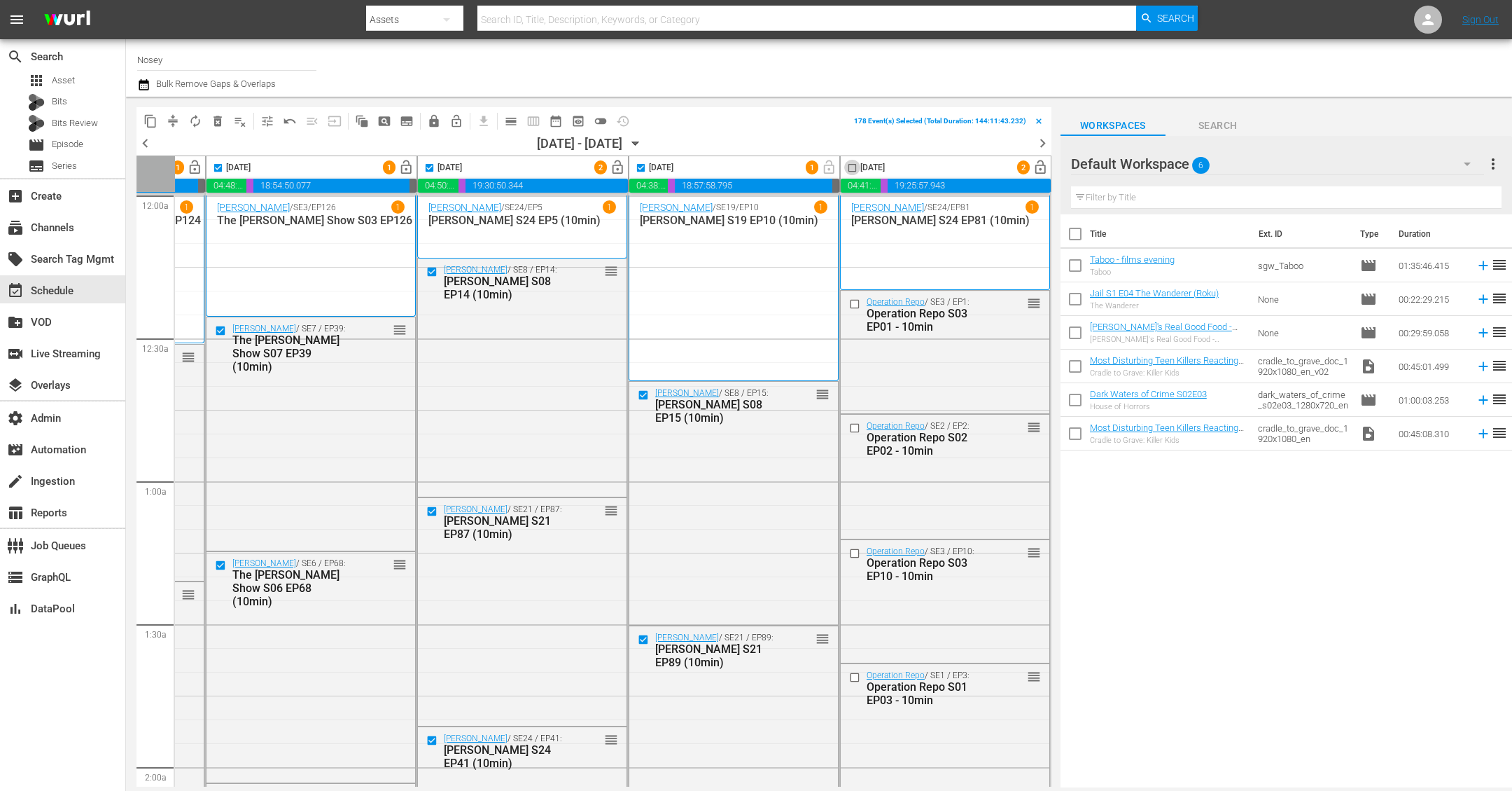
click at [844, 168] on input "checkbox" at bounding box center [852, 170] width 16 height 16
checkbox input "true"
click at [168, 122] on span "compress" at bounding box center [173, 121] width 14 height 14
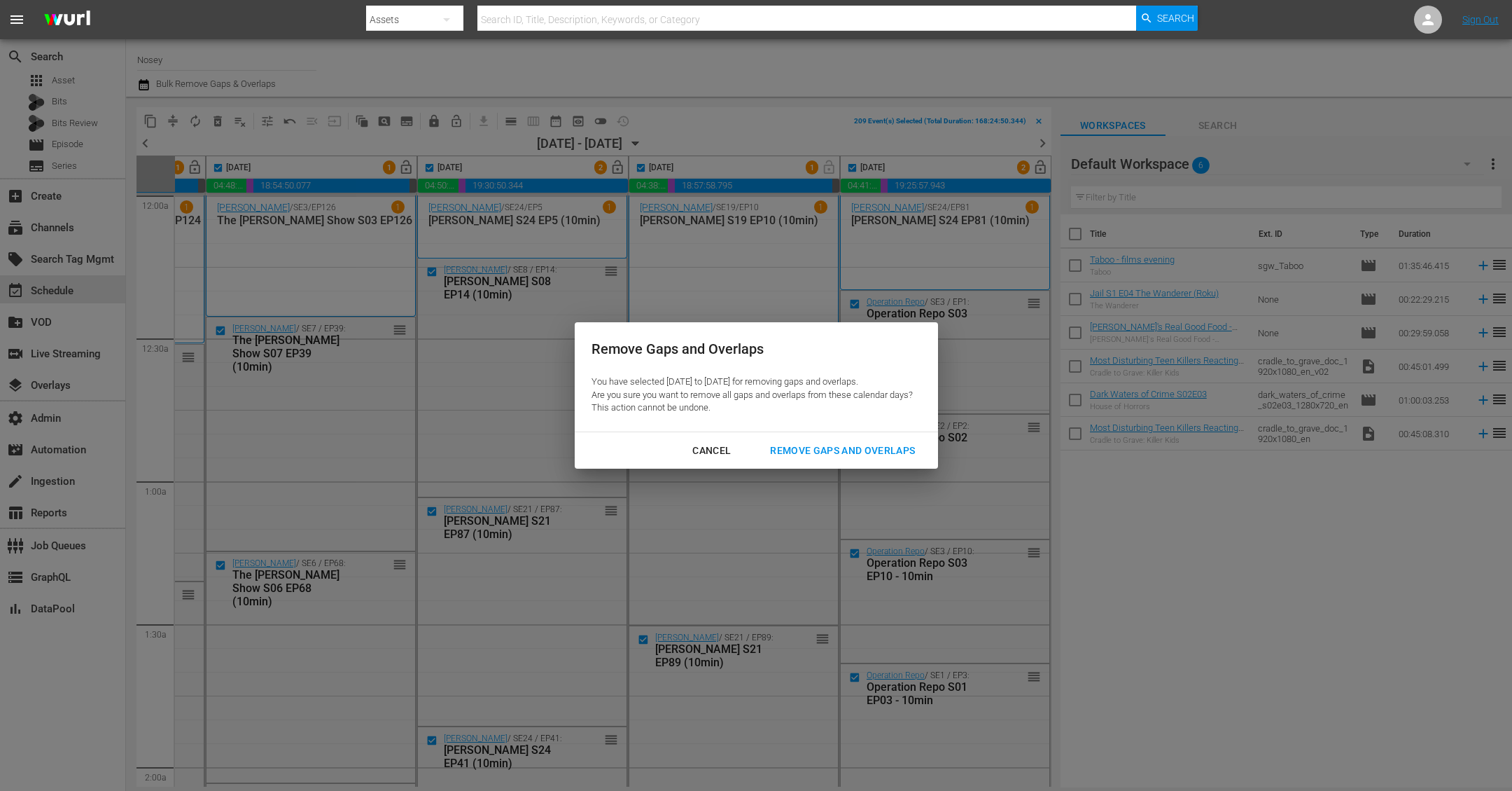
click at [841, 450] on div "Remove Gaps and Overlaps" at bounding box center [842, 450] width 168 height 17
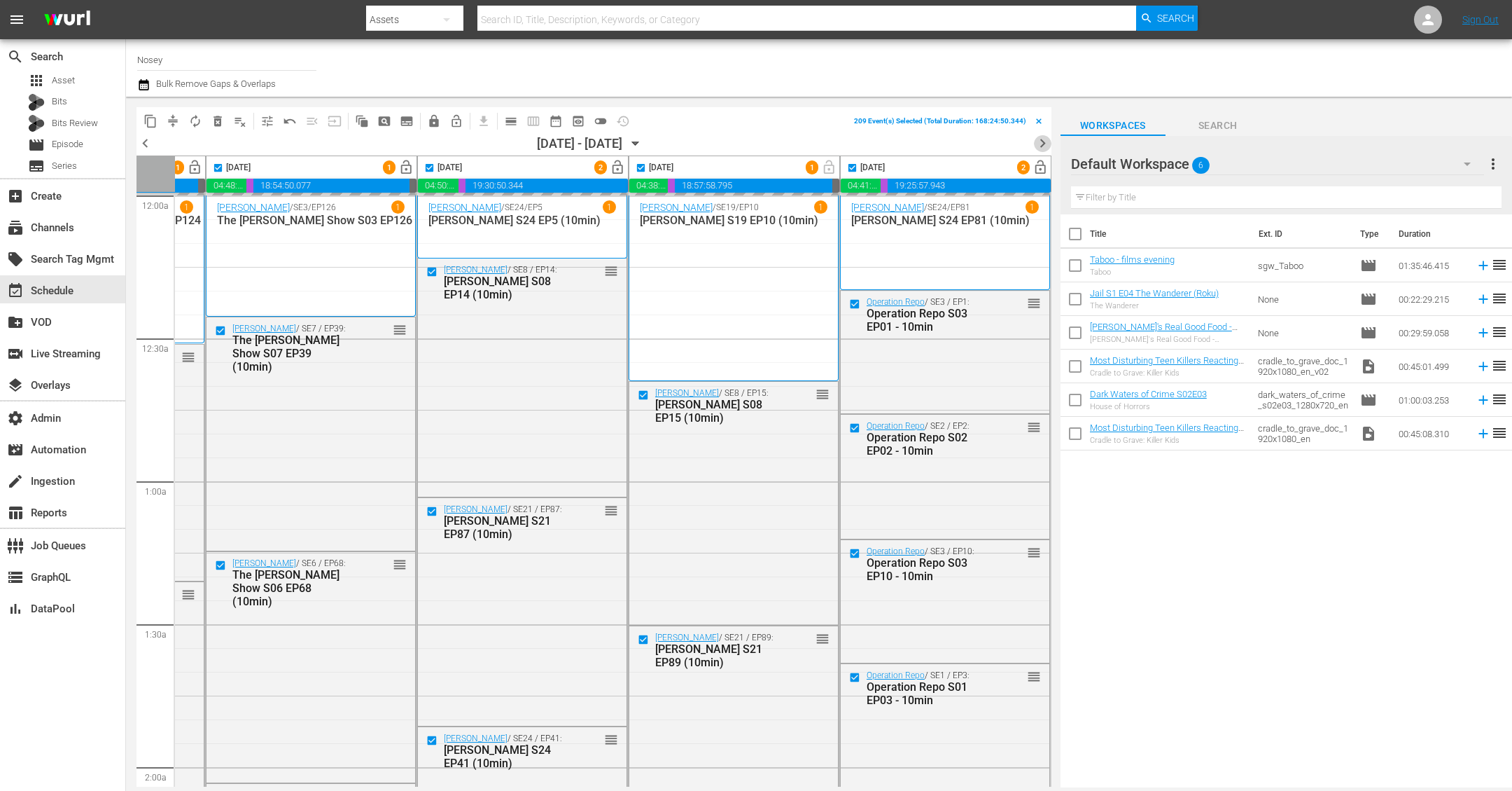
click at [1045, 144] on span "chevron_right" at bounding box center [1042, 143] width 17 height 17
checkbox input "false"
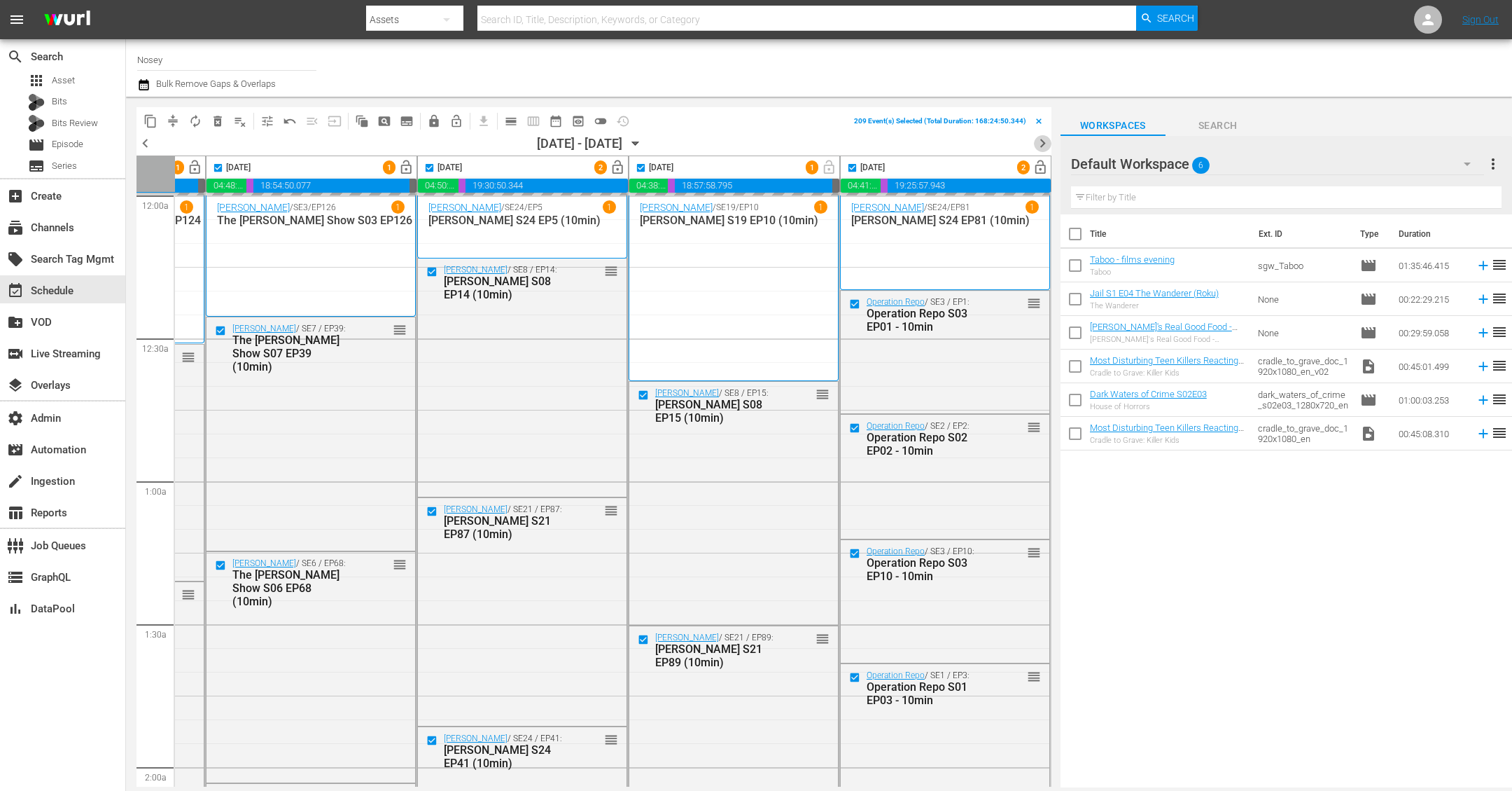
checkbox input "false"
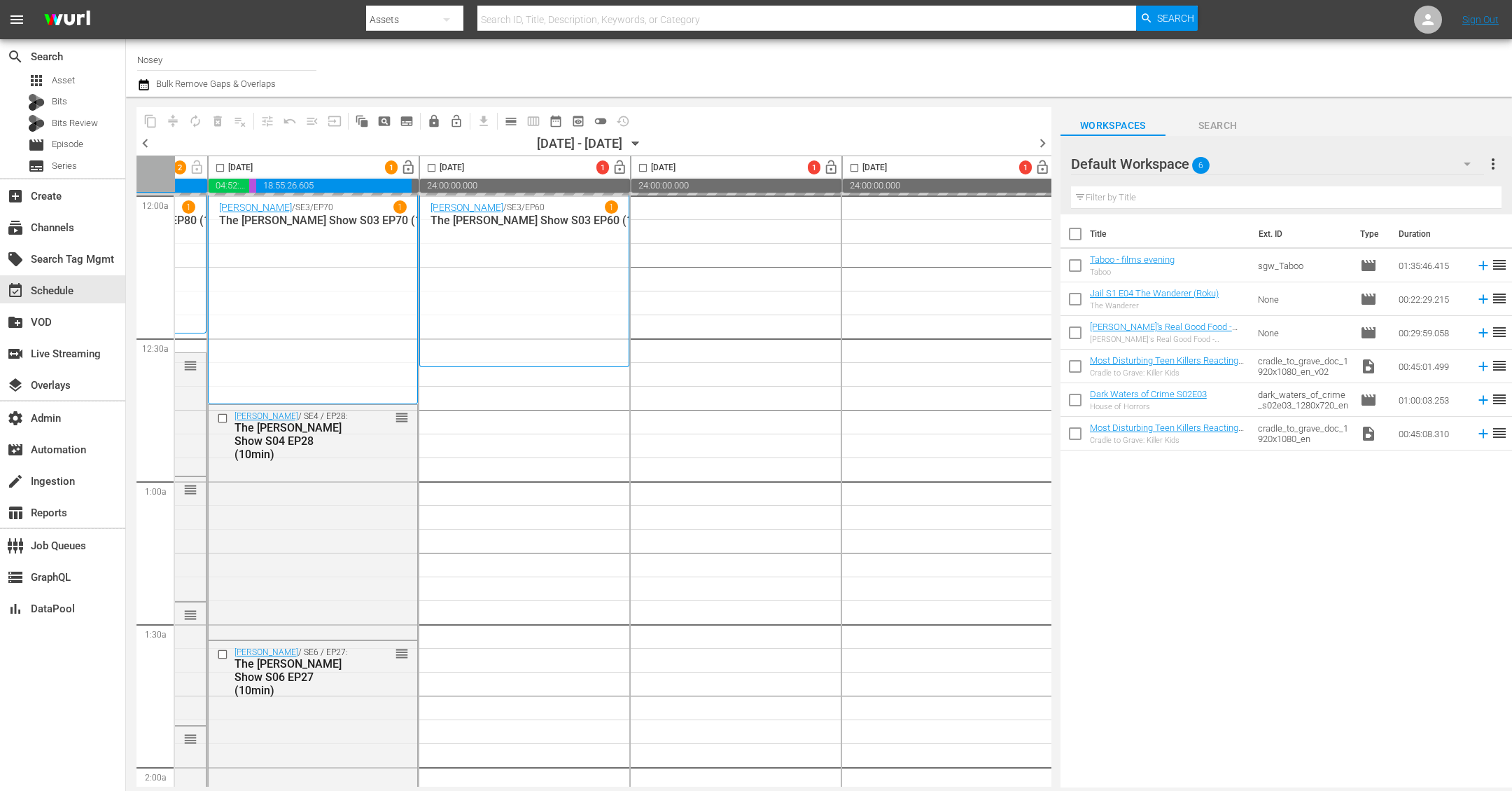
scroll to position [1, 0]
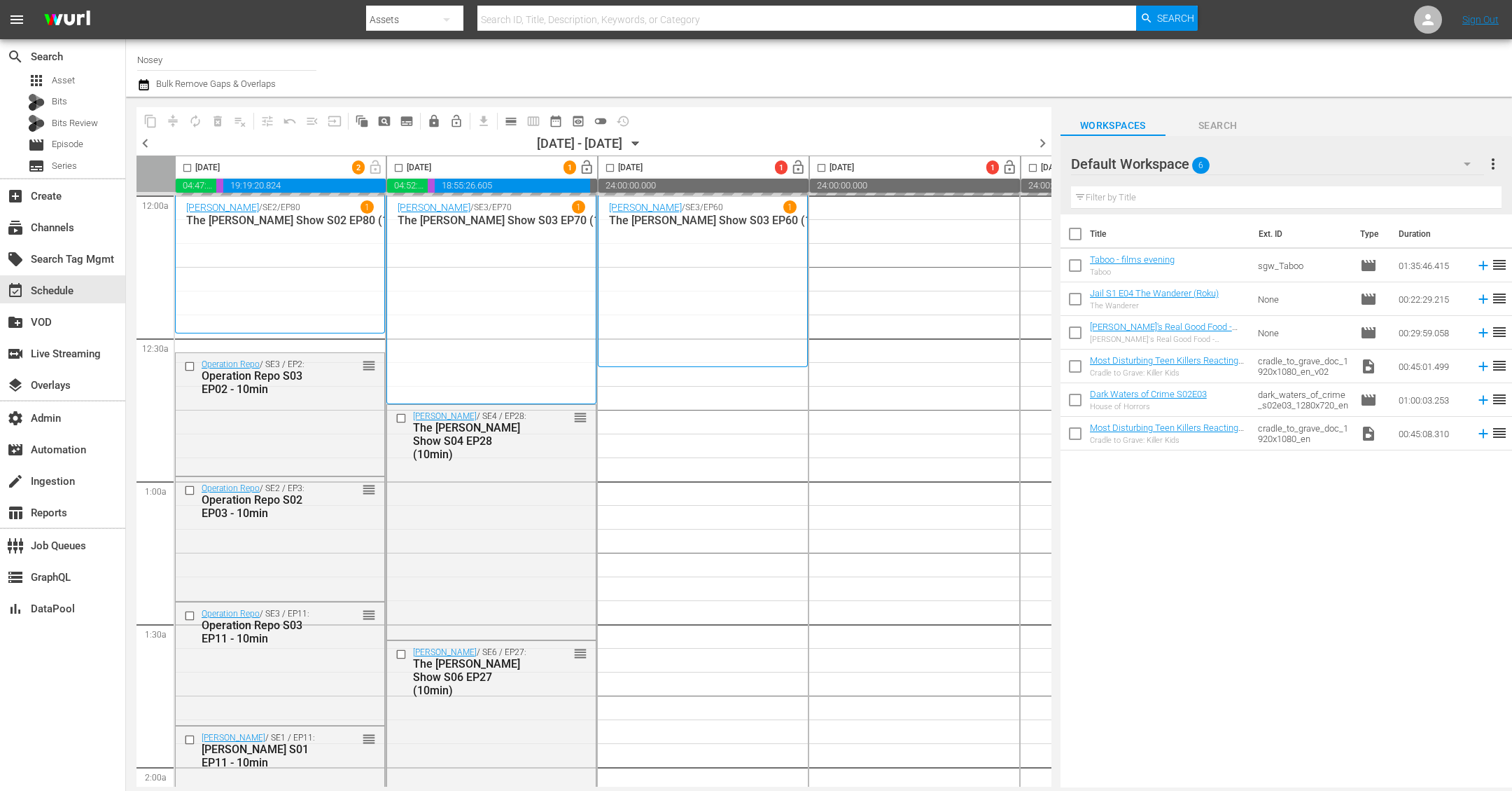
click at [187, 166] on input "checkbox" at bounding box center [187, 170] width 16 height 16
checkbox input "true"
click at [395, 167] on input "checkbox" at bounding box center [398, 170] width 16 height 16
checkbox input "true"
checkbox input "false"
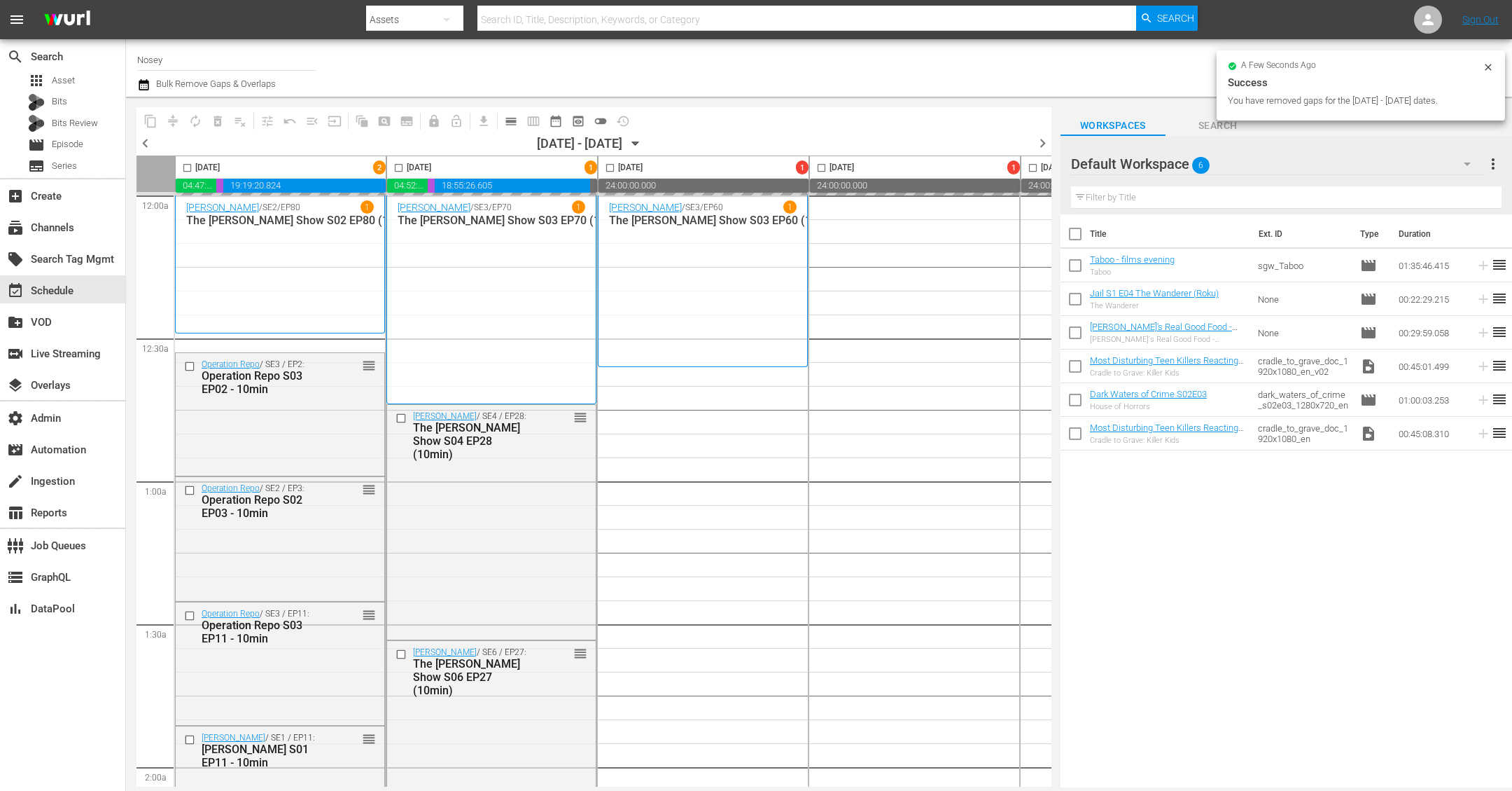
checkbox input "false"
click at [172, 119] on span "compress" at bounding box center [173, 121] width 23 height 23
click at [187, 164] on input "checkbox" at bounding box center [187, 170] width 16 height 16
checkbox input "true"
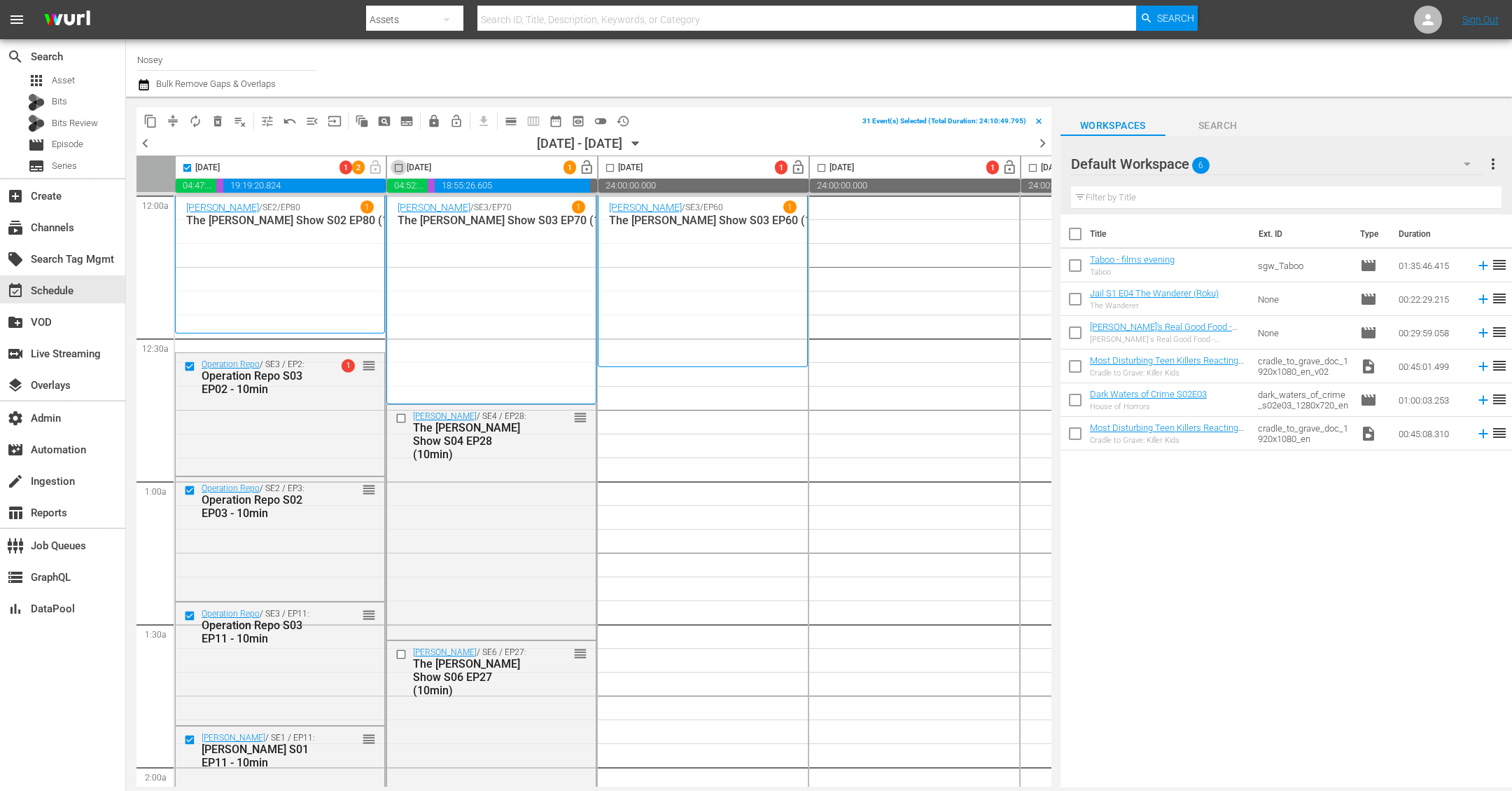
click at [404, 162] on input "checkbox" at bounding box center [398, 170] width 16 height 16
checkbox input "true"
click at [173, 116] on span "compress" at bounding box center [173, 121] width 14 height 14
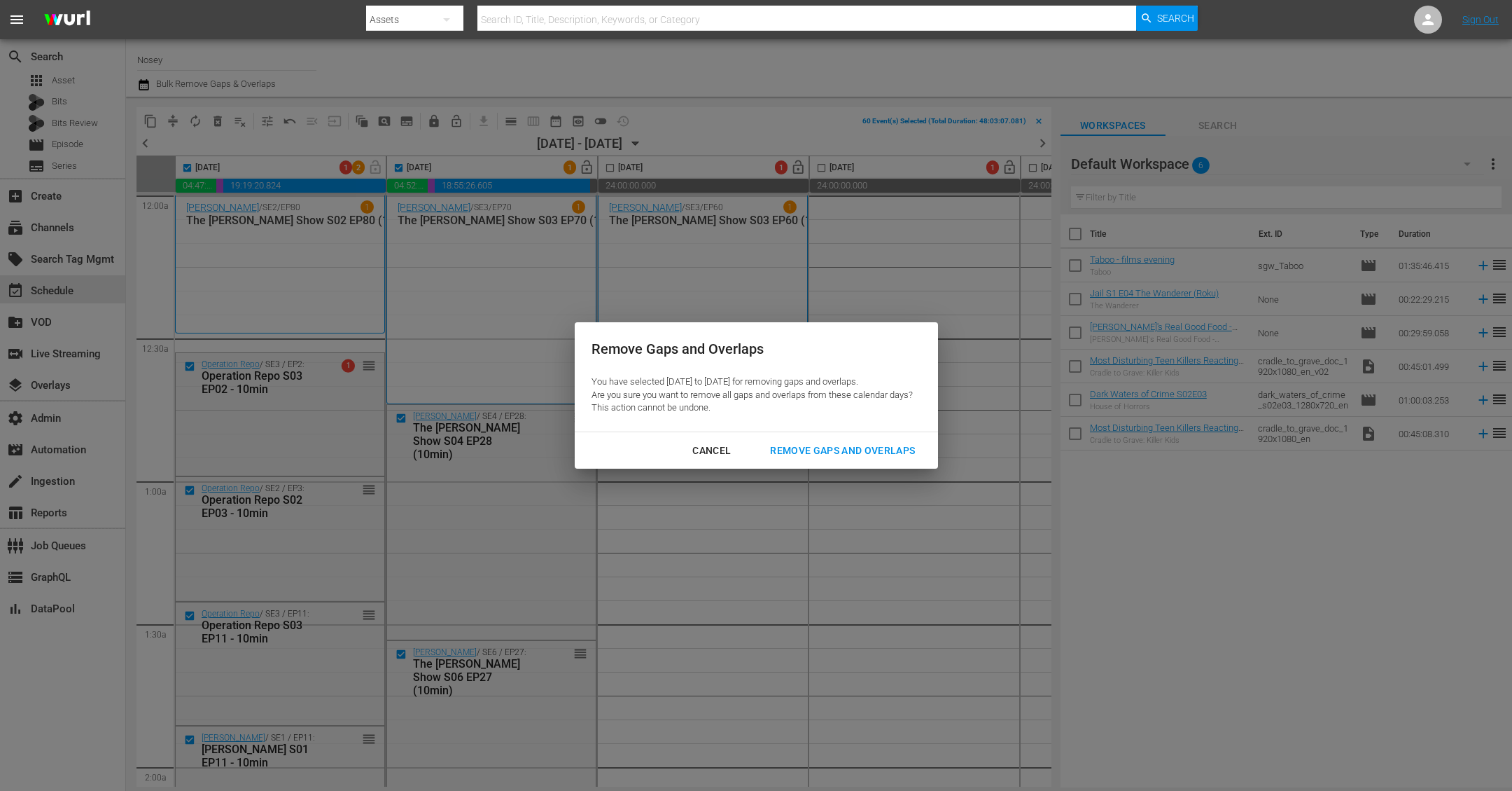
click at [870, 446] on div "Remove Gaps and Overlaps" at bounding box center [842, 450] width 168 height 17
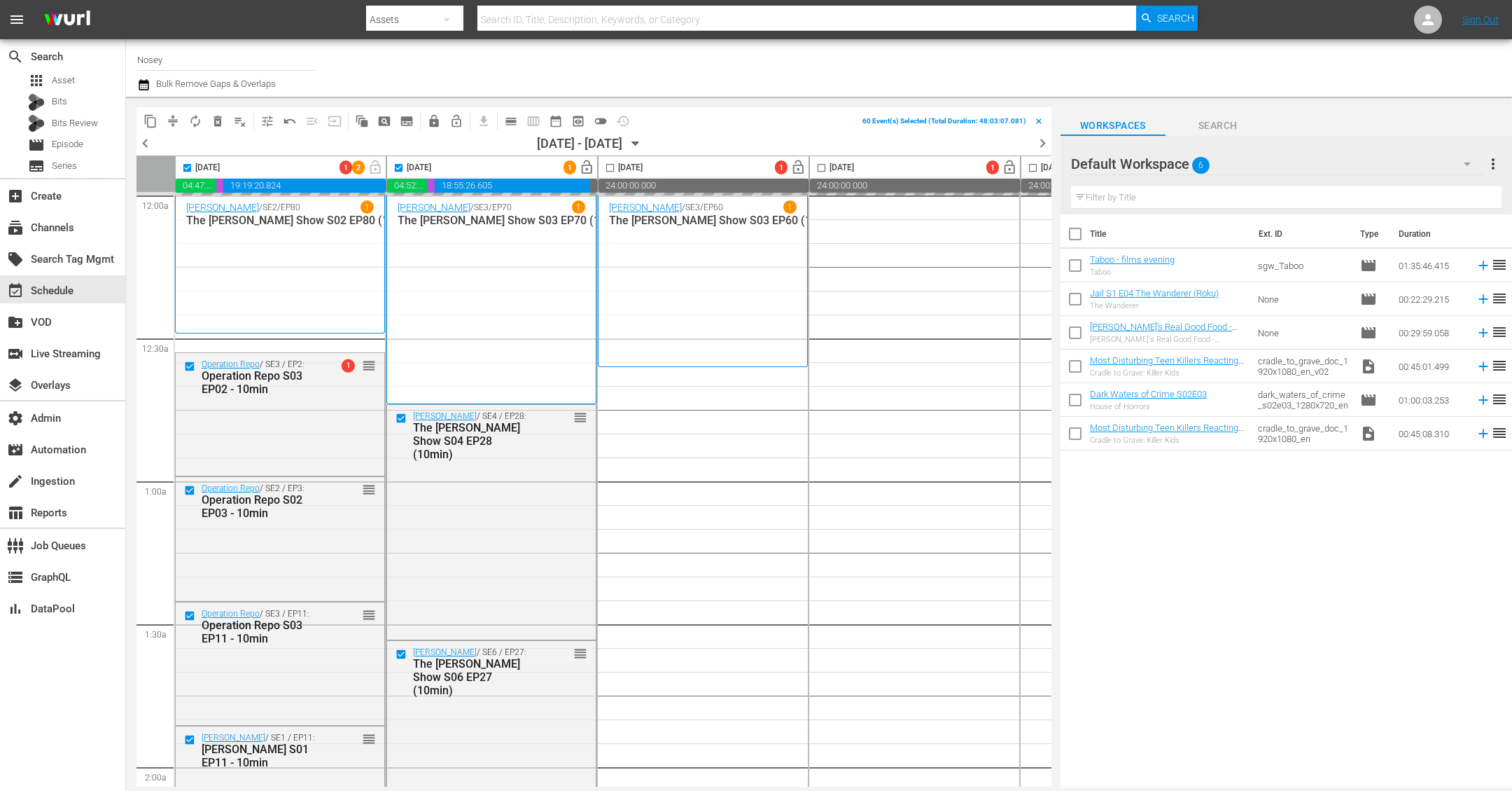
checkbox input "false"
